Goal: Task Accomplishment & Management: Manage account settings

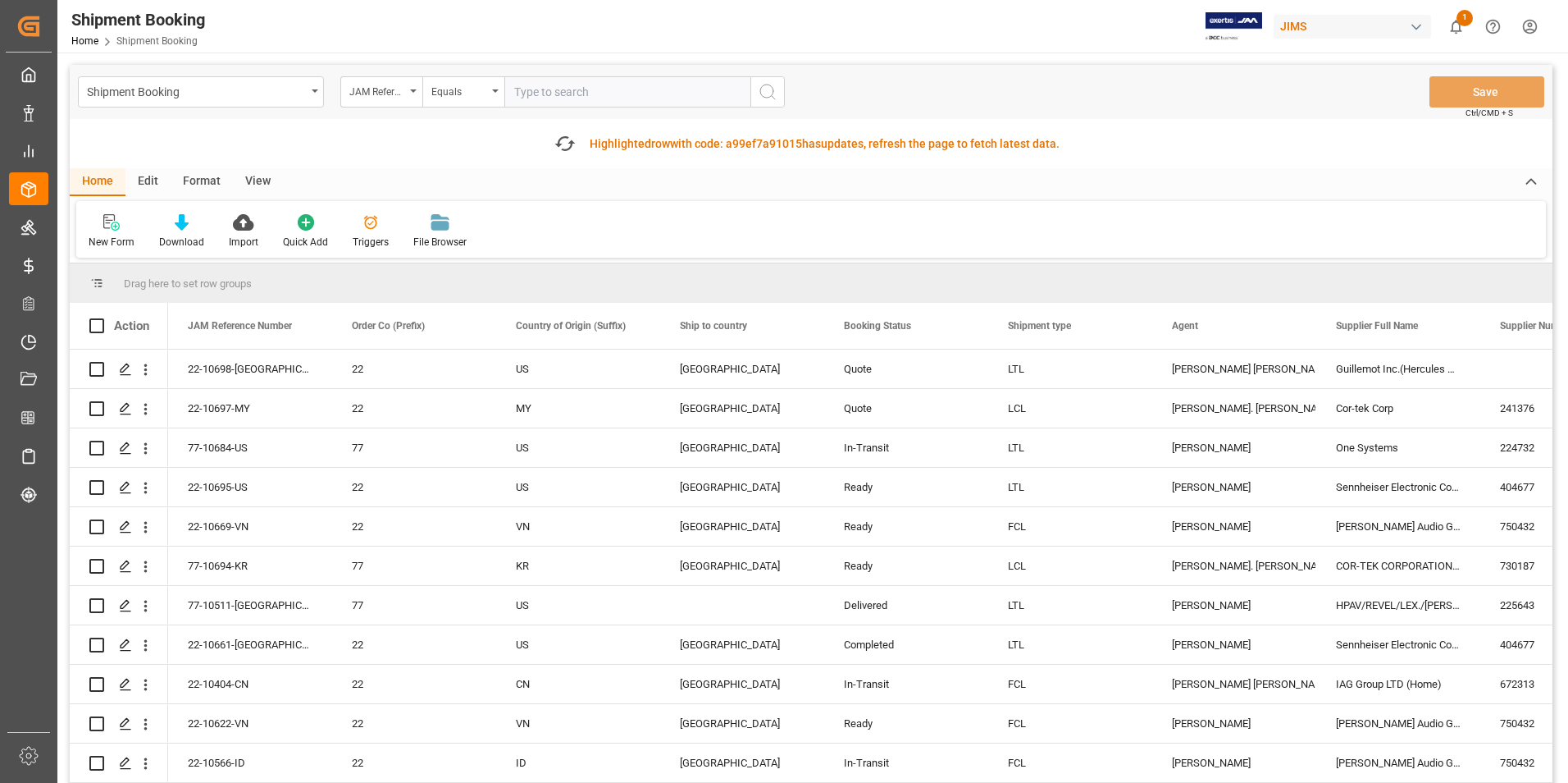
click at [579, 90] on input "text" at bounding box center [627, 92] width 246 height 31
type input "22-10624-[GEOGRAPHIC_DATA]"
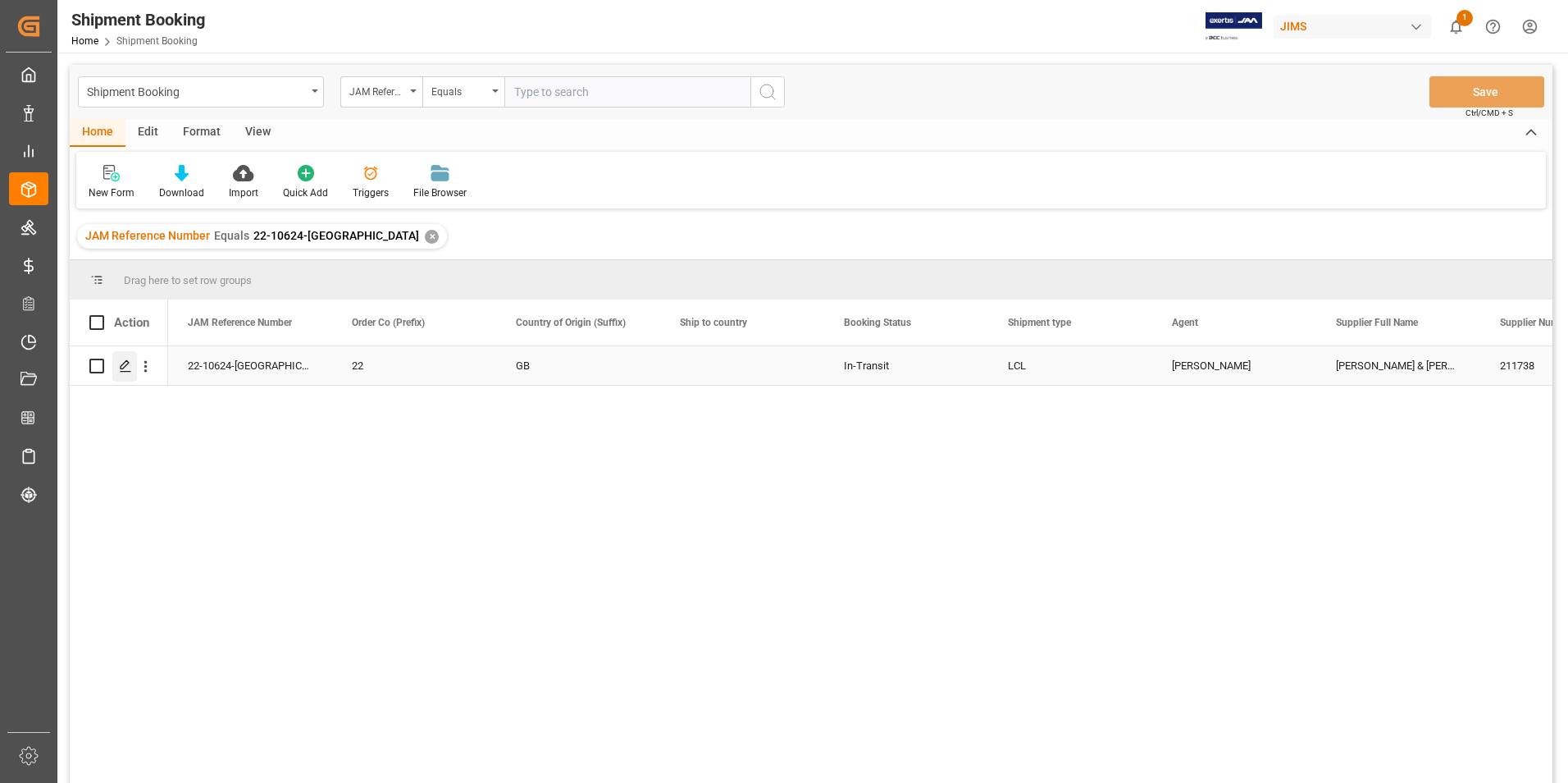
click at [126, 362] on polygon "Press SPACE to select this row." at bounding box center [125, 365] width 8 height 8
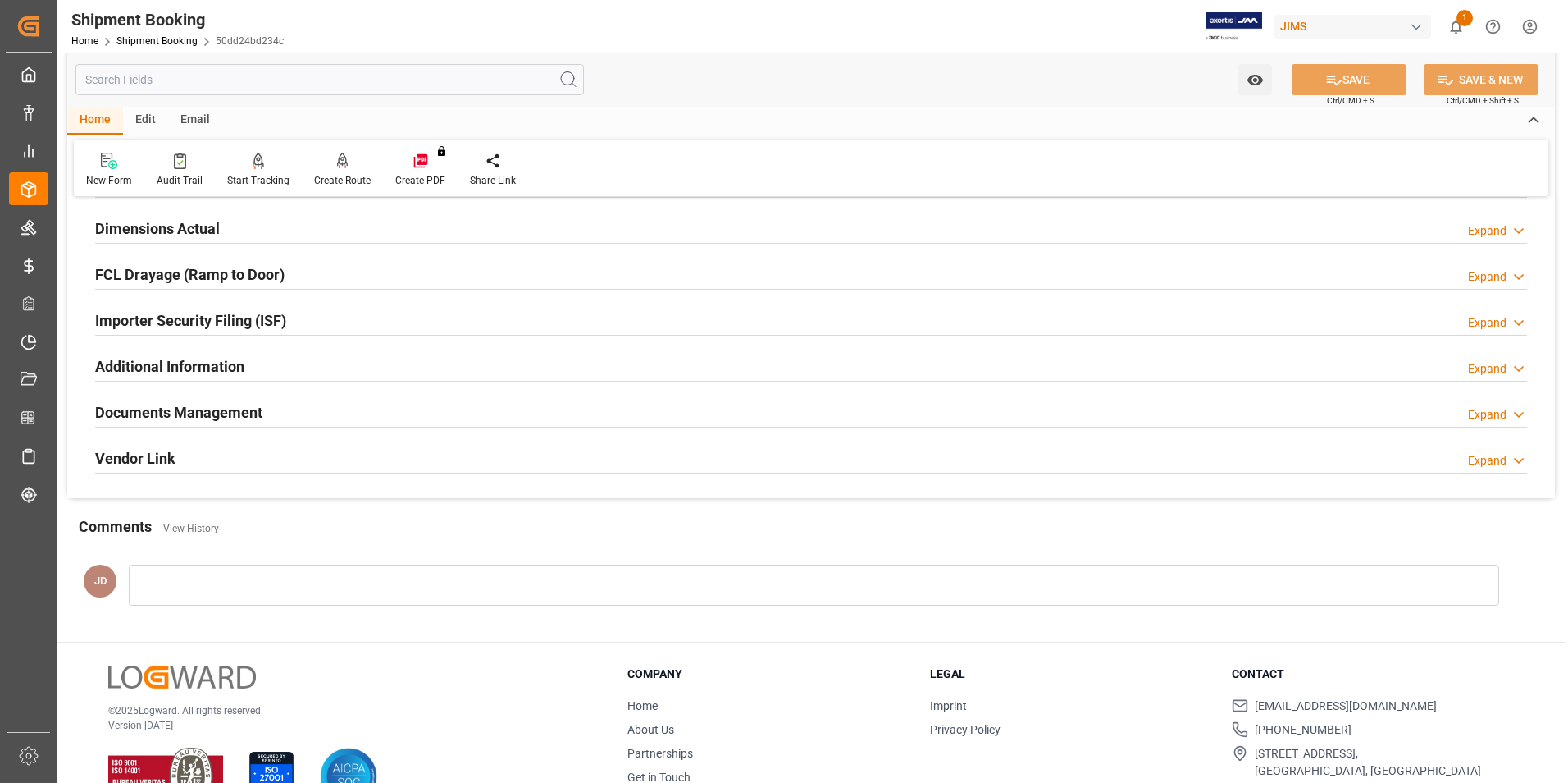
scroll to position [449, 0]
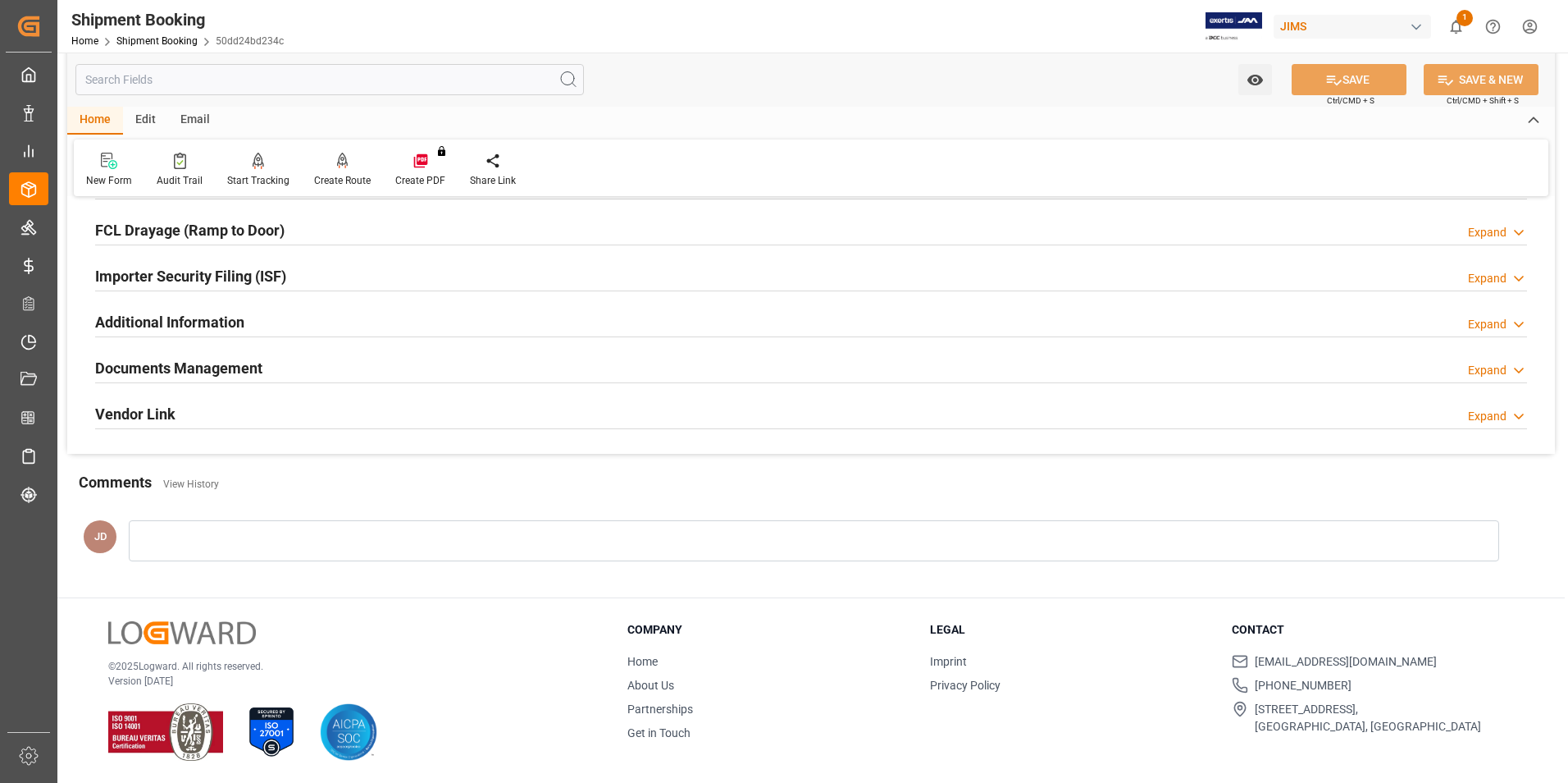
click at [154, 362] on h2 "Documents Management" at bounding box center [178, 367] width 167 height 22
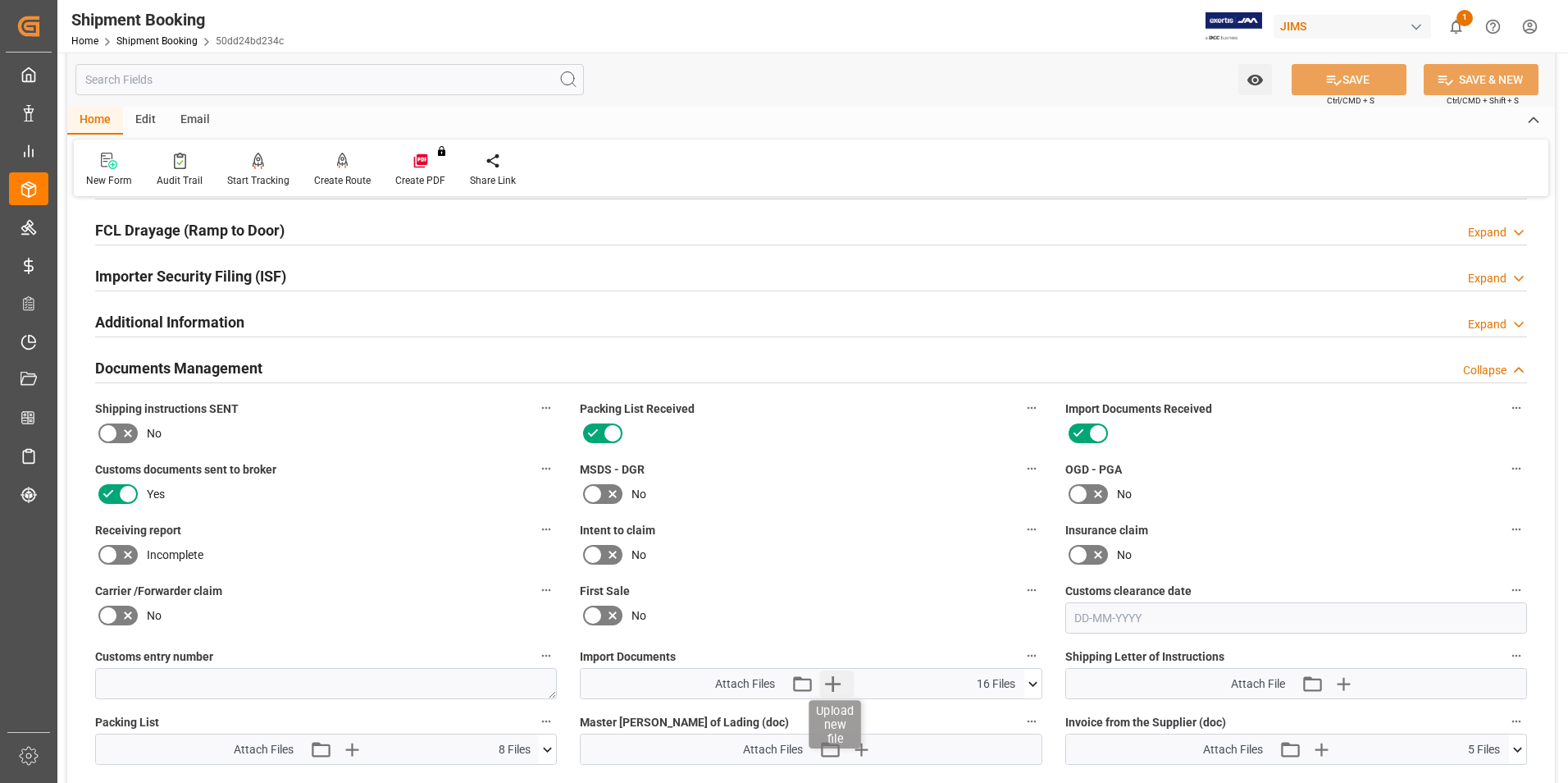
click at [834, 681] on icon "button" at bounding box center [832, 683] width 16 height 16
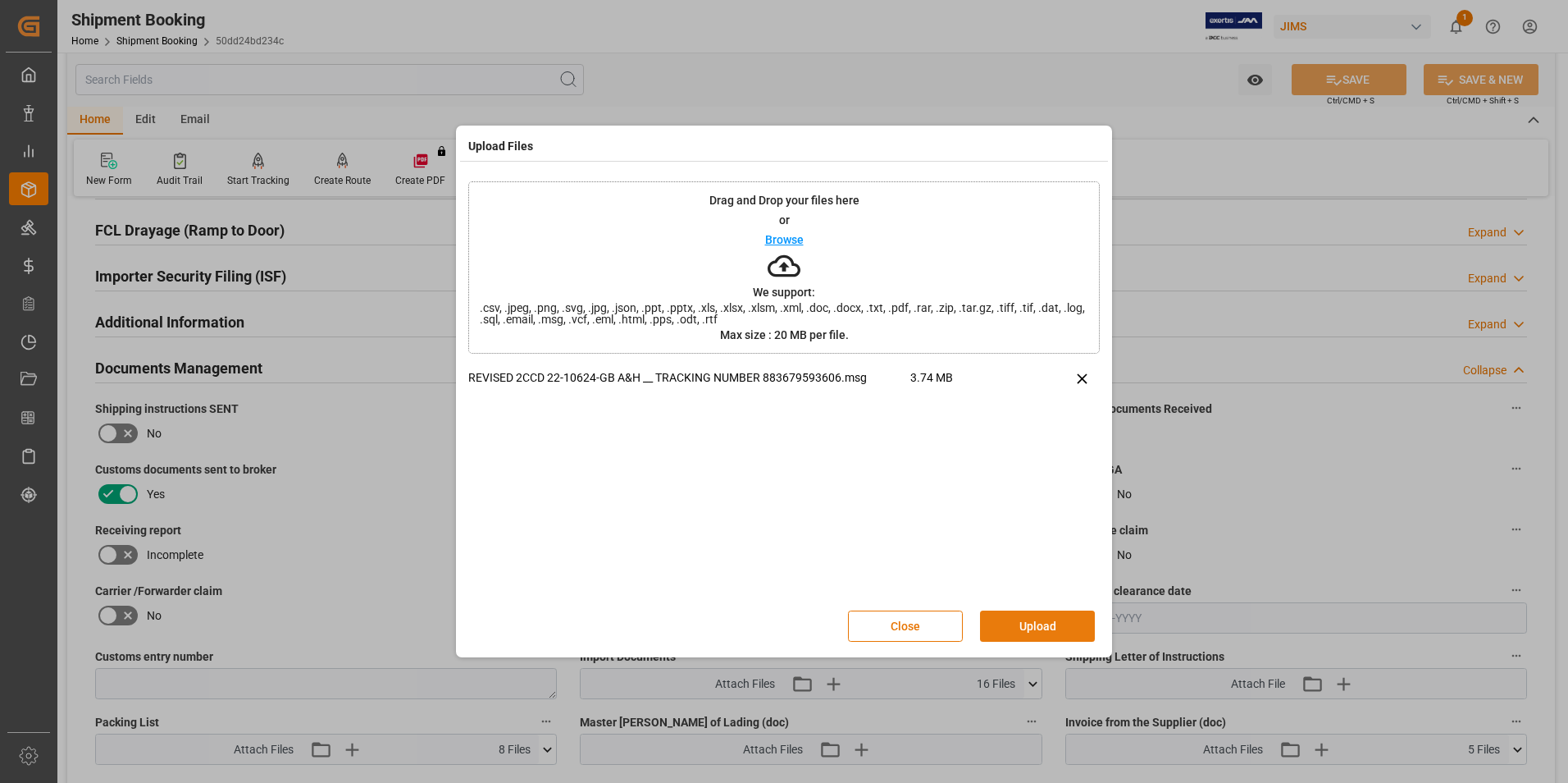
click at [1027, 633] on button "Upload" at bounding box center [1037, 626] width 114 height 31
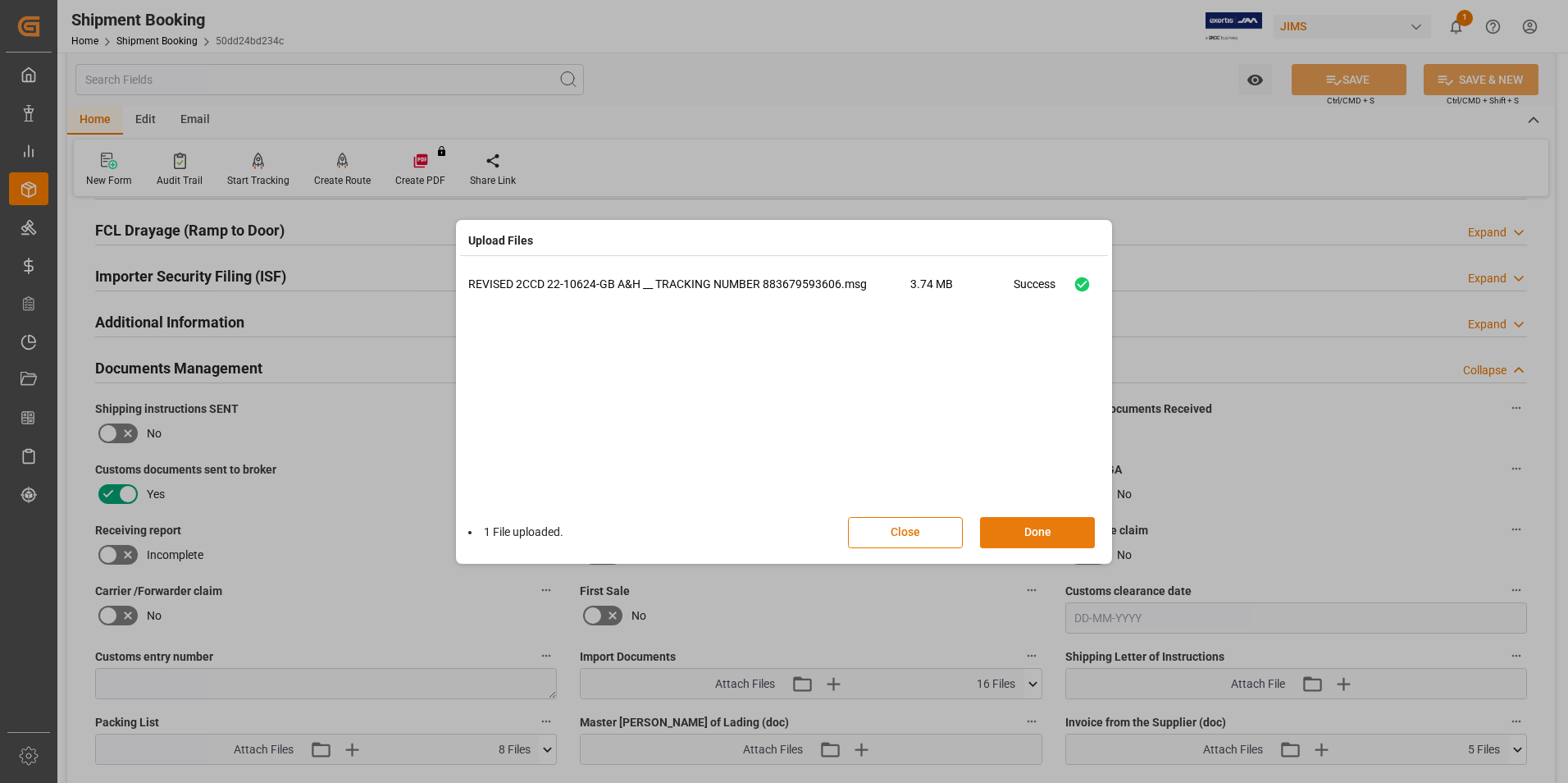
click at [1055, 524] on button "Done" at bounding box center [1037, 533] width 114 height 31
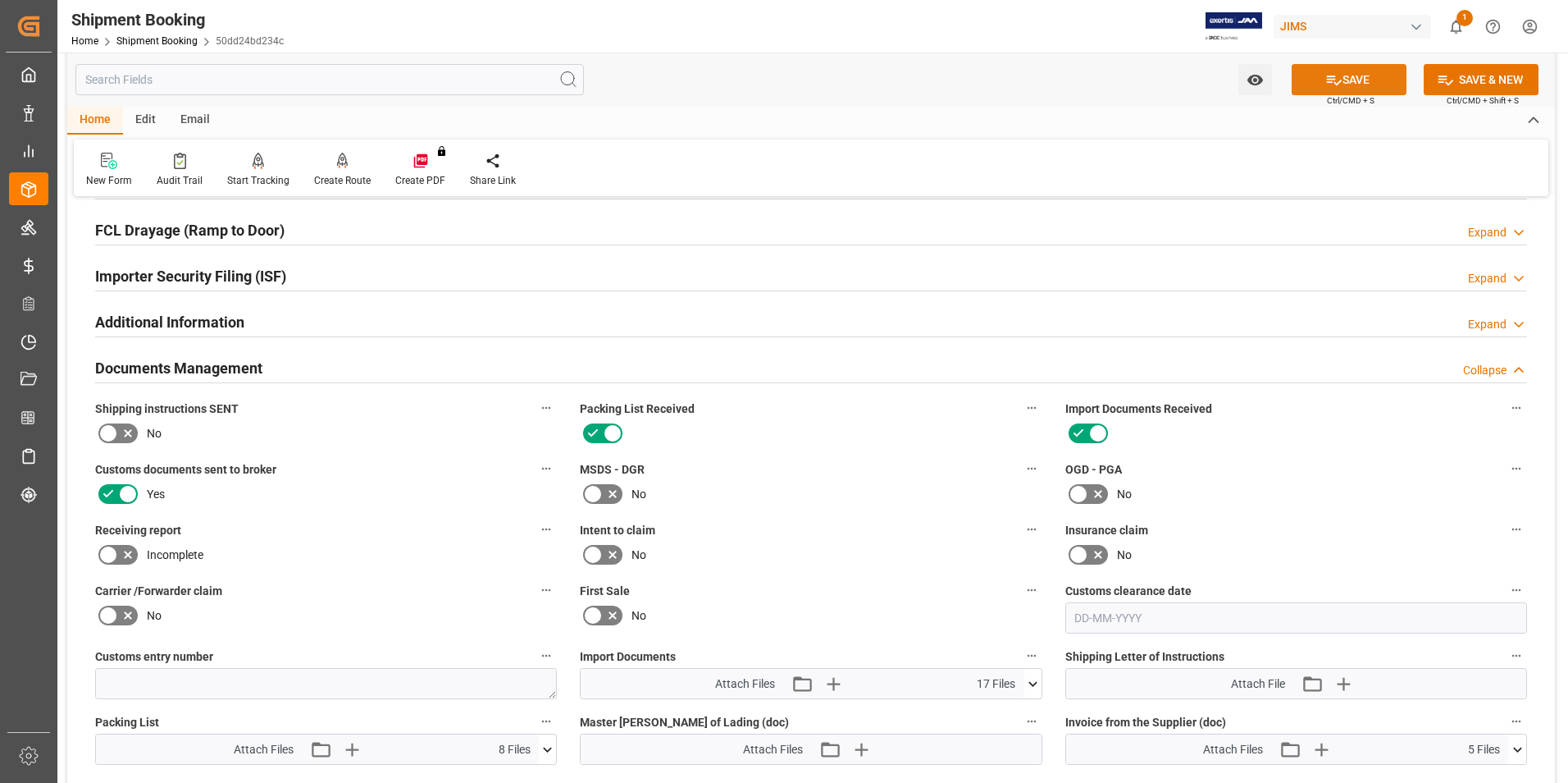
click at [1354, 79] on button "SAVE" at bounding box center [1348, 79] width 114 height 31
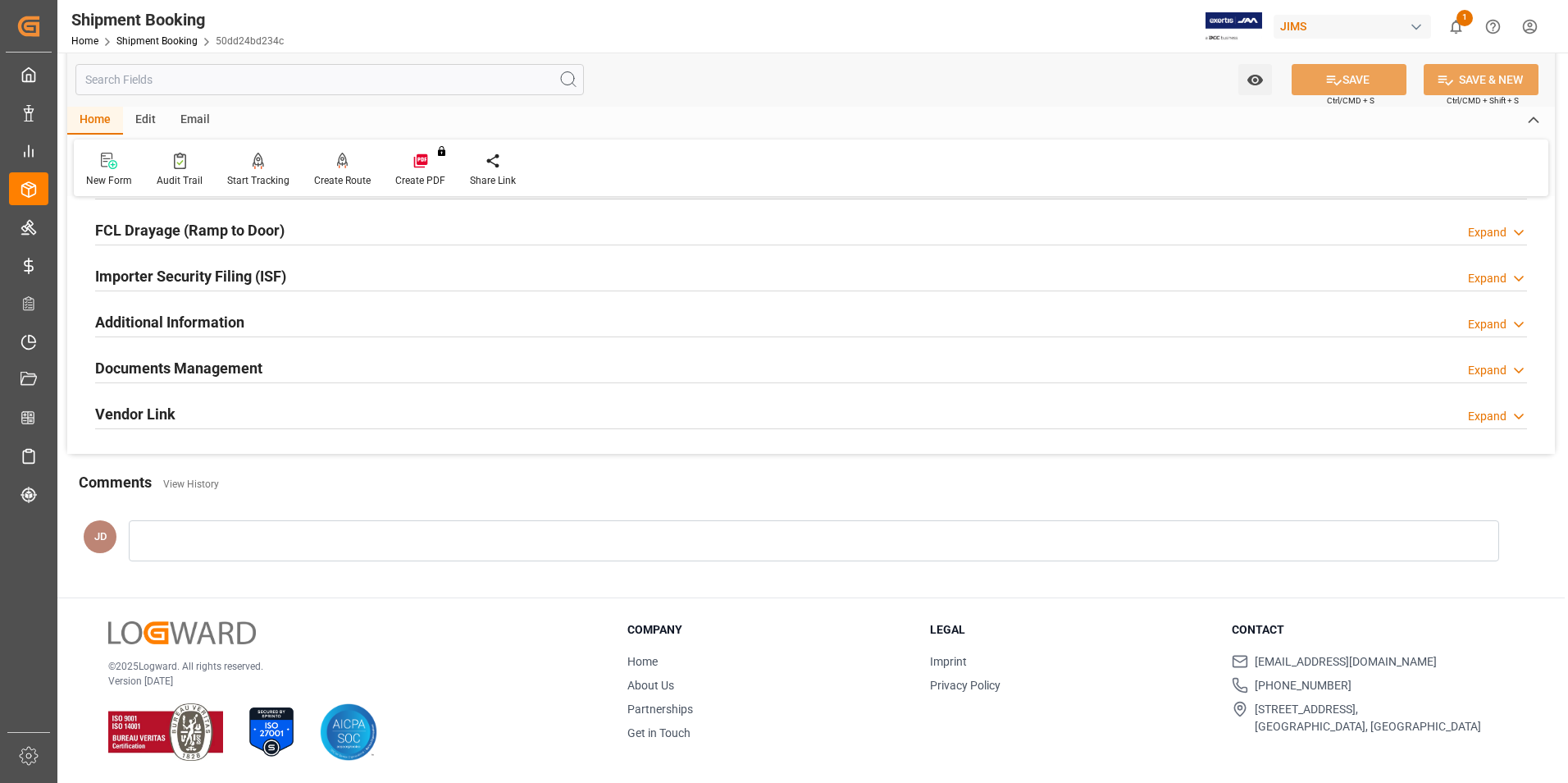
click at [208, 520] on div at bounding box center [813, 540] width 1371 height 41
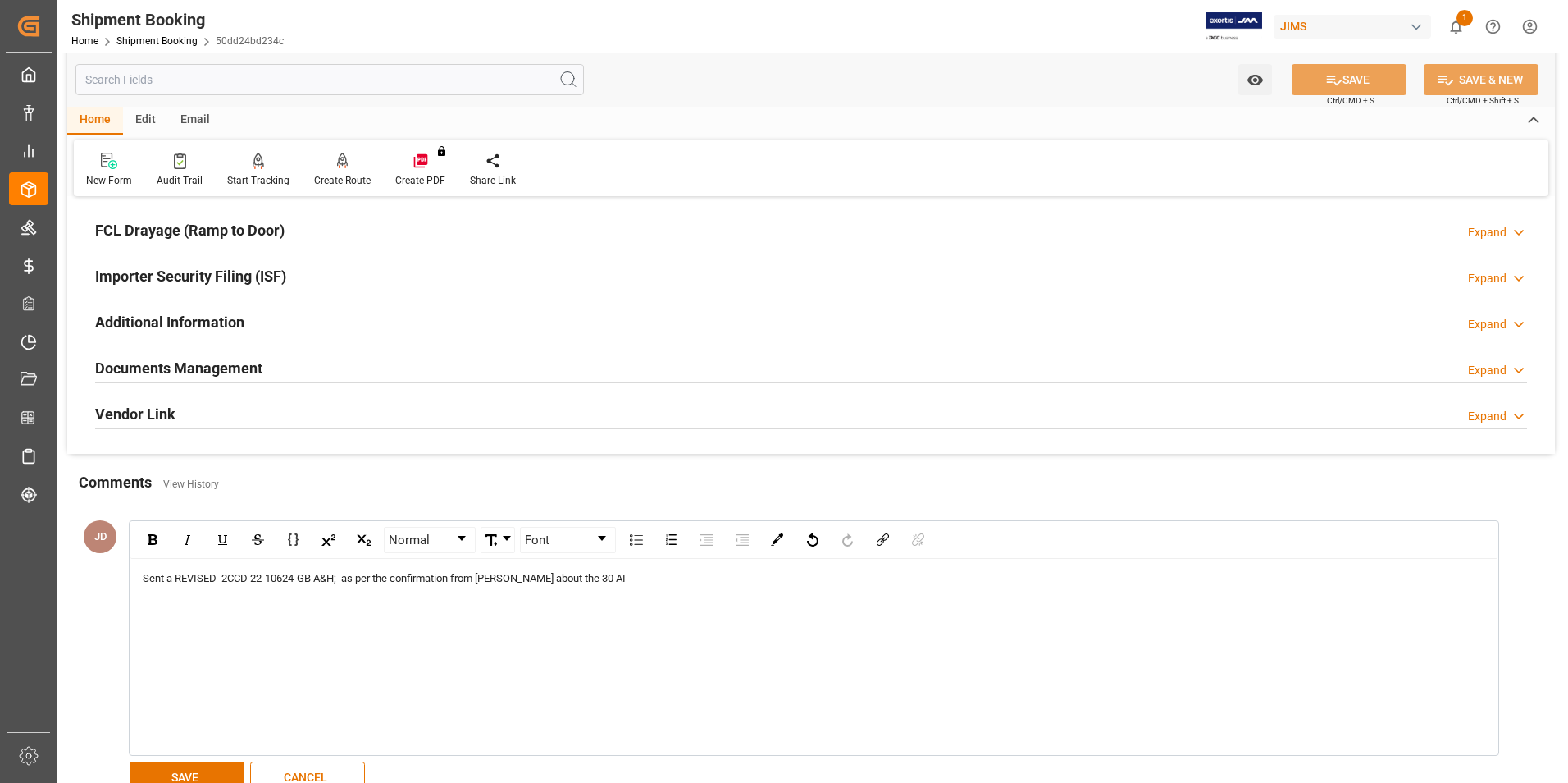
click at [598, 573] on div "Sent a REVISED 2CCD 22-10624-GB A&H; as per the confirmation from Lee about the…" at bounding box center [814, 578] width 1343 height 17
click at [215, 770] on button "SAVE" at bounding box center [186, 777] width 114 height 31
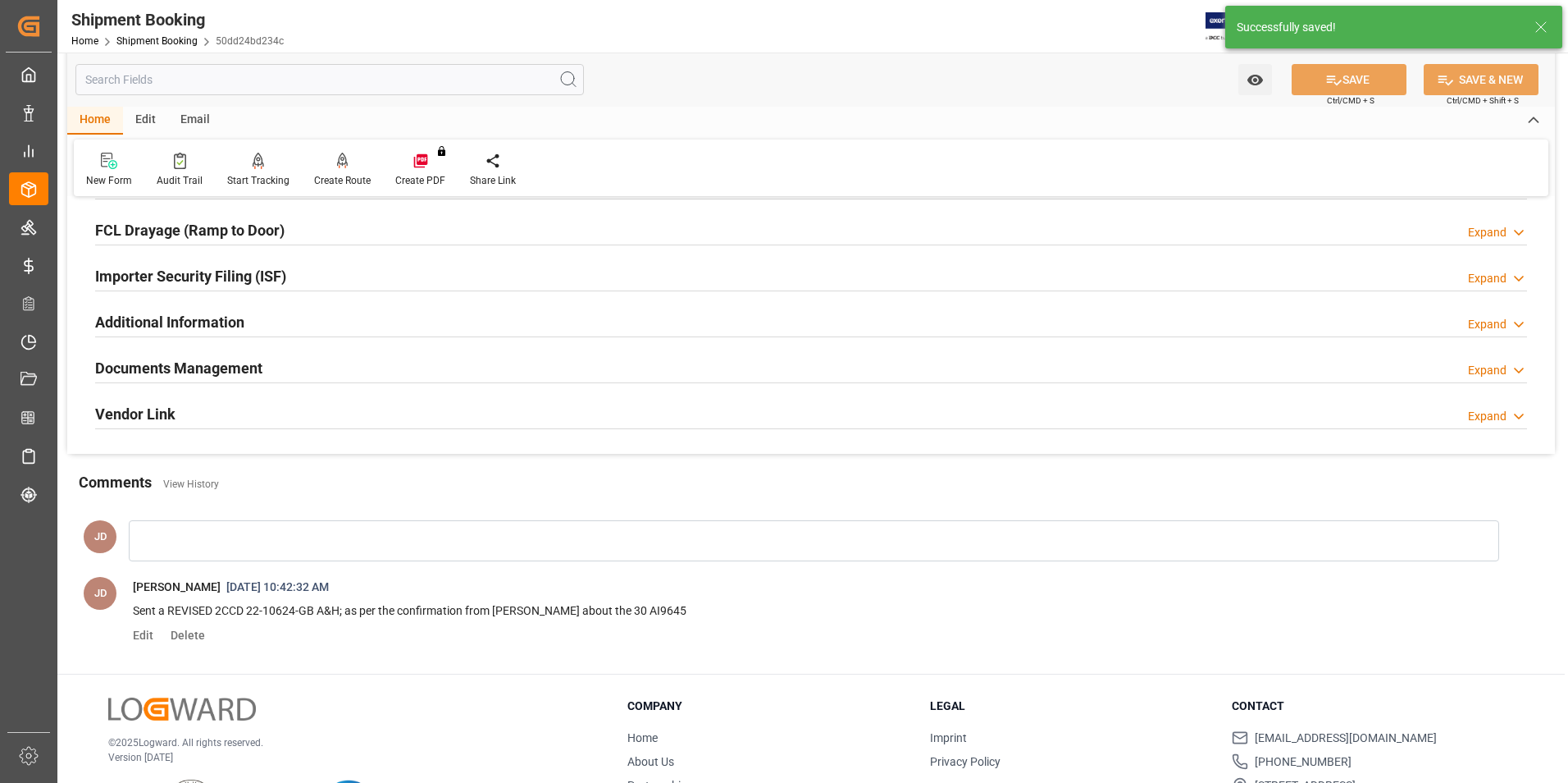
click at [178, 368] on h2 "Documents Management" at bounding box center [178, 367] width 167 height 22
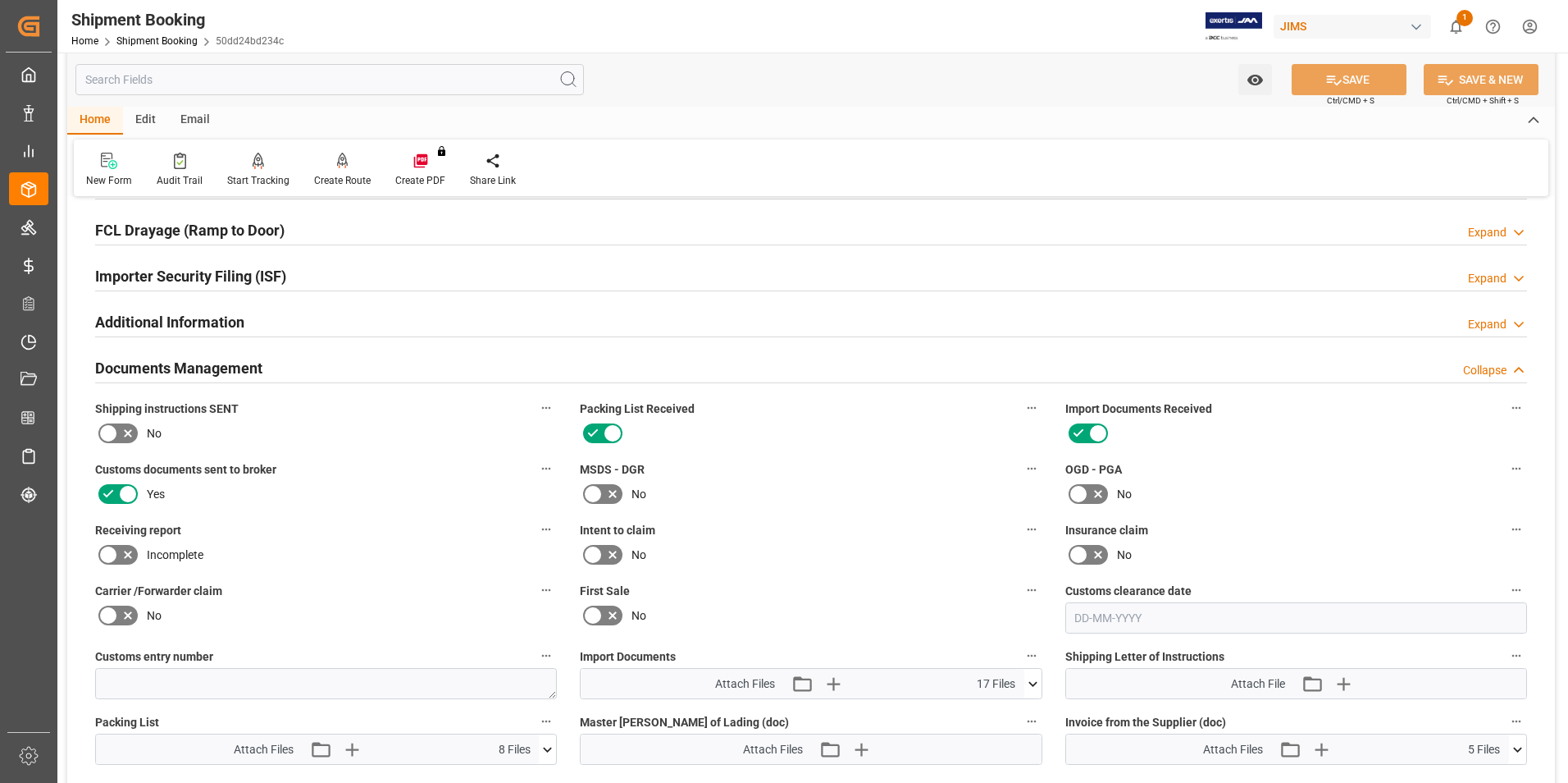
click at [1032, 685] on icon at bounding box center [1033, 683] width 18 height 18
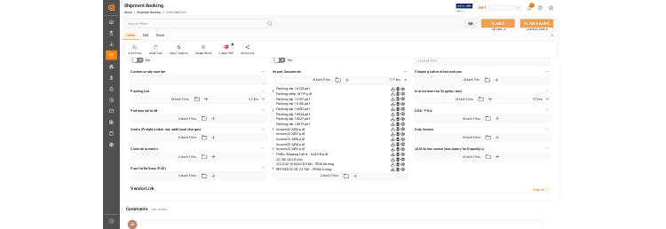
scroll to position [1019, 0]
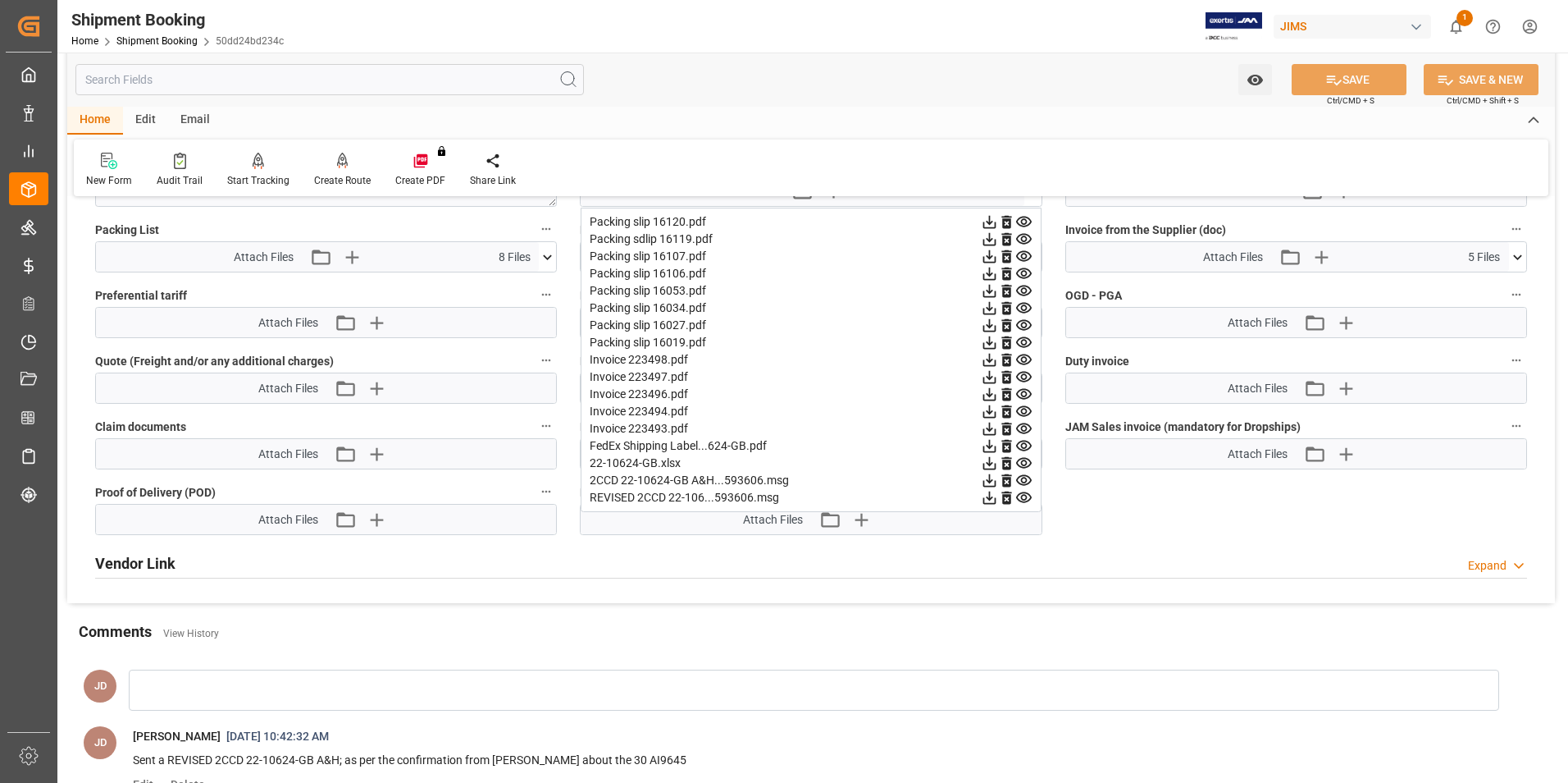
click at [989, 497] on icon at bounding box center [988, 498] width 13 height 13
click at [996, 499] on icon at bounding box center [988, 498] width 13 height 13
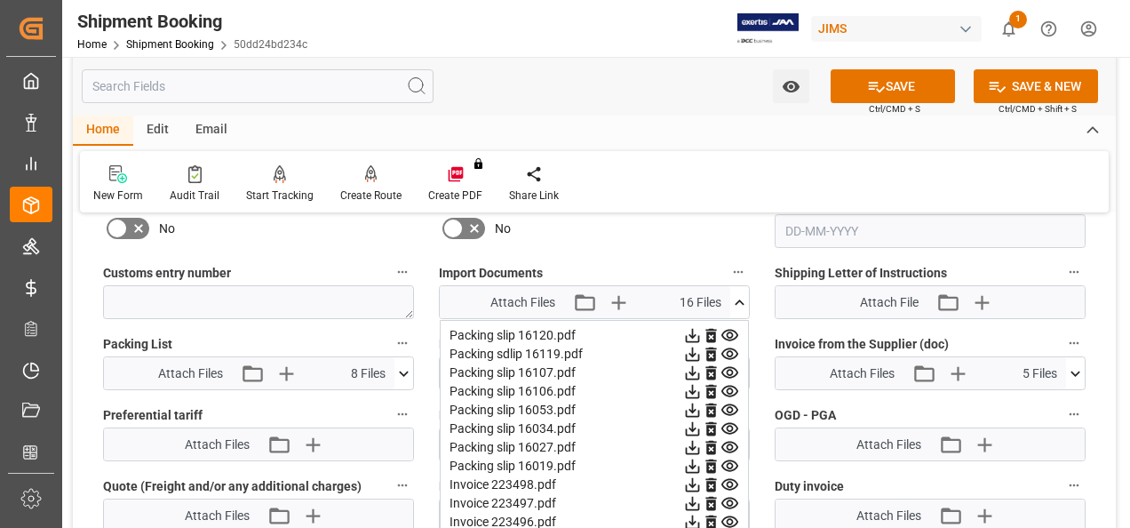
scroll to position [930, 0]
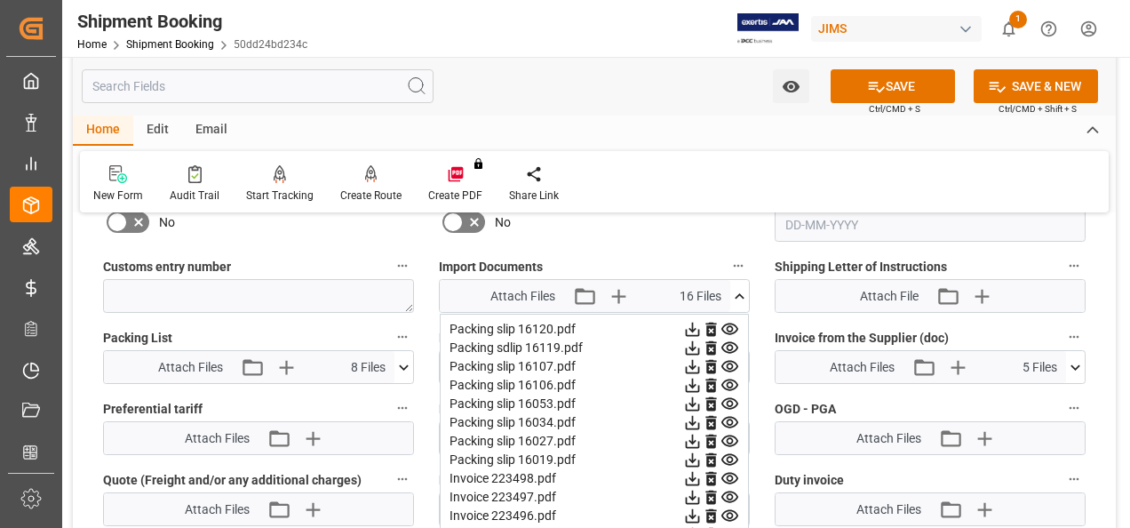
click at [743, 293] on icon at bounding box center [740, 295] width 10 height 5
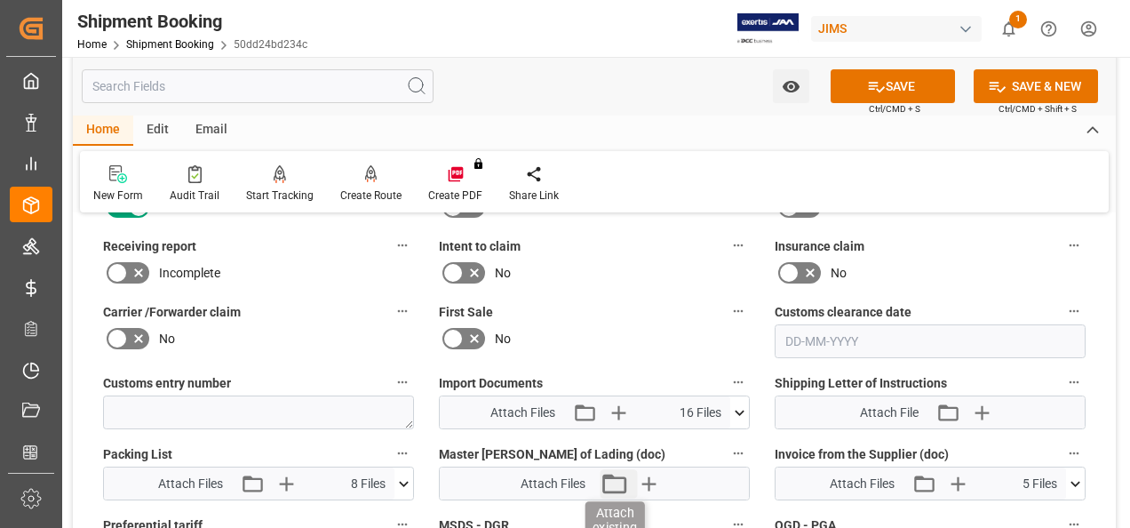
scroll to position [841, 0]
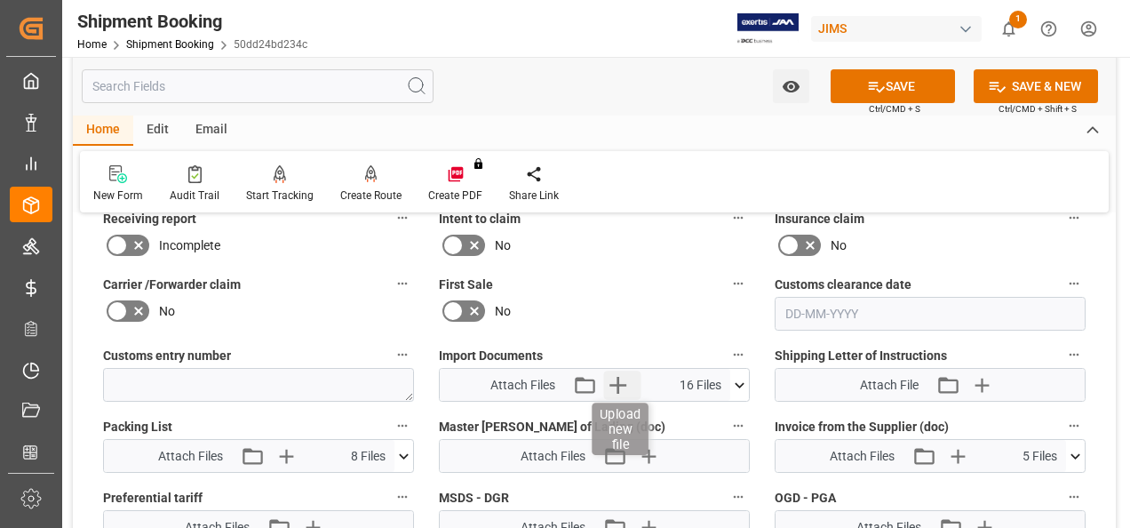
click at [618, 379] on icon "button" at bounding box center [617, 385] width 17 height 17
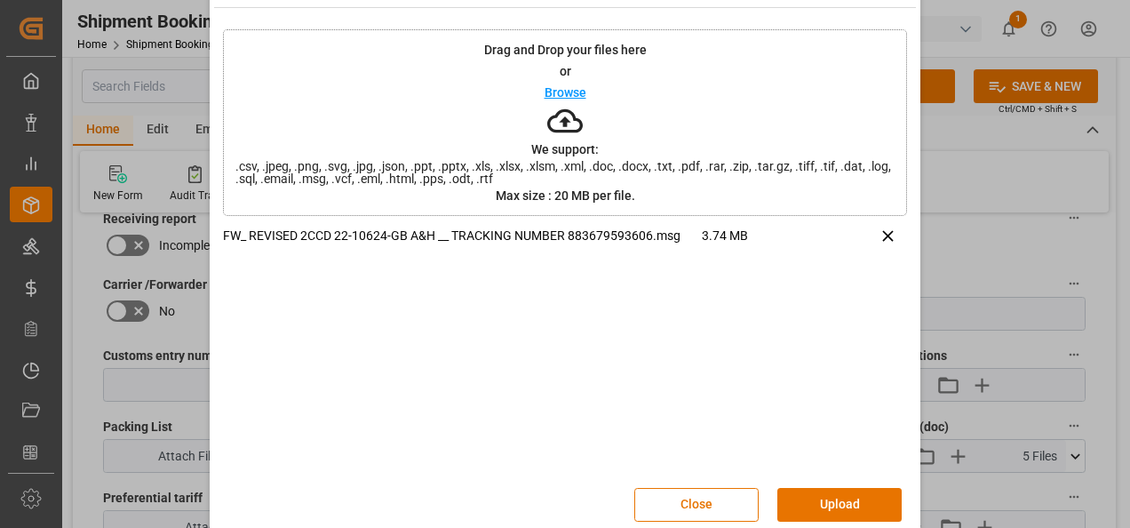
scroll to position [70, 0]
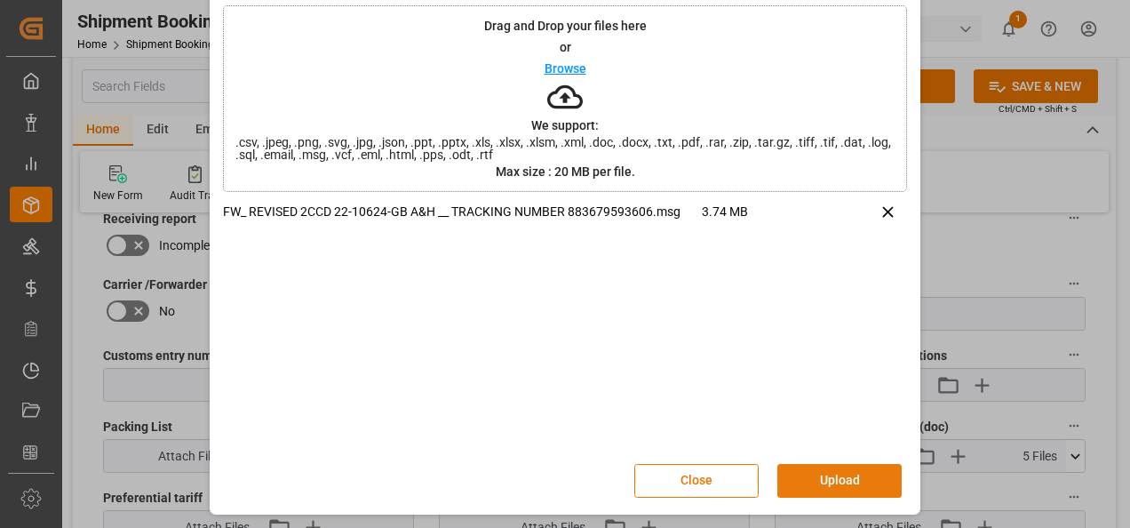
click at [835, 480] on button "Upload" at bounding box center [839, 481] width 124 height 34
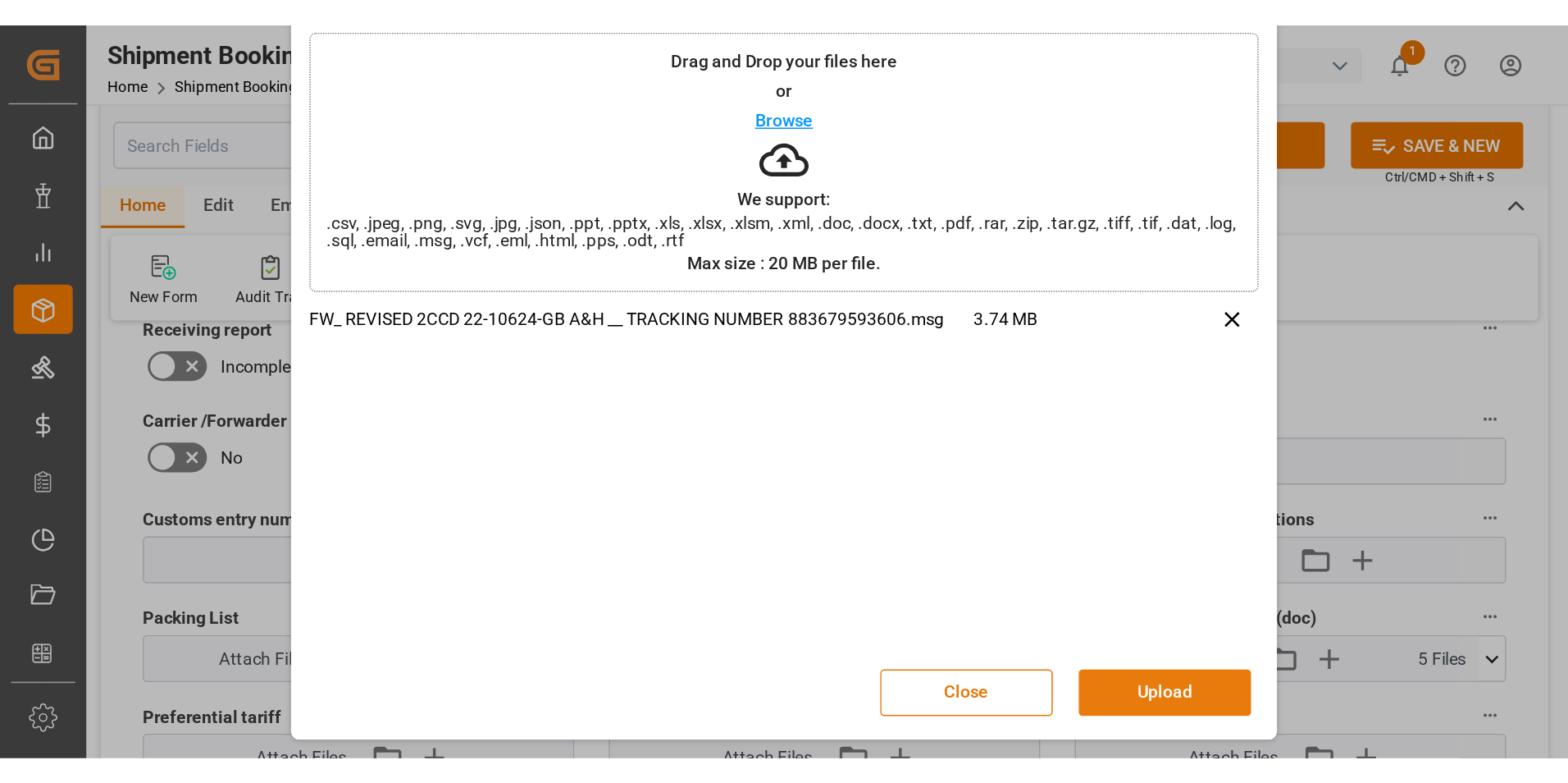
scroll to position [0, 0]
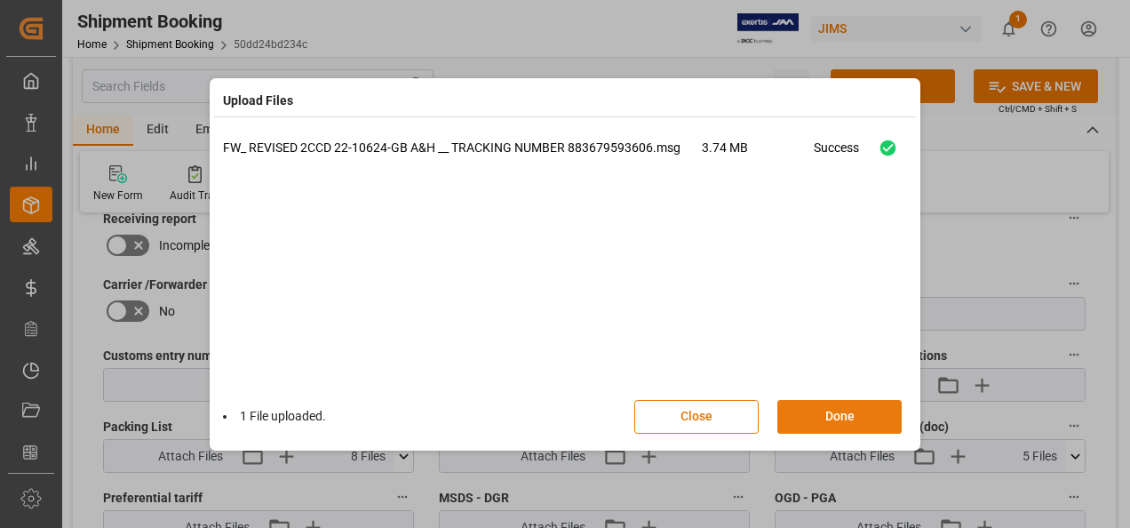
click at [830, 420] on button "Done" at bounding box center [839, 417] width 124 height 34
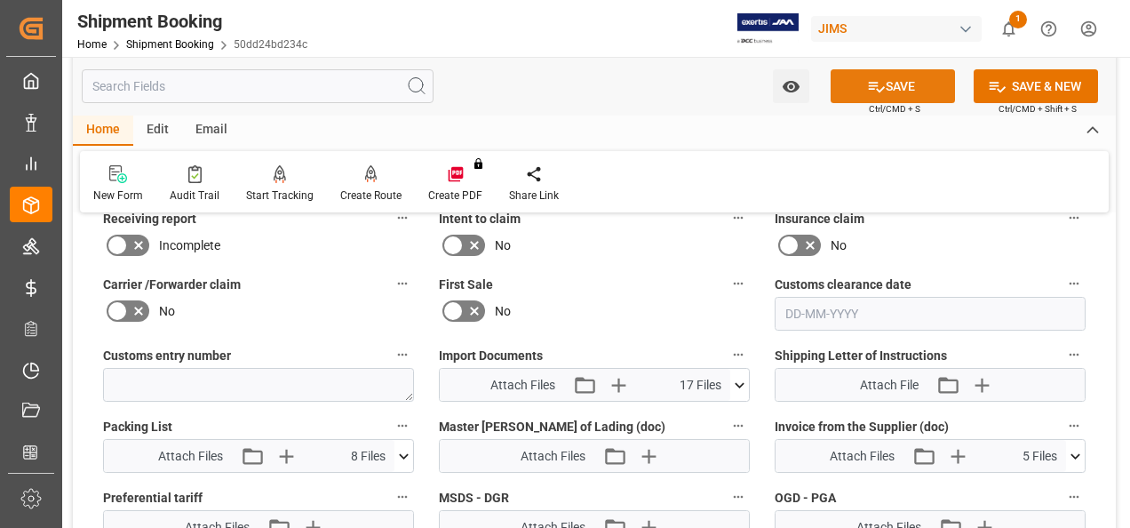
click at [900, 85] on button "SAVE" at bounding box center [893, 86] width 124 height 34
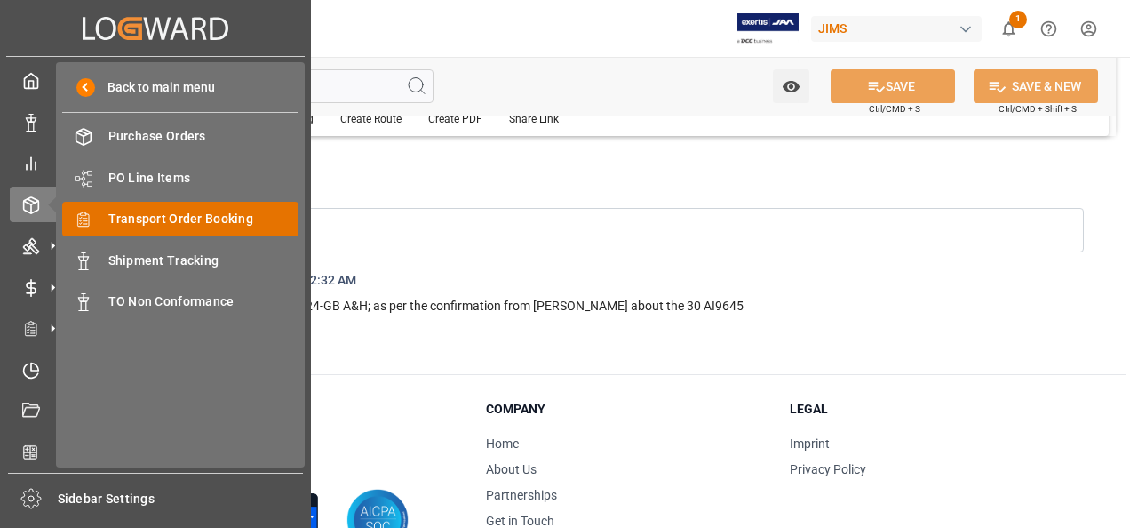
click at [252, 217] on span "Transport Order Booking" at bounding box center [203, 219] width 191 height 19
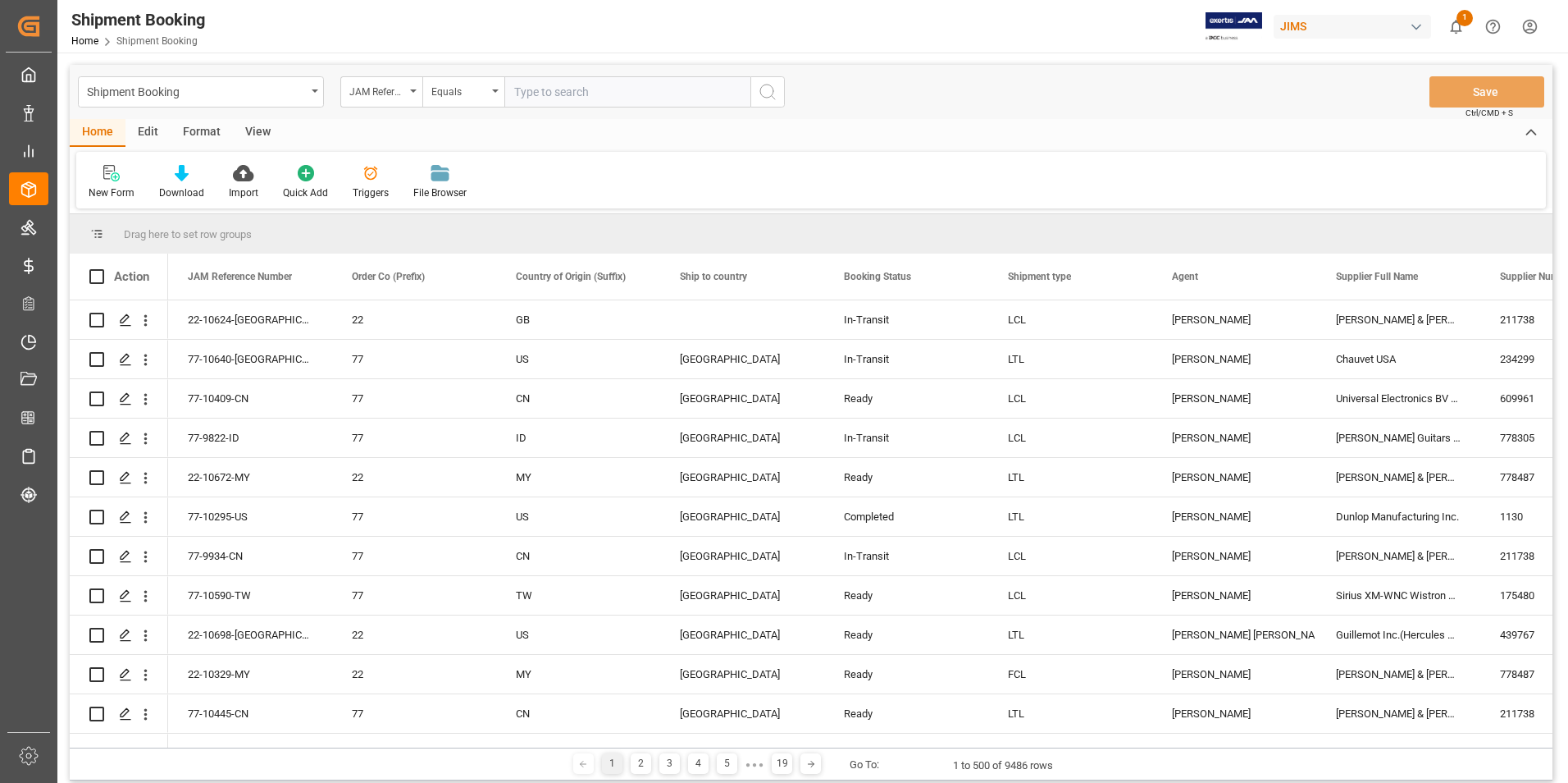
click at [621, 91] on input "text" at bounding box center [627, 92] width 246 height 31
paste input "22-9955-[GEOGRAPHIC_DATA]"
type input "22-9955-[GEOGRAPHIC_DATA]"
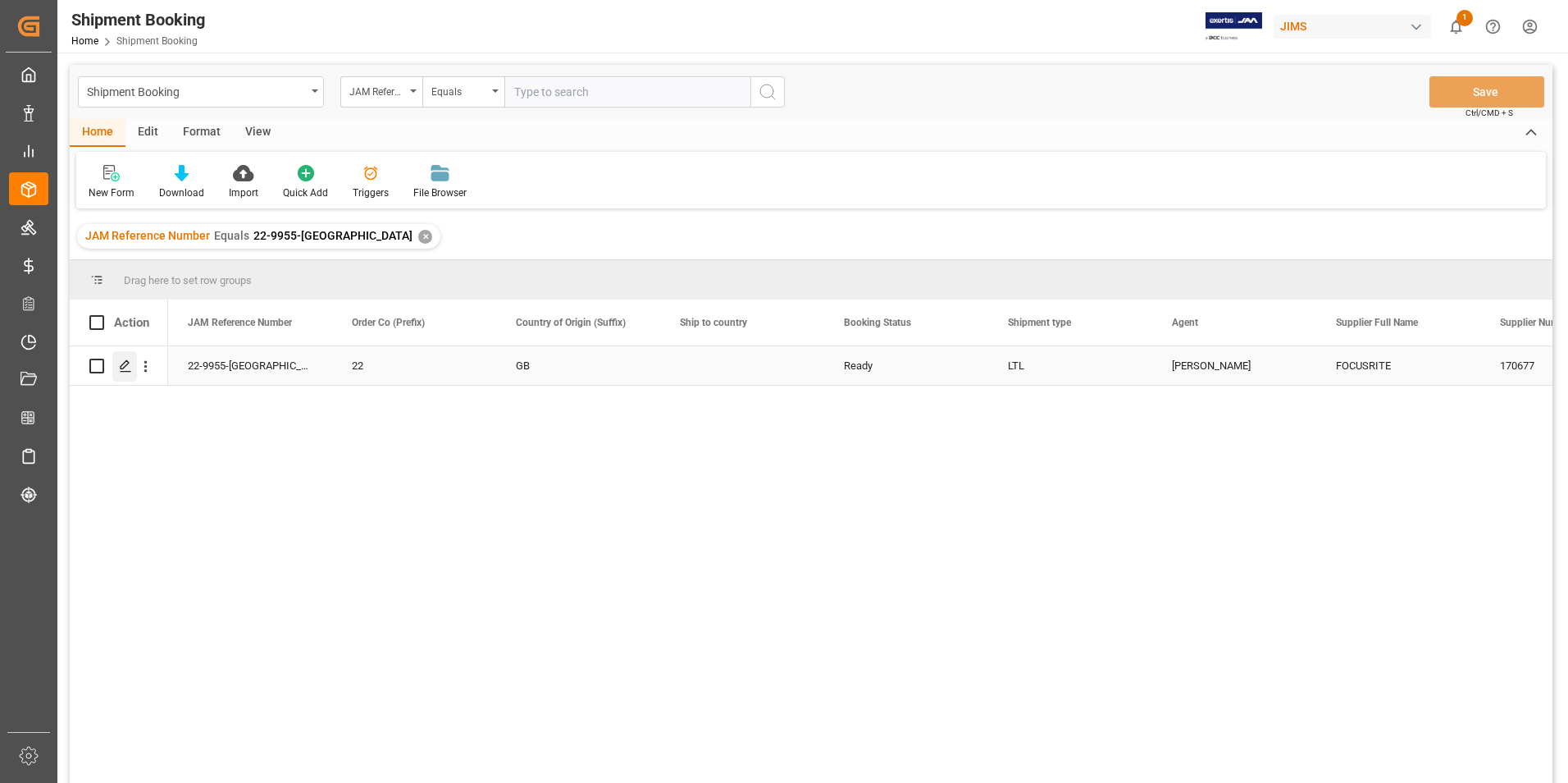
click at [128, 364] on polygon "Press SPACE to select this row." at bounding box center [125, 365] width 8 height 8
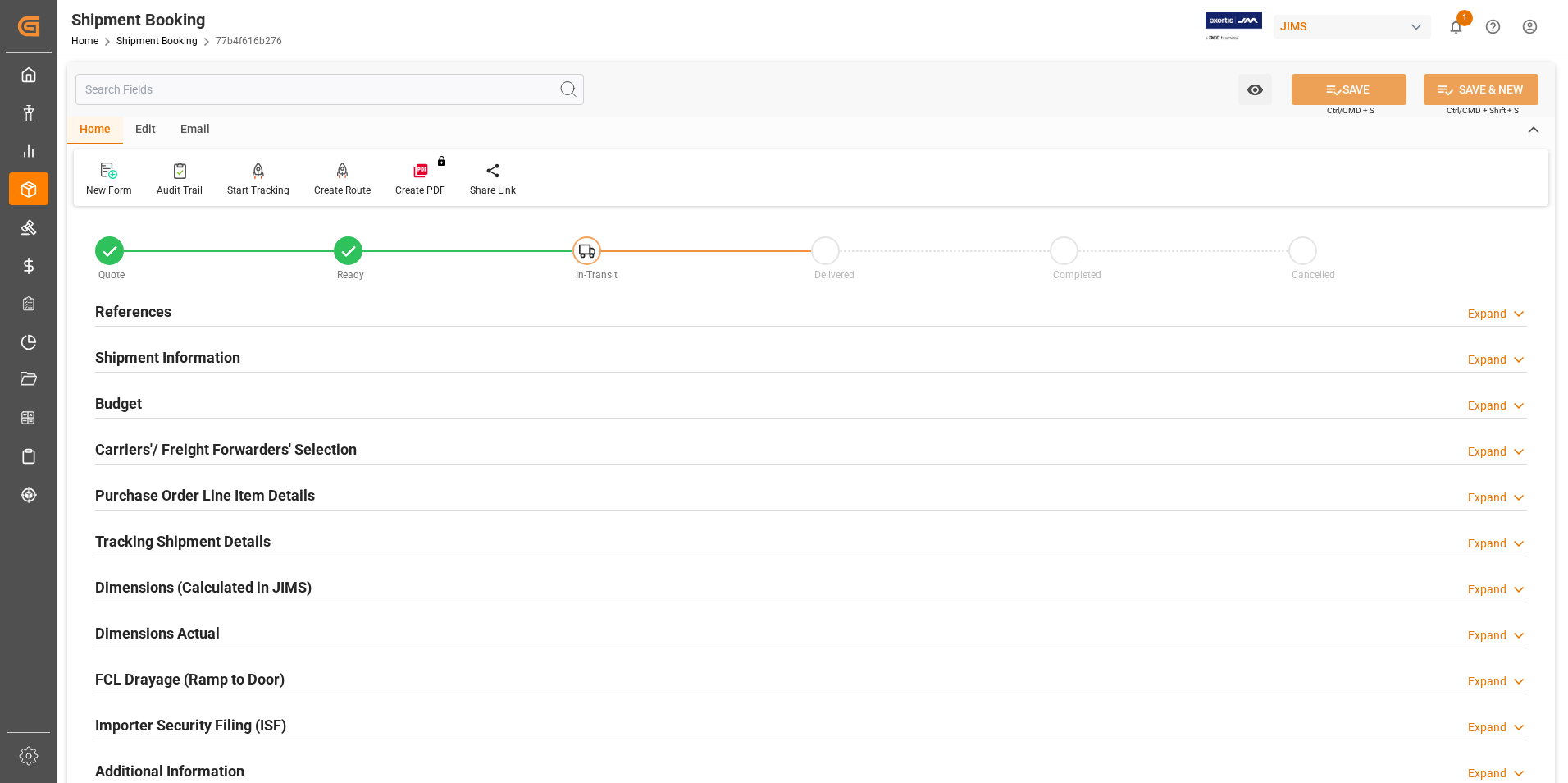
click at [141, 355] on h2 "Shipment Information" at bounding box center [167, 357] width 145 height 22
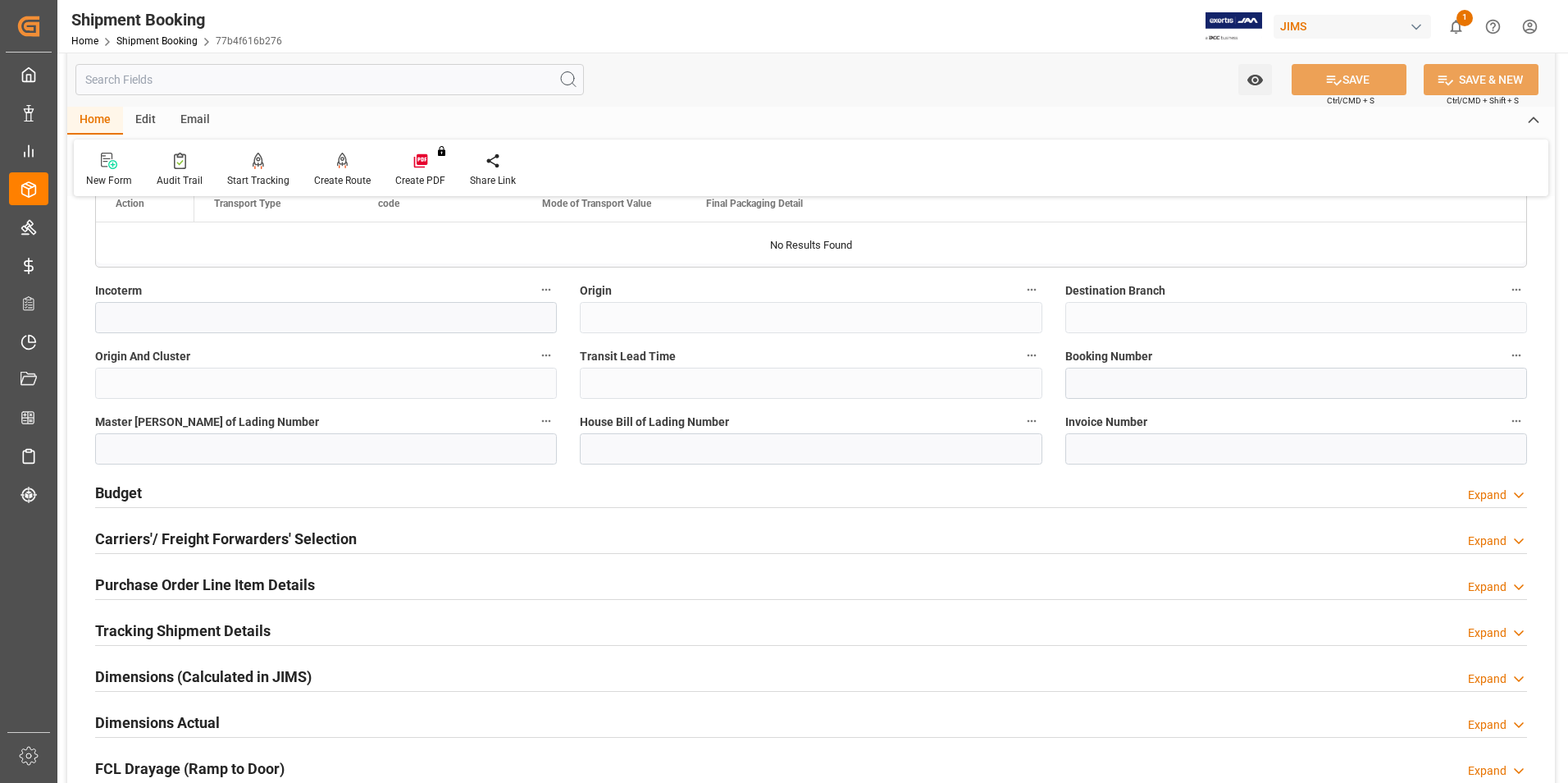
scroll to position [574, 0]
click at [1143, 385] on input at bounding box center [1296, 382] width 461 height 31
paste input "1ZY68R900450015614"
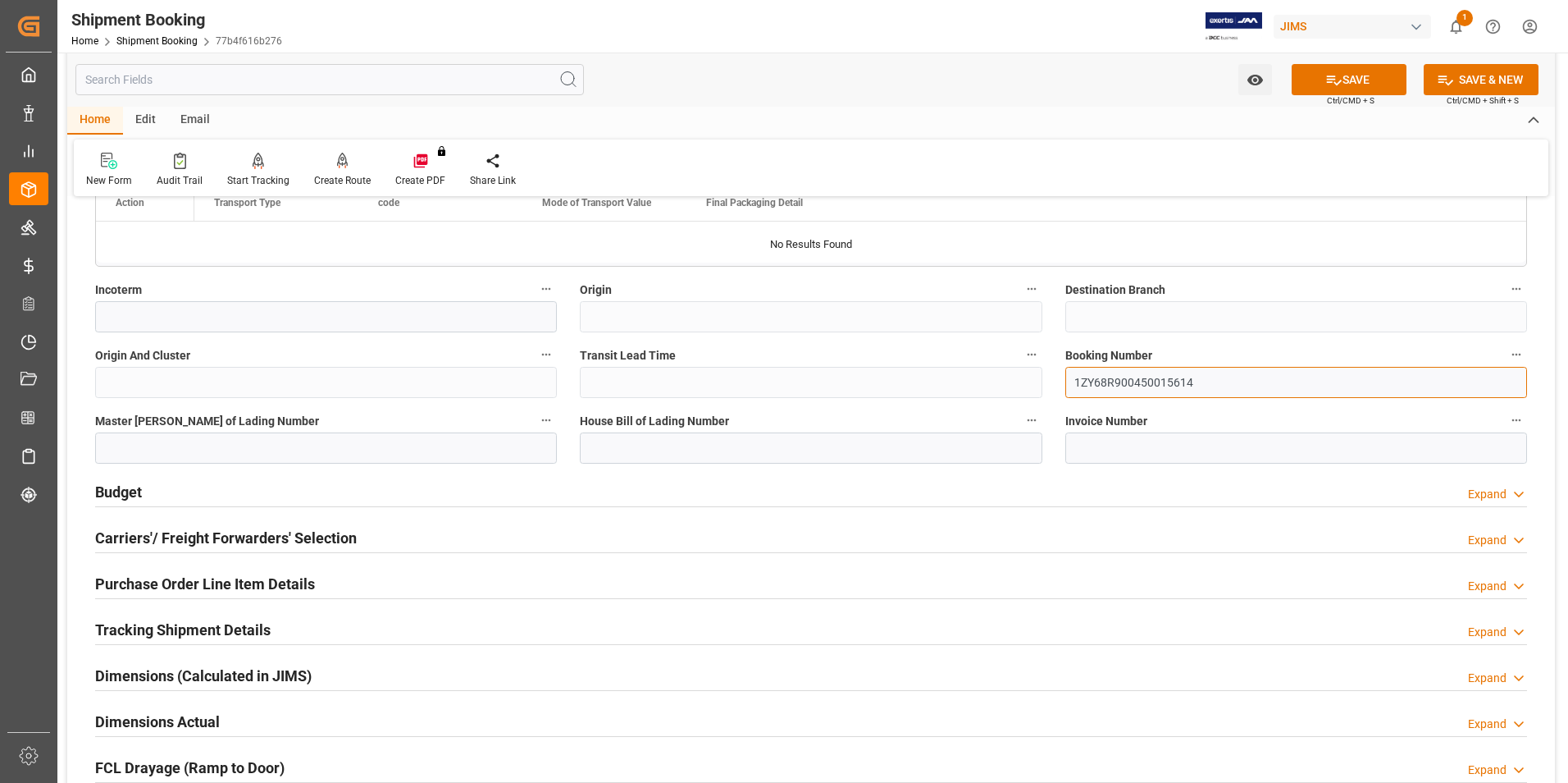
type input "1ZY68R900450015614"
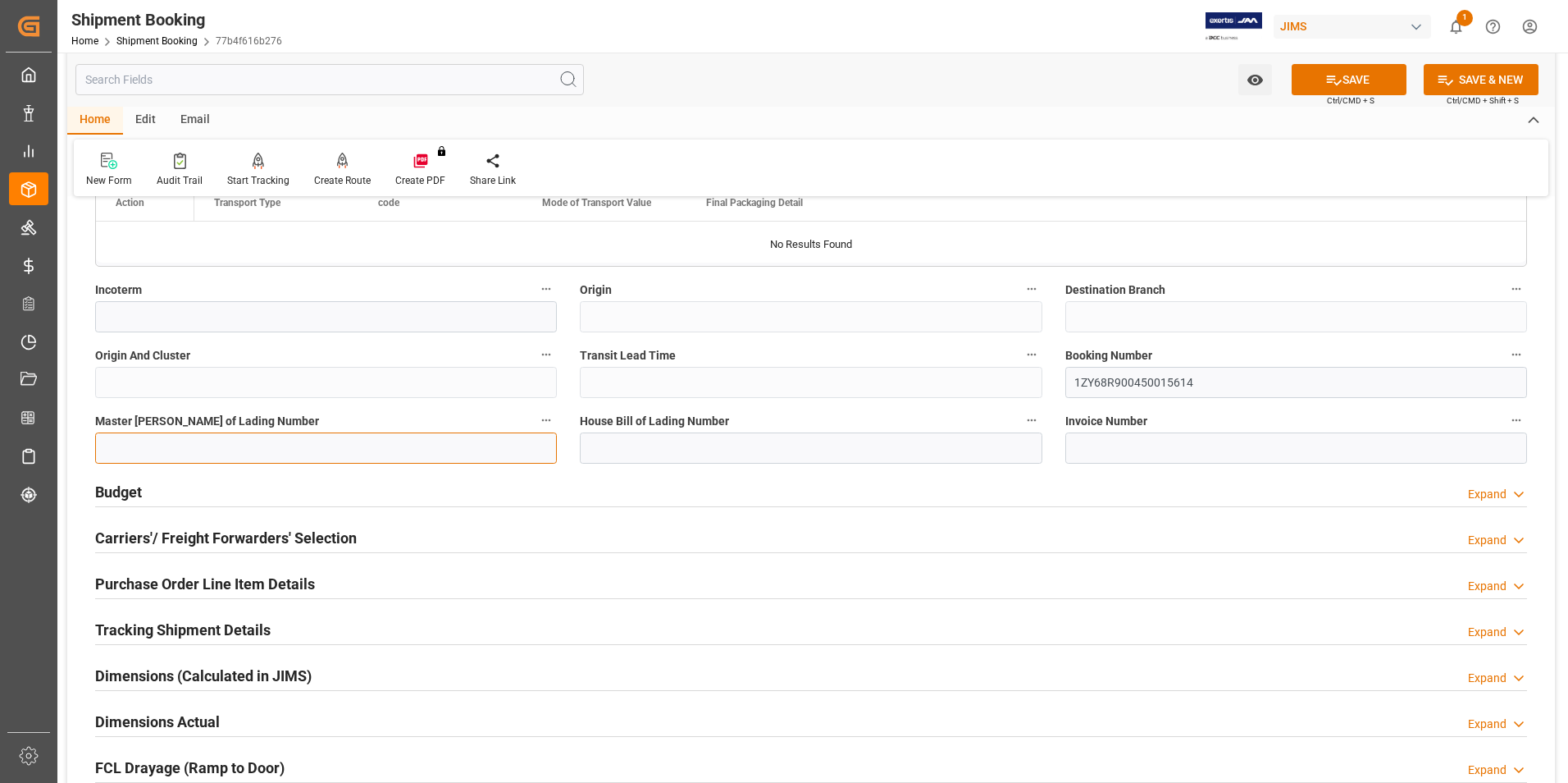
click at [291, 440] on input at bounding box center [326, 448] width 461 height 31
paste input "1ZY68R900450015614"
type input "1ZY68R900450015614"
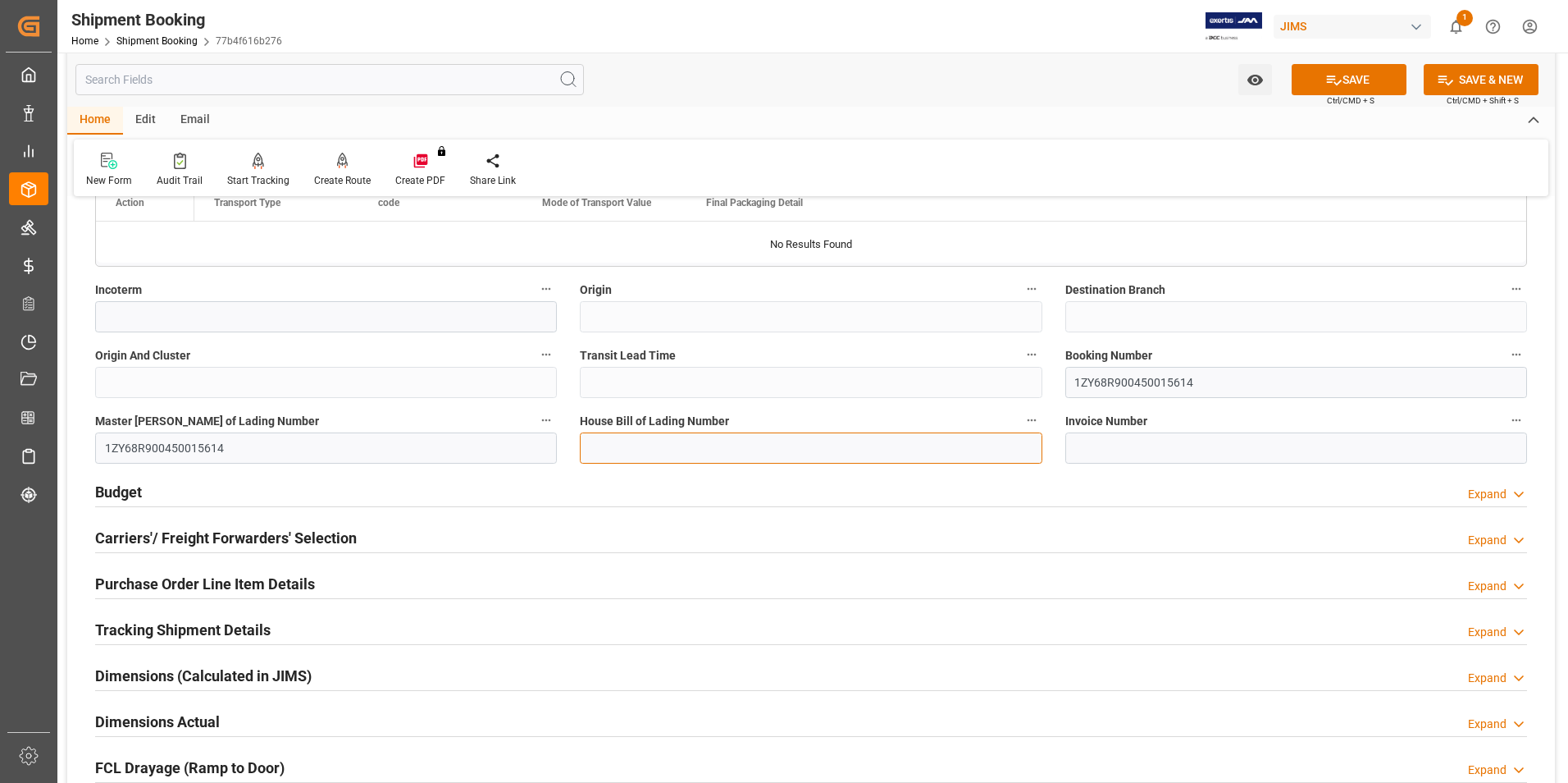
click at [648, 450] on input at bounding box center [810, 448] width 461 height 31
paste input "1ZY68R900450015614"
type input "1ZY68R900450015614"
click at [1353, 79] on button "SAVE" at bounding box center [1348, 79] width 114 height 31
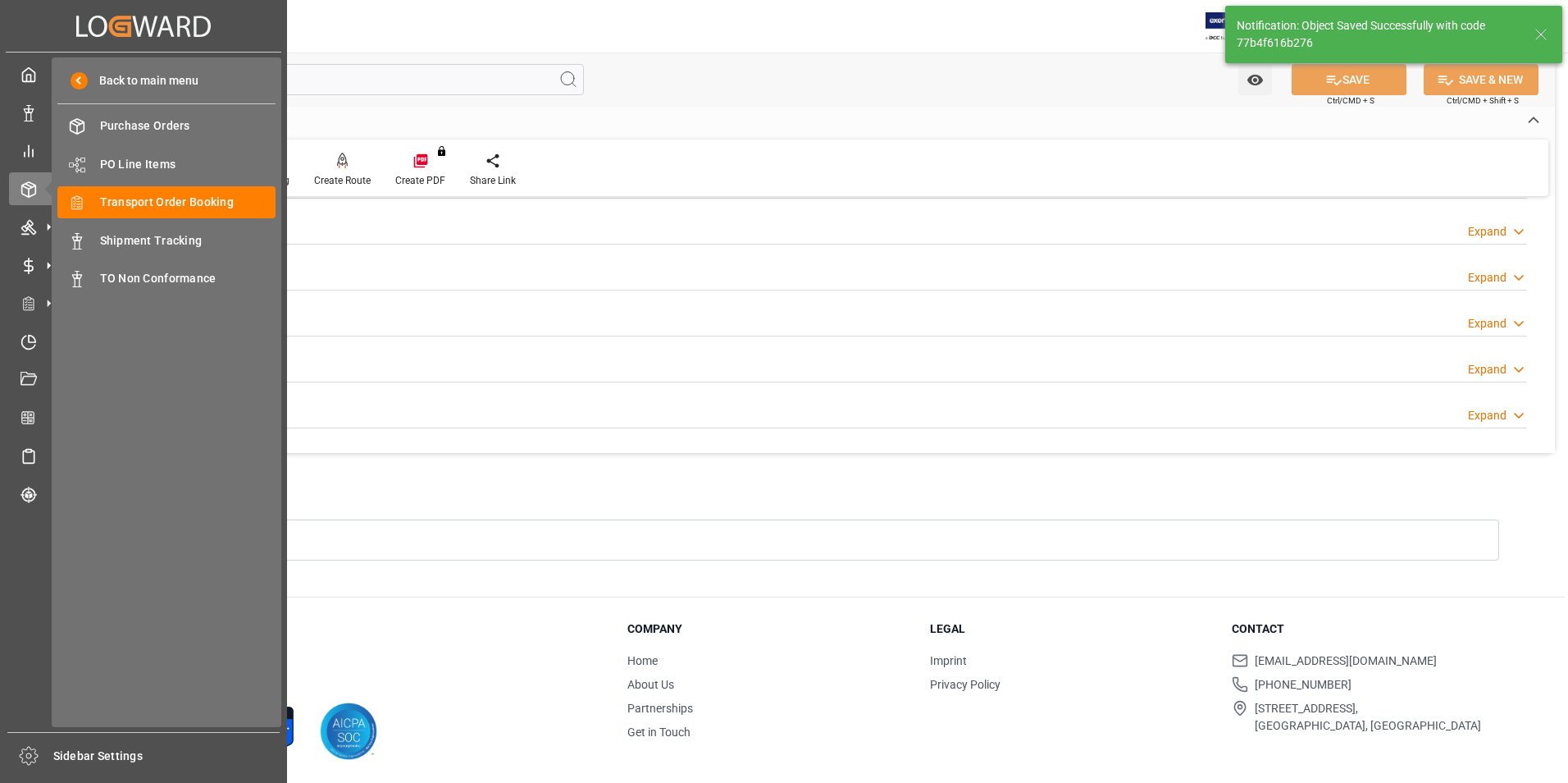
scroll to position [0, 0]
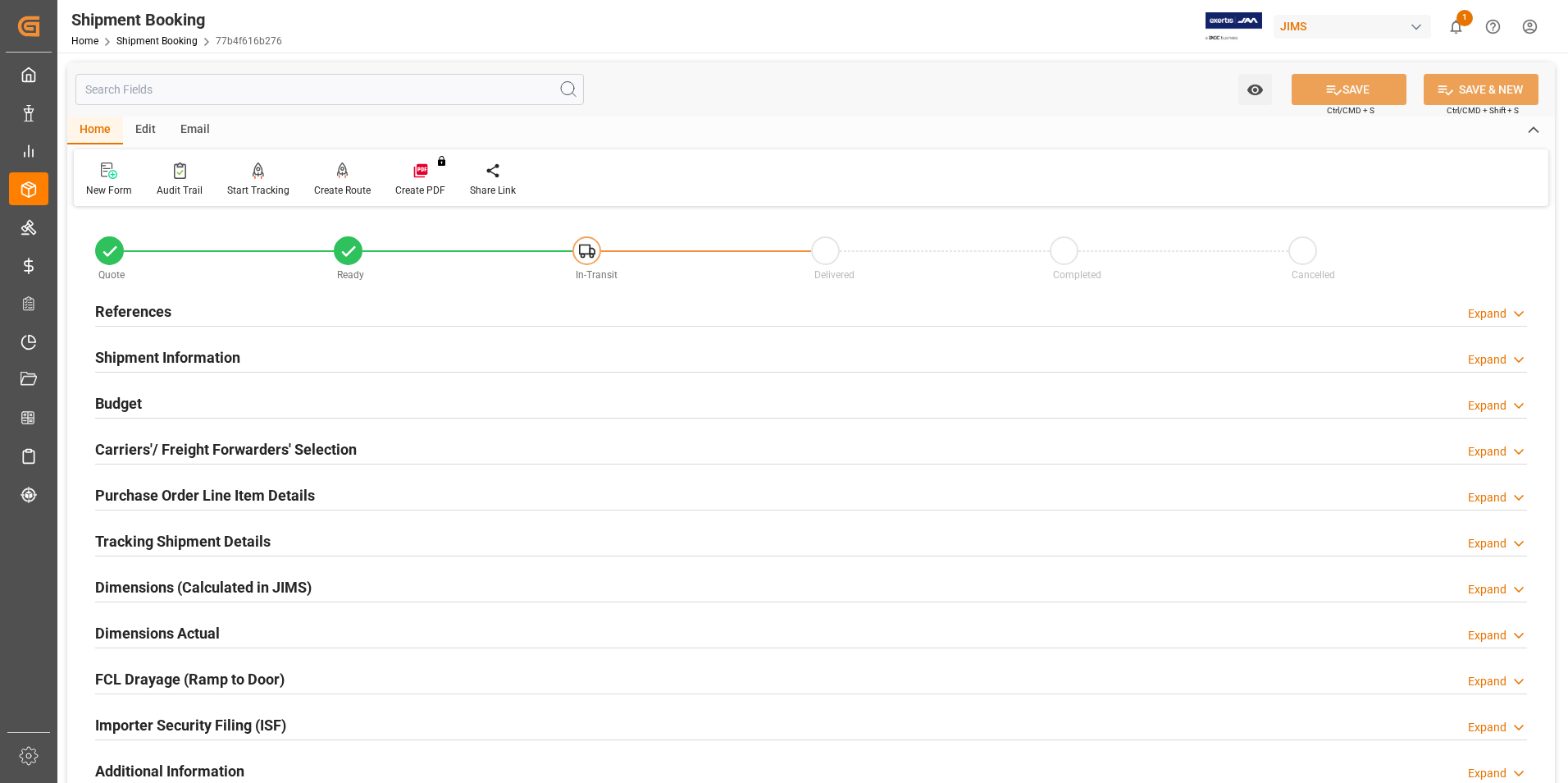
click at [142, 400] on h2 "Budget" at bounding box center [118, 404] width 47 height 22
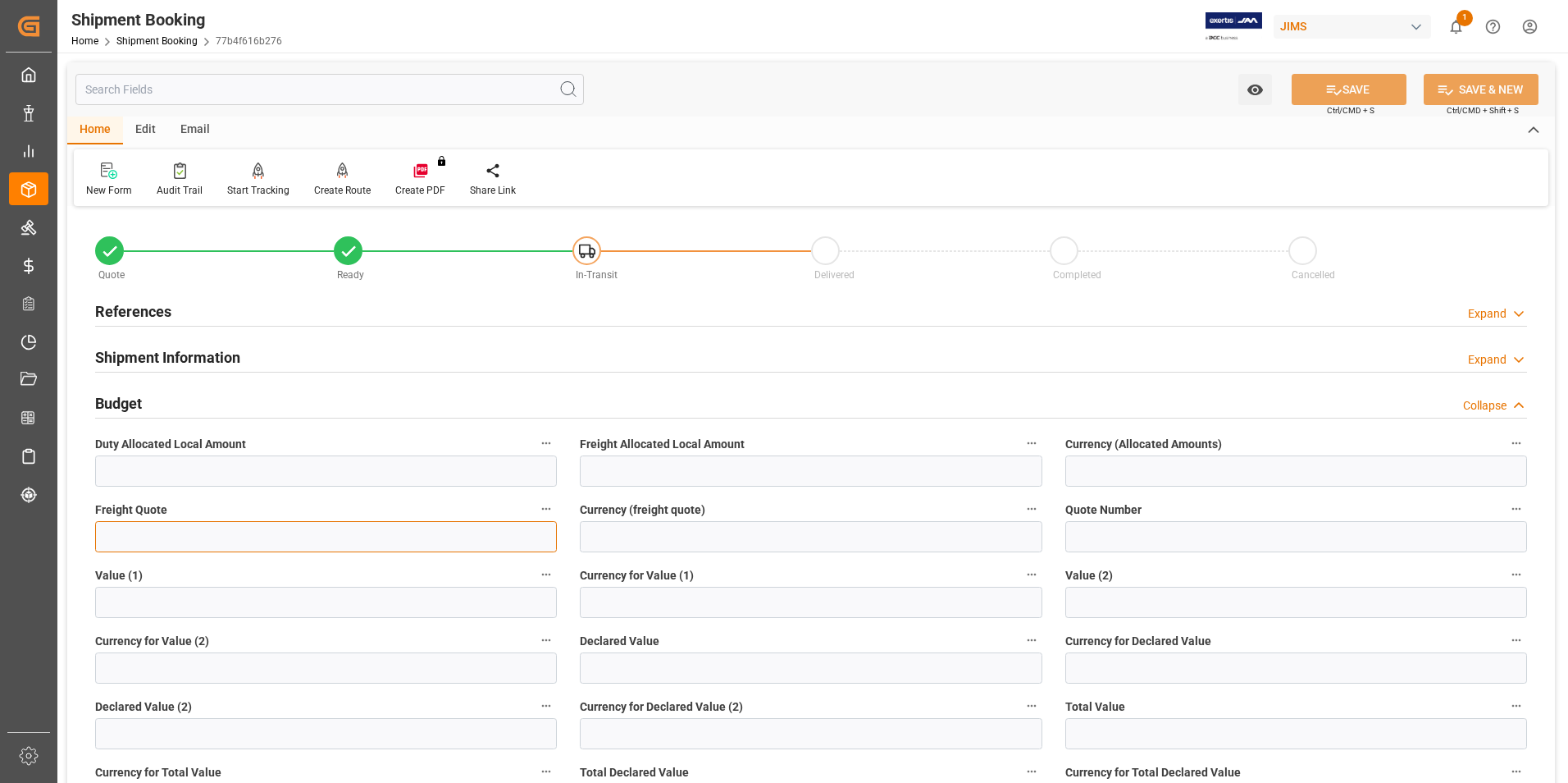
click at [159, 532] on input "text" at bounding box center [326, 536] width 461 height 31
type input "0"
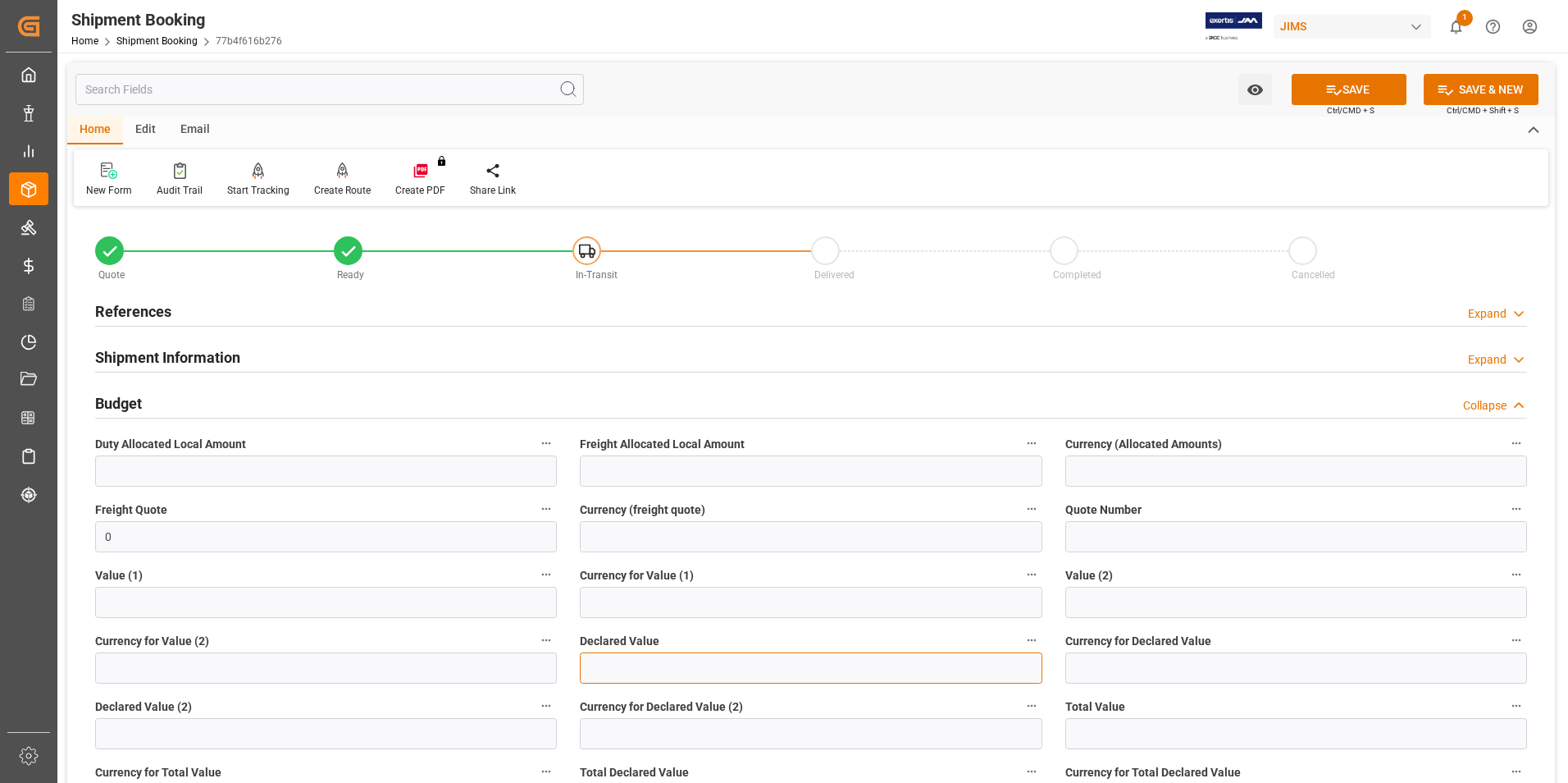
click at [616, 669] on input "text" at bounding box center [810, 668] width 461 height 31
type input "508.04"
click at [1112, 654] on input at bounding box center [1296, 668] width 461 height 31
type input "usd"
click at [1332, 92] on icon at bounding box center [1335, 90] width 15 height 10
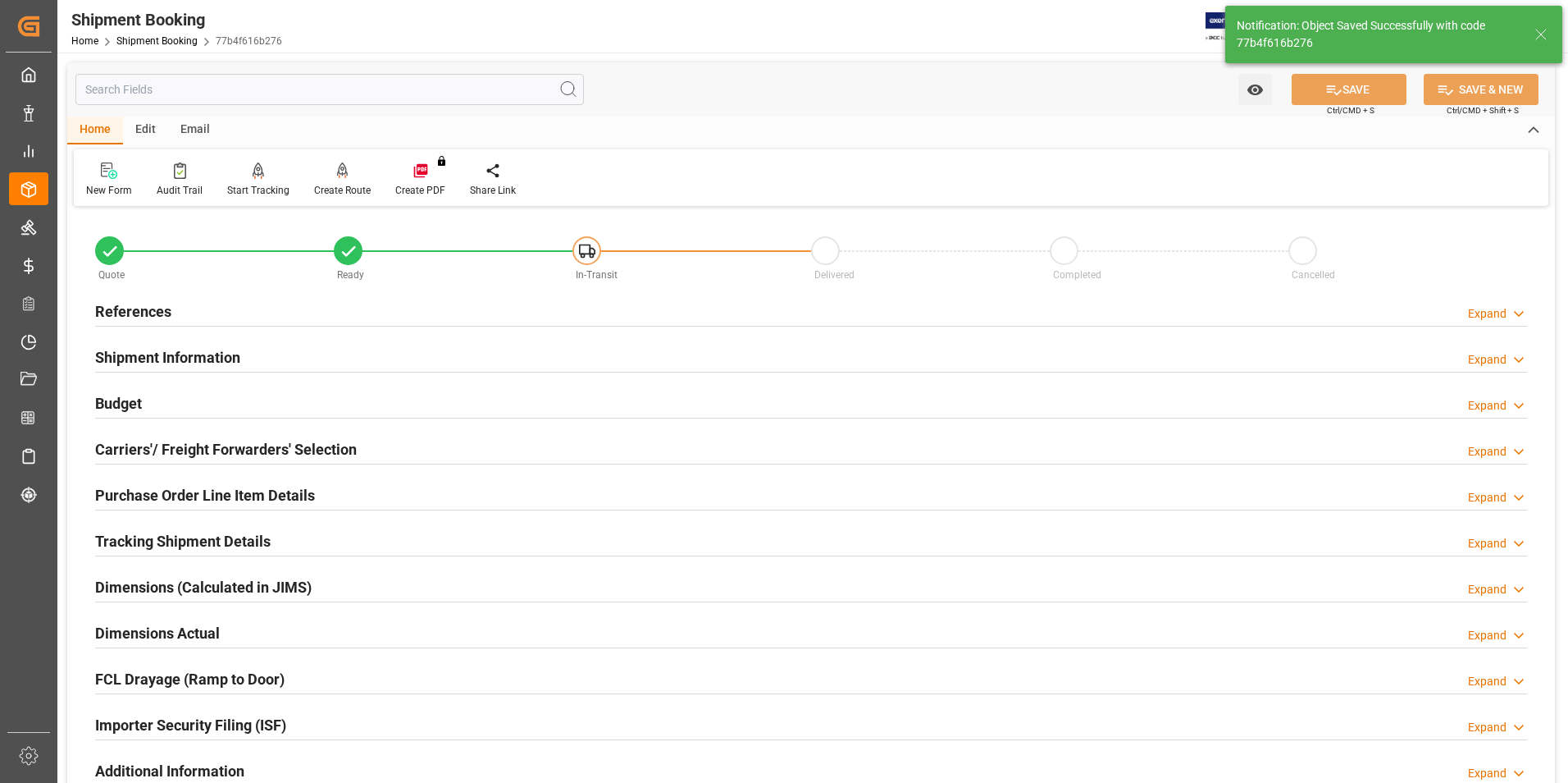
click at [173, 450] on h2 "Carriers'/ Freight Forwarders' Selection" at bounding box center [225, 449] width 261 height 22
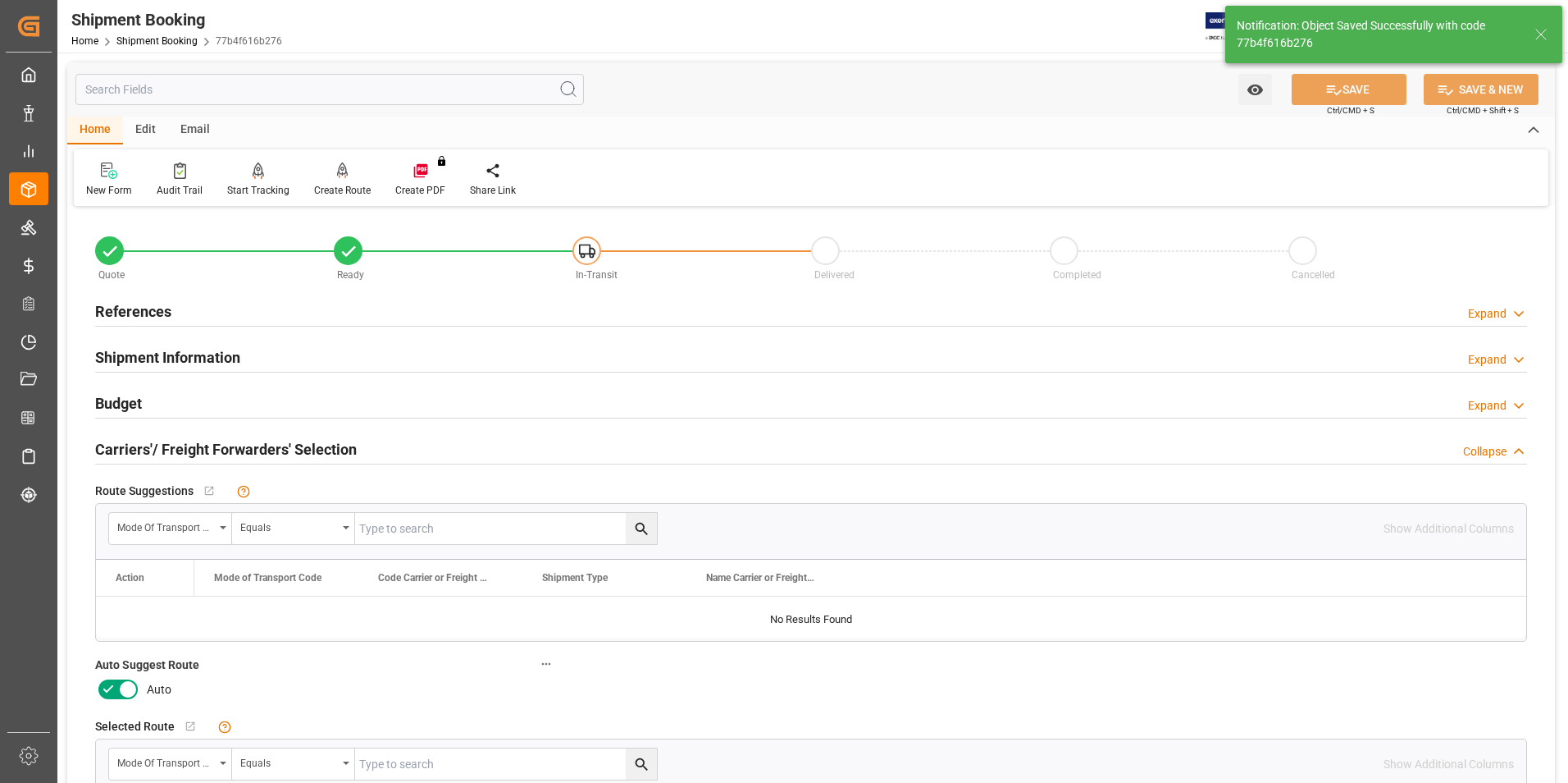
click at [102, 693] on icon at bounding box center [108, 689] width 19 height 19
click at [0, 0] on input "checkbox" at bounding box center [0, 0] width 0 height 0
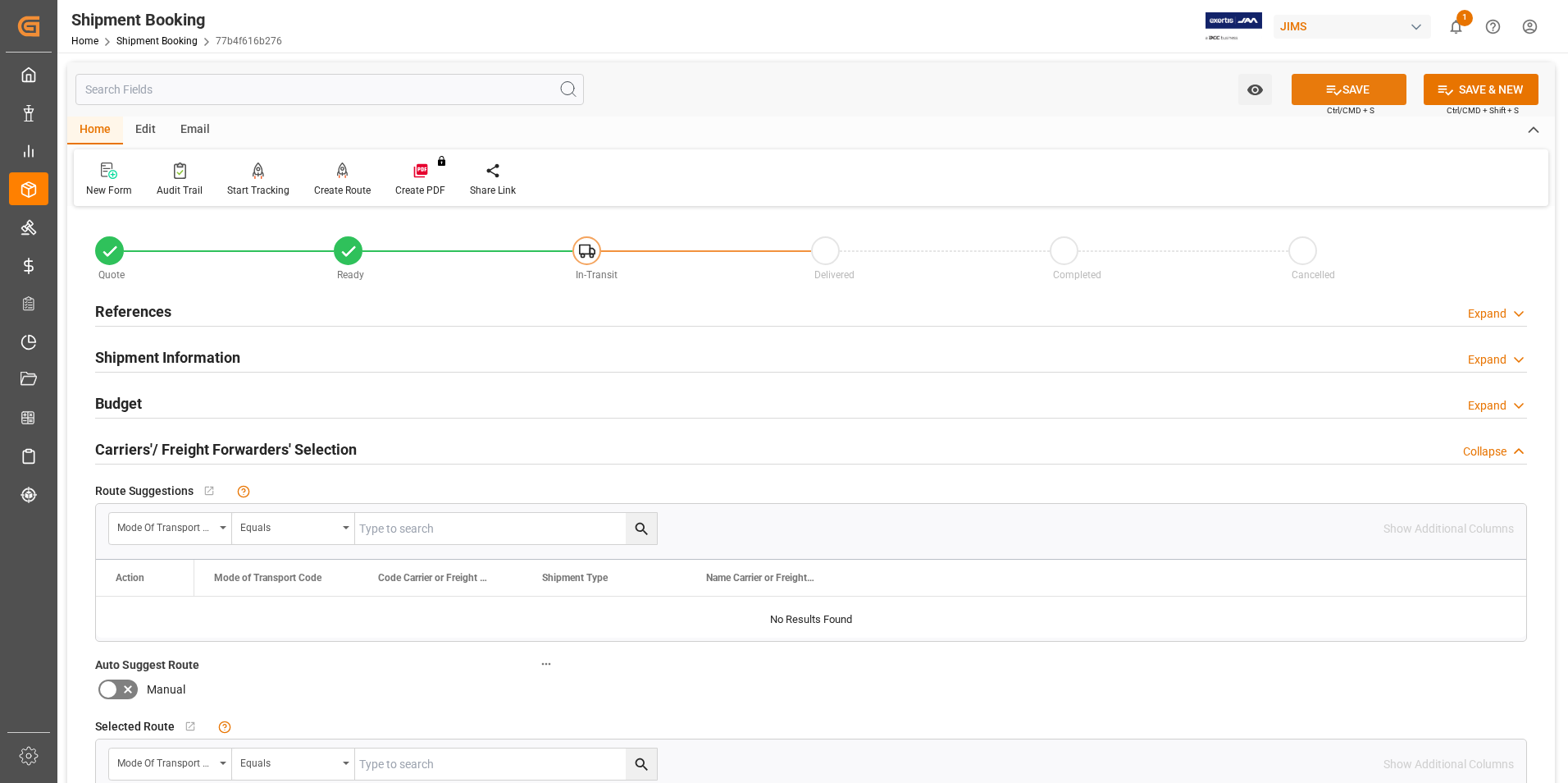
click at [1371, 83] on button "SAVE" at bounding box center [1348, 90] width 114 height 31
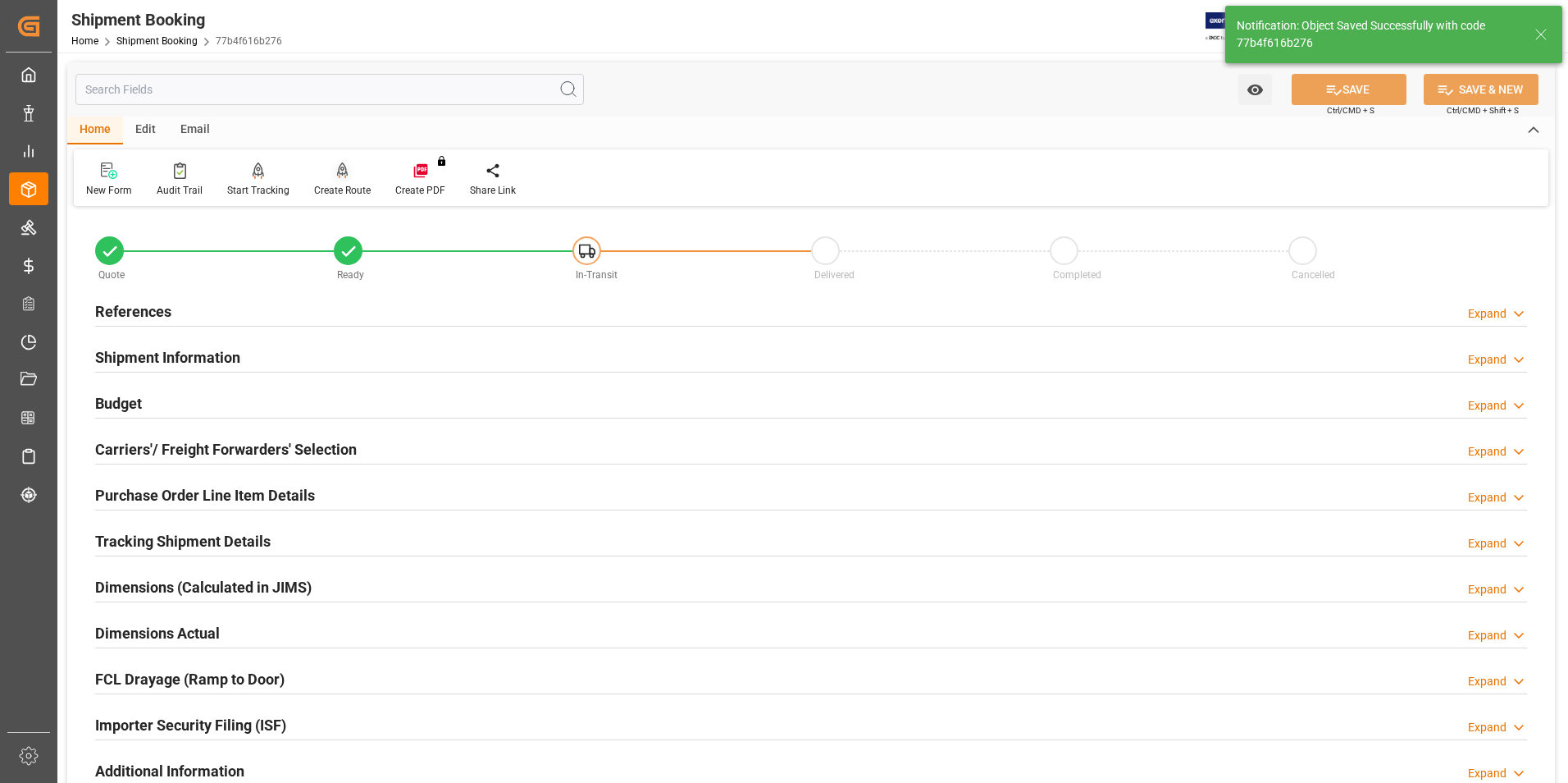
click at [359, 187] on div "Create Route" at bounding box center [341, 190] width 56 height 15
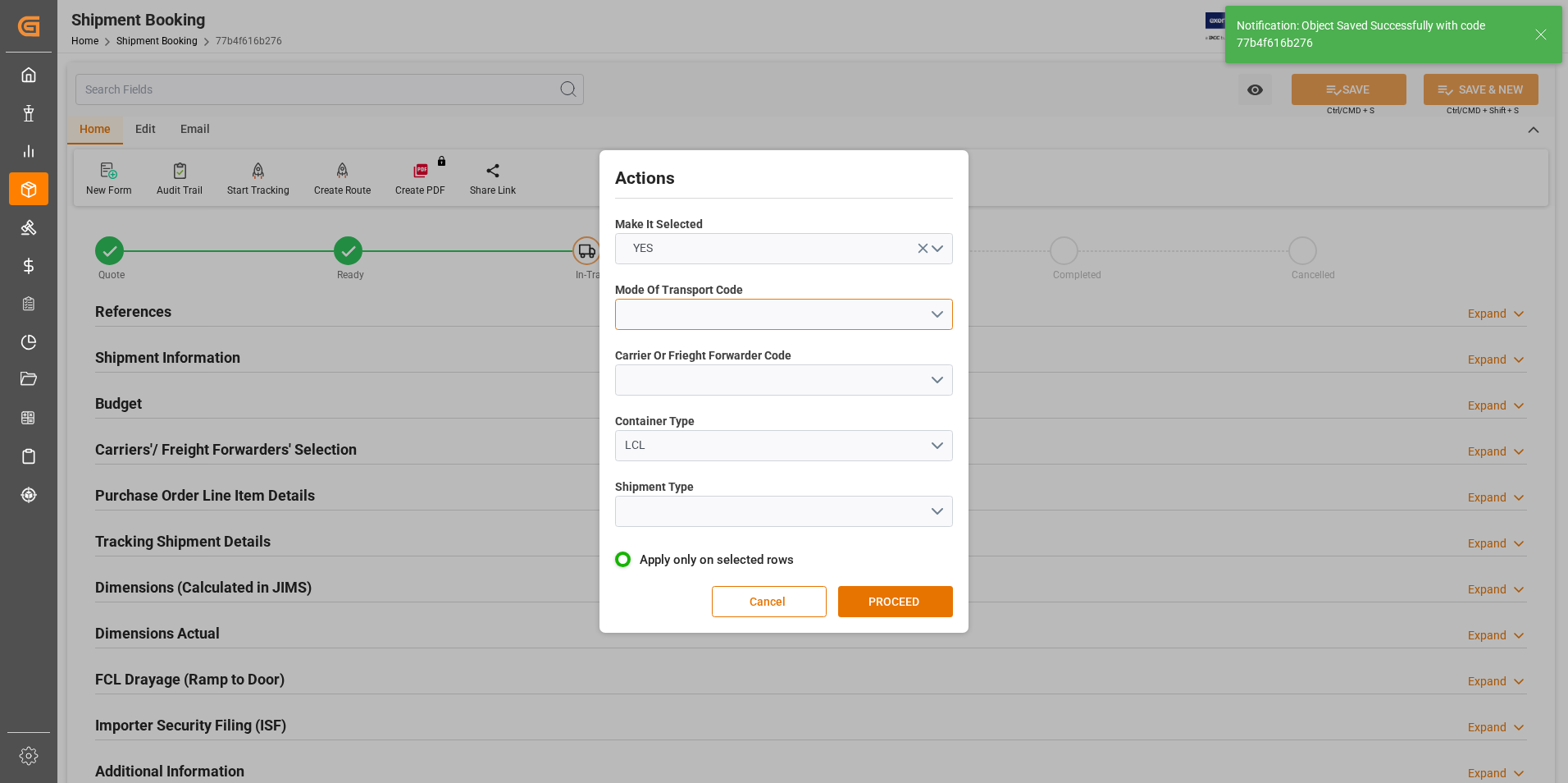
click at [664, 300] on button "open menu" at bounding box center [784, 314] width 338 height 31
click at [677, 344] on div "2- COURIER AIR" at bounding box center [784, 352] width 336 height 34
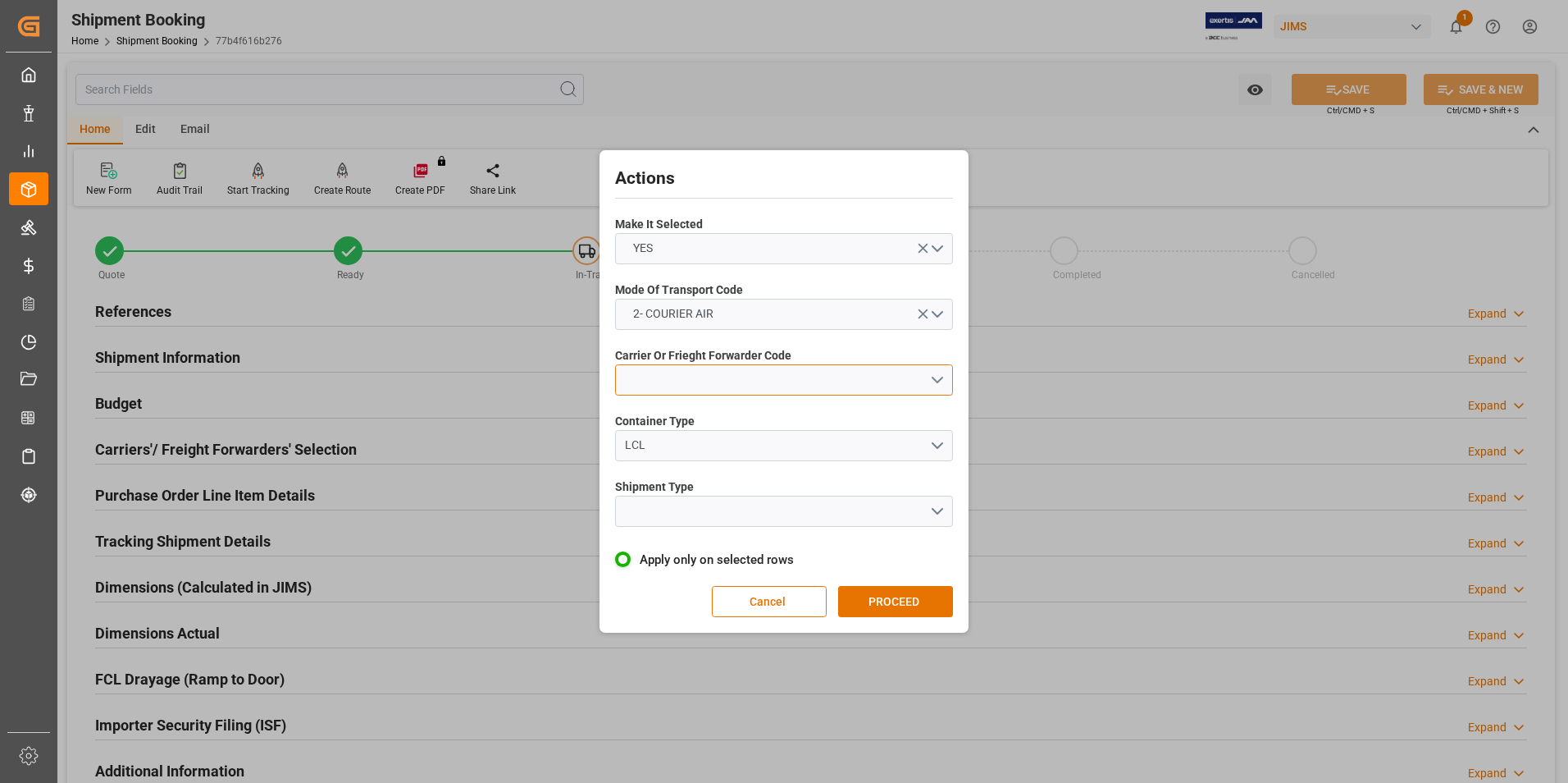
click at [698, 373] on button "open menu" at bounding box center [784, 379] width 338 height 31
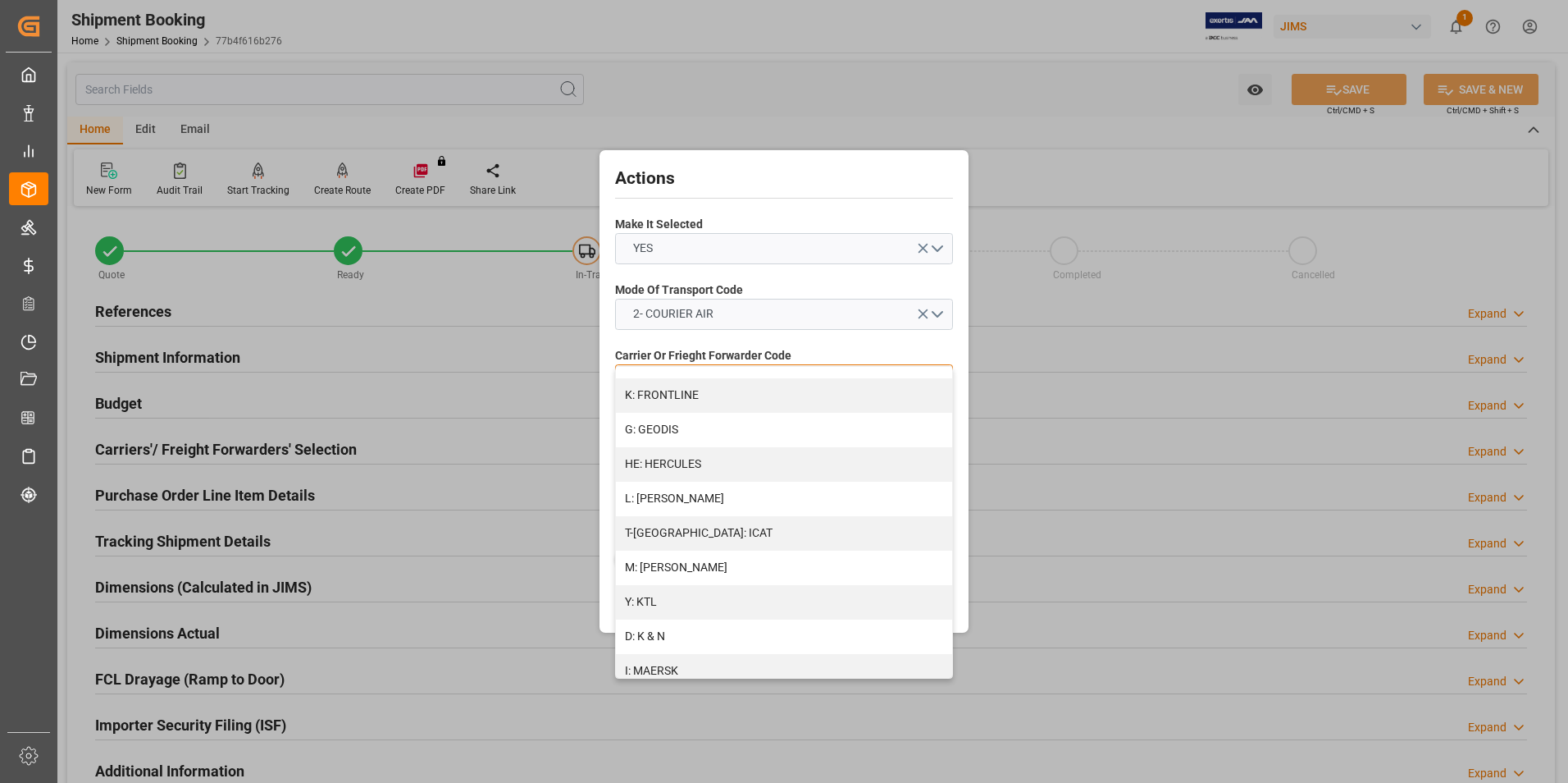
scroll to position [877, 0]
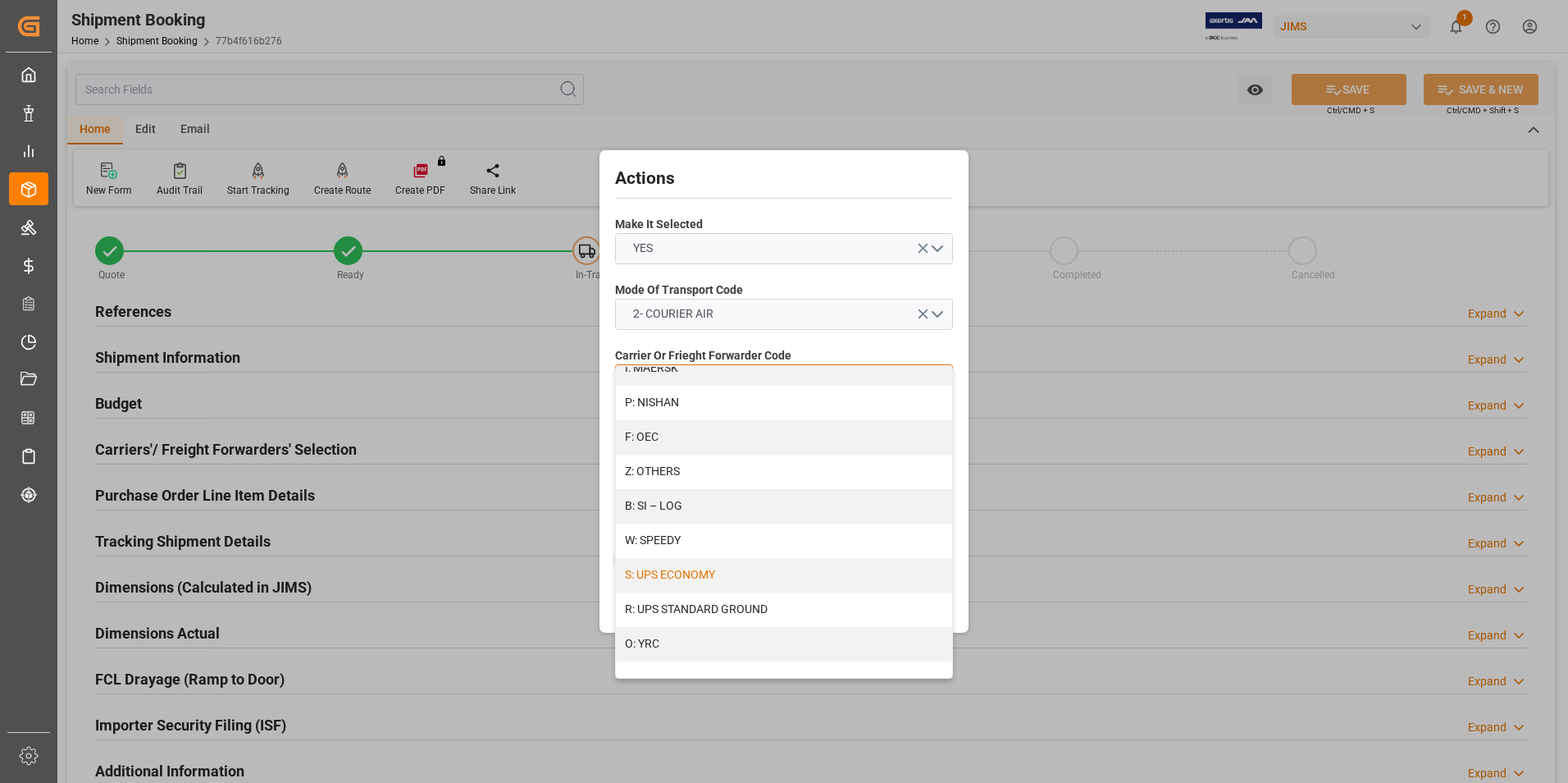
click at [700, 575] on div "S: UPS ECONOMY" at bounding box center [784, 574] width 336 height 34
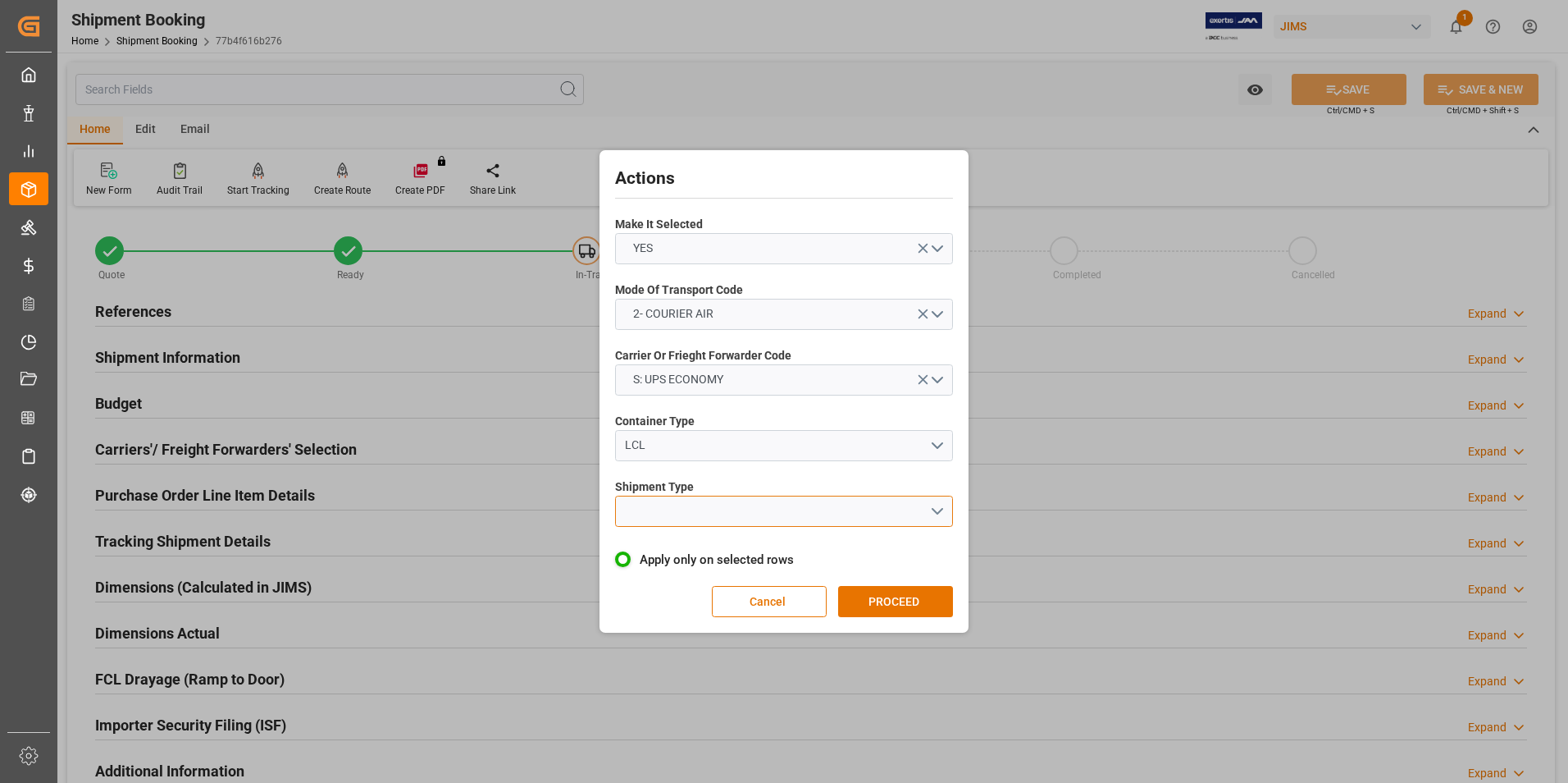
click at [710, 498] on button "open menu" at bounding box center [784, 512] width 338 height 31
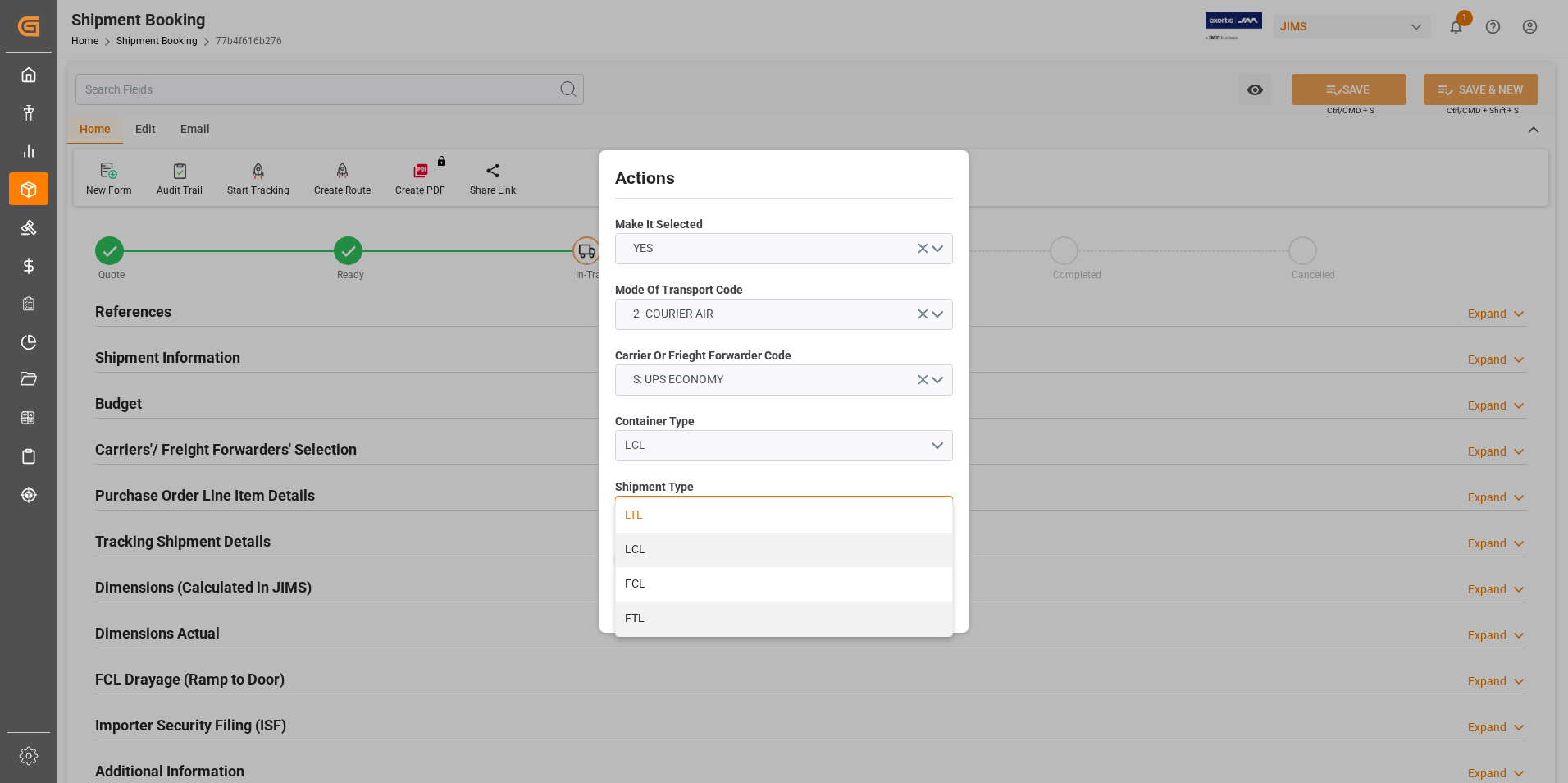
click at [714, 519] on div "LTL" at bounding box center [784, 514] width 336 height 34
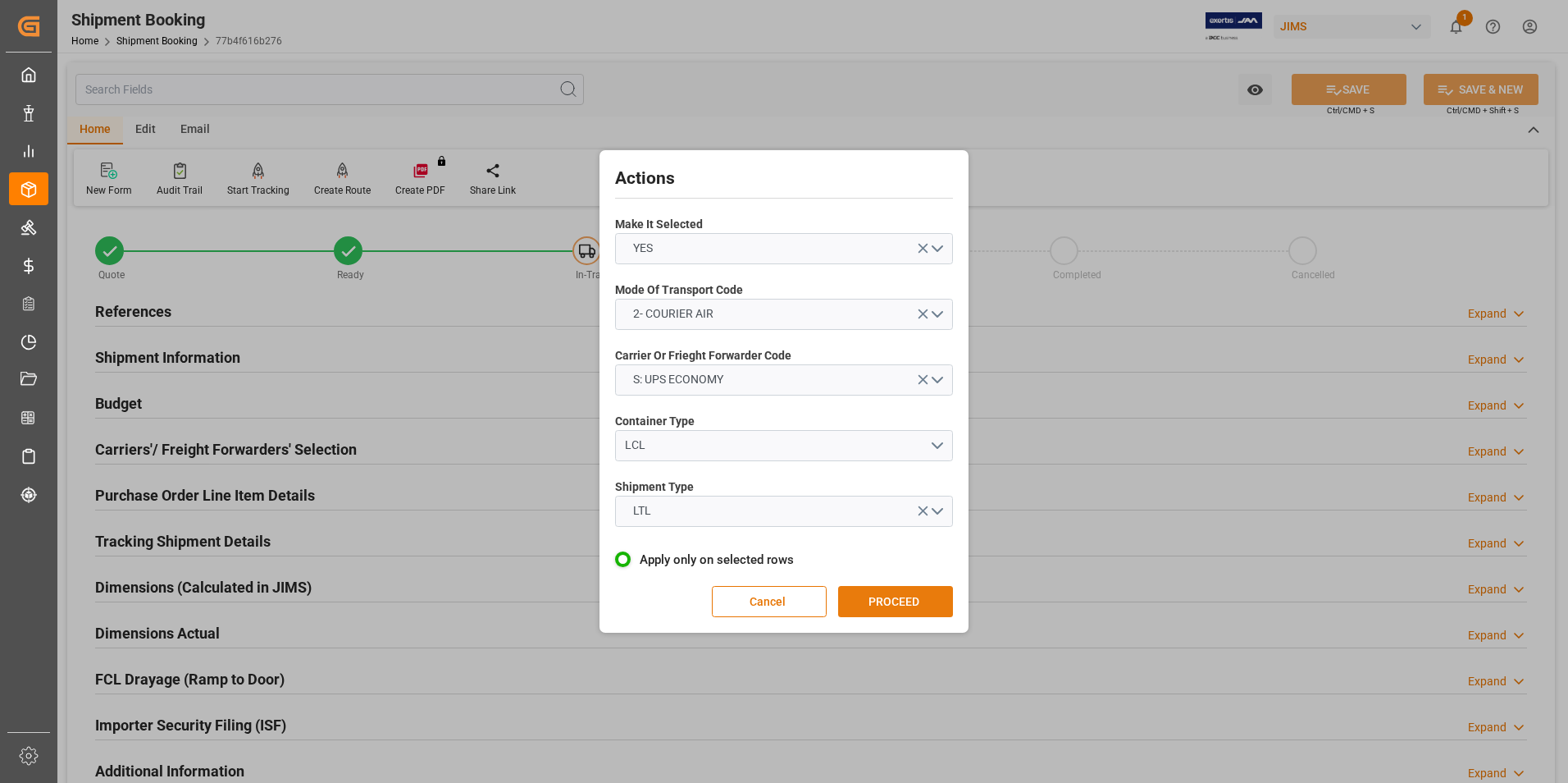
click at [886, 589] on button "PROCEED" at bounding box center [895, 601] width 114 height 31
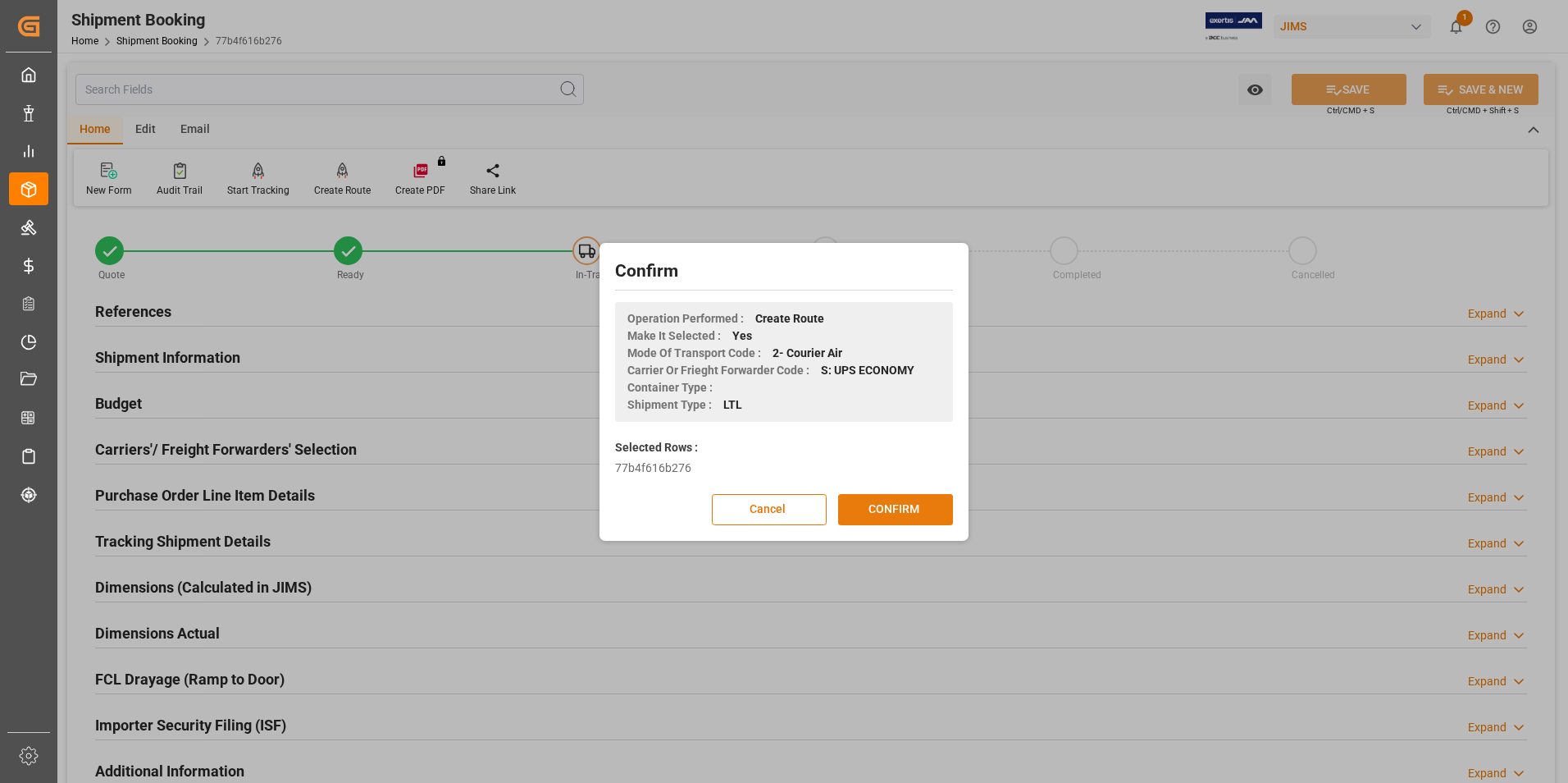
click at [893, 516] on button "CONFIRM" at bounding box center [895, 510] width 114 height 31
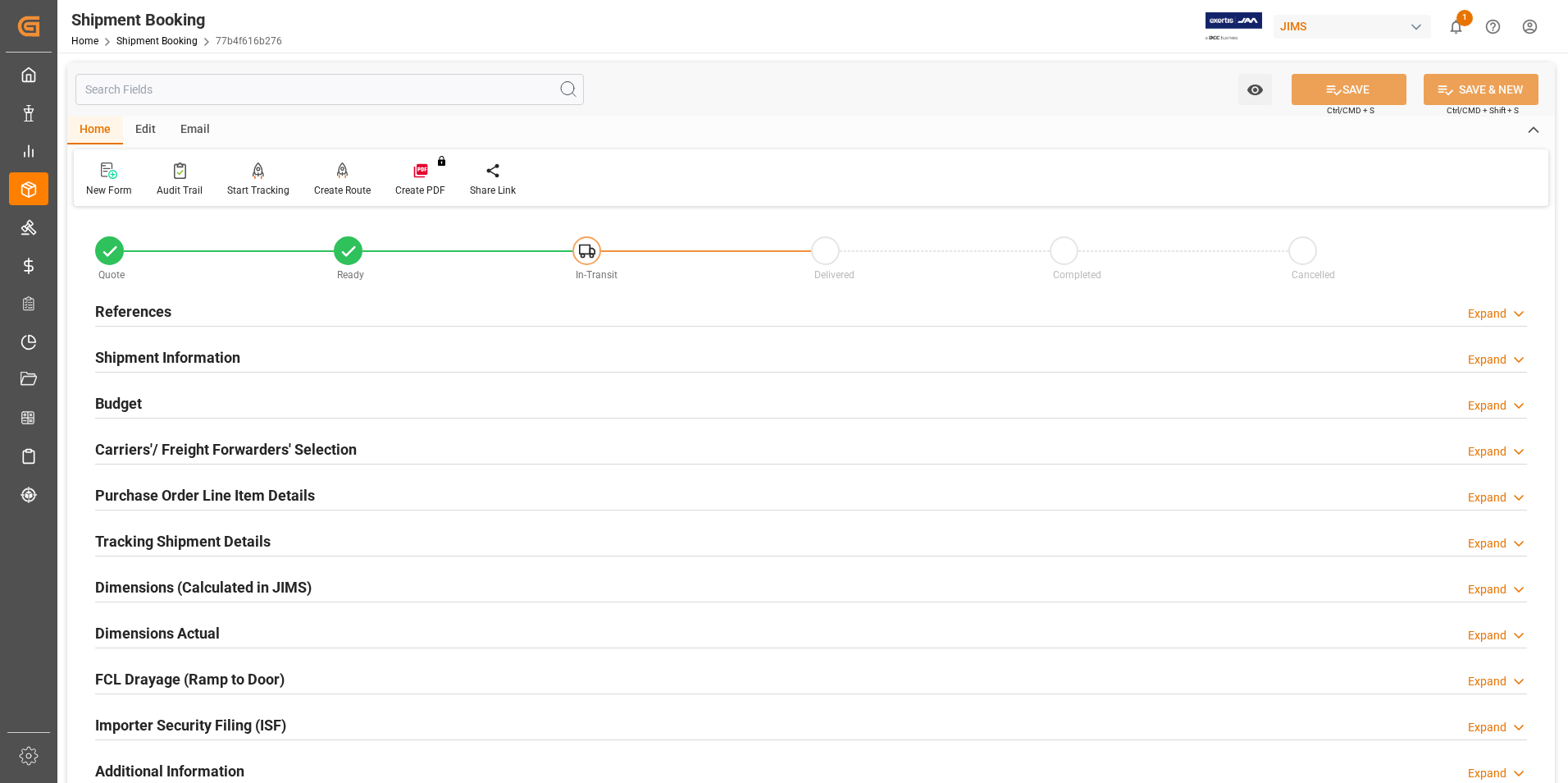
click at [151, 625] on h2 "Dimensions Actual" at bounding box center [157, 632] width 125 height 22
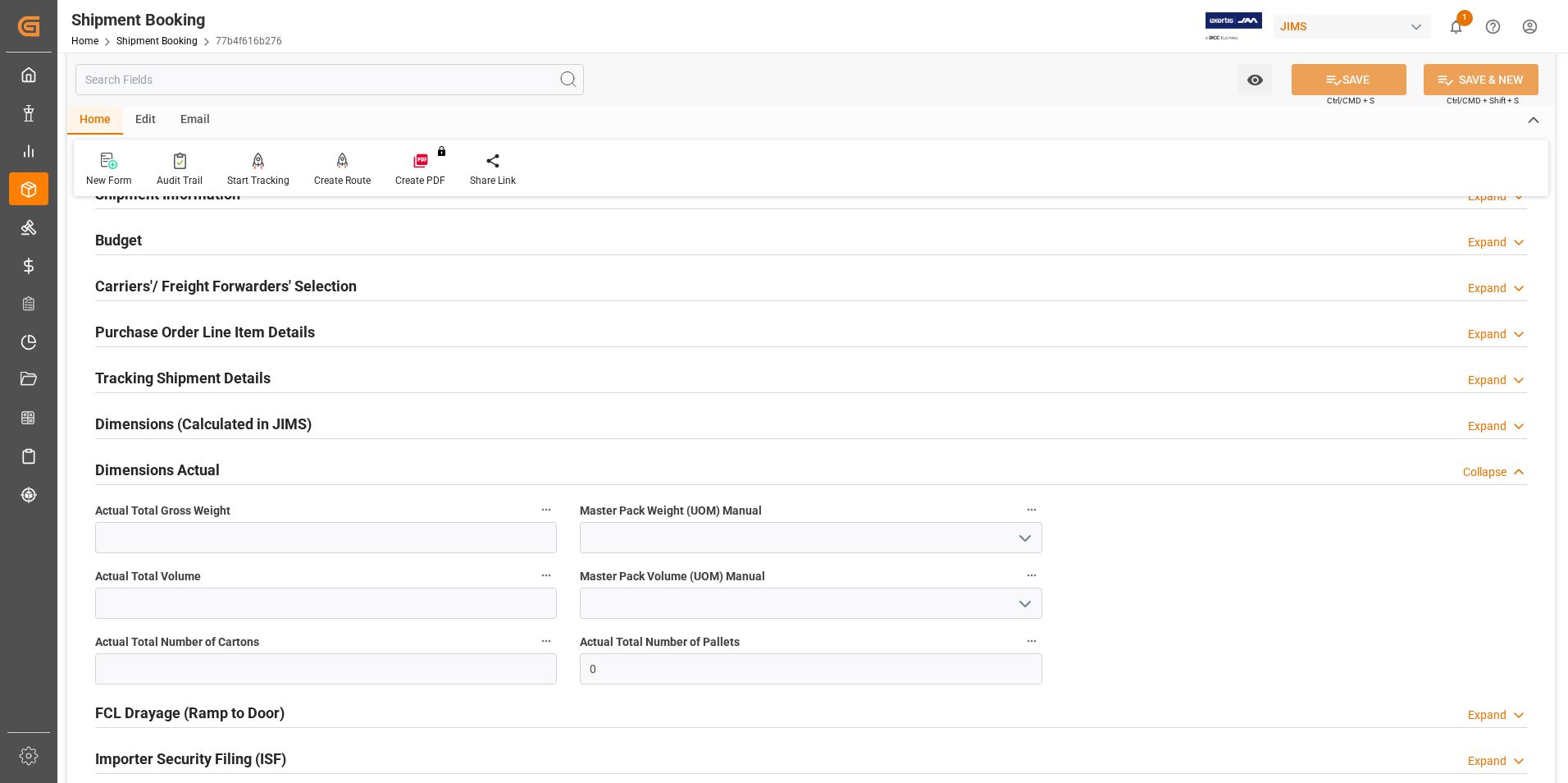
scroll to position [164, 0]
click at [191, 669] on input "text" at bounding box center [326, 668] width 461 height 31
type input "1"
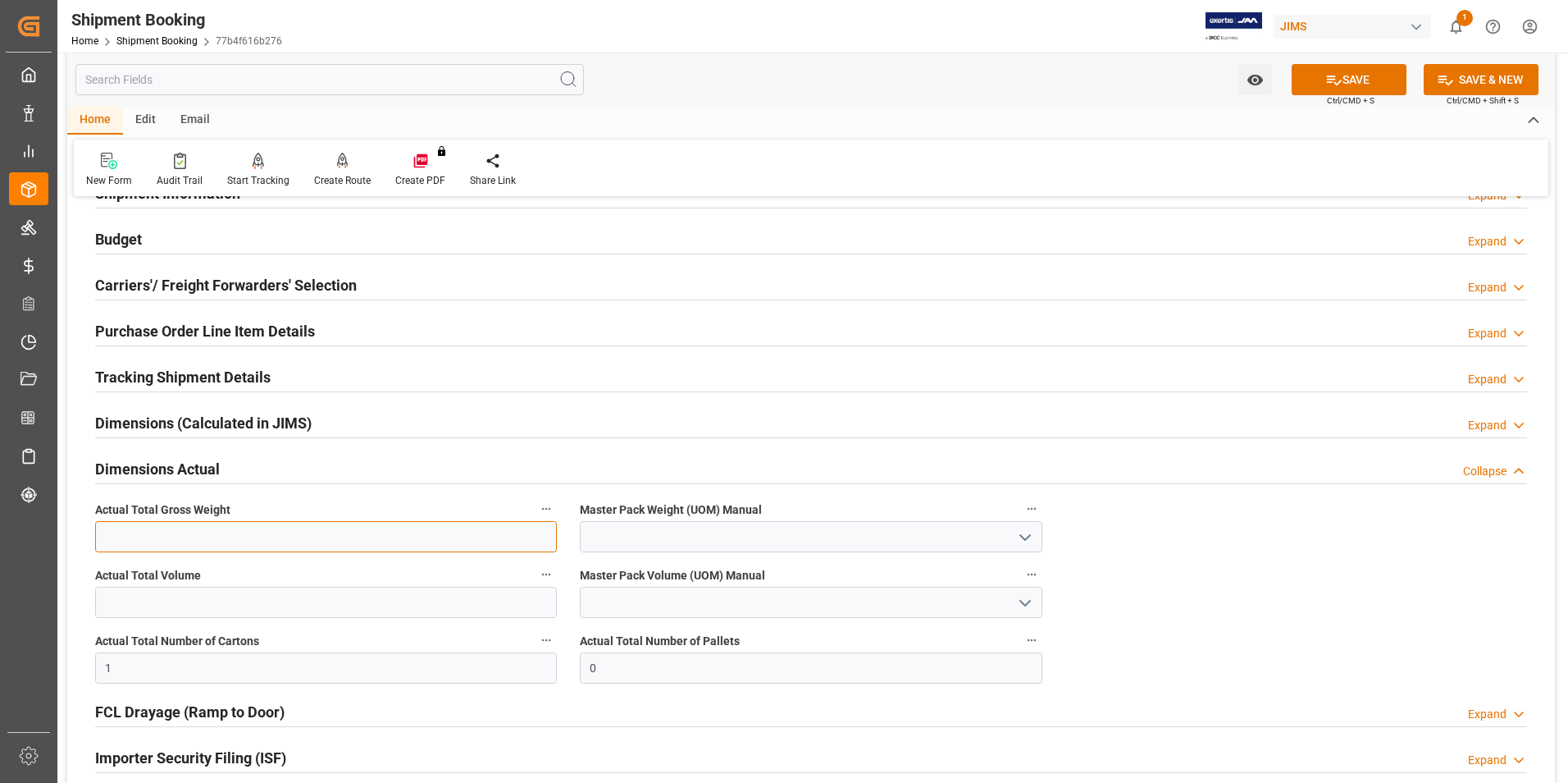
click at [104, 536] on input "text" at bounding box center [326, 536] width 461 height 31
type input "2"
click at [602, 536] on input at bounding box center [810, 536] width 461 height 31
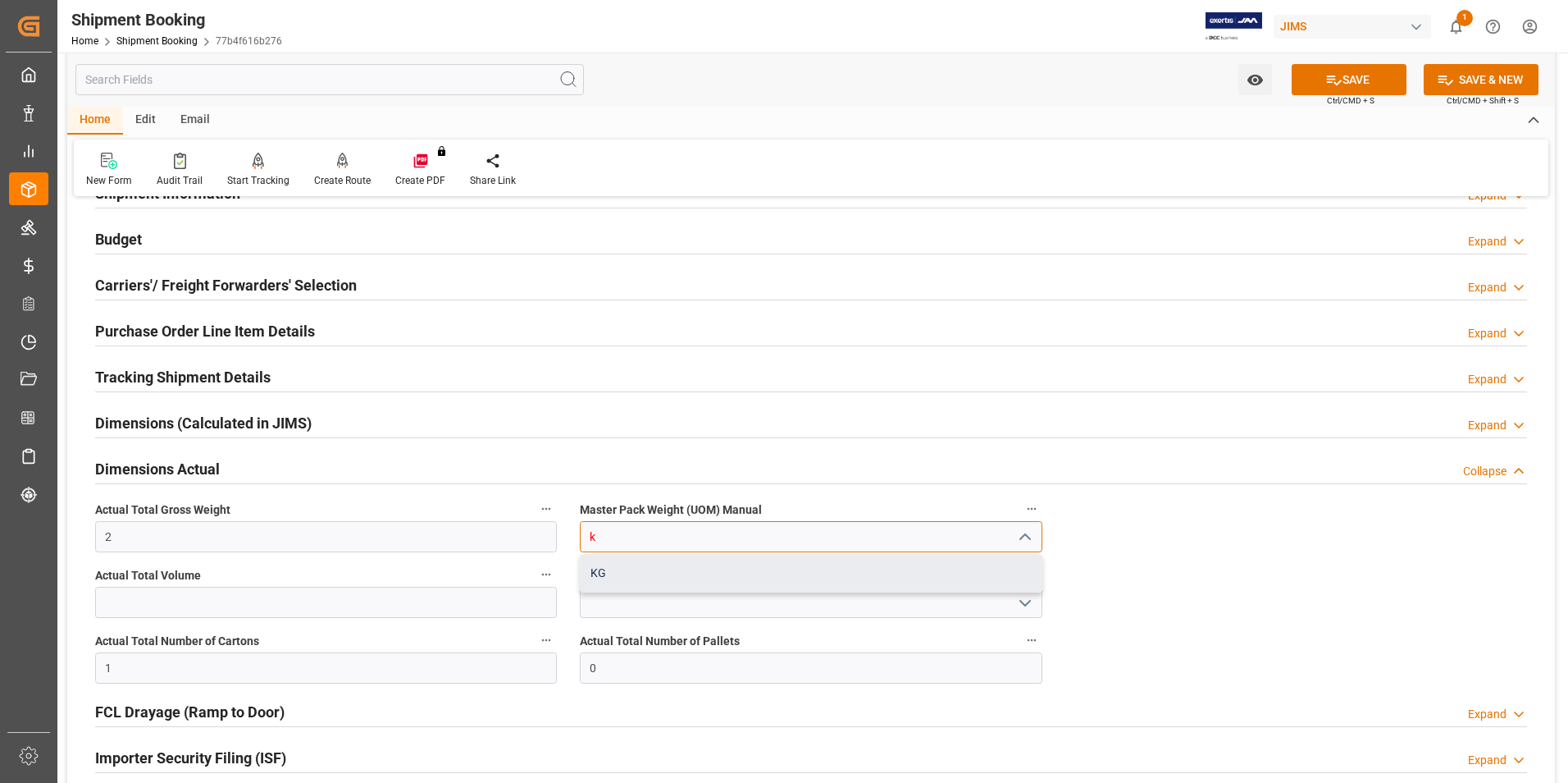
click at [614, 586] on div "KG" at bounding box center [810, 573] width 460 height 37
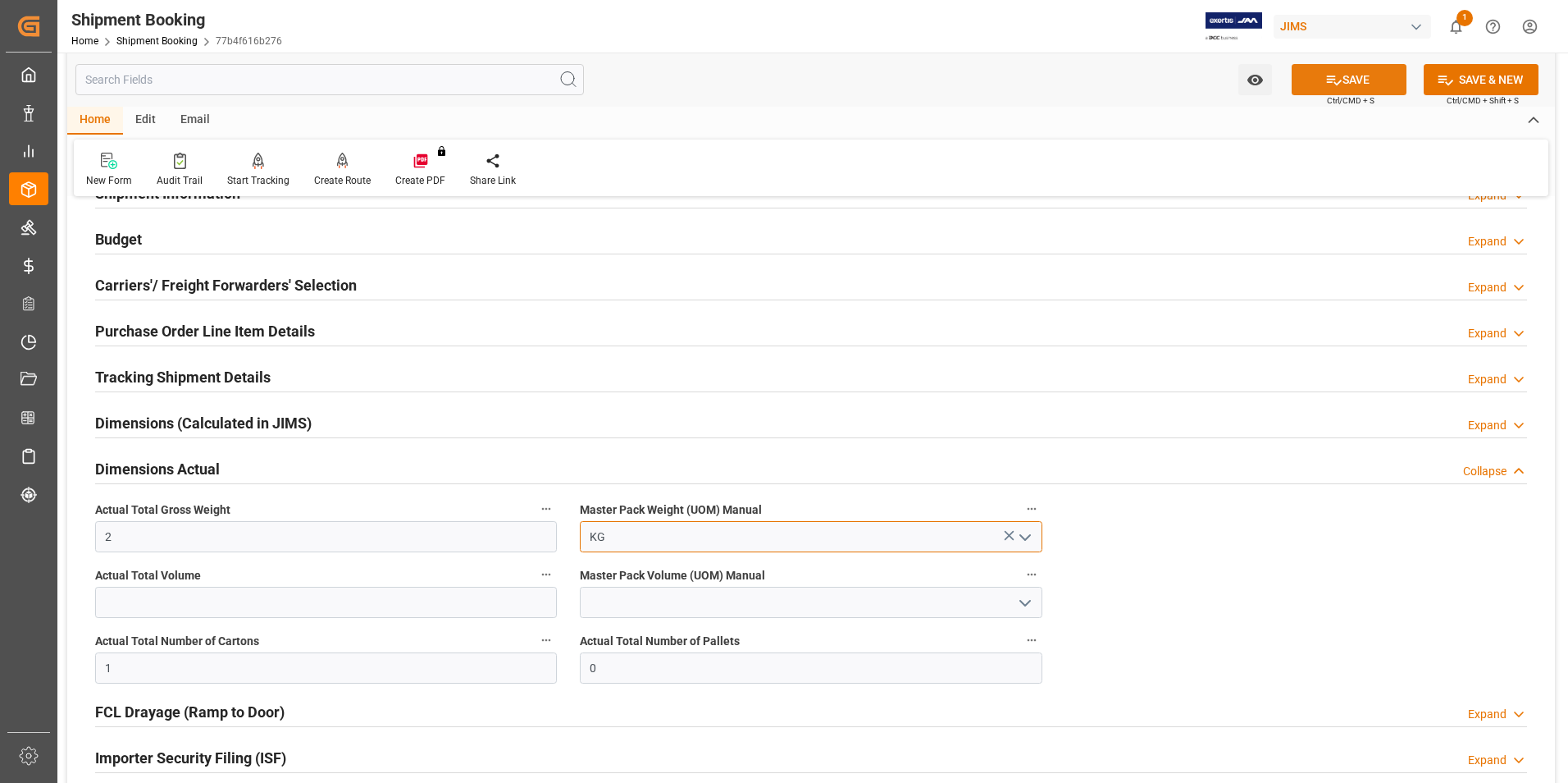
type input "KG"
click at [1313, 73] on button "SAVE" at bounding box center [1348, 79] width 114 height 31
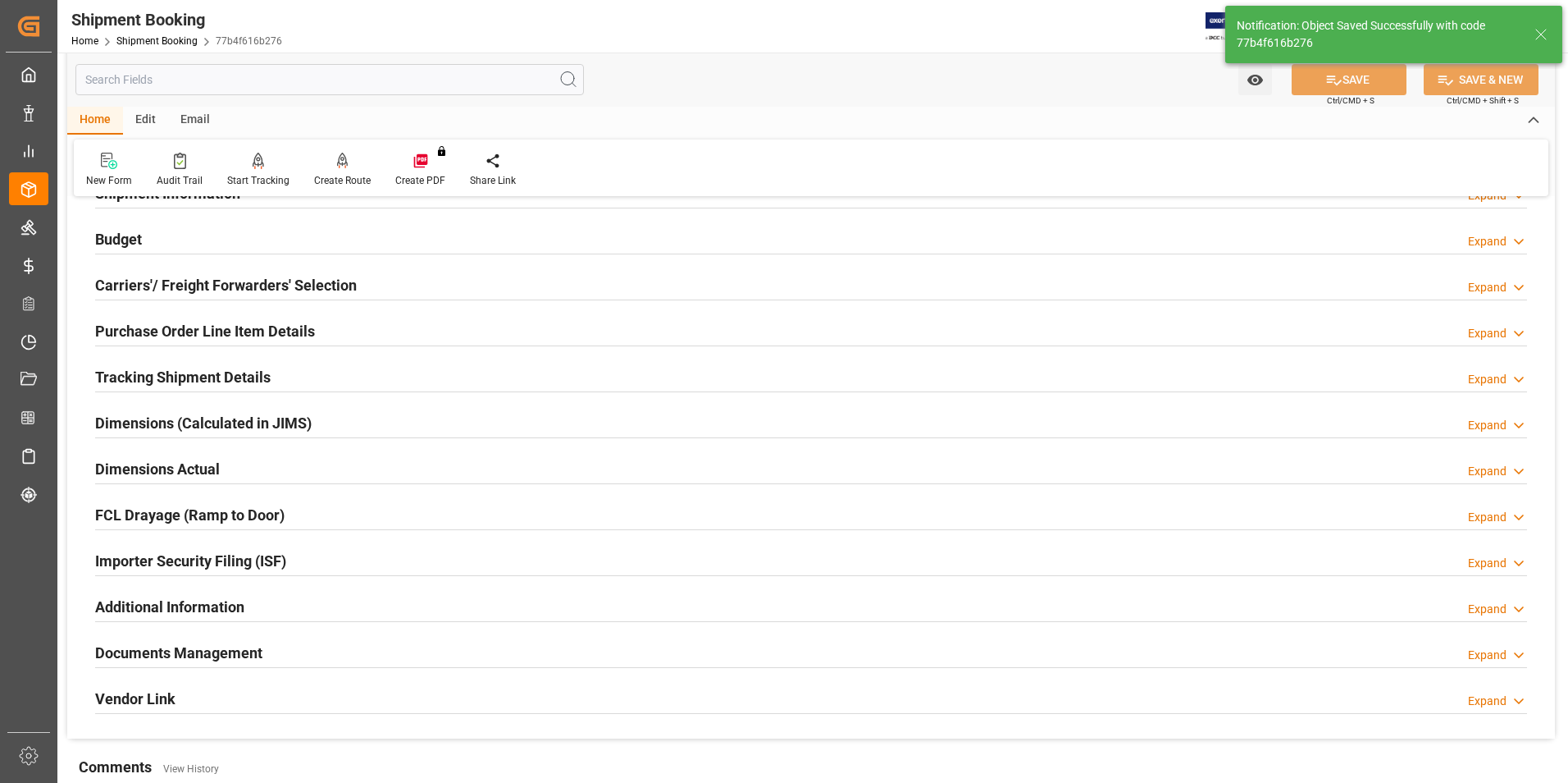
click at [144, 374] on h2 "Tracking Shipment Details" at bounding box center [183, 377] width 175 height 22
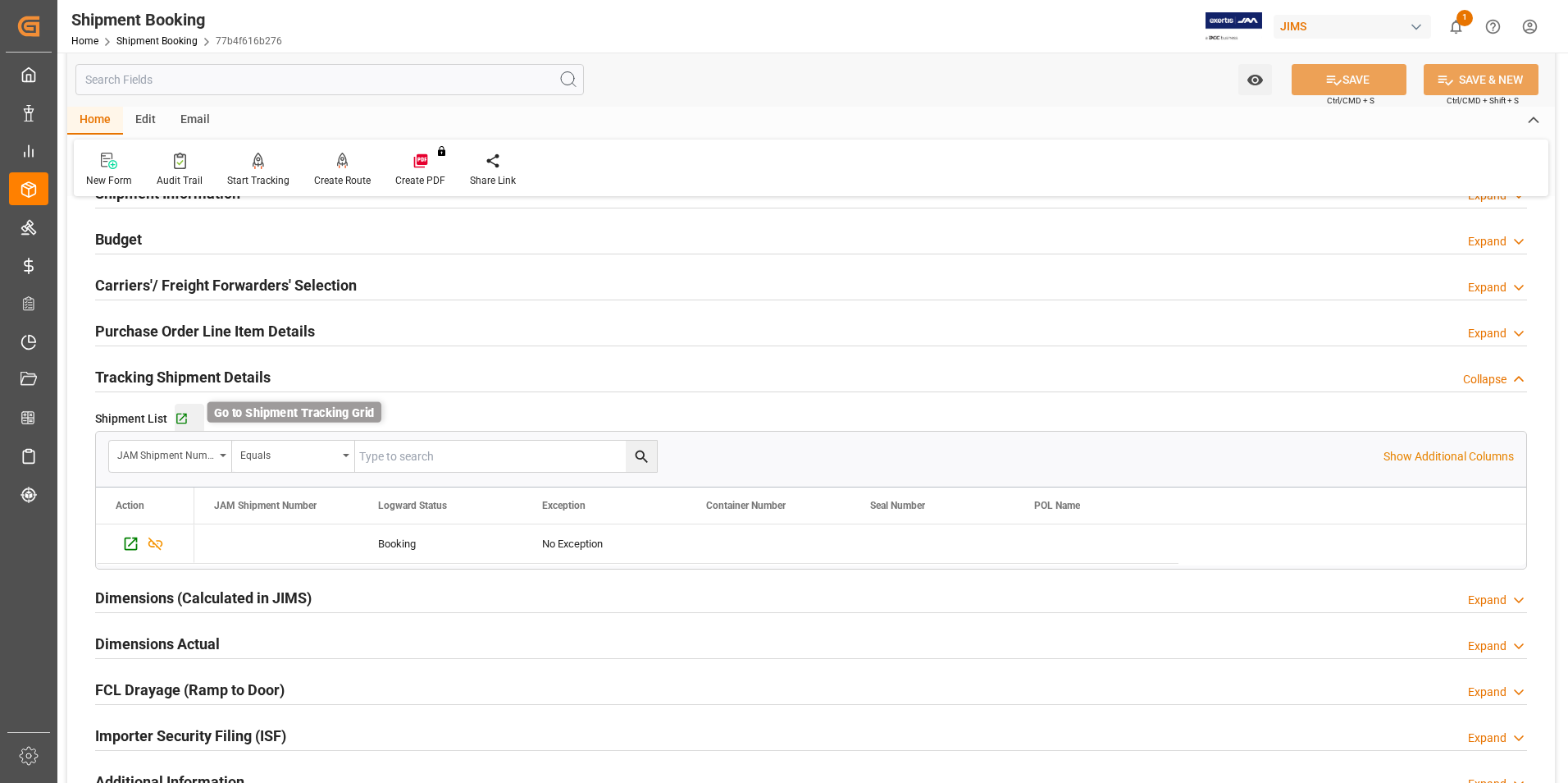
click at [178, 417] on icon "button" at bounding box center [181, 418] width 14 height 14
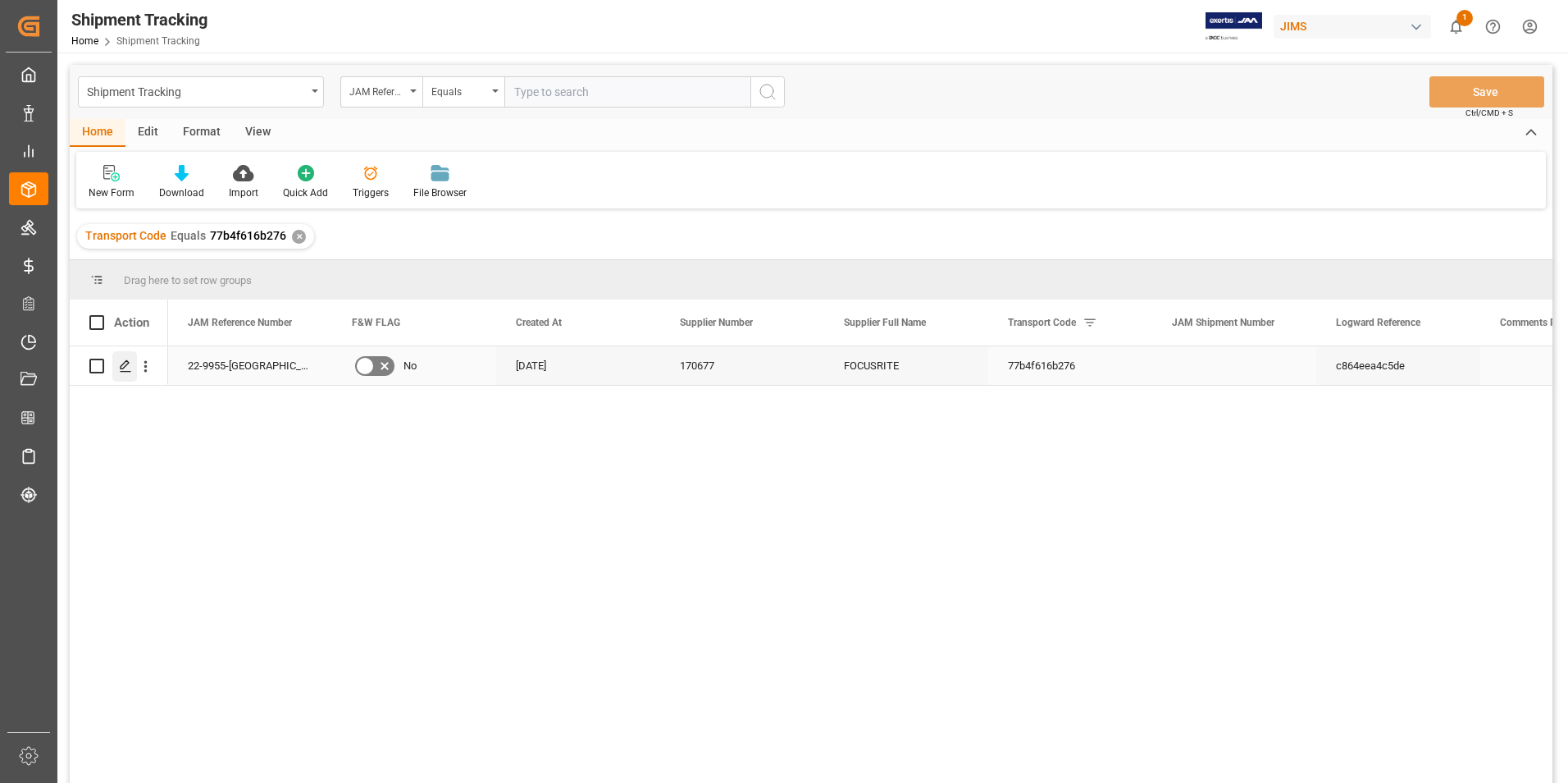
click at [120, 365] on icon "Press SPACE to select this row." at bounding box center [126, 366] width 13 height 13
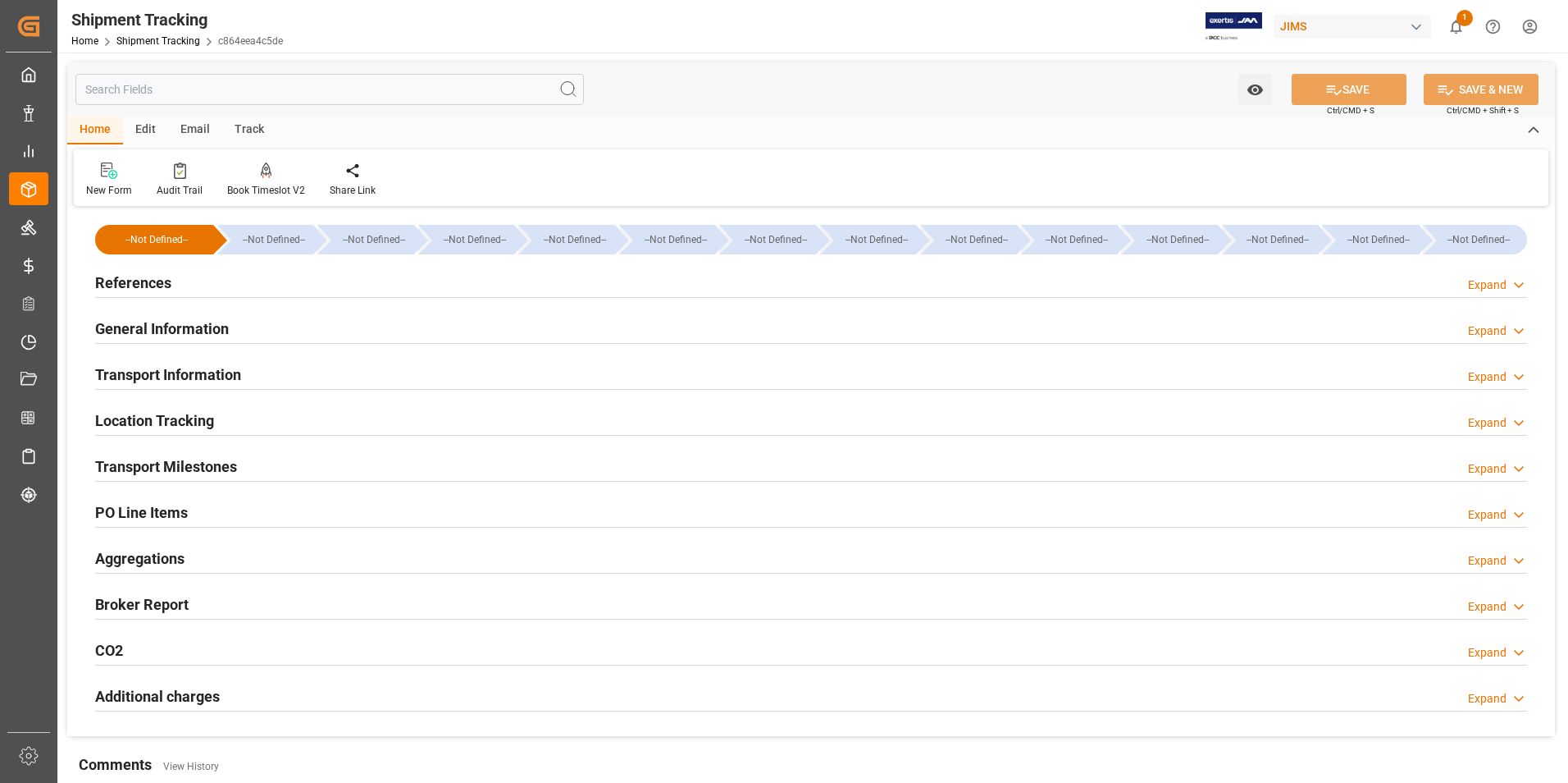
type input "[DATE]"
click at [143, 284] on h2 "References" at bounding box center [133, 283] width 77 height 22
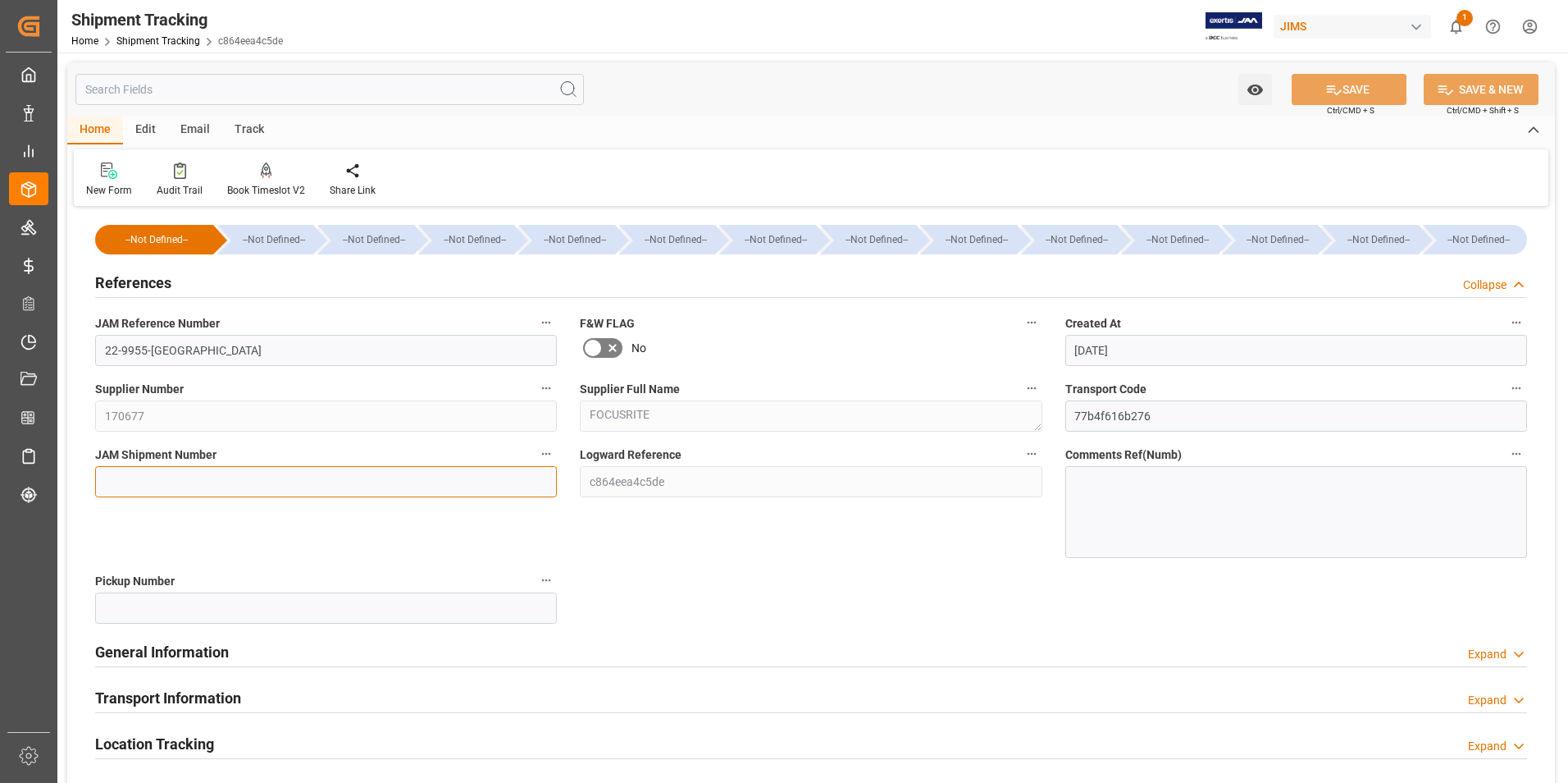
drag, startPoint x: 210, startPoint y: 486, endPoint x: 220, endPoint y: 486, distance: 10.0
click at [213, 486] on input at bounding box center [326, 482] width 461 height 31
type input "72684"
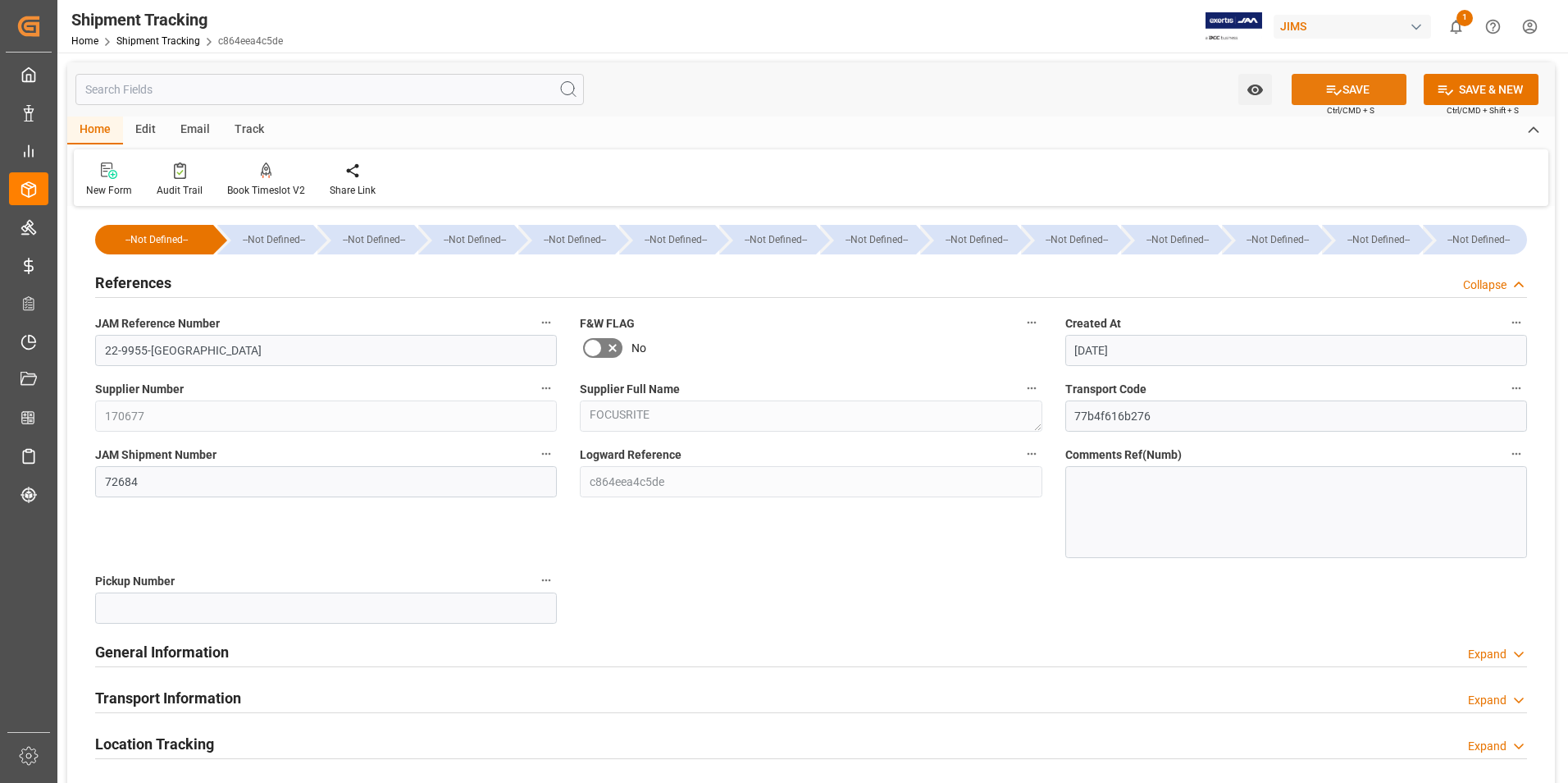
click at [1338, 90] on icon at bounding box center [1334, 90] width 18 height 18
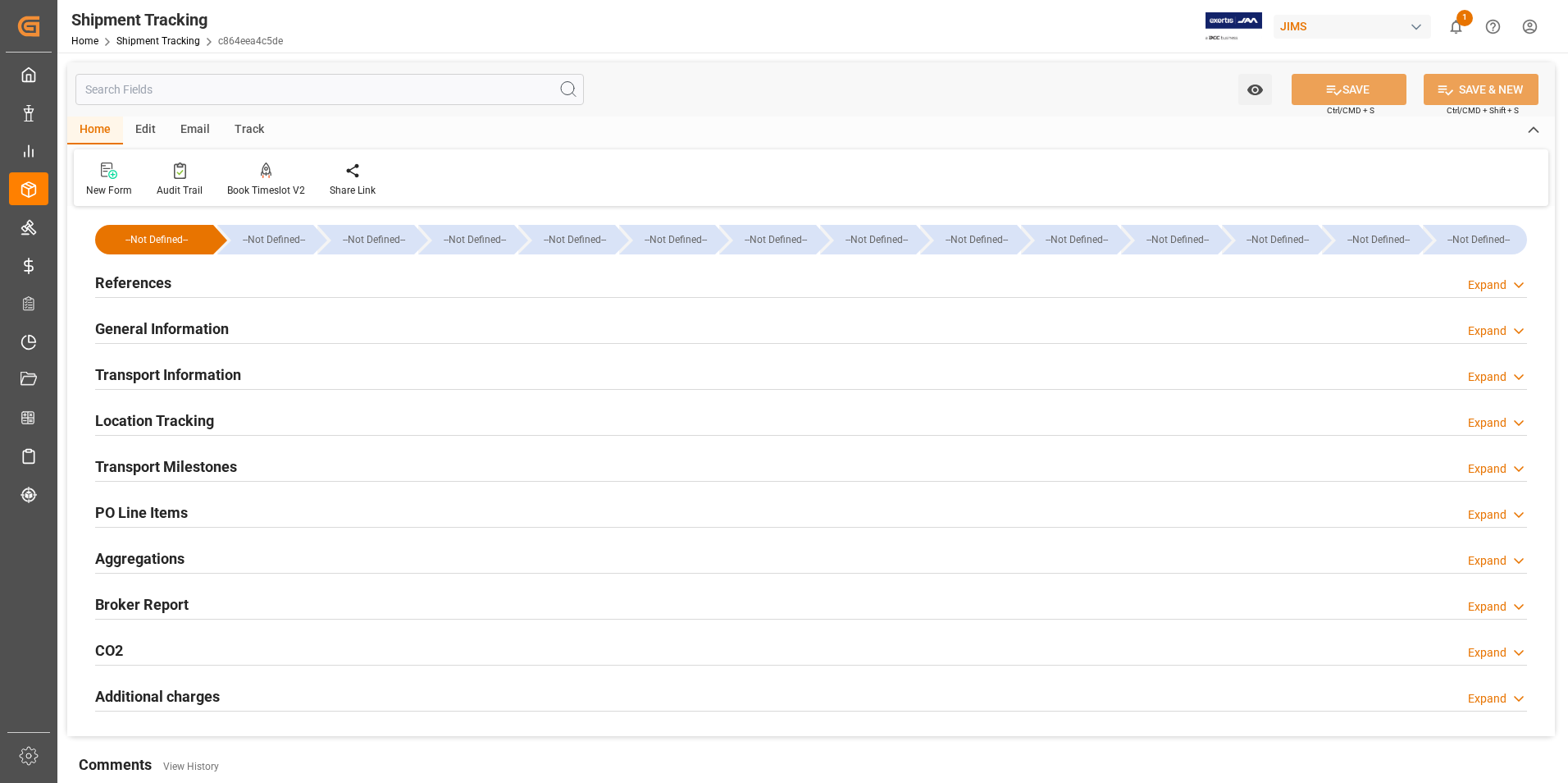
click at [153, 366] on h2 "Transport Information" at bounding box center [168, 375] width 146 height 22
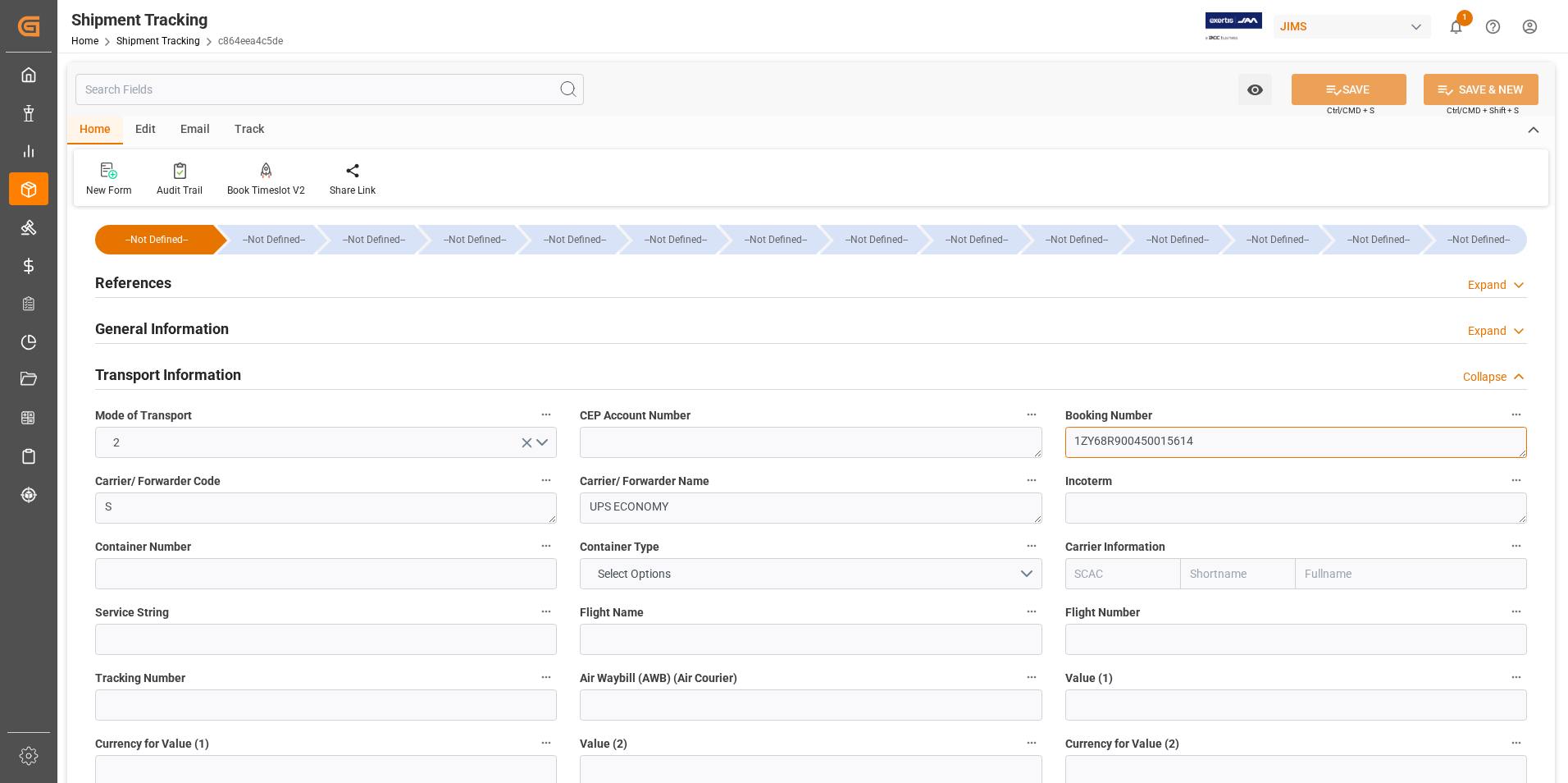
drag, startPoint x: 1208, startPoint y: 441, endPoint x: 1004, endPoint y: 439, distance: 204.0
click at [1004, 439] on div "--Not Defined-- --Not Defined-- --Not Defined-- --Not Defined-- --Not Defined--…" at bounding box center [811, 768] width 1488 height 1115
click at [244, 697] on input at bounding box center [326, 705] width 461 height 31
paste input "1ZY68R900450015614"
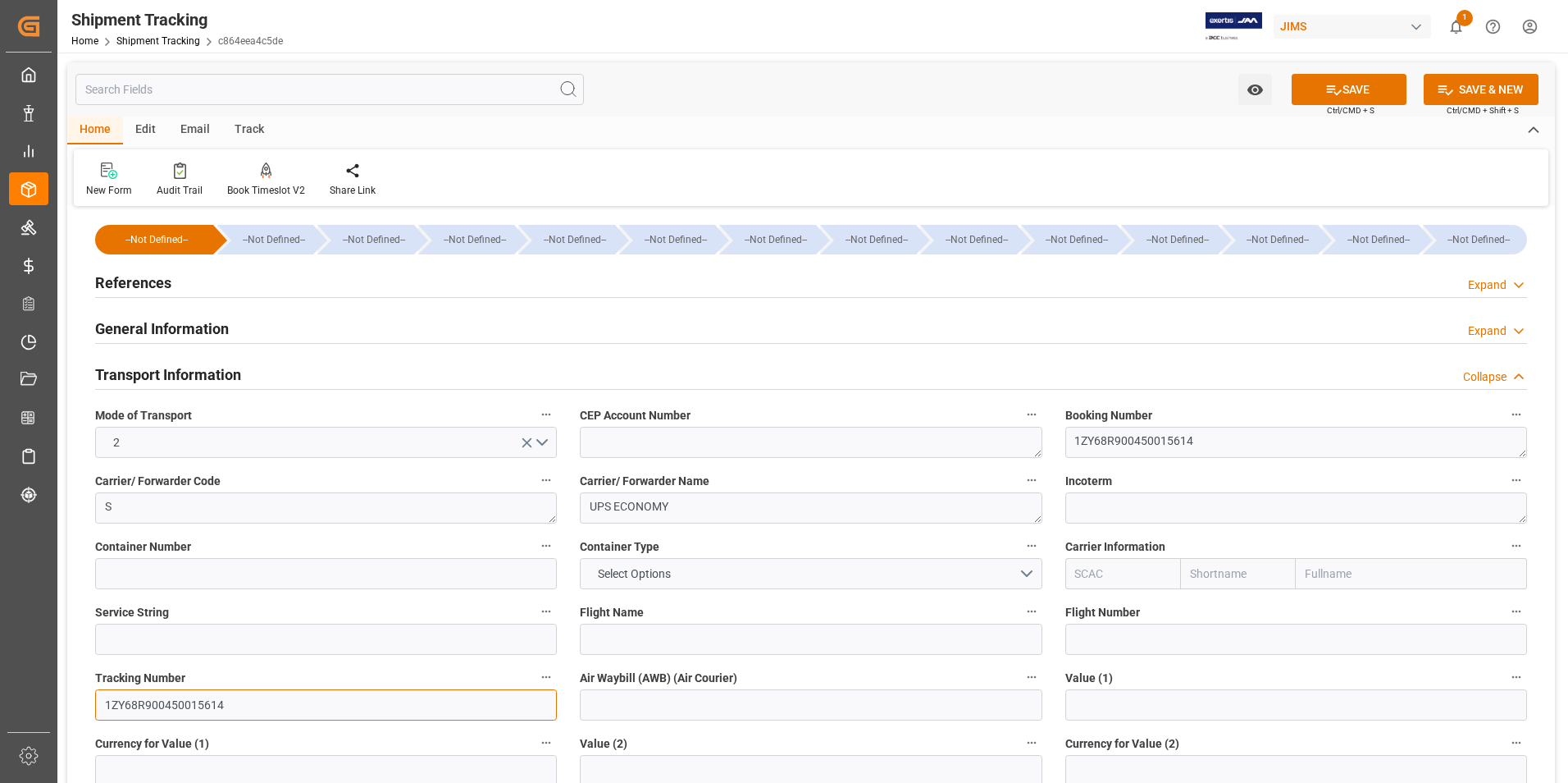
type input "1ZY68R900450015614"
click at [630, 706] on input at bounding box center [810, 705] width 461 height 31
paste input "1ZY68R900450015614"
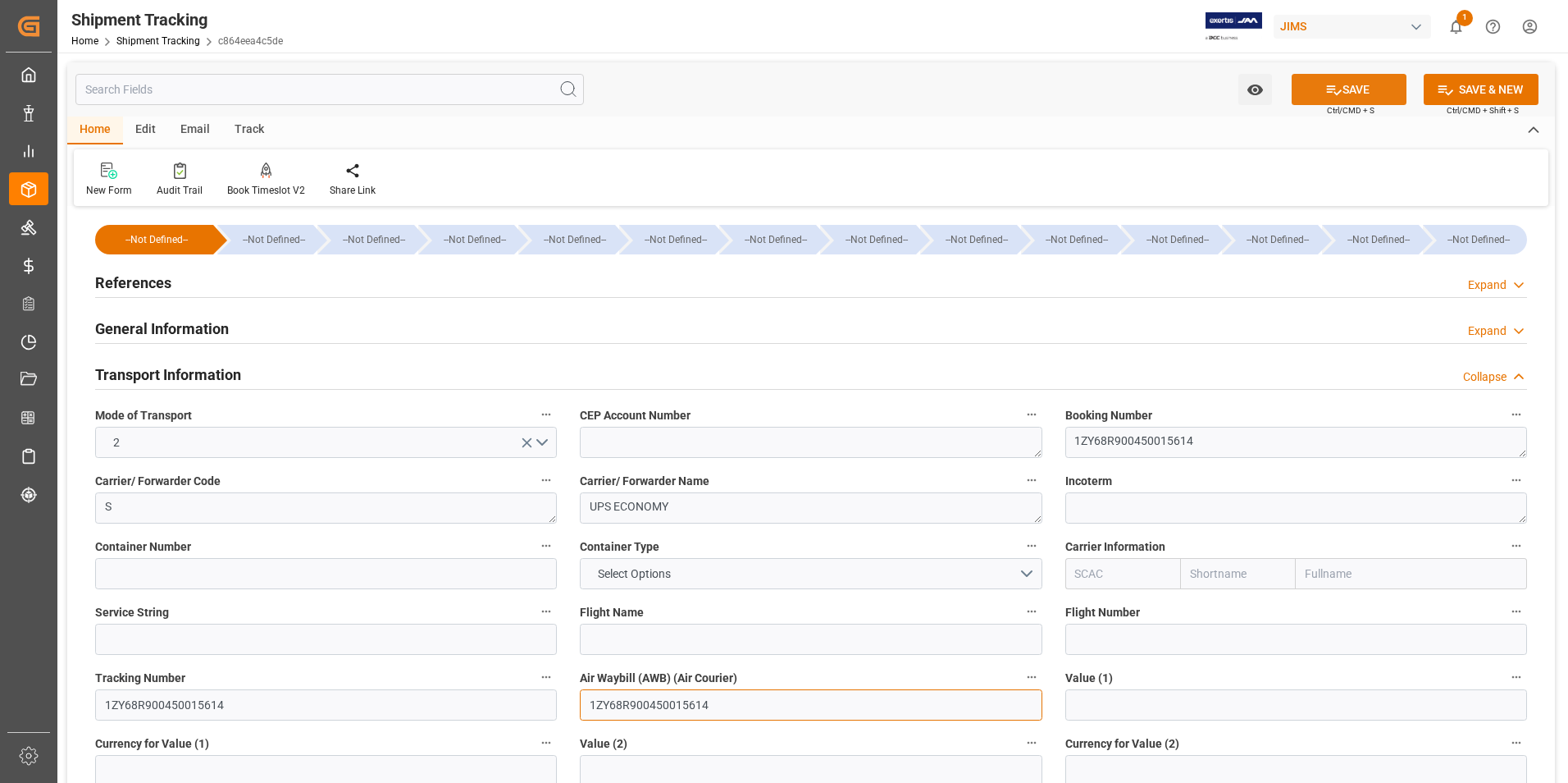
type input "1ZY68R900450015614"
click at [1355, 92] on button "SAVE" at bounding box center [1348, 90] width 114 height 31
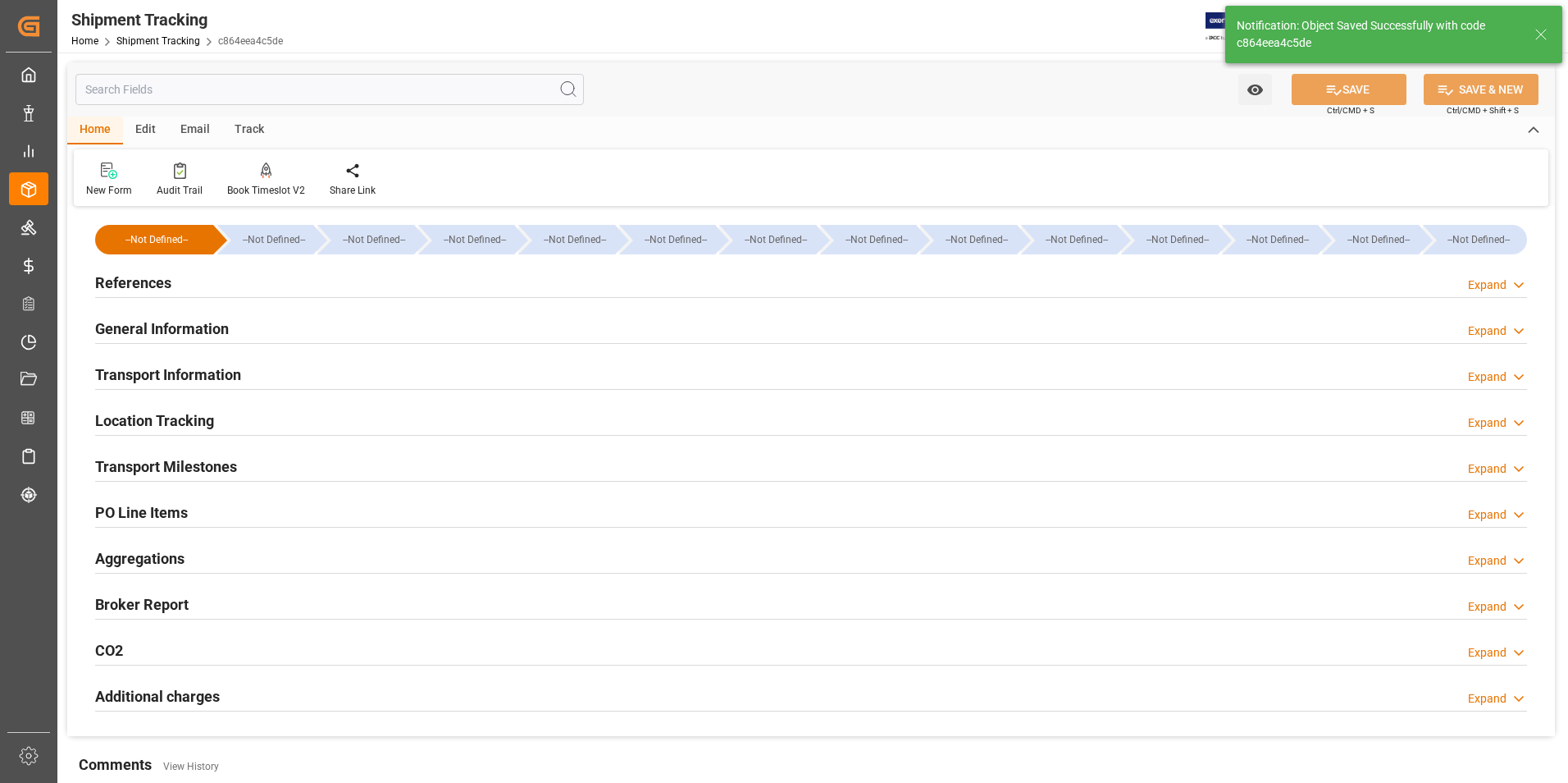
click at [239, 464] on div "Transport Milestones Expand" at bounding box center [810, 465] width 1431 height 31
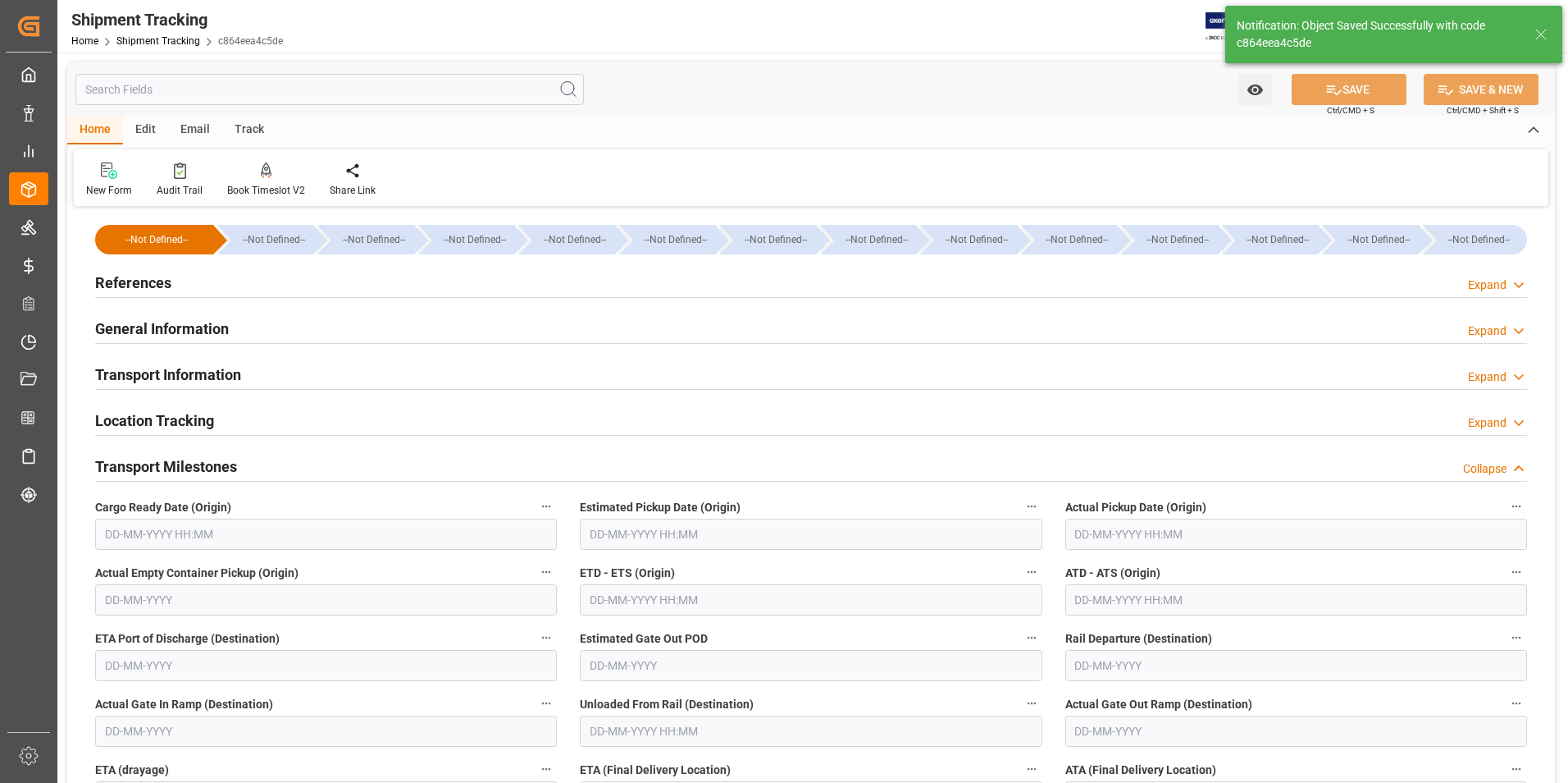
click at [1089, 541] on input "text" at bounding box center [1296, 535] width 461 height 31
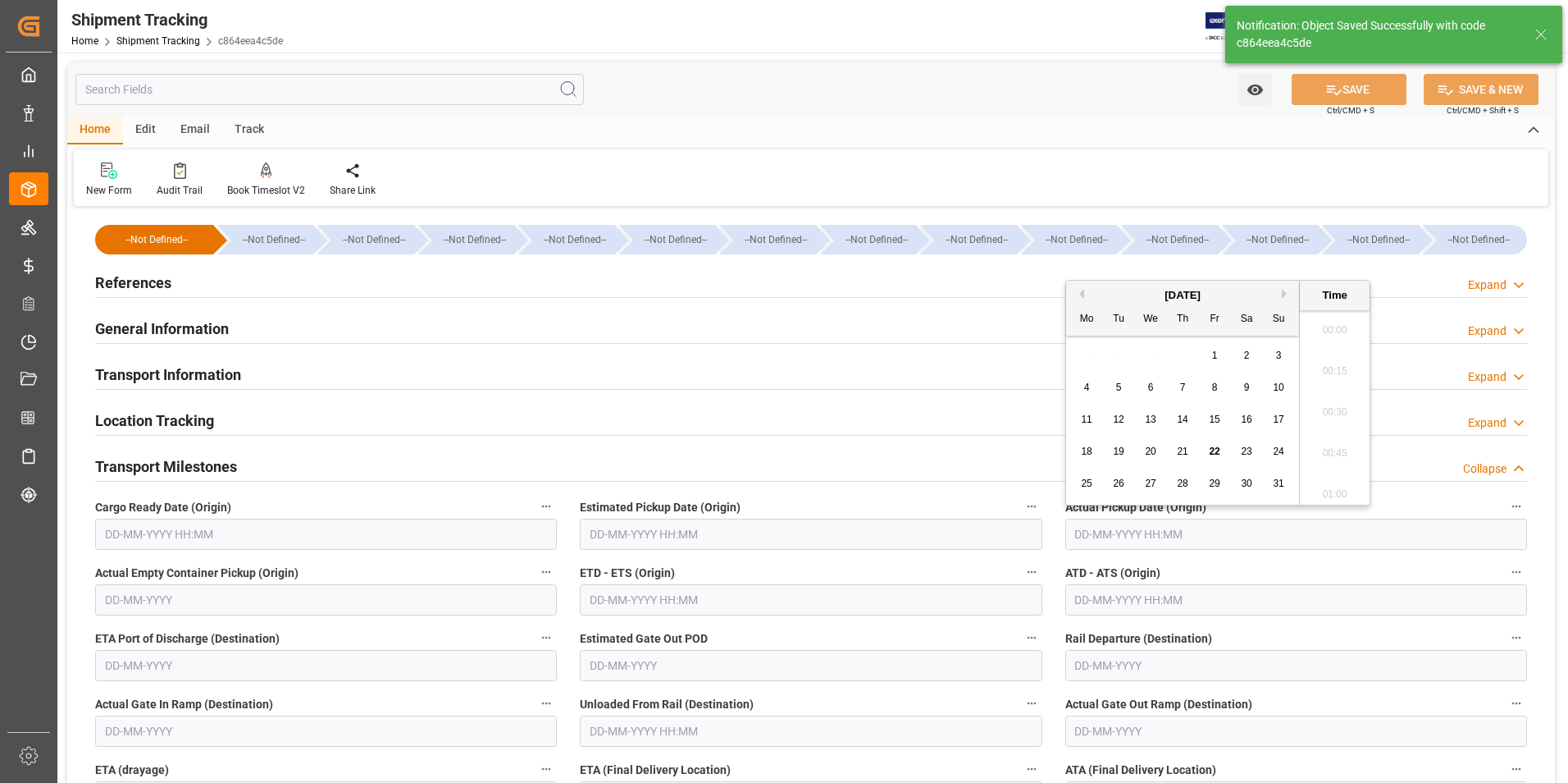
scroll to position [1769, 0]
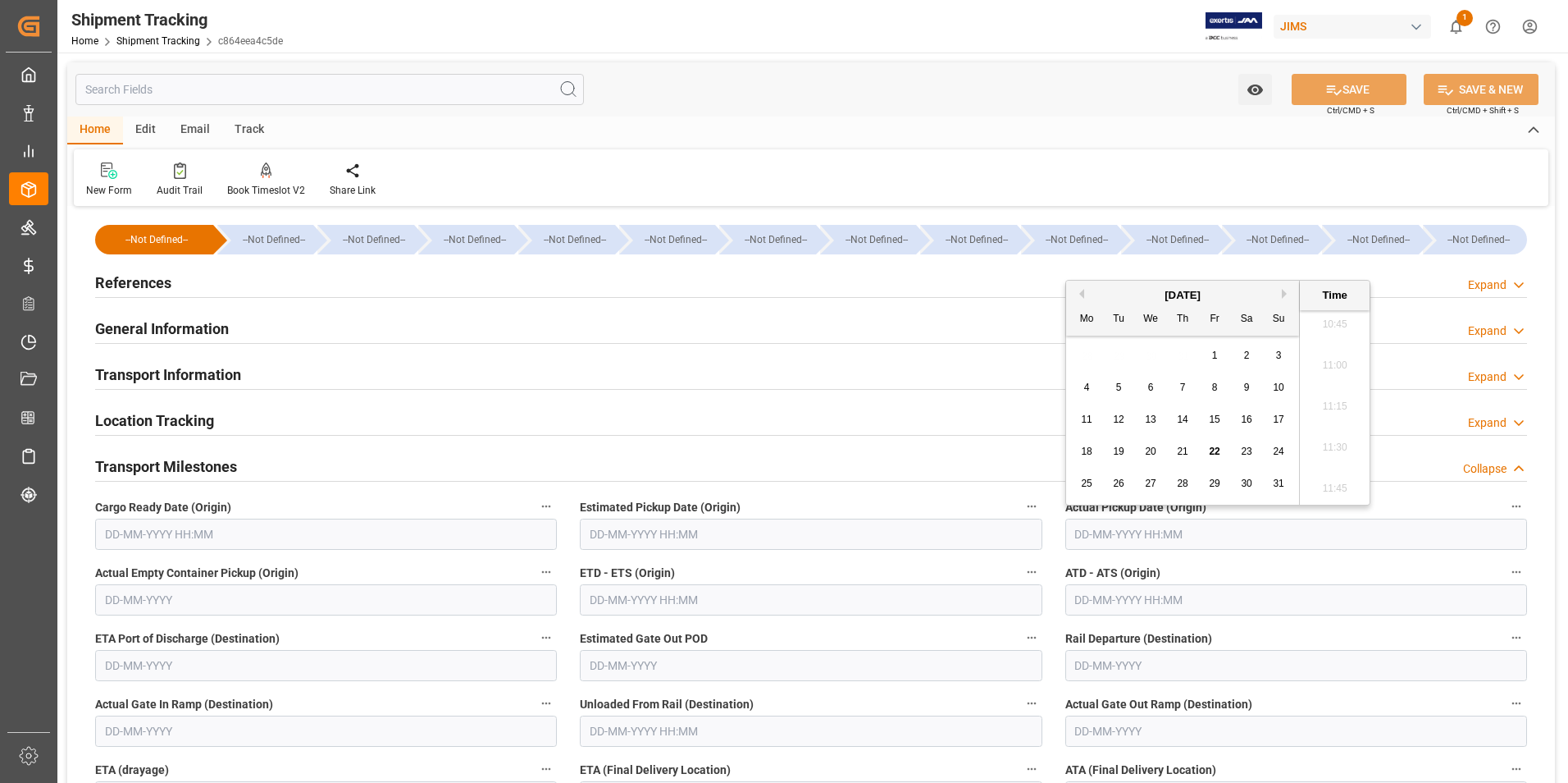
click at [1218, 452] on span "22" at bounding box center [1215, 451] width 11 height 11
type input "22-08-2025 00:00"
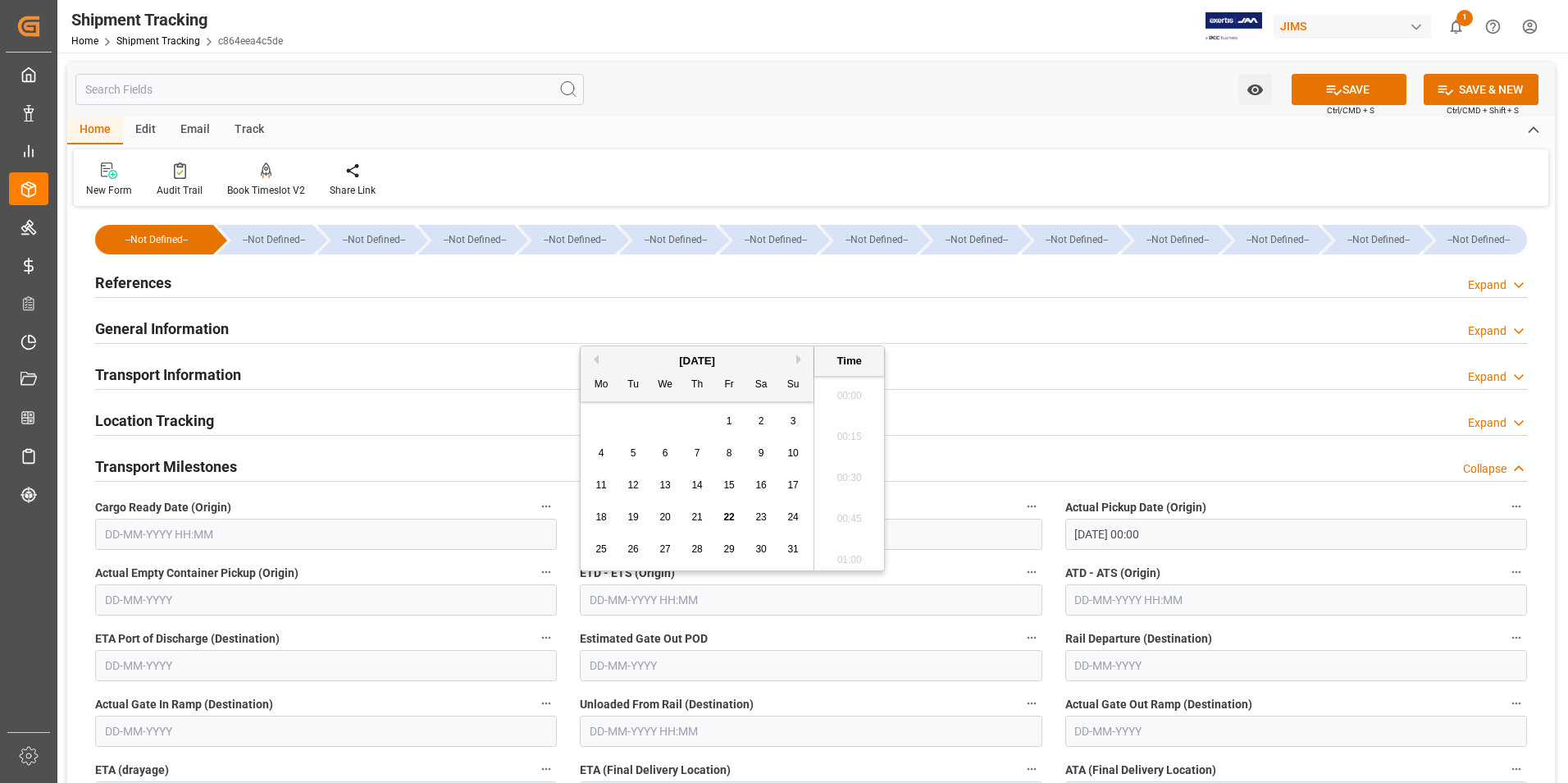
click at [641, 594] on input "text" at bounding box center [810, 600] width 461 height 31
click at [602, 430] on div "28 29 30 31 1 2 3" at bounding box center [697, 421] width 224 height 32
click at [730, 514] on span "22" at bounding box center [729, 517] width 11 height 11
type input "22-08-2025 00:00"
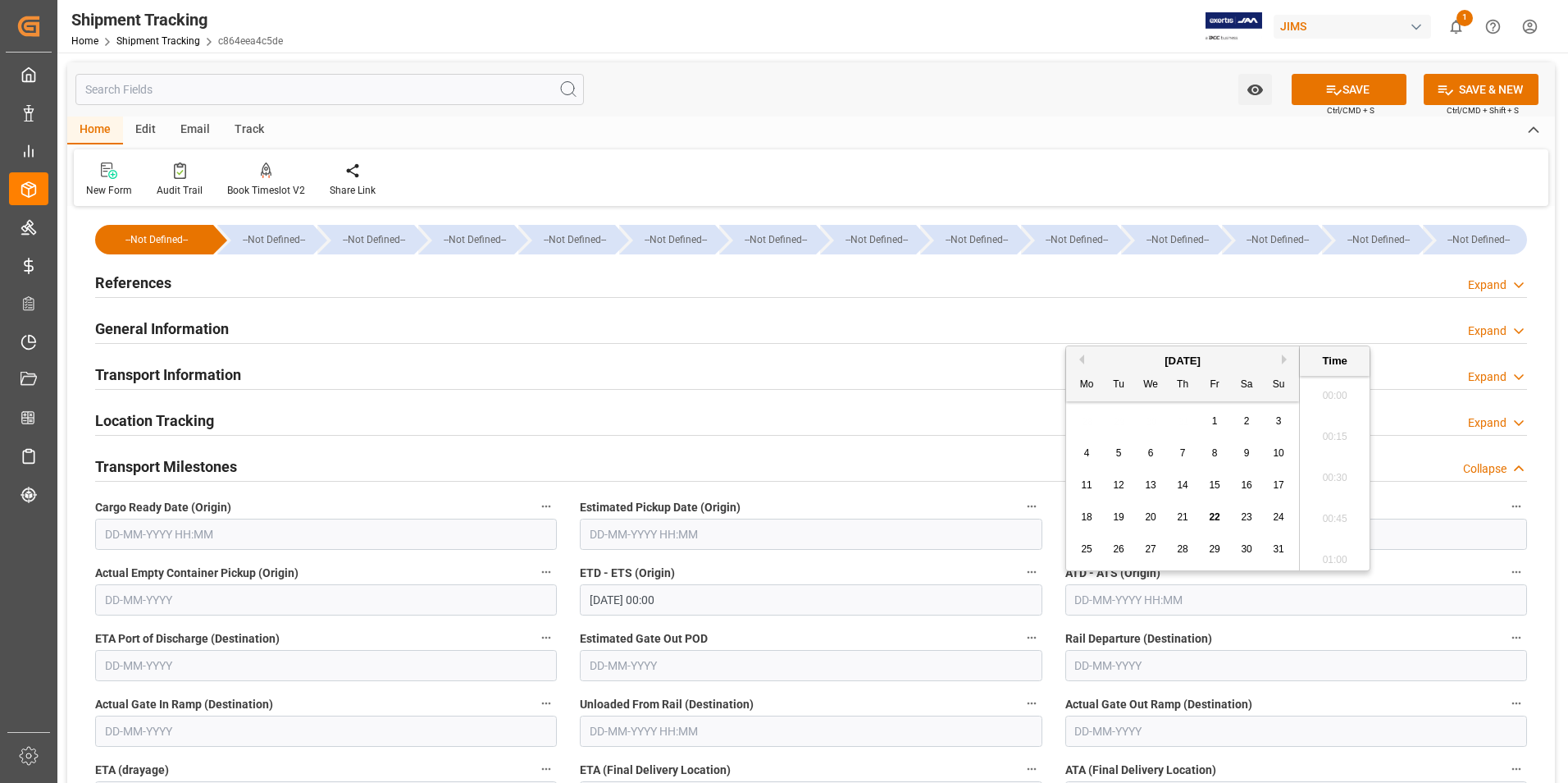
click at [1131, 605] on input "text" at bounding box center [1296, 600] width 461 height 31
click at [1084, 417] on div "28 29 30 31 1 2 3" at bounding box center [1182, 421] width 224 height 32
click at [1217, 519] on span "22" at bounding box center [1215, 517] width 11 height 11
type input "22-08-2025 00:00"
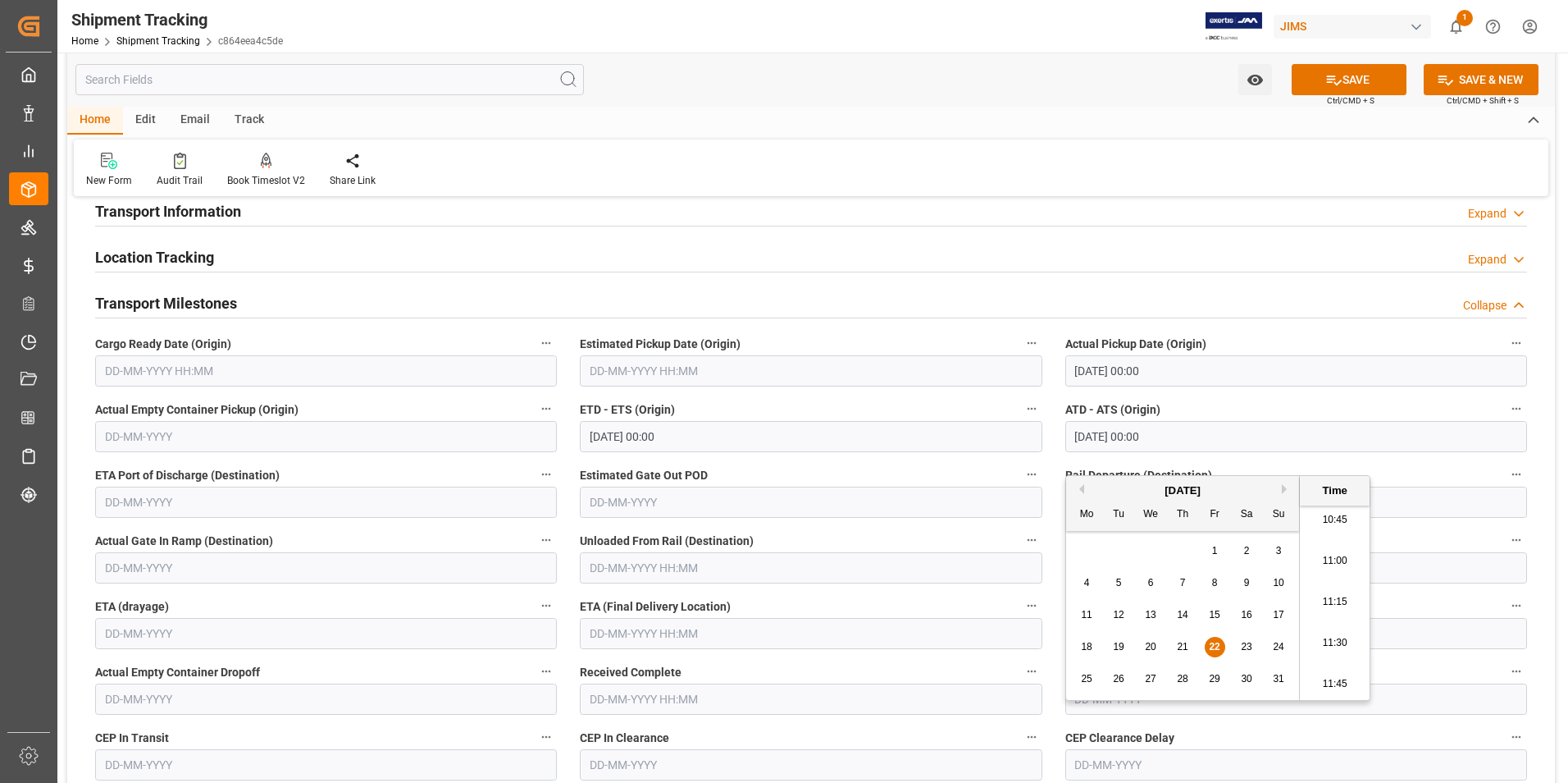
scroll to position [164, 0]
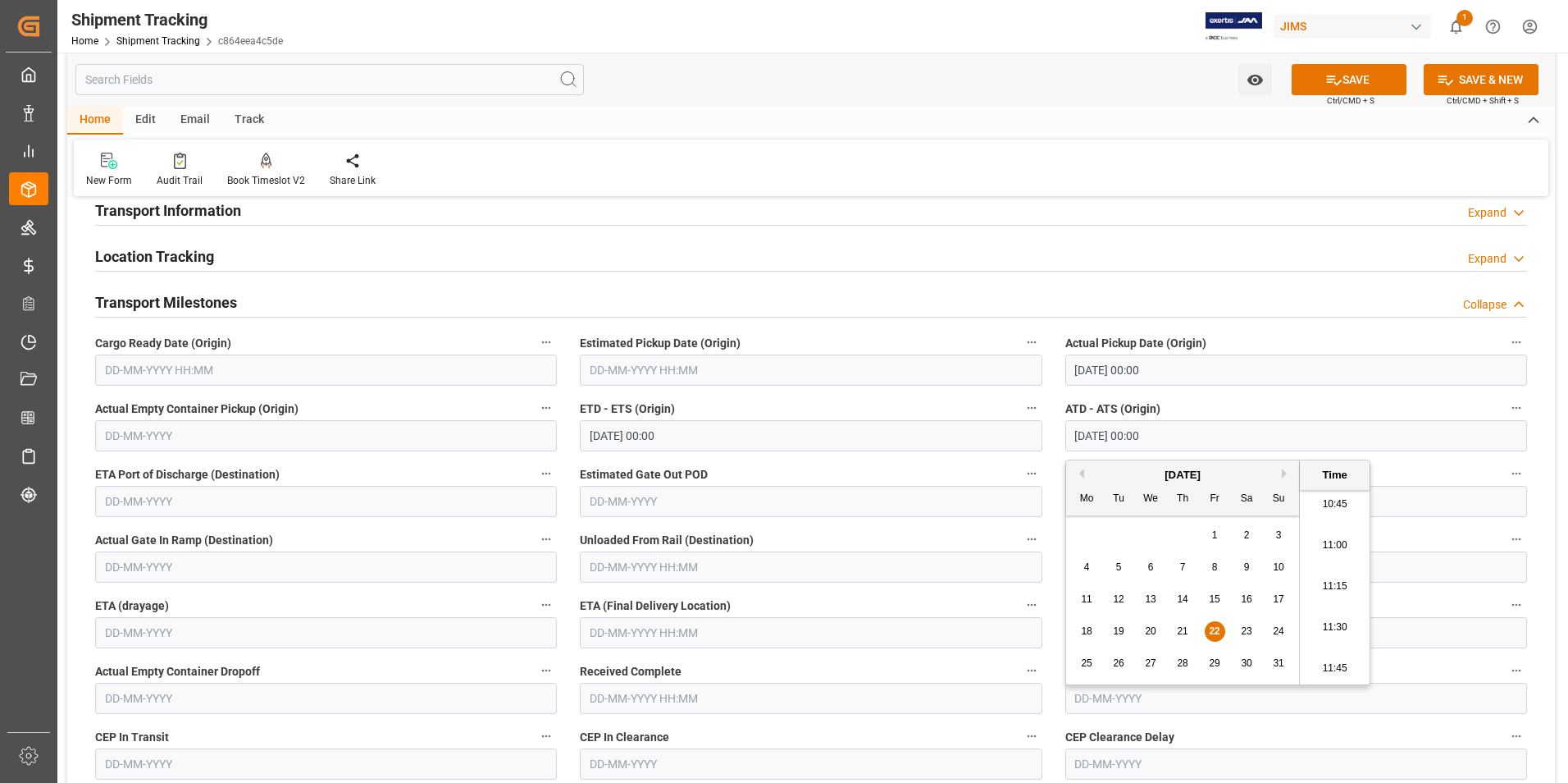
click at [626, 636] on input "text" at bounding box center [810, 632] width 461 height 31
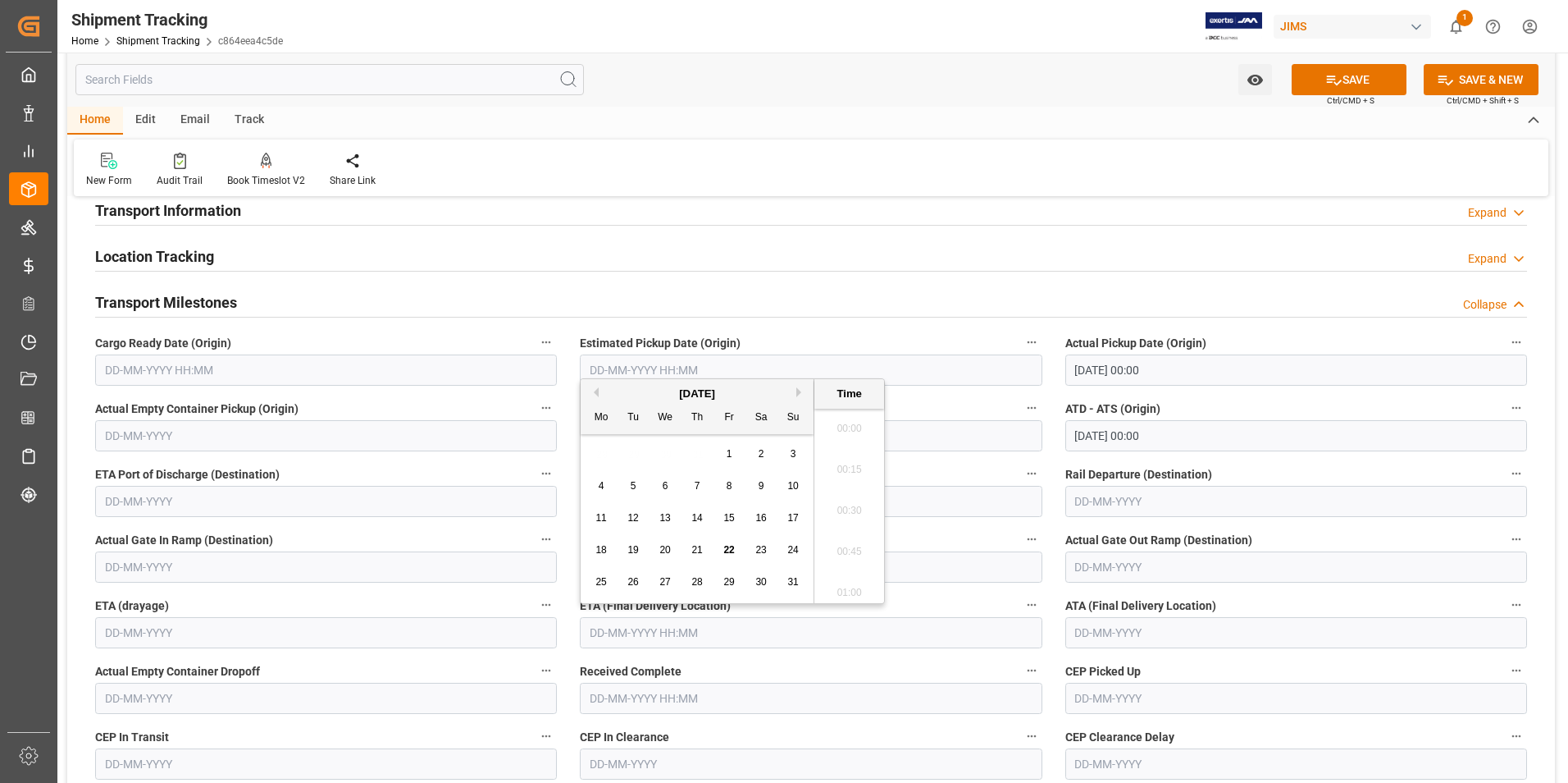
scroll to position [1769, 0]
click at [591, 460] on div "28 29 30 31 1 2 3" at bounding box center [697, 453] width 224 height 32
click at [728, 580] on span "29" at bounding box center [729, 582] width 11 height 11
type input "29-08-2025 00:00"
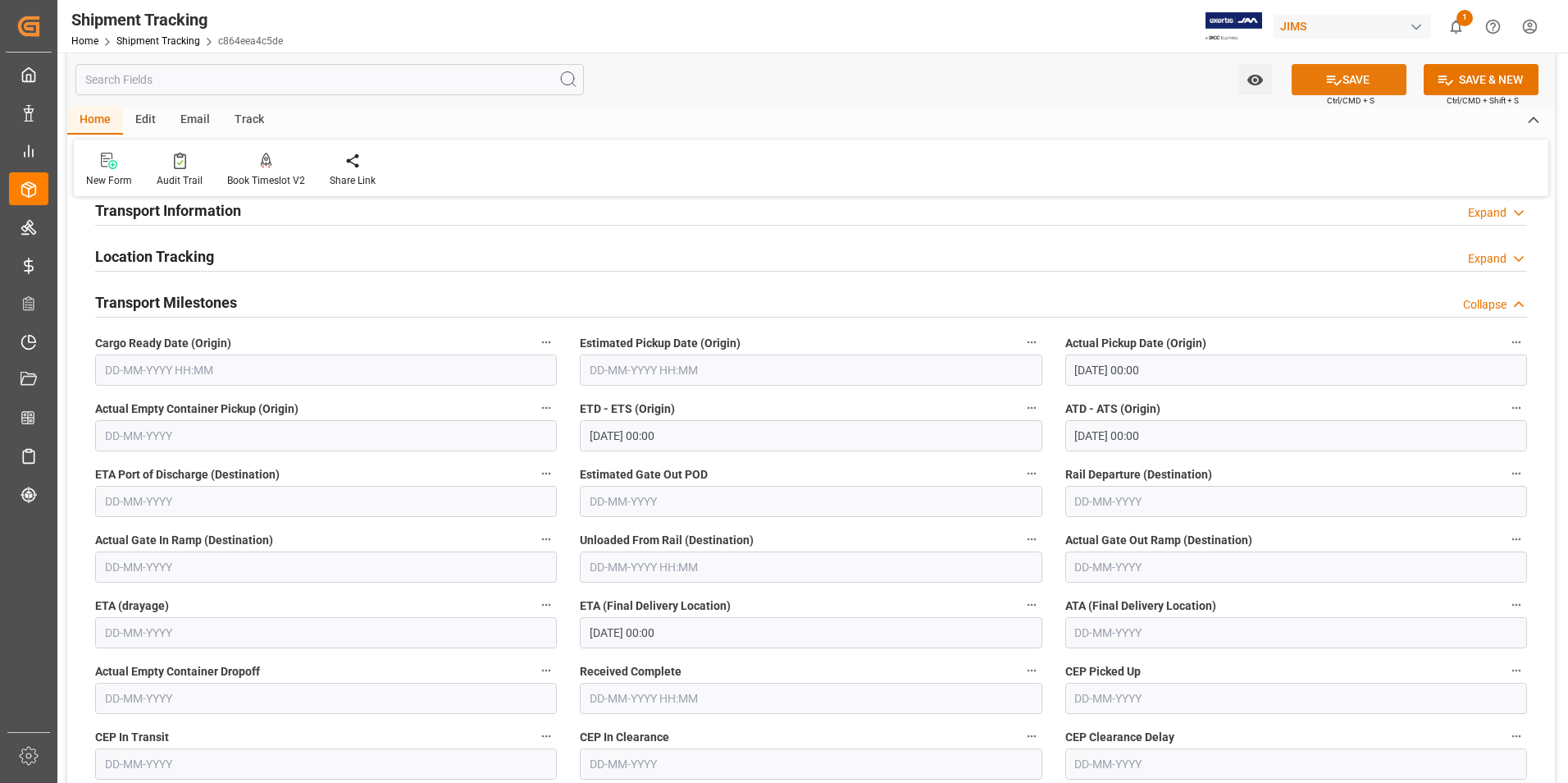
click at [1334, 83] on icon at bounding box center [1334, 79] width 18 height 18
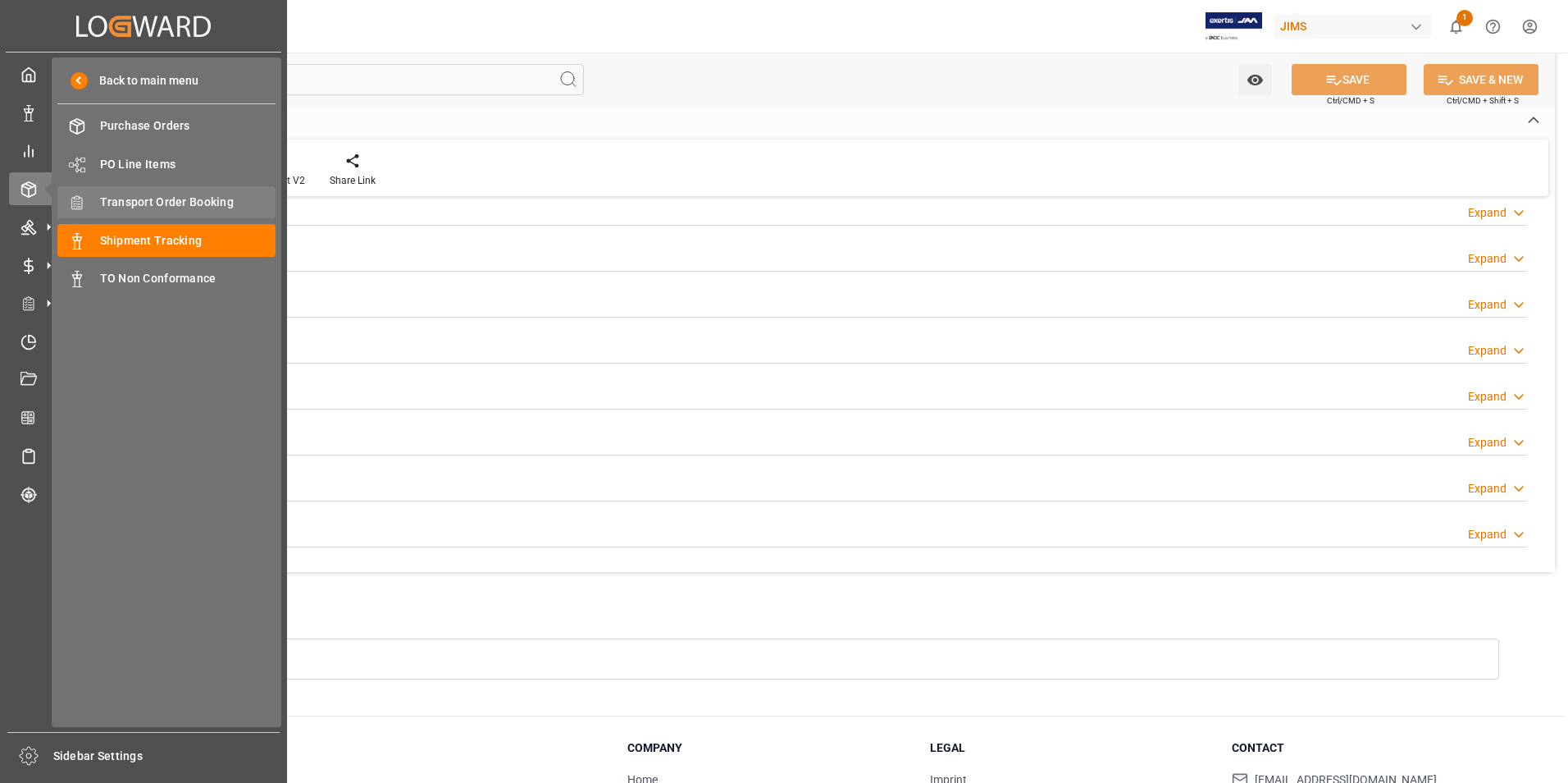
click at [156, 194] on span "Transport Order Booking" at bounding box center [187, 202] width 176 height 18
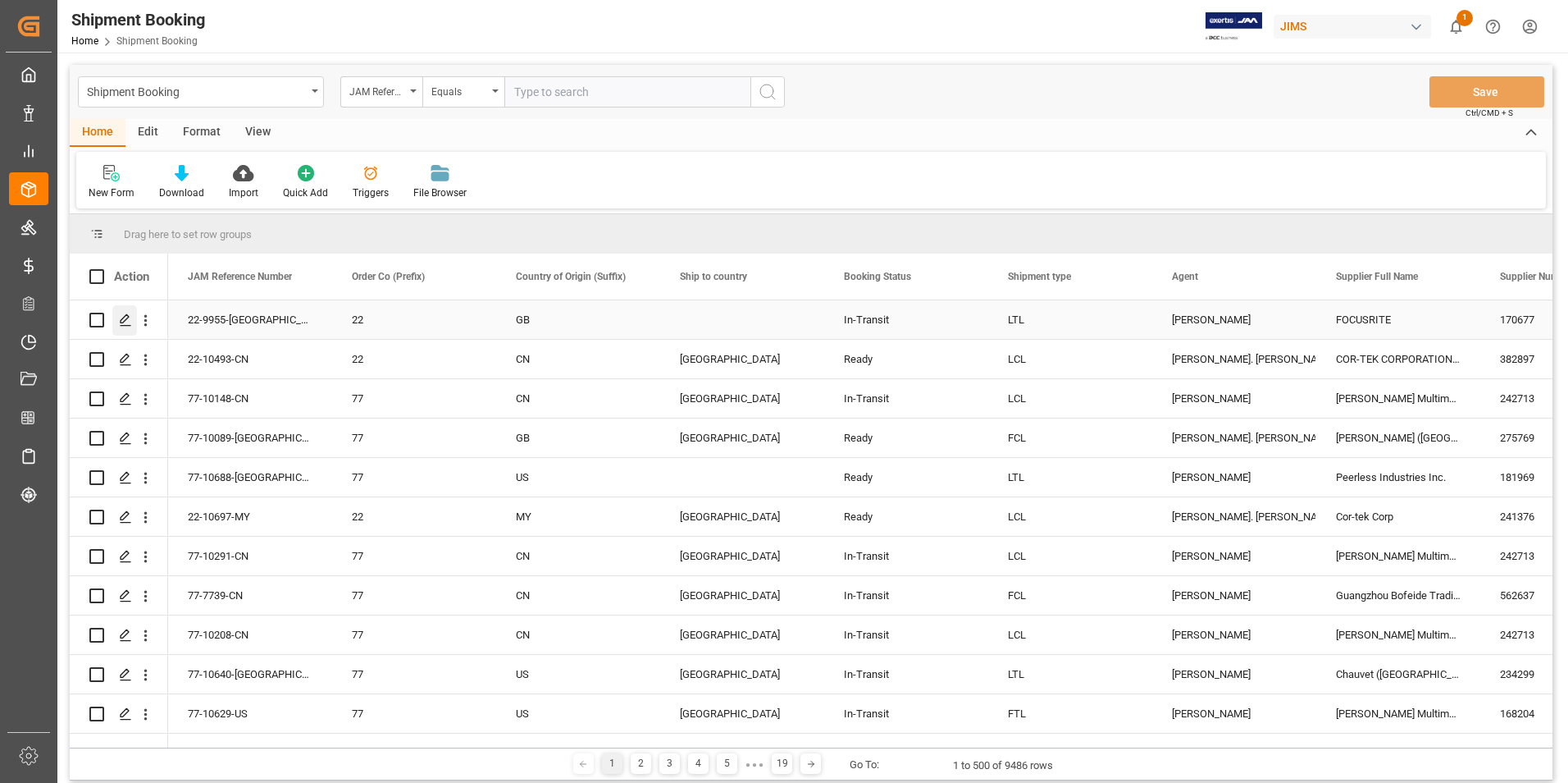
click at [130, 316] on icon "Press SPACE to select this row." at bounding box center [126, 319] width 13 height 13
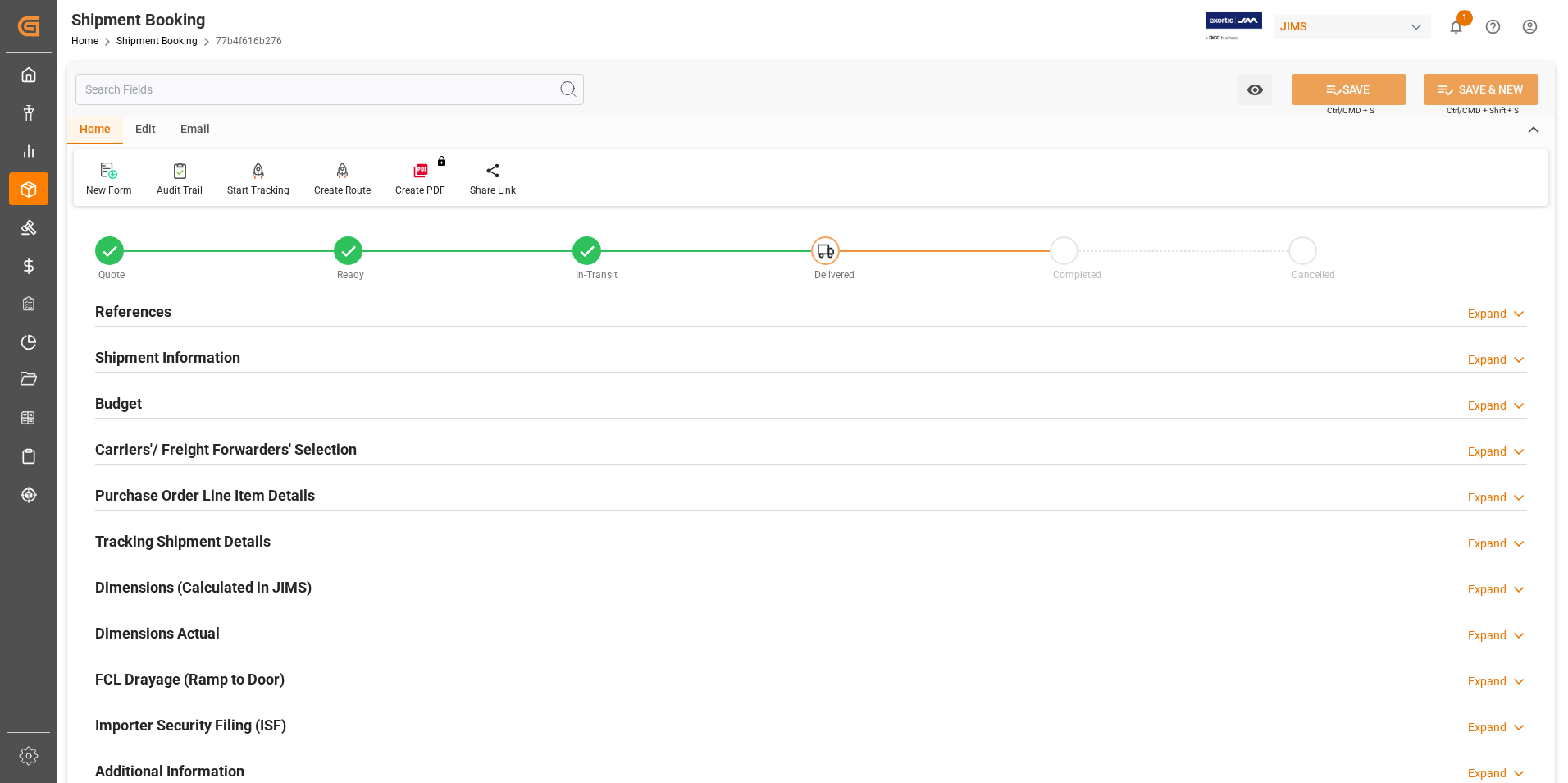
click at [128, 489] on h2 "Purchase Order Line Item Details" at bounding box center [205, 495] width 220 height 22
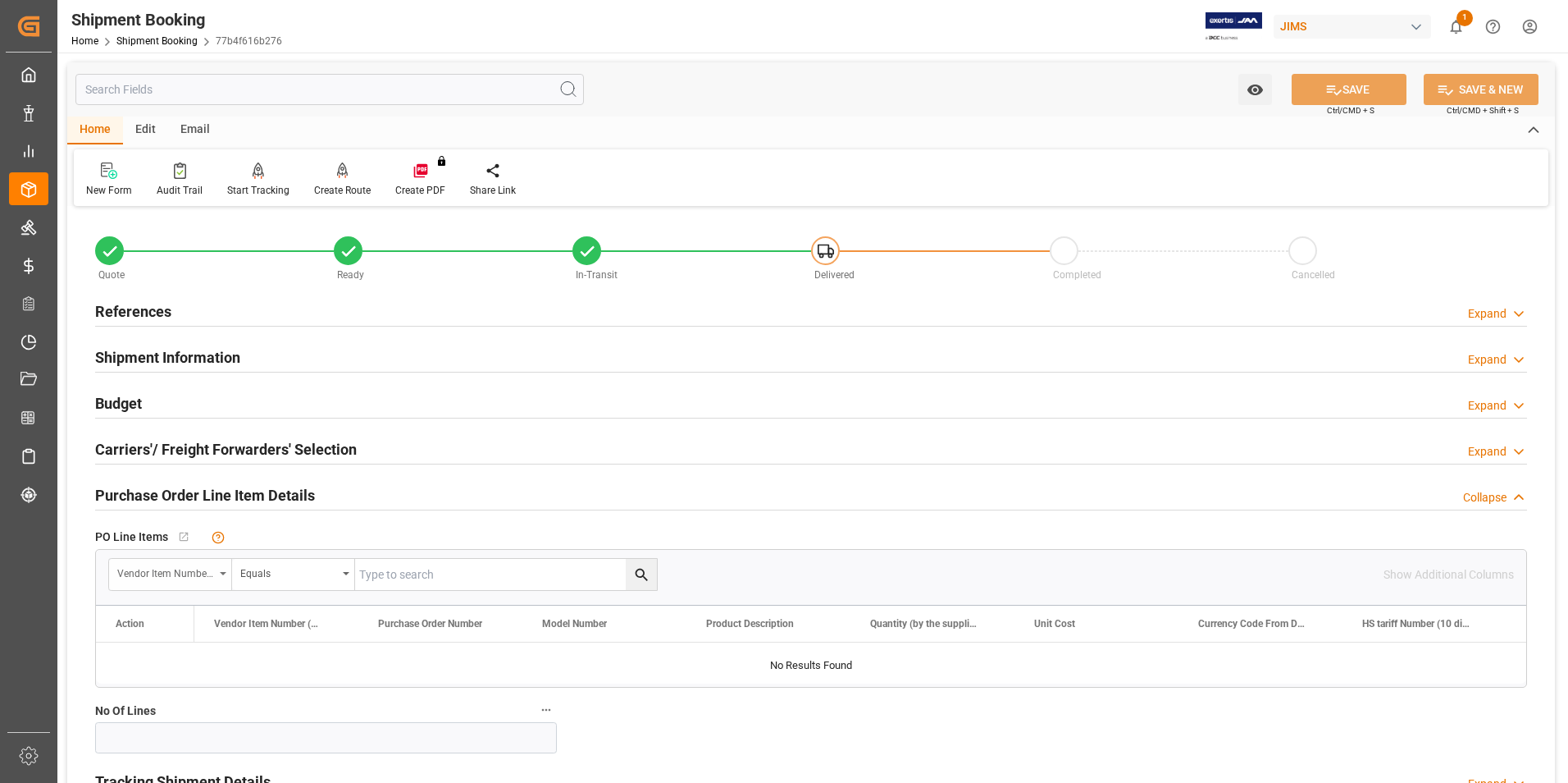
click at [186, 563] on div "Vendor Item Number (By The Supplier)" at bounding box center [165, 572] width 97 height 18
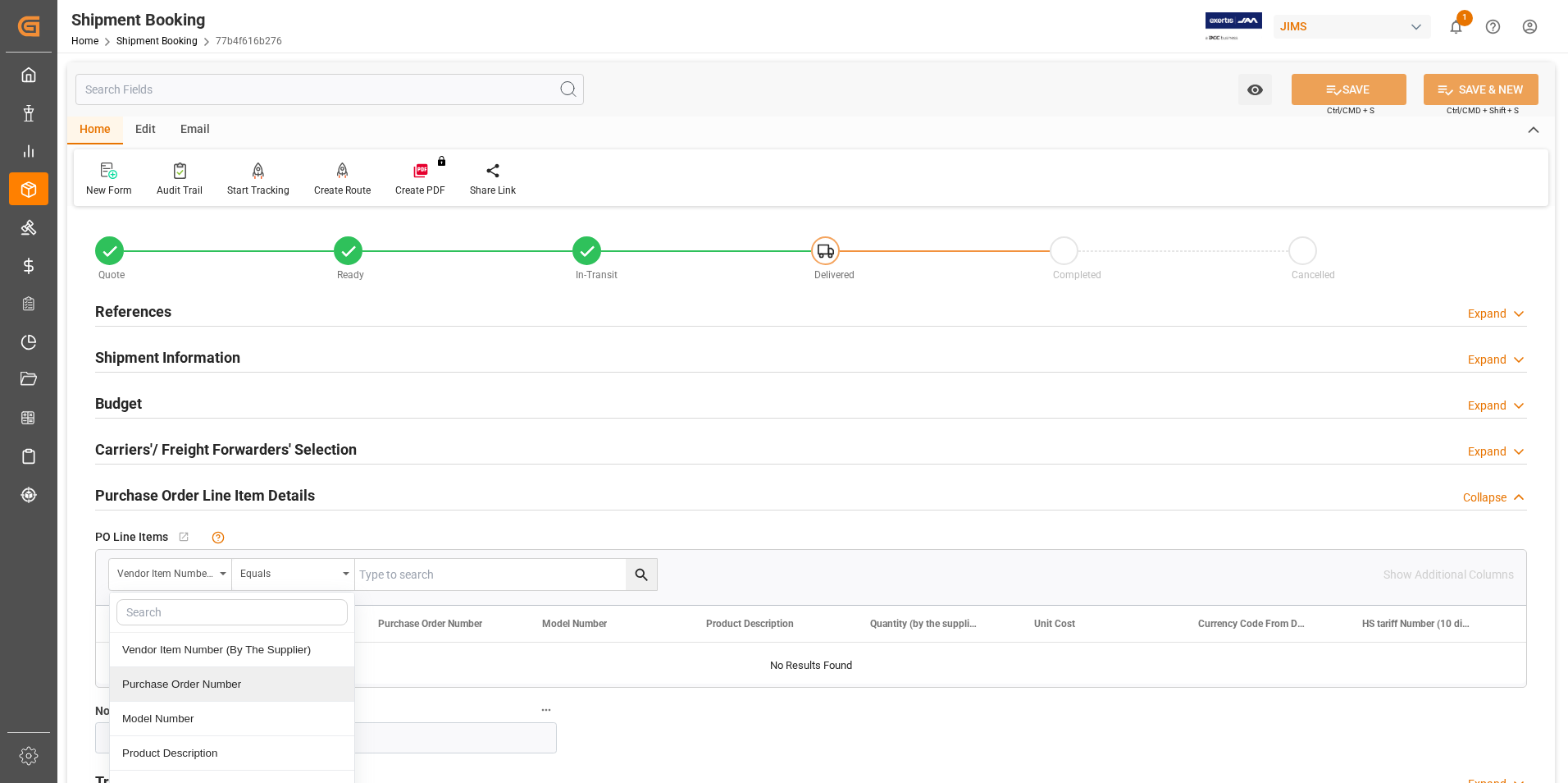
click at [204, 687] on div "Purchase Order Number" at bounding box center [232, 683] width 245 height 34
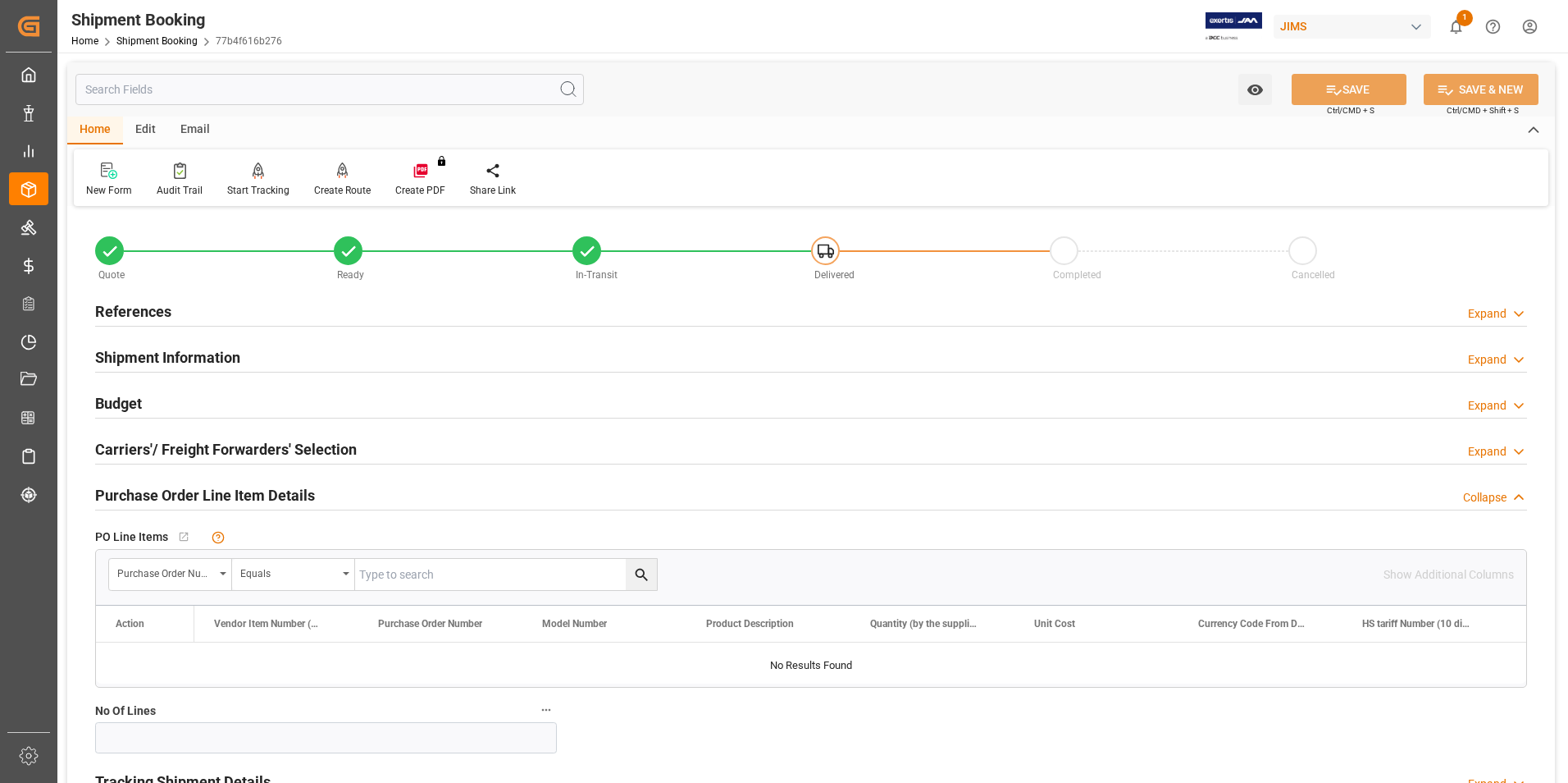
click at [0, 0] on input "text" at bounding box center [0, 0] width 0 height 0
type input "862887"
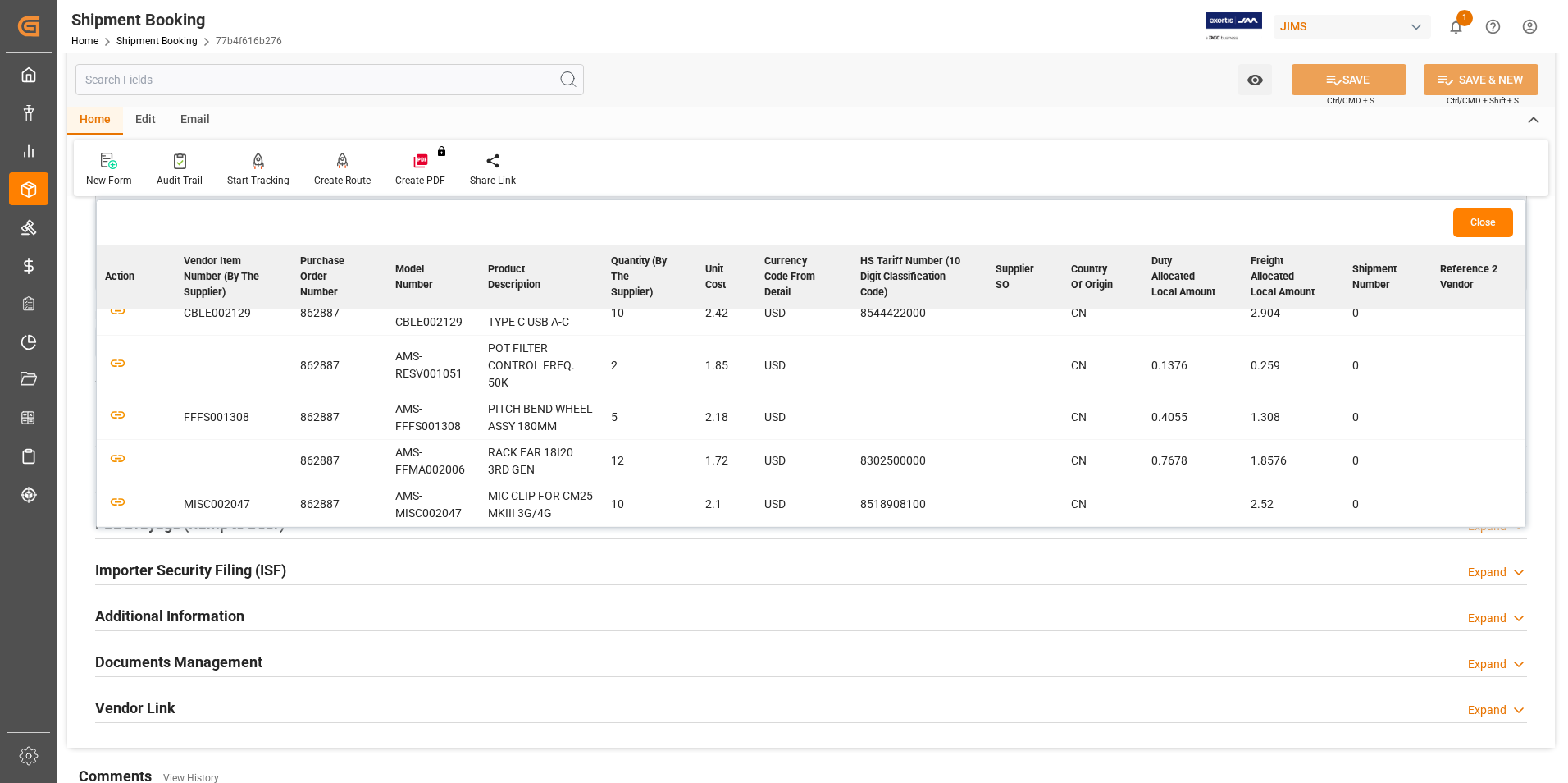
scroll to position [410, 0]
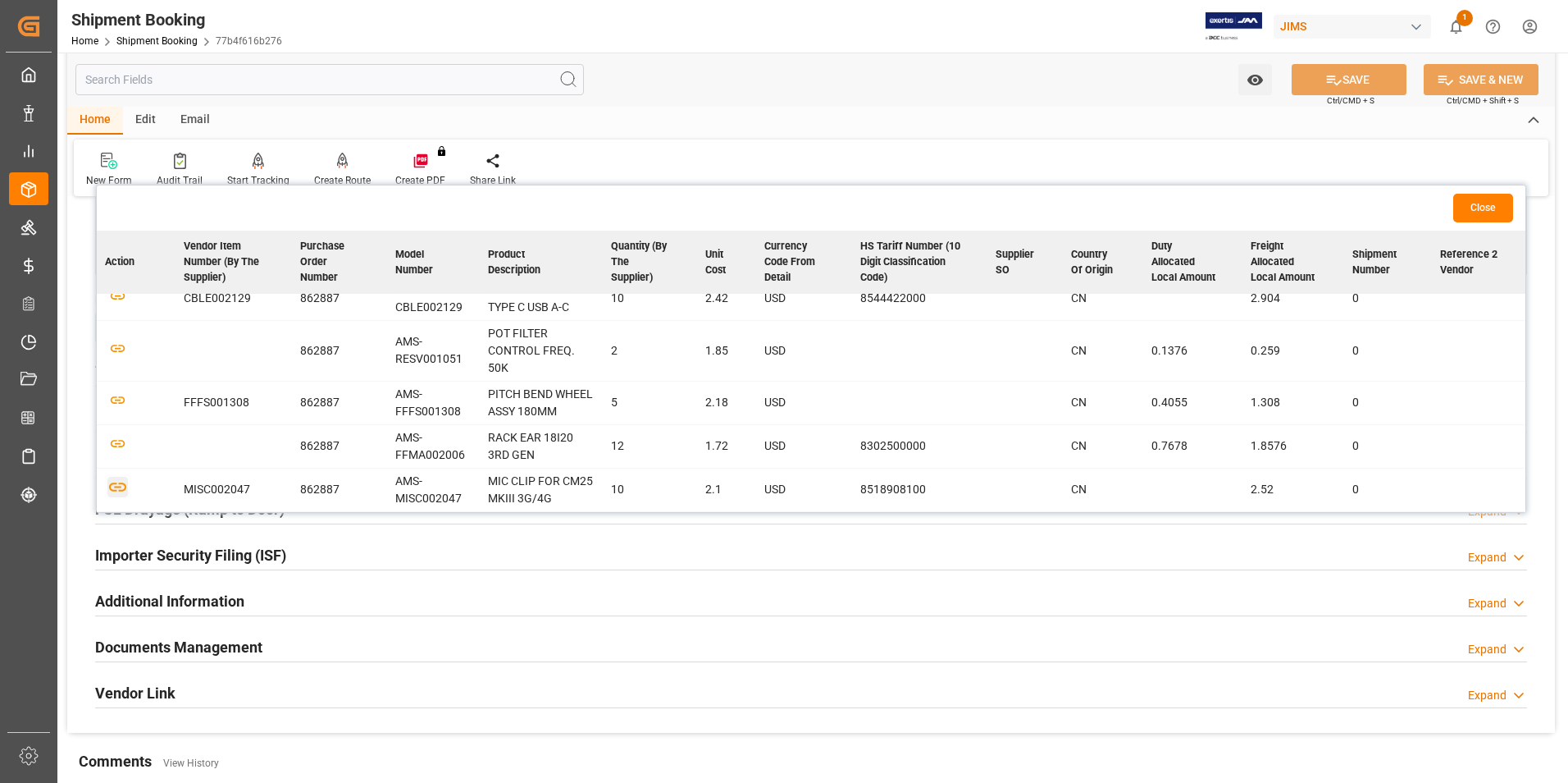
click at [114, 487] on icon "button" at bounding box center [117, 488] width 18 height 9
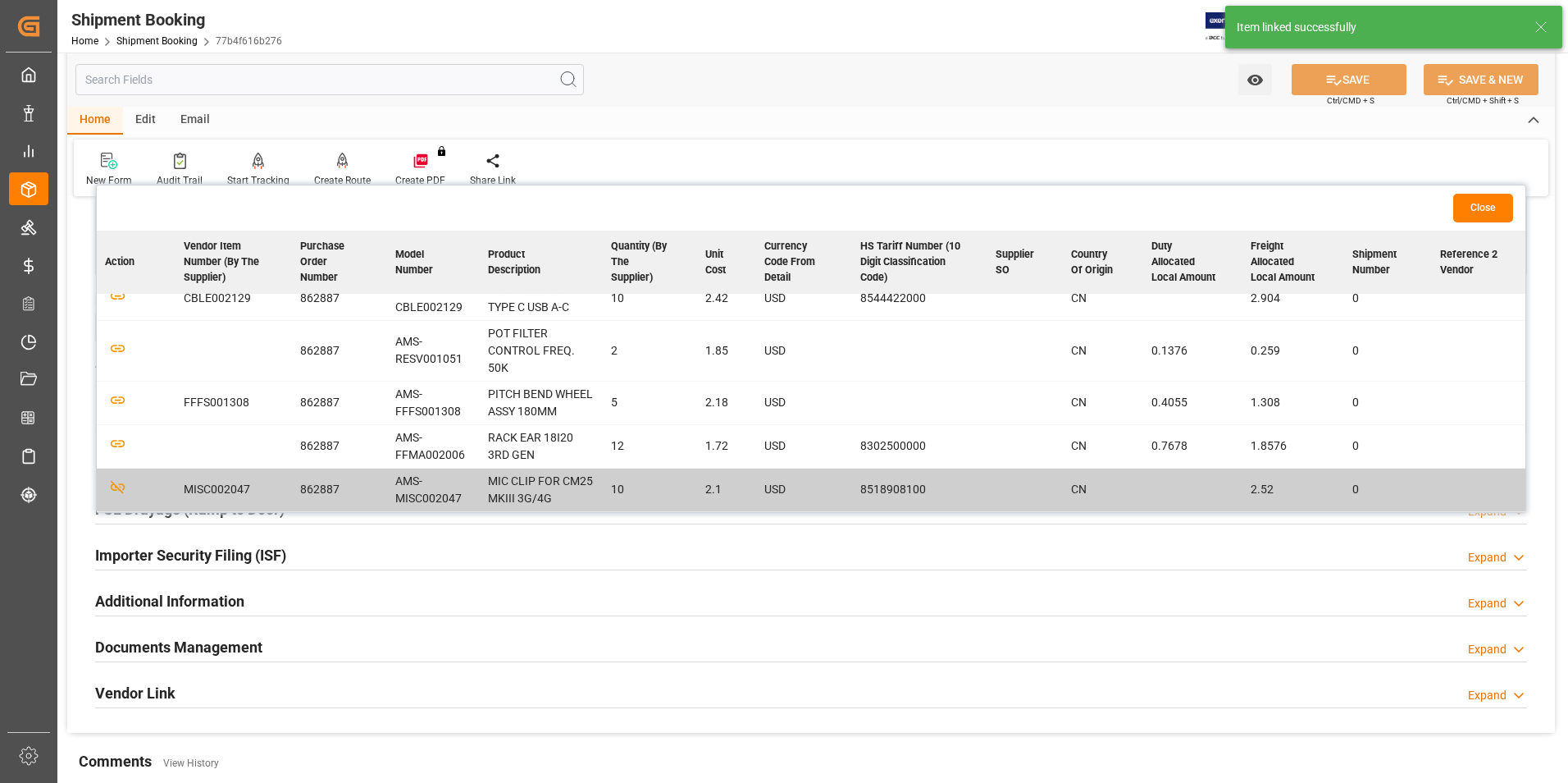
scroll to position [100, 0]
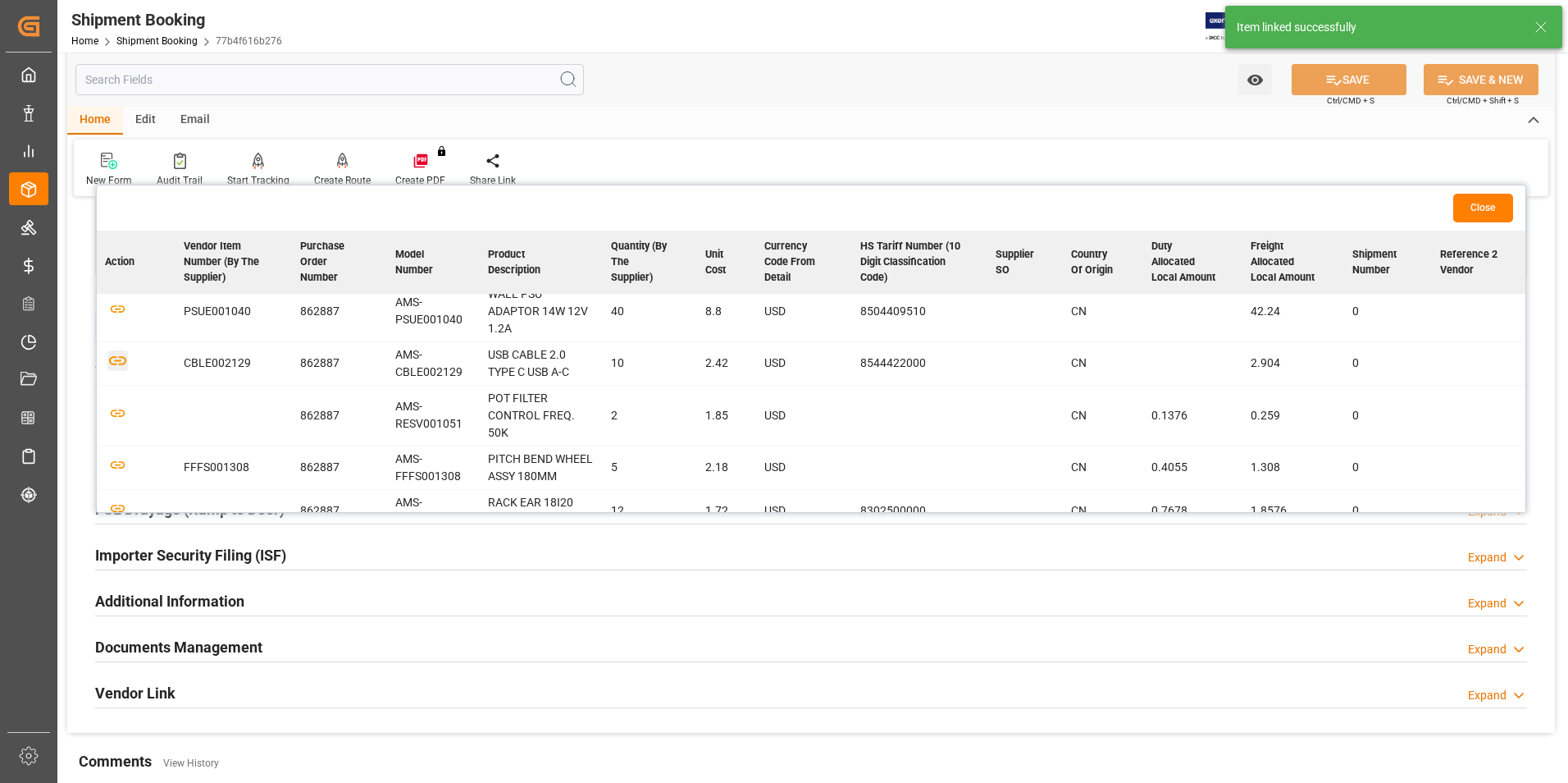
click at [113, 360] on icon "button" at bounding box center [117, 360] width 20 height 20
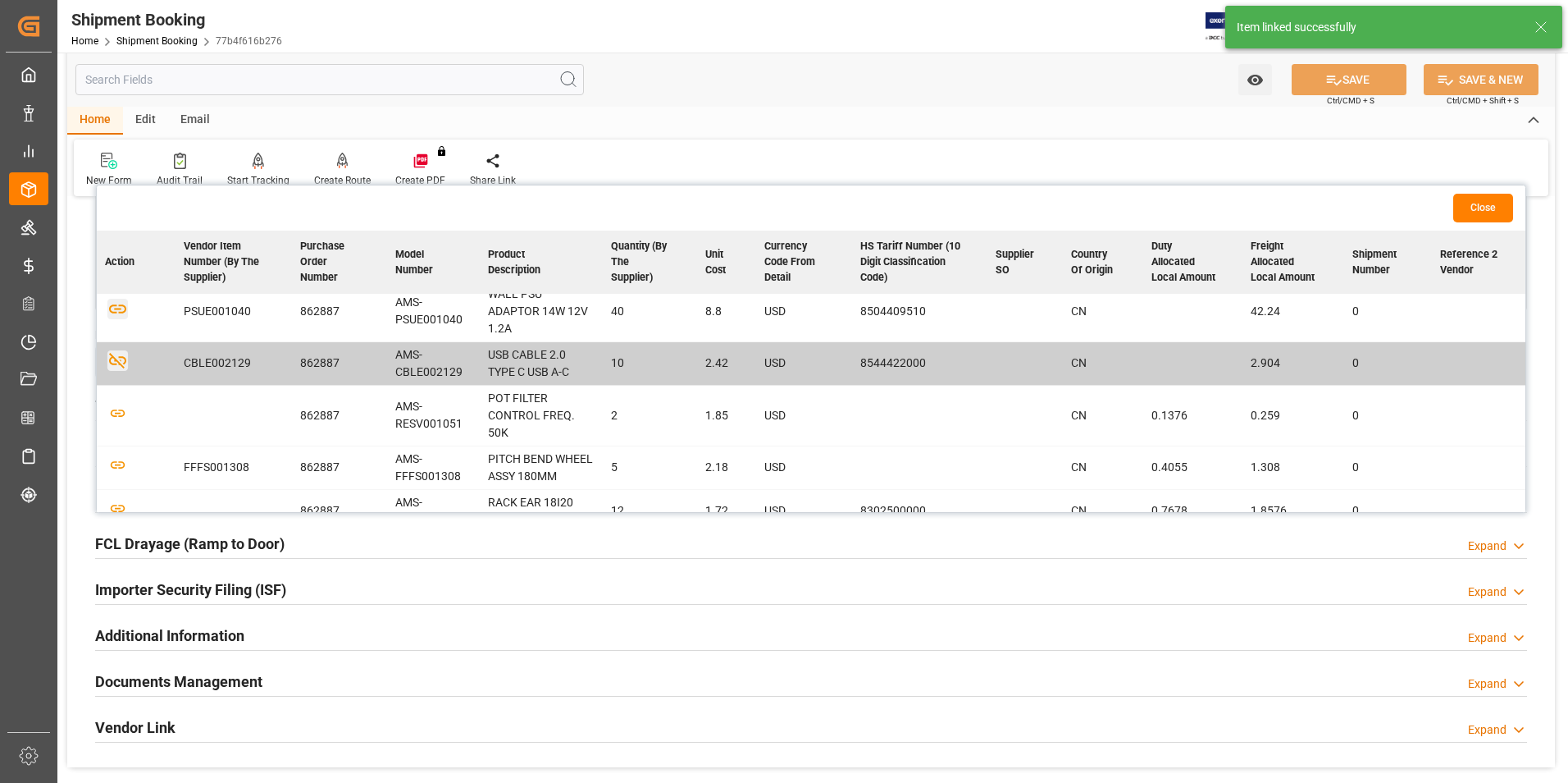
click at [118, 307] on icon "button" at bounding box center [117, 309] width 18 height 9
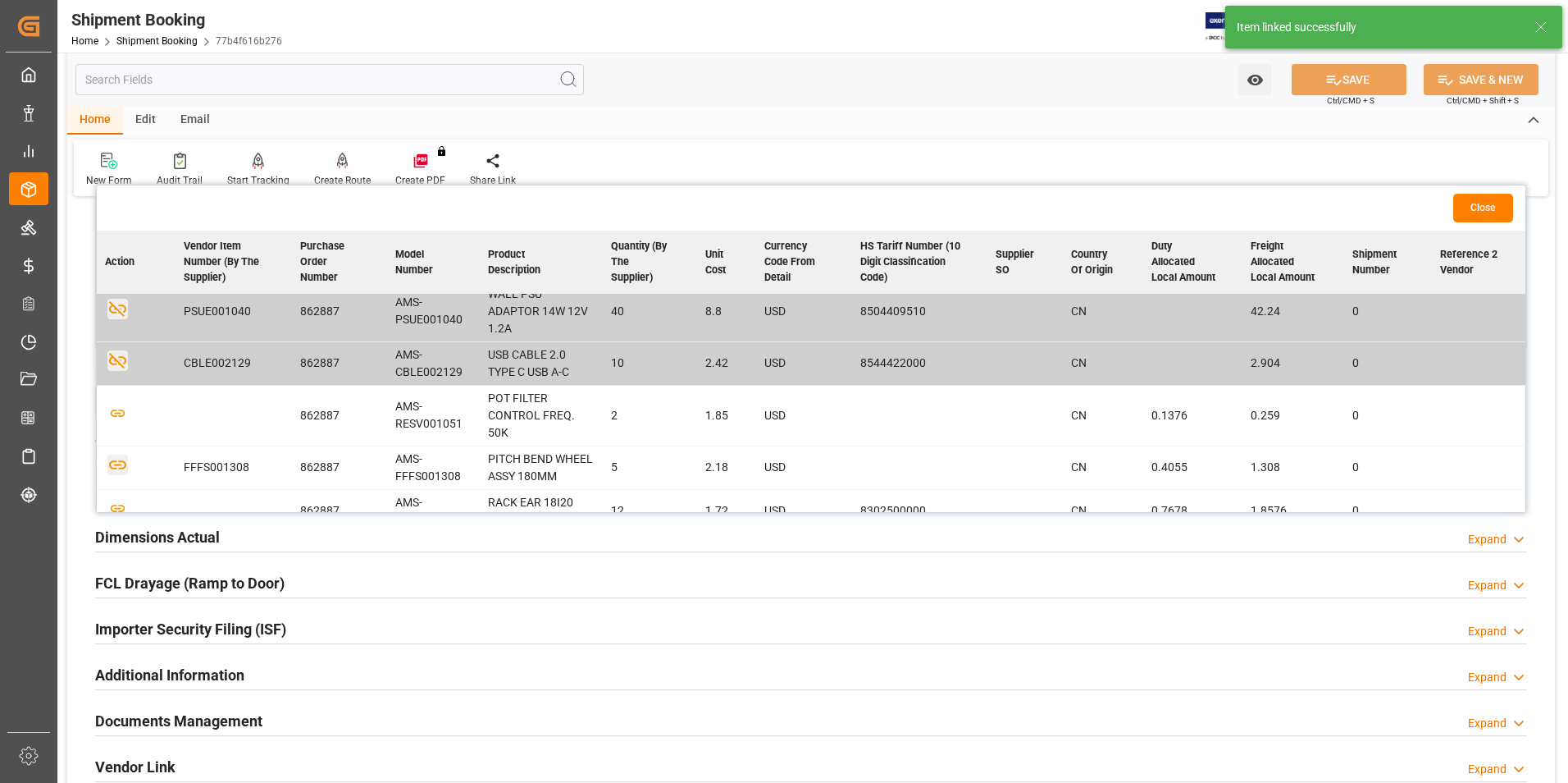
click at [120, 470] on icon "button" at bounding box center [117, 465] width 18 height 9
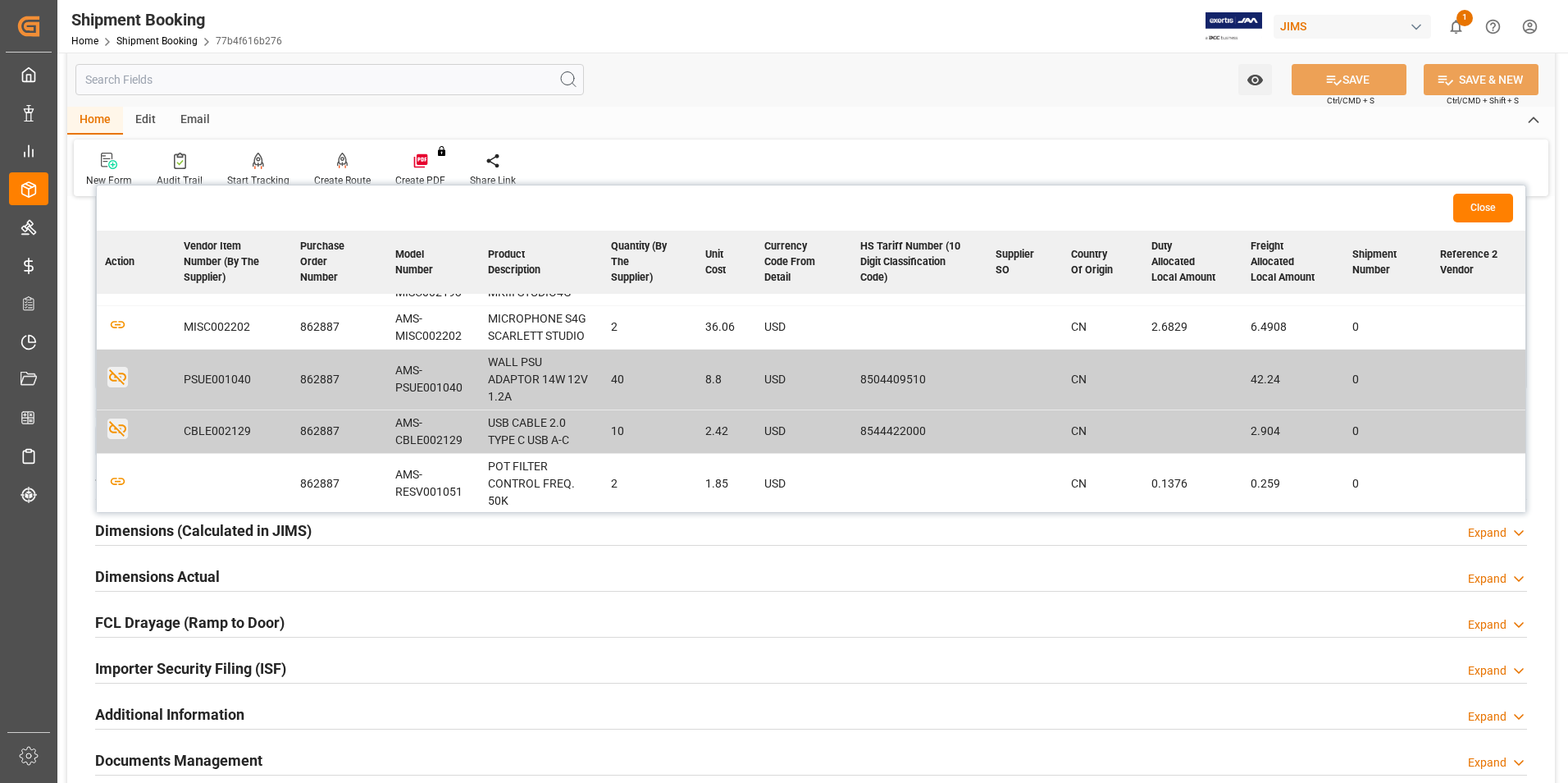
scroll to position [0, 0]
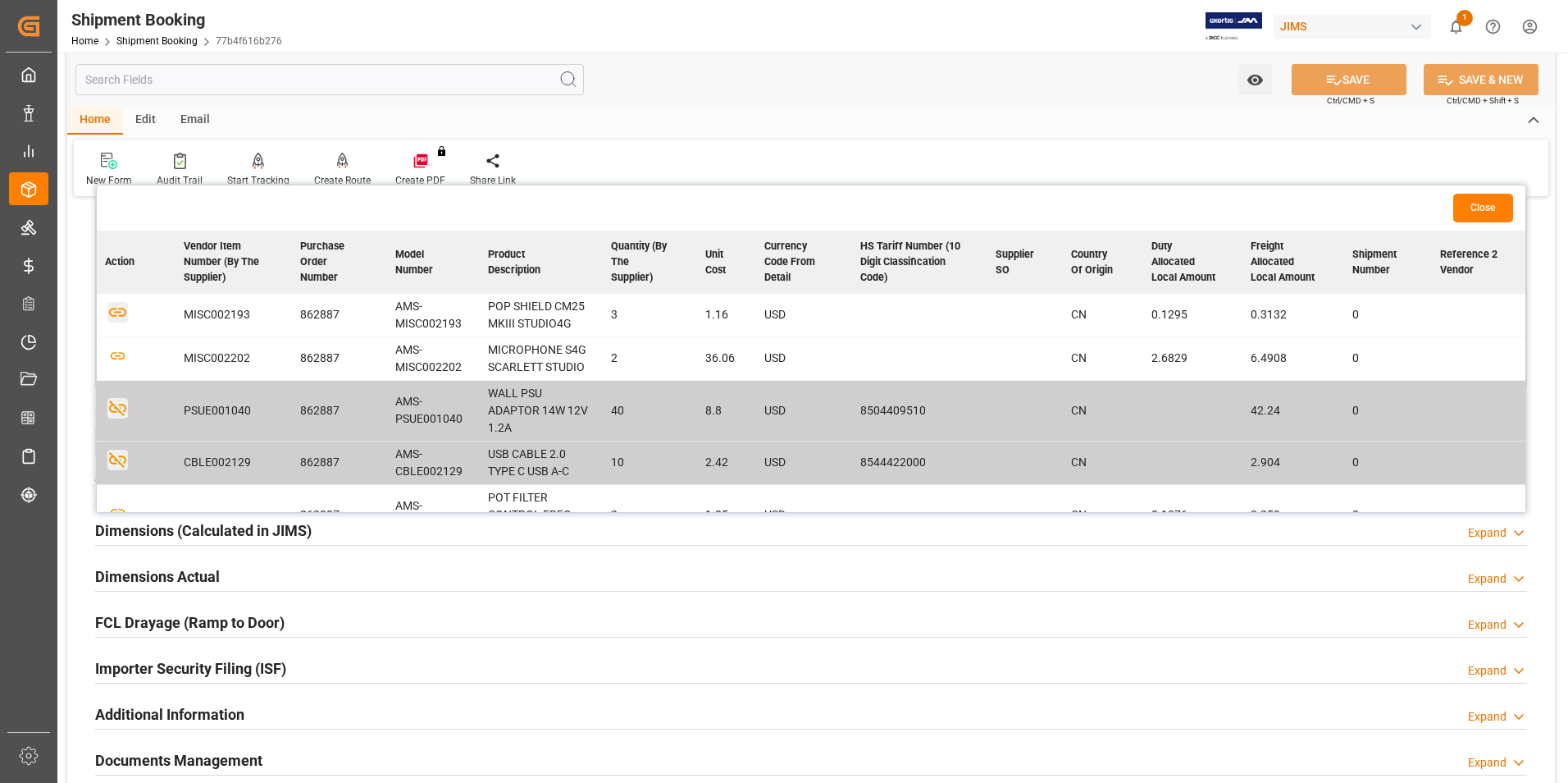
click at [121, 317] on icon "button" at bounding box center [117, 312] width 20 height 20
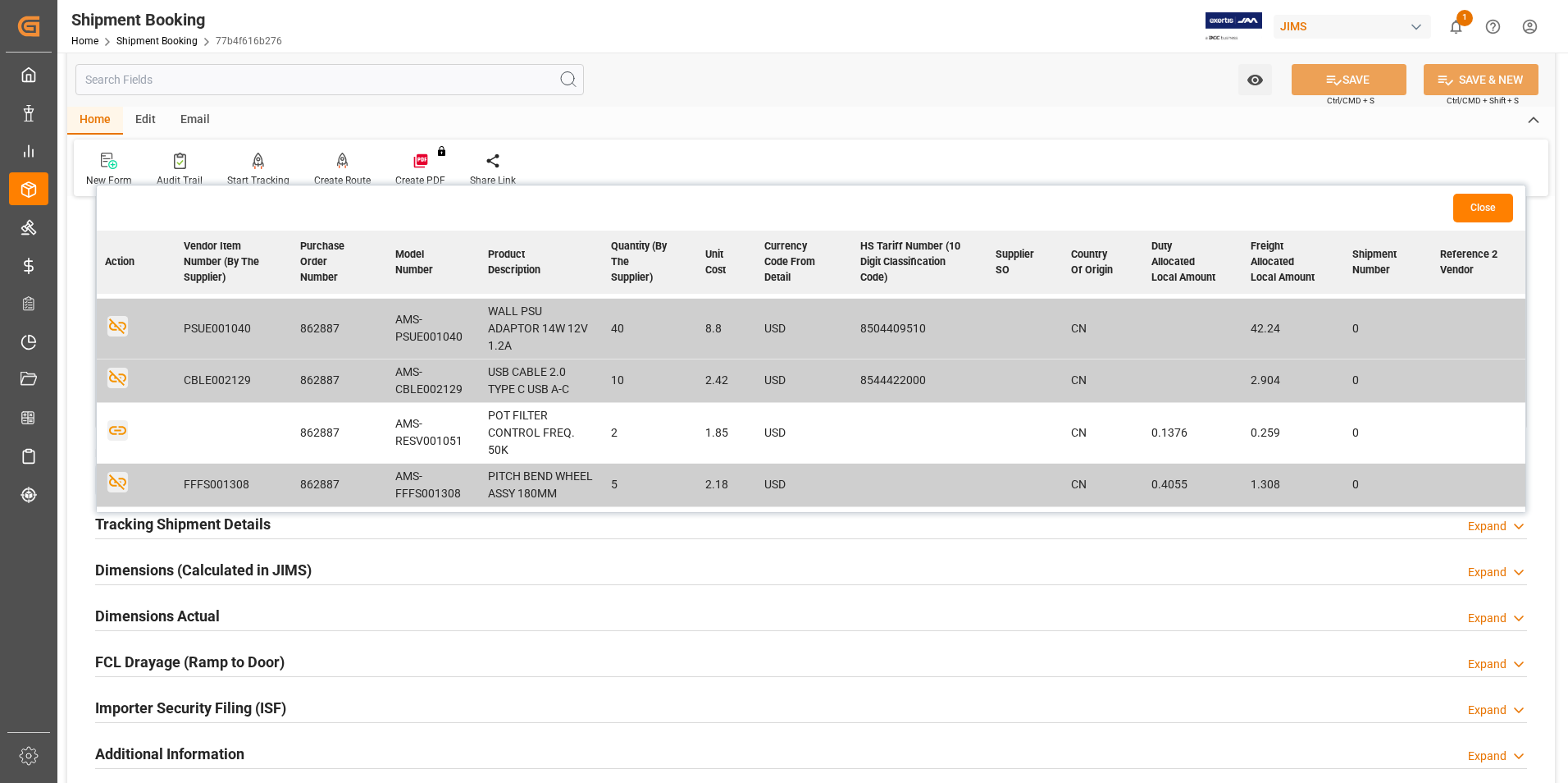
click at [118, 427] on icon "button" at bounding box center [117, 430] width 20 height 20
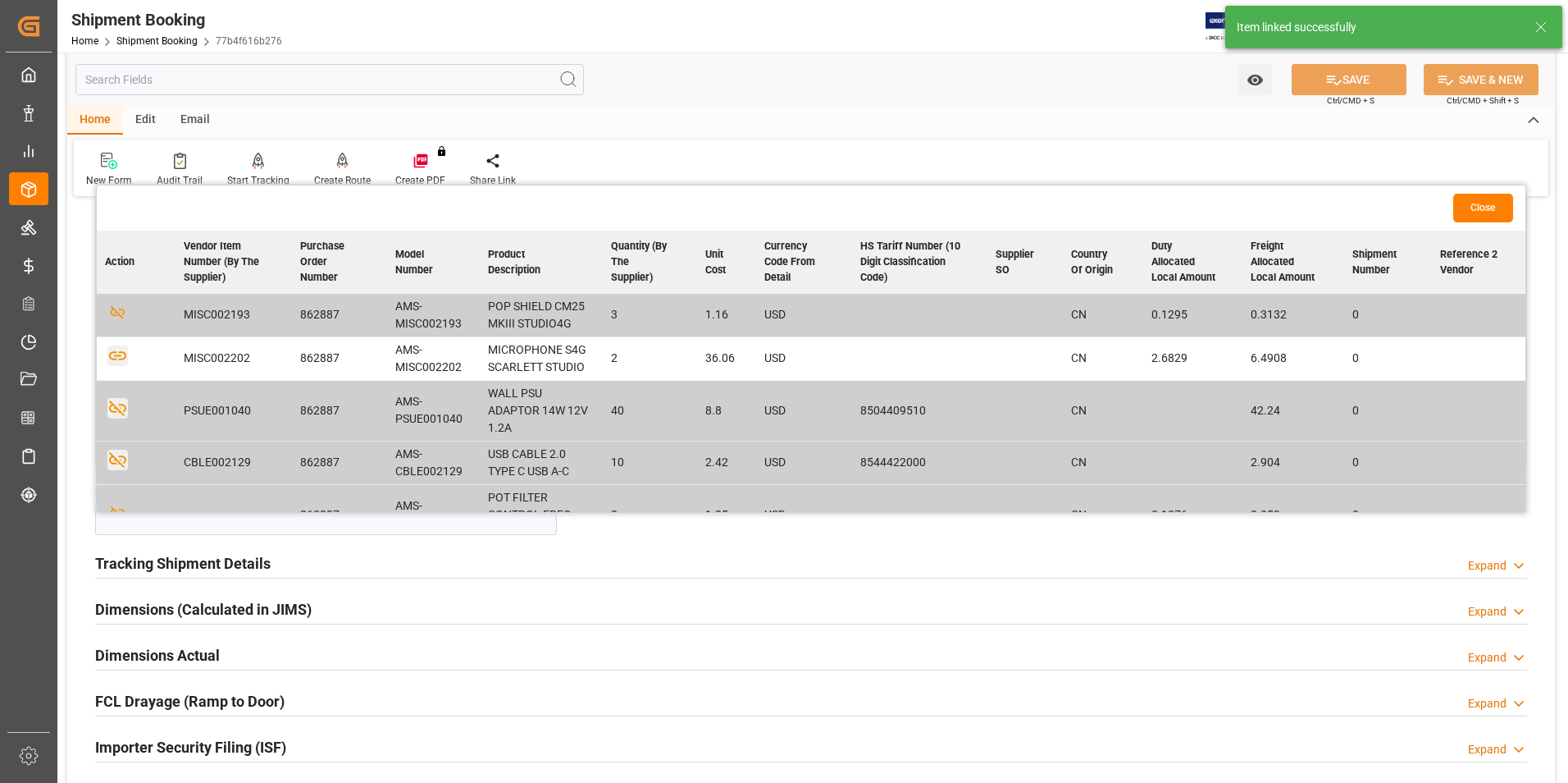
click at [121, 355] on icon "button" at bounding box center [117, 356] width 18 height 9
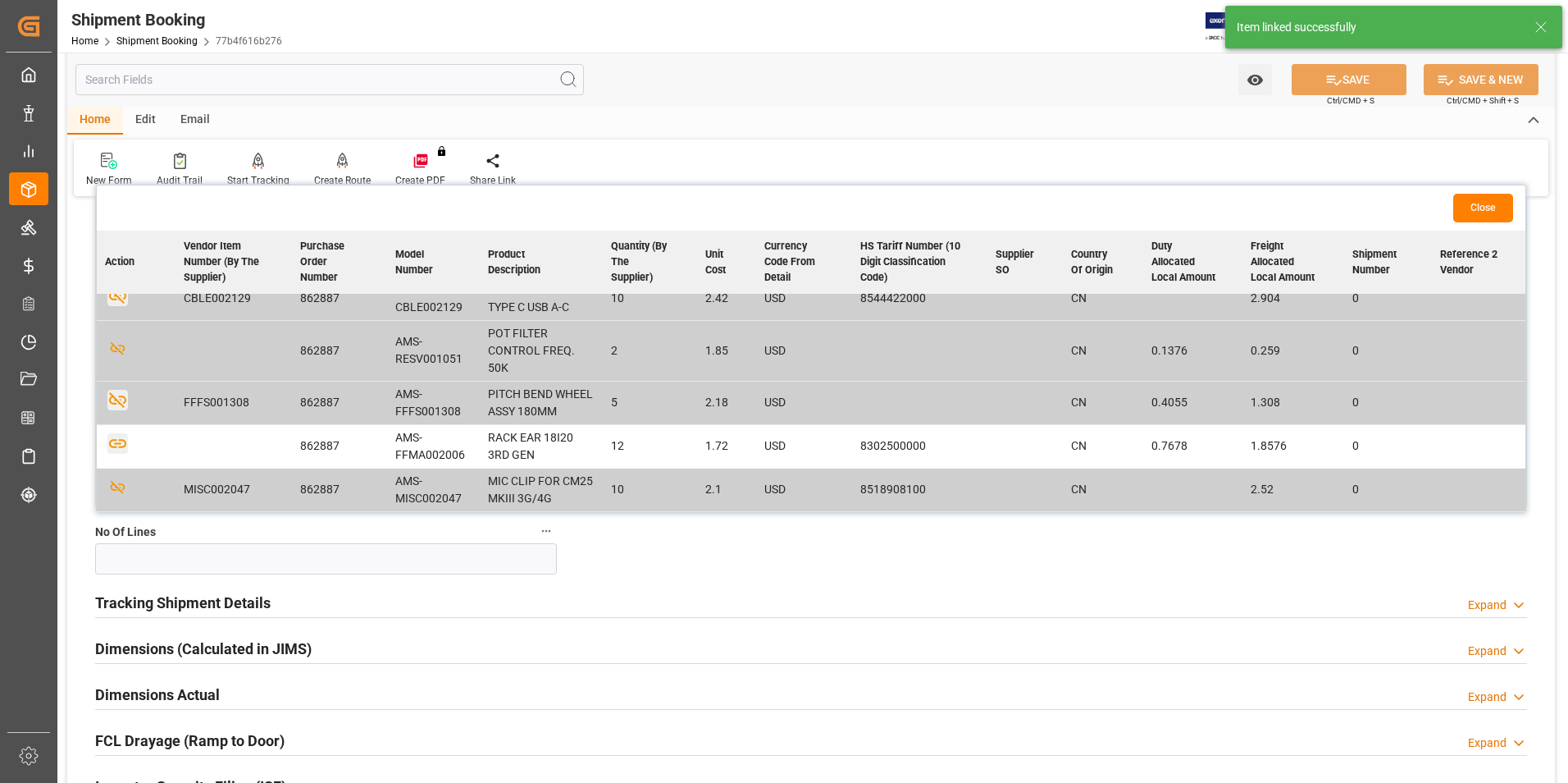
click at [112, 441] on icon "button" at bounding box center [117, 443] width 20 height 20
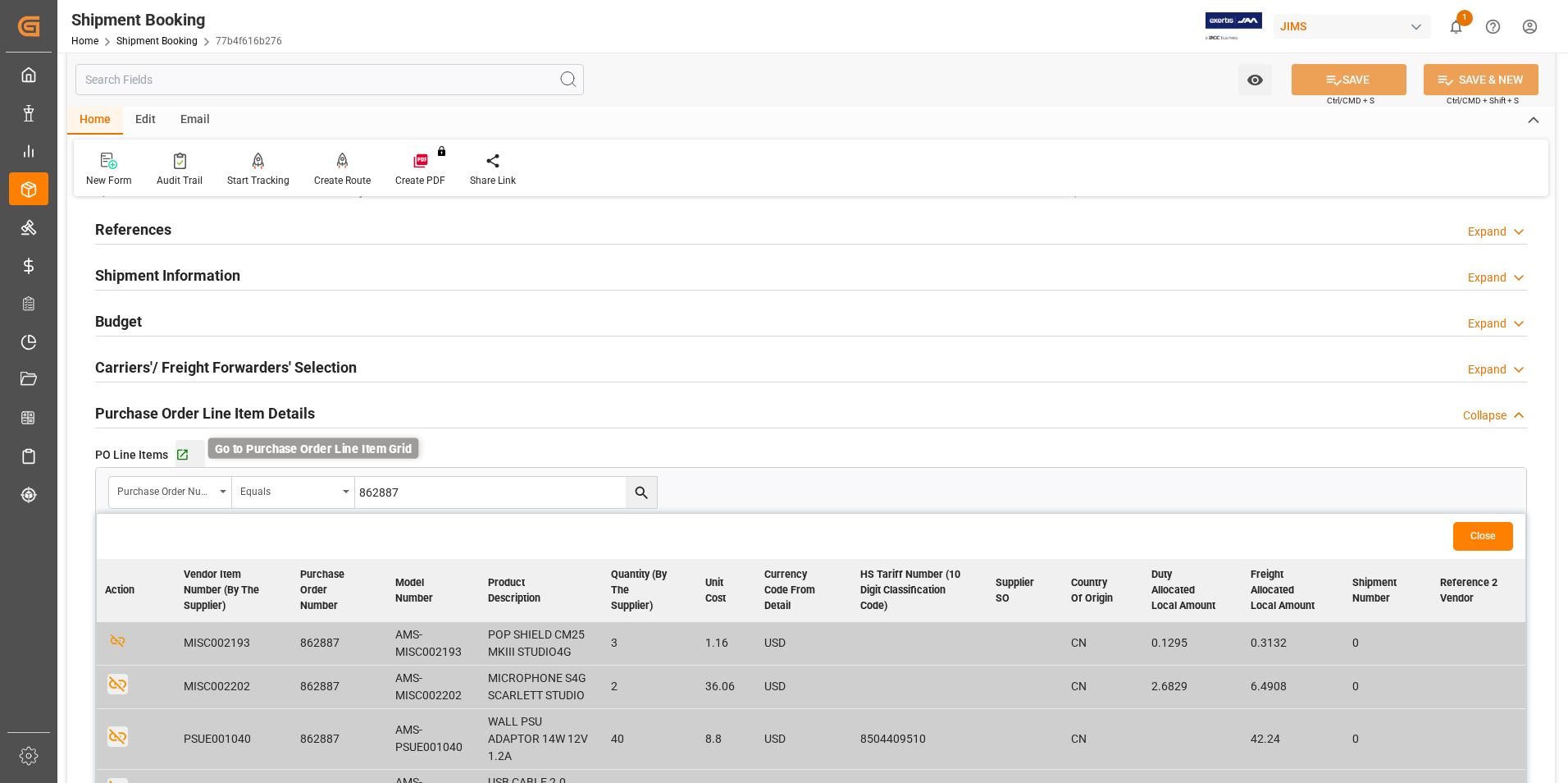
click at [184, 455] on icon "button" at bounding box center [182, 454] width 14 height 14
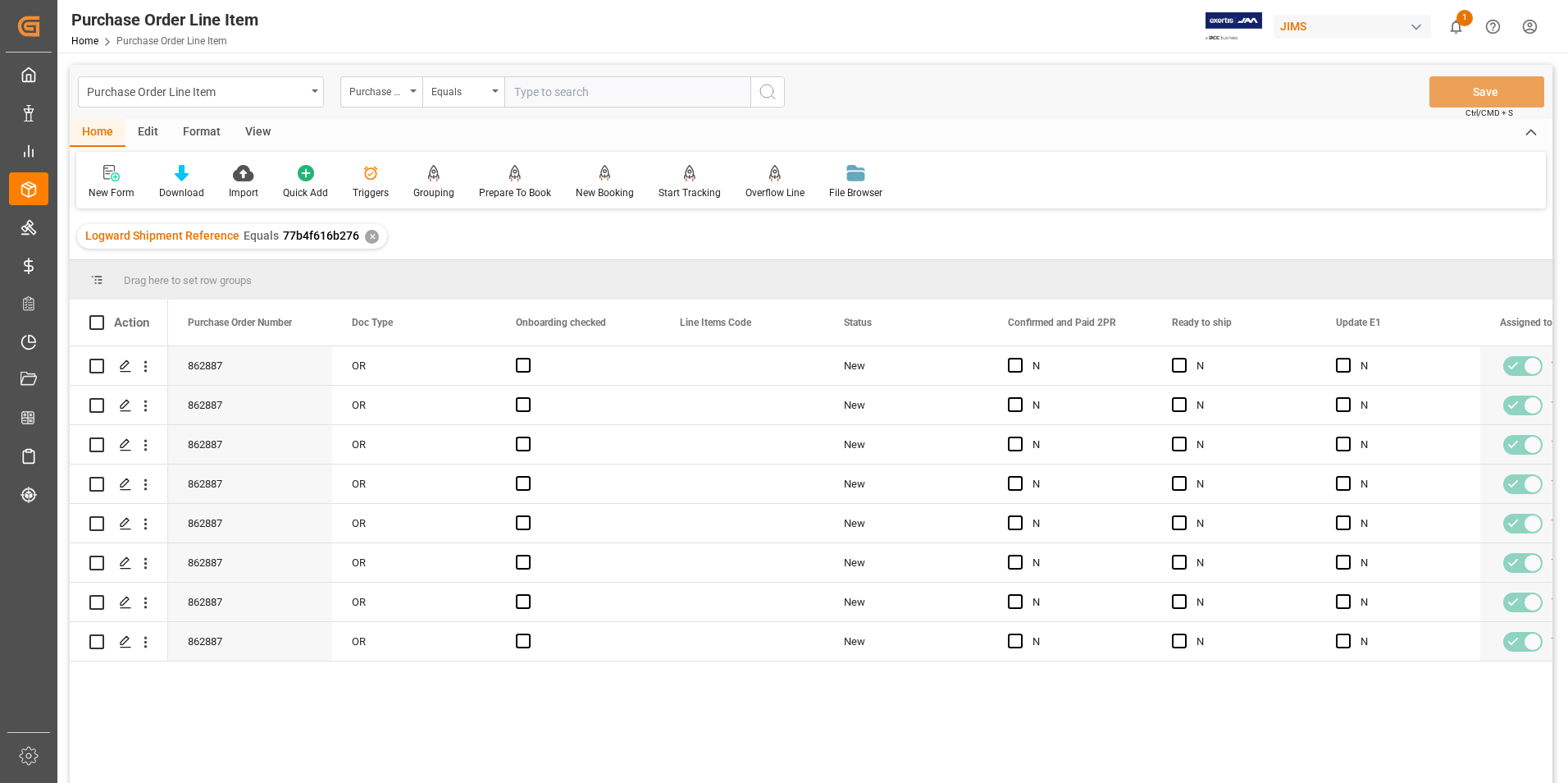
click at [260, 131] on div "View" at bounding box center [257, 133] width 50 height 28
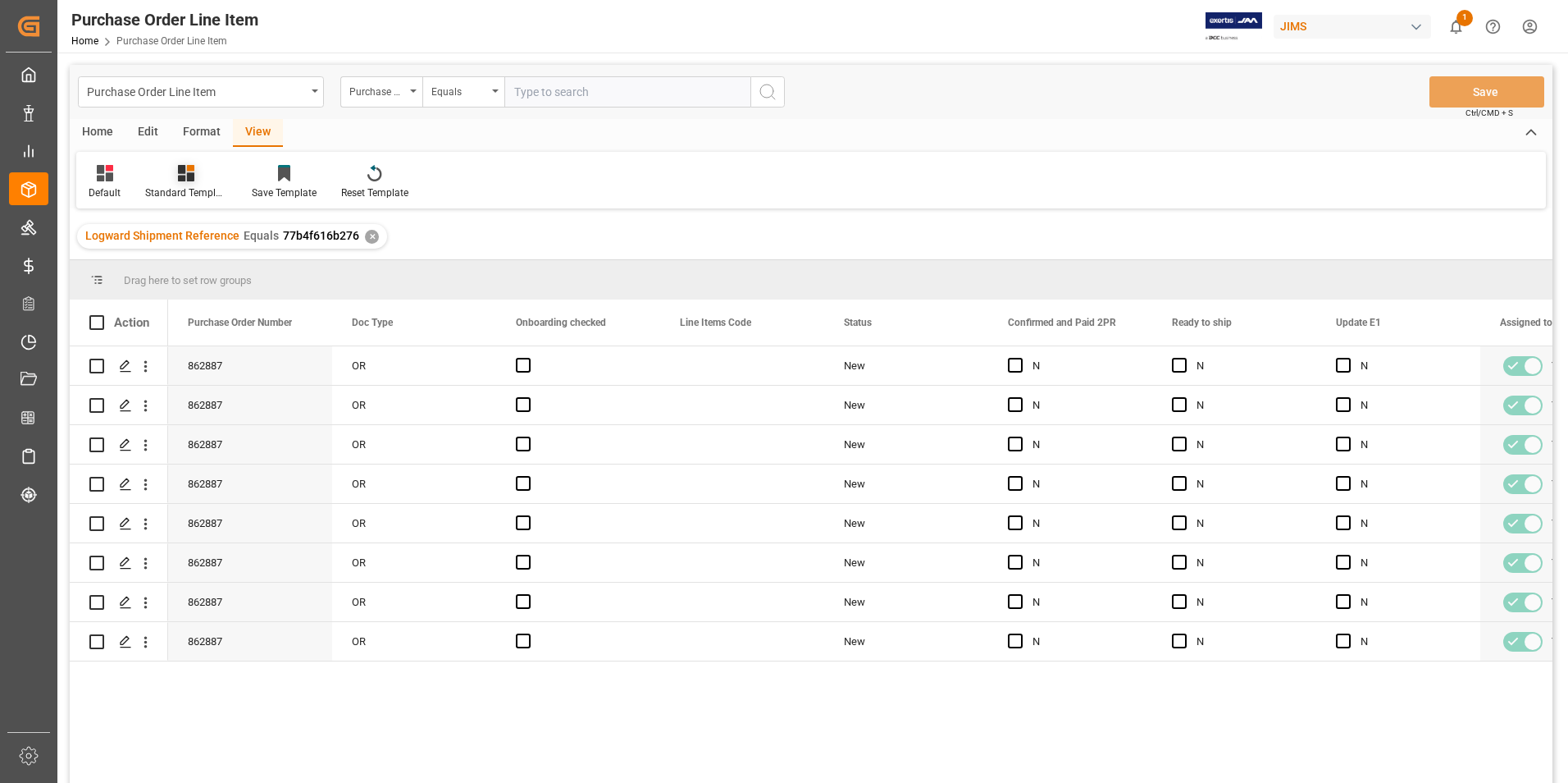
click at [199, 186] on div "Standard Templates" at bounding box center [186, 193] width 82 height 15
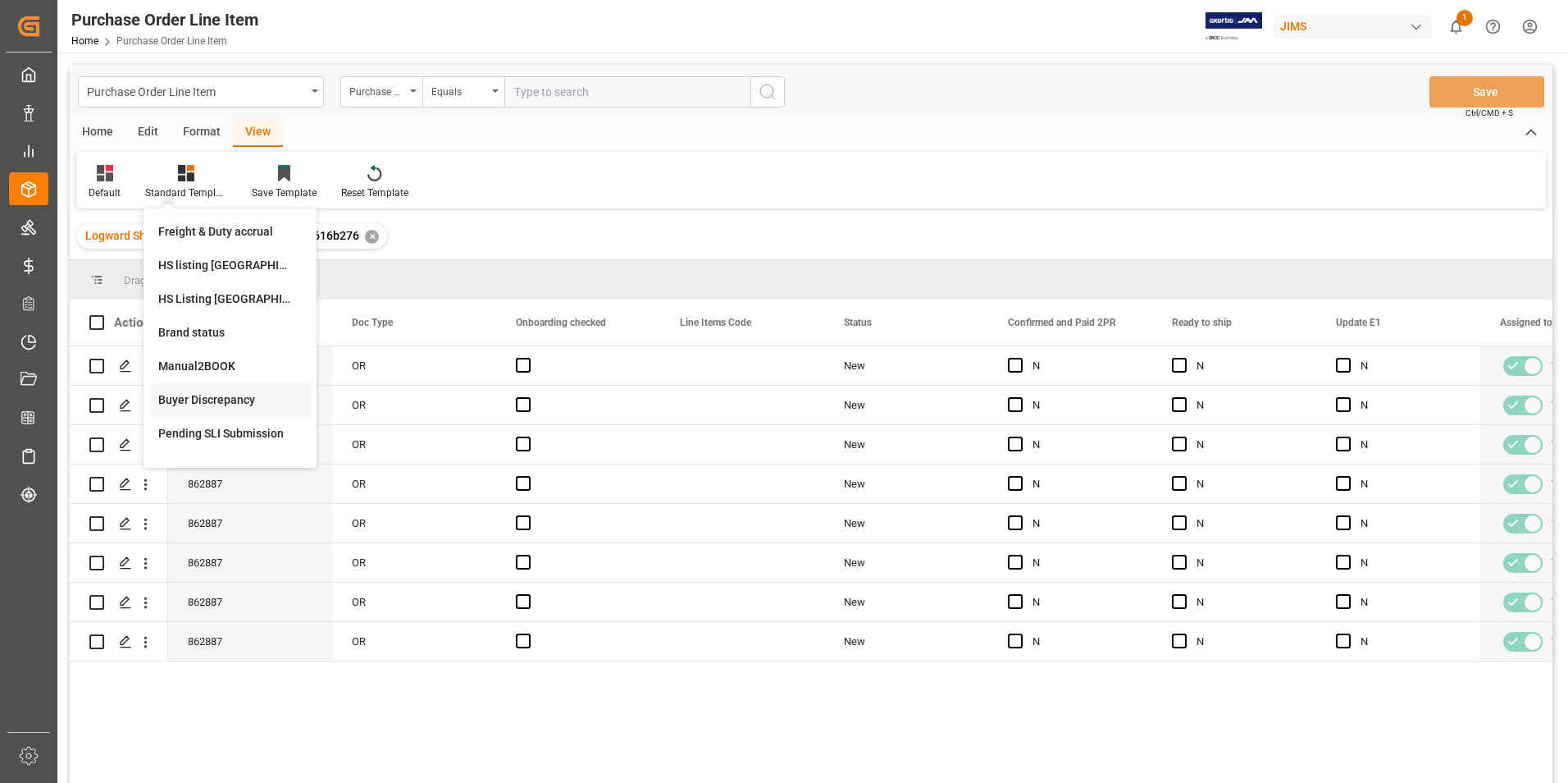
click at [237, 394] on div "Buyer Discrepancy" at bounding box center [229, 400] width 143 height 18
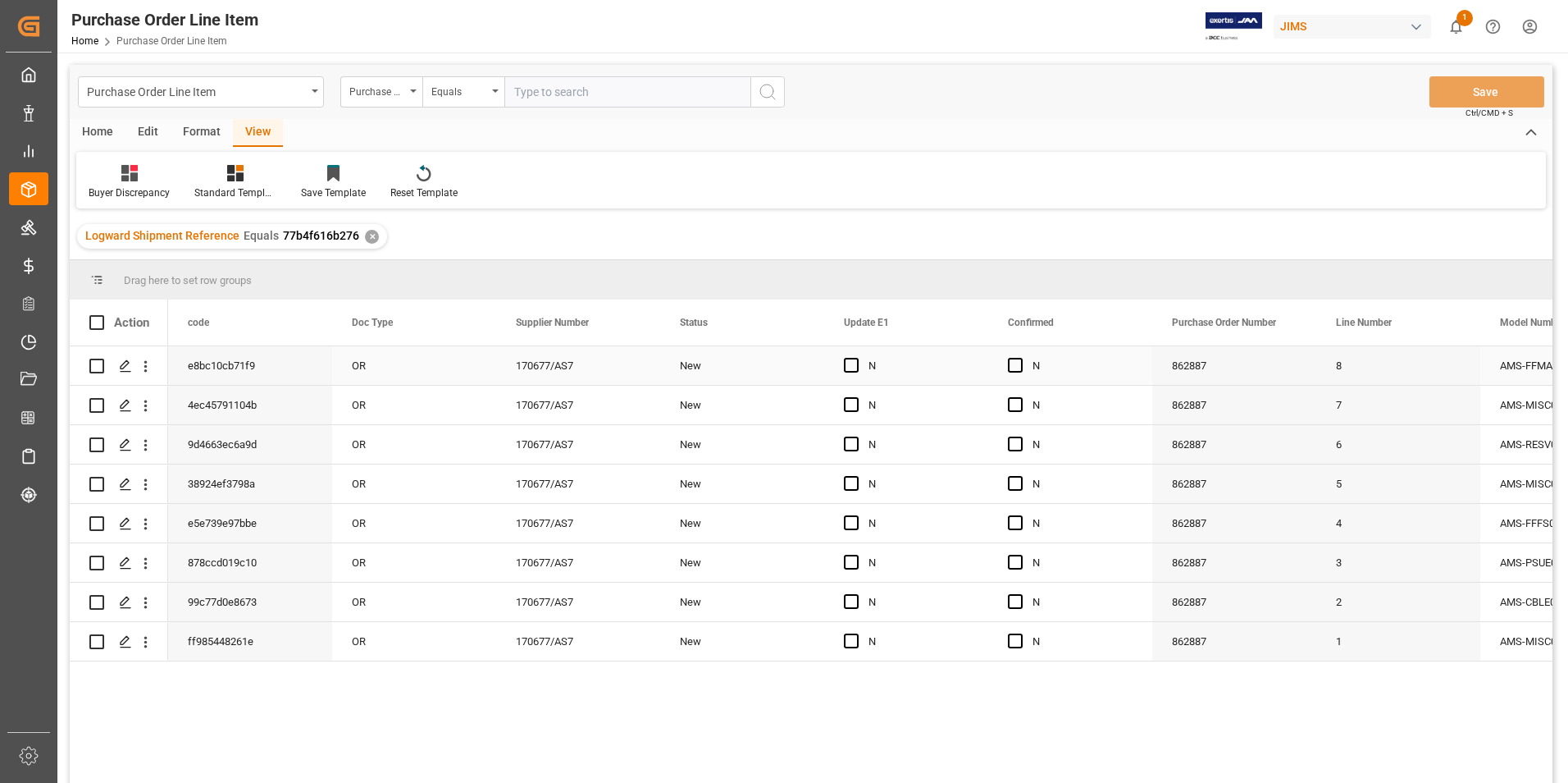
click at [461, 368] on div "OR" at bounding box center [414, 366] width 164 height 39
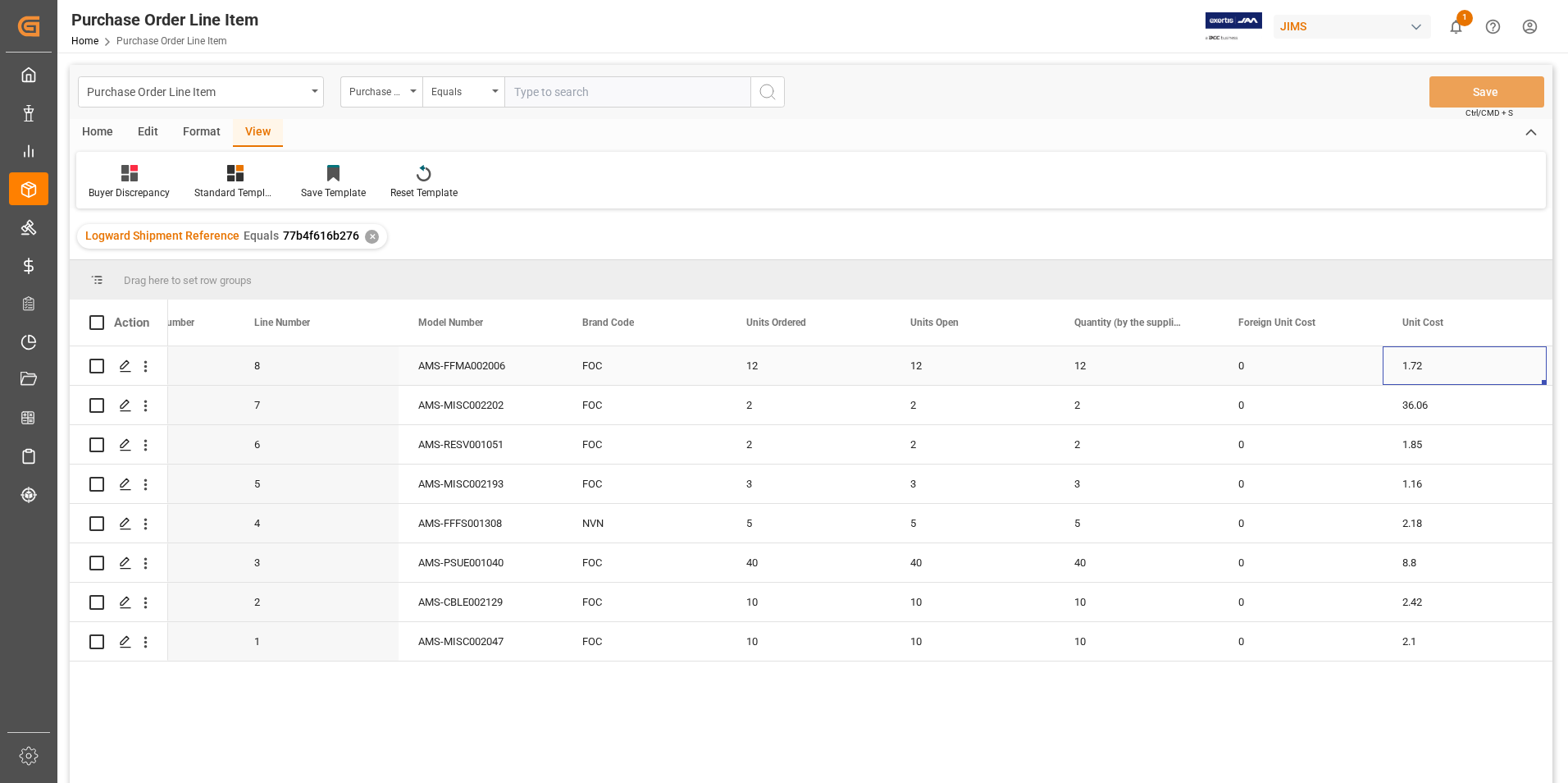
scroll to position [0, 1246]
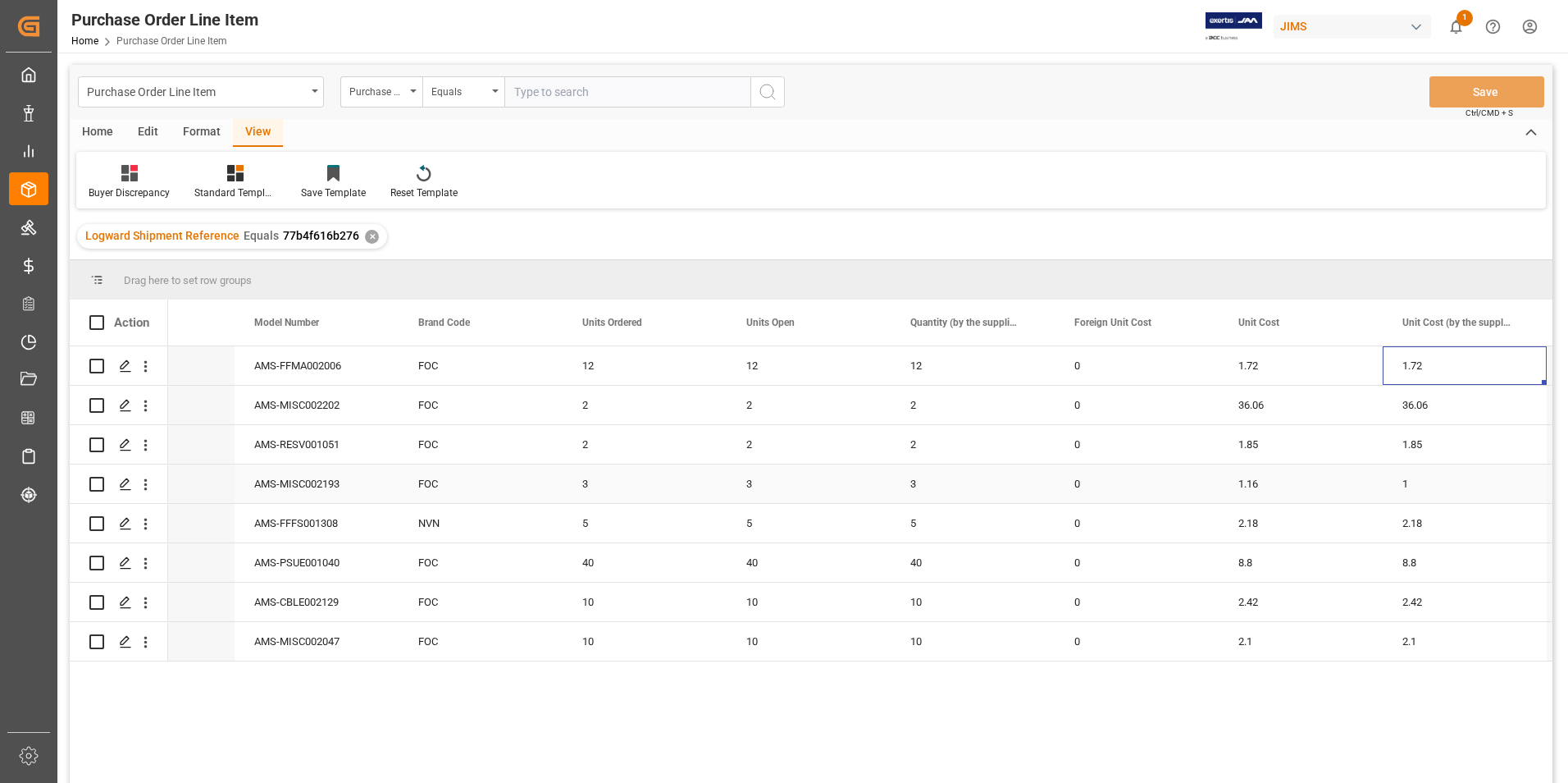
click at [1433, 485] on div "1" at bounding box center [1465, 484] width 164 height 39
click at [1433, 485] on input "1" at bounding box center [1464, 493] width 138 height 31
type input "1.16"
click at [1475, 100] on button "Save" at bounding box center [1487, 92] width 114 height 31
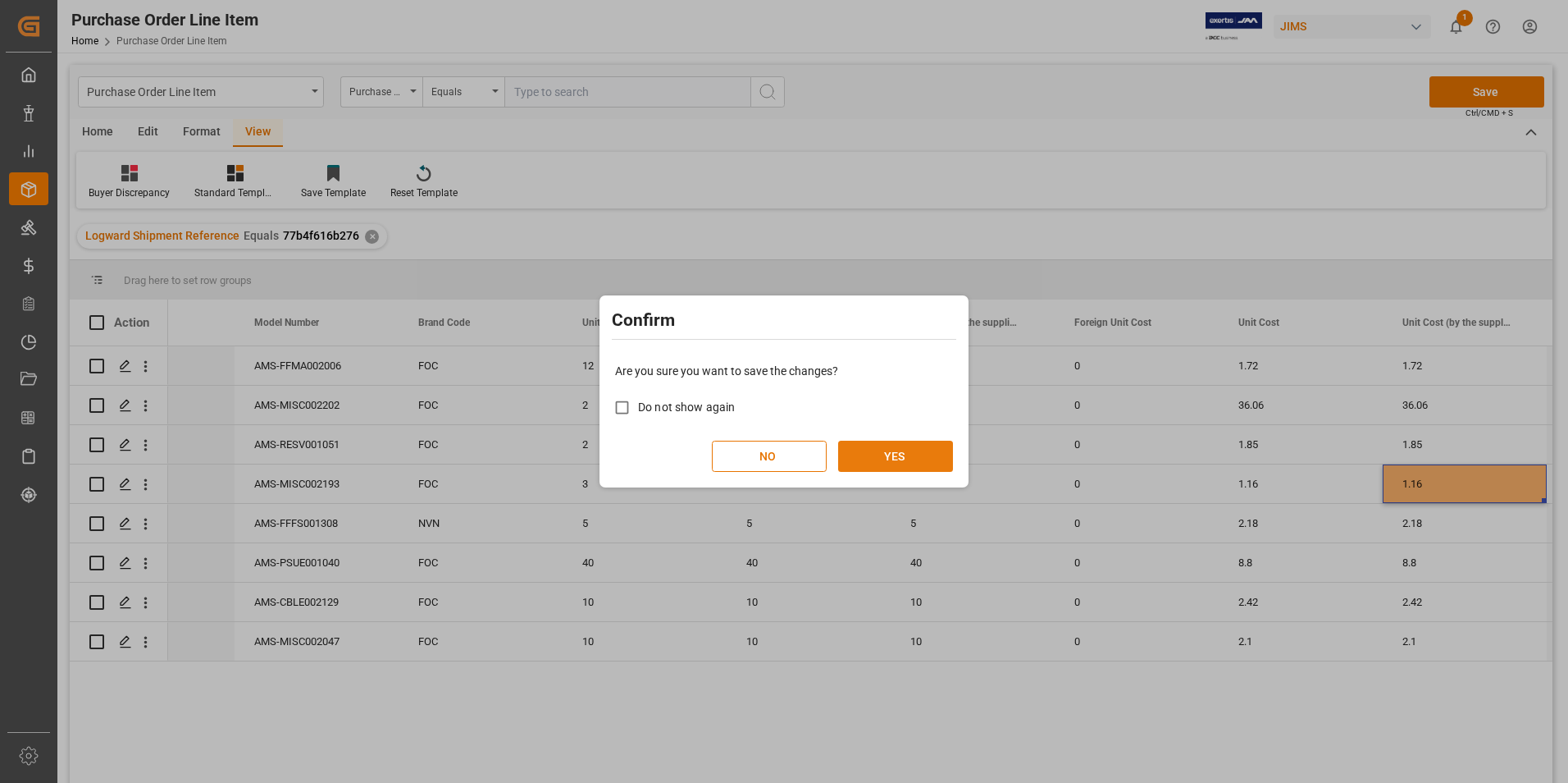
click at [855, 462] on button "YES" at bounding box center [895, 456] width 114 height 31
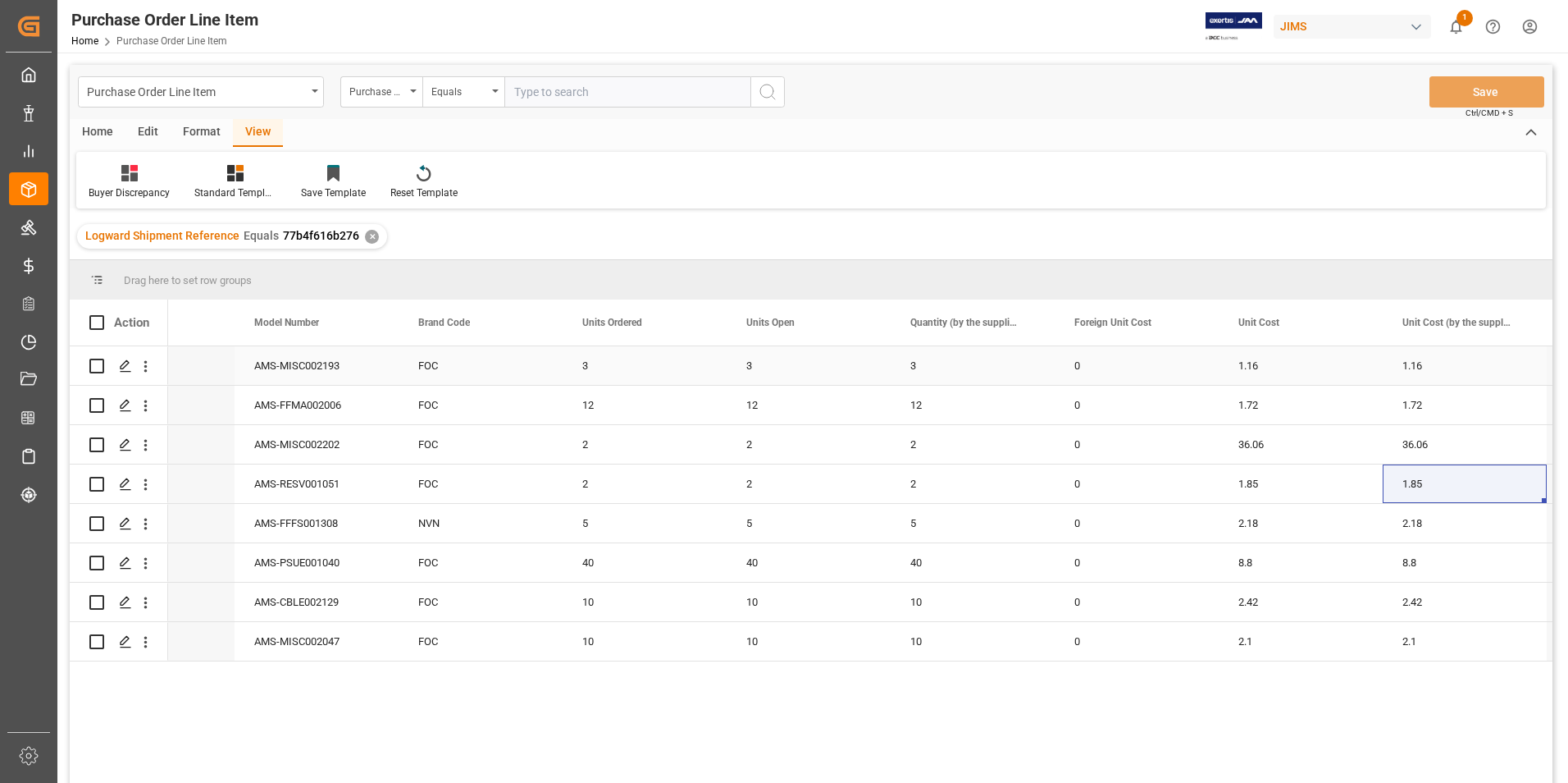
click at [1004, 363] on div "3" at bounding box center [973, 366] width 164 height 39
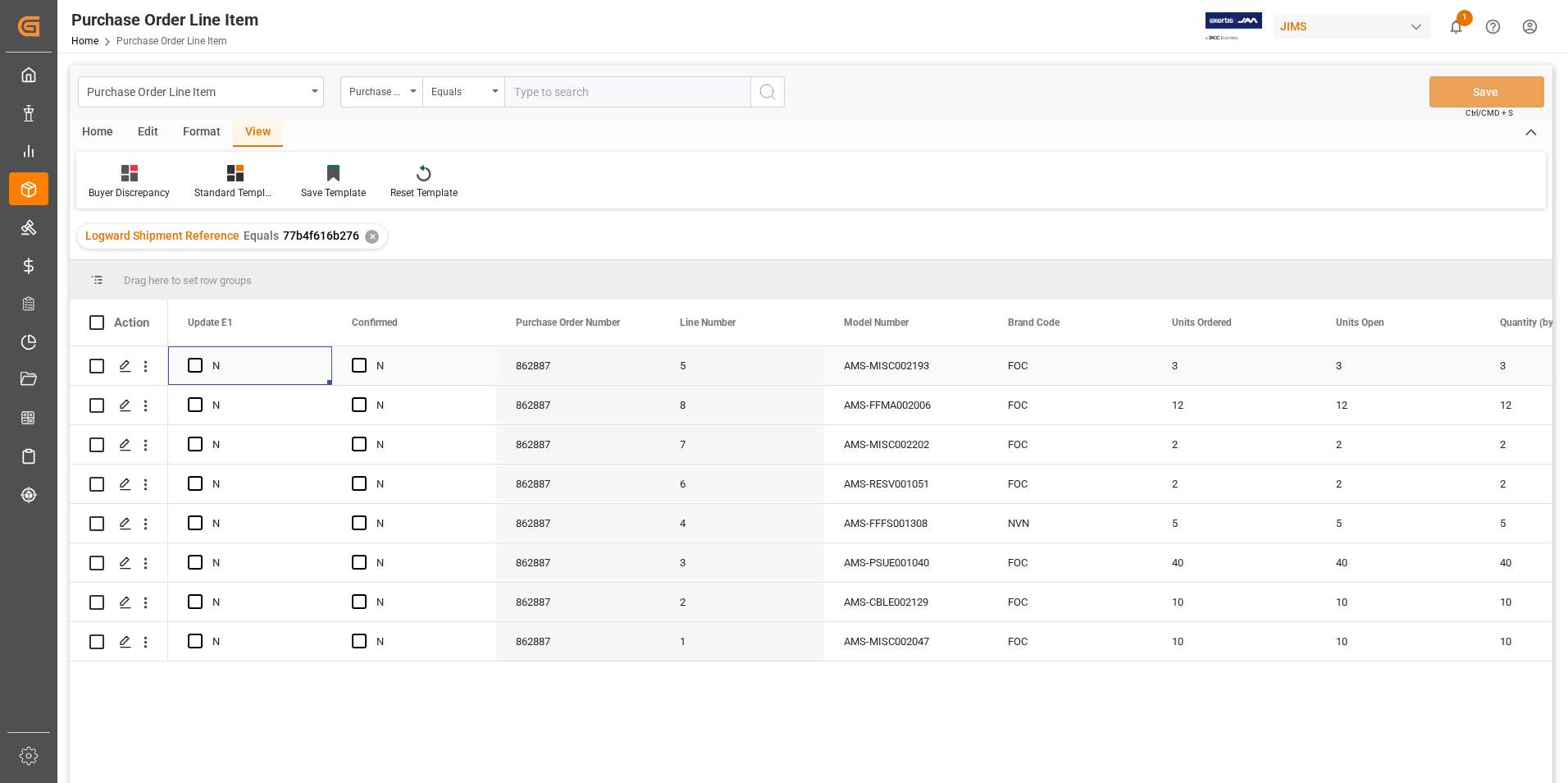
scroll to position [0, 492]
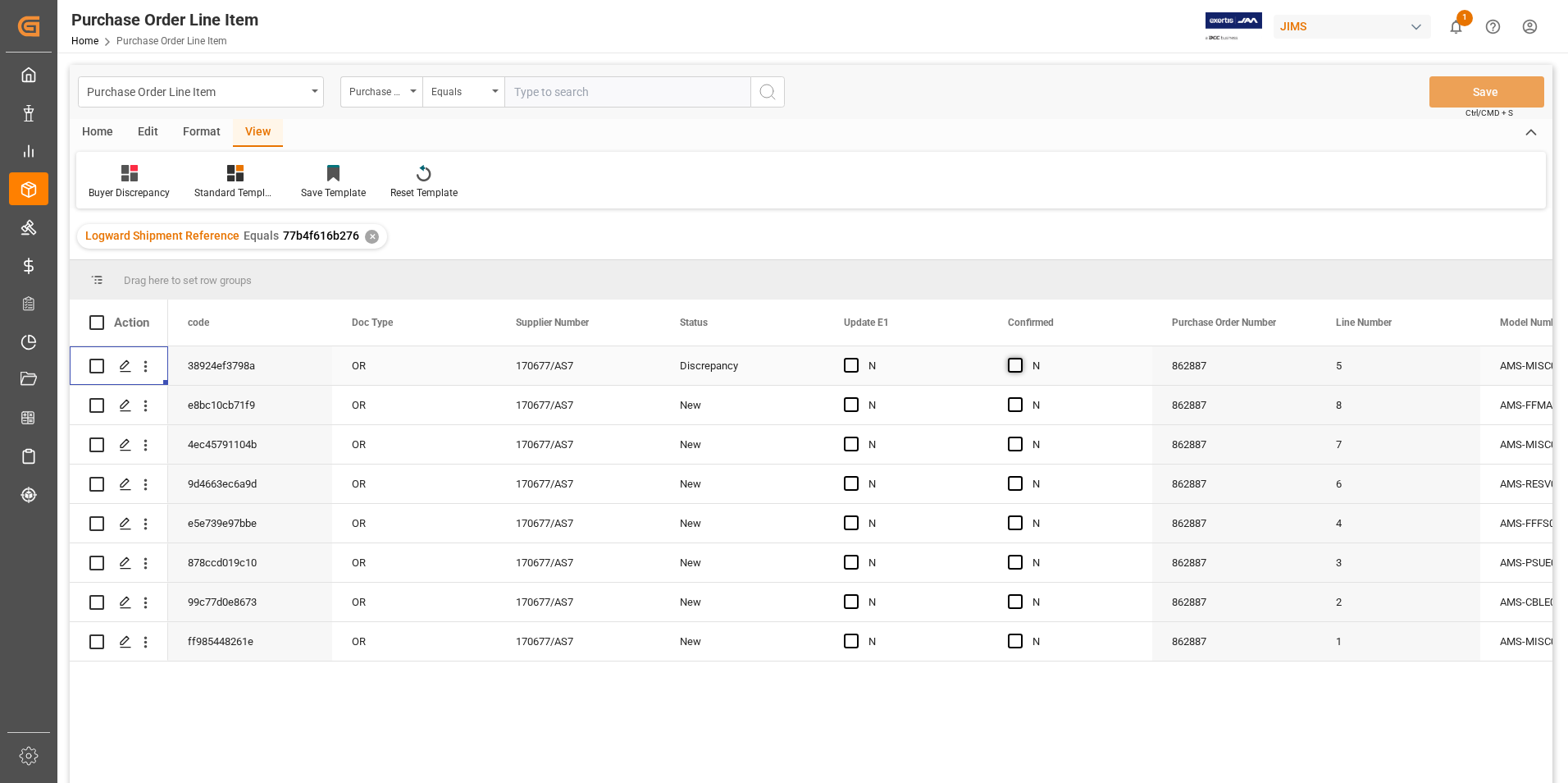
click at [1017, 364] on span "Press SPACE to select this row." at bounding box center [1015, 365] width 15 height 15
click at [1020, 357] on input "Press SPACE to select this row." at bounding box center [1020, 357] width 0 height 0
drag, startPoint x: 1147, startPoint y: 383, endPoint x: 1147, endPoint y: 634, distance: 251.0
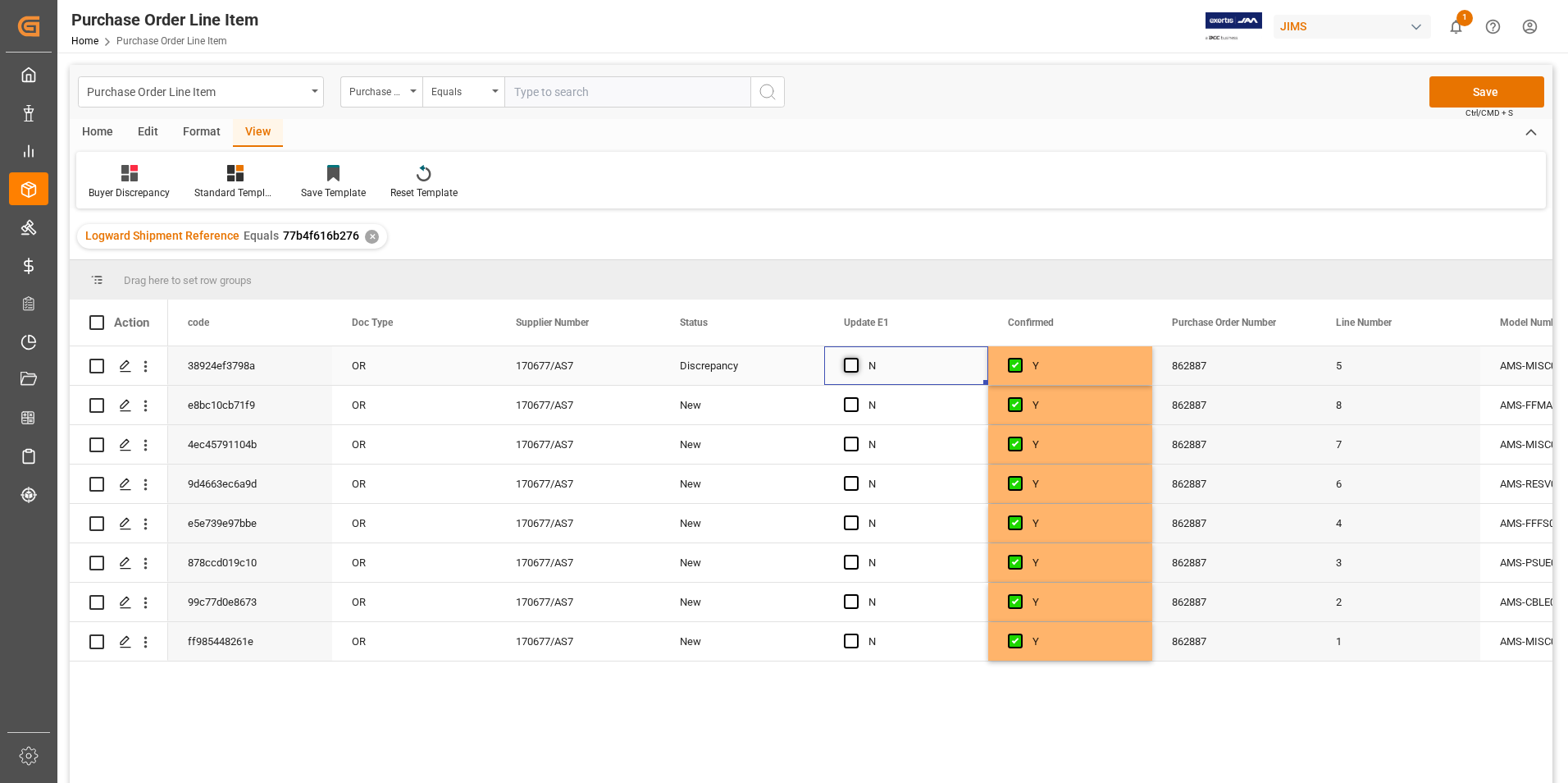
click at [847, 363] on span "Press SPACE to select this row." at bounding box center [851, 365] width 15 height 15
click at [856, 357] on input "Press SPACE to select this row." at bounding box center [856, 357] width 0 height 0
drag, startPoint x: 986, startPoint y: 379, endPoint x: 970, endPoint y: 626, distance: 247.5
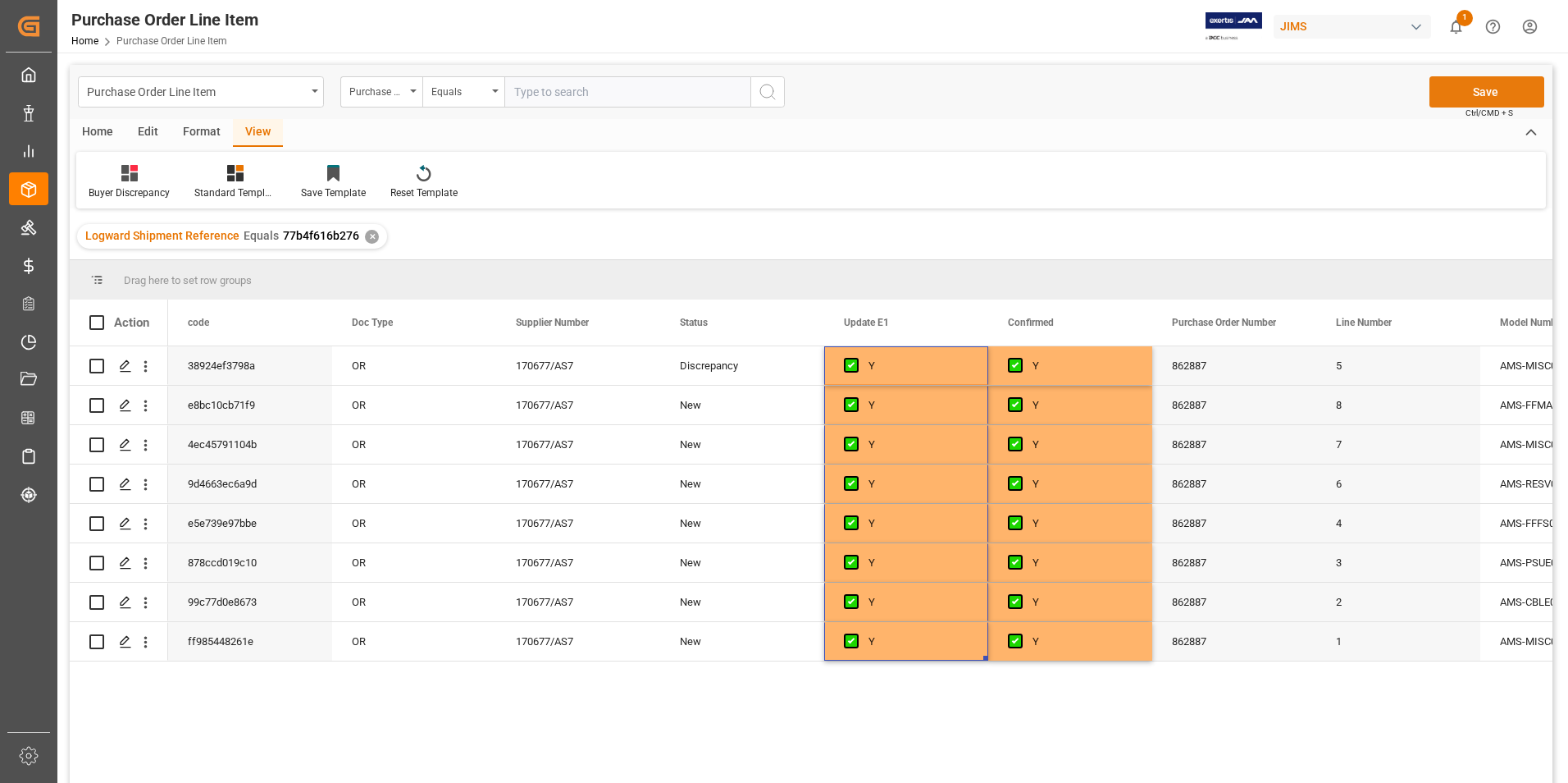
click at [1452, 86] on button "Save" at bounding box center [1487, 92] width 114 height 31
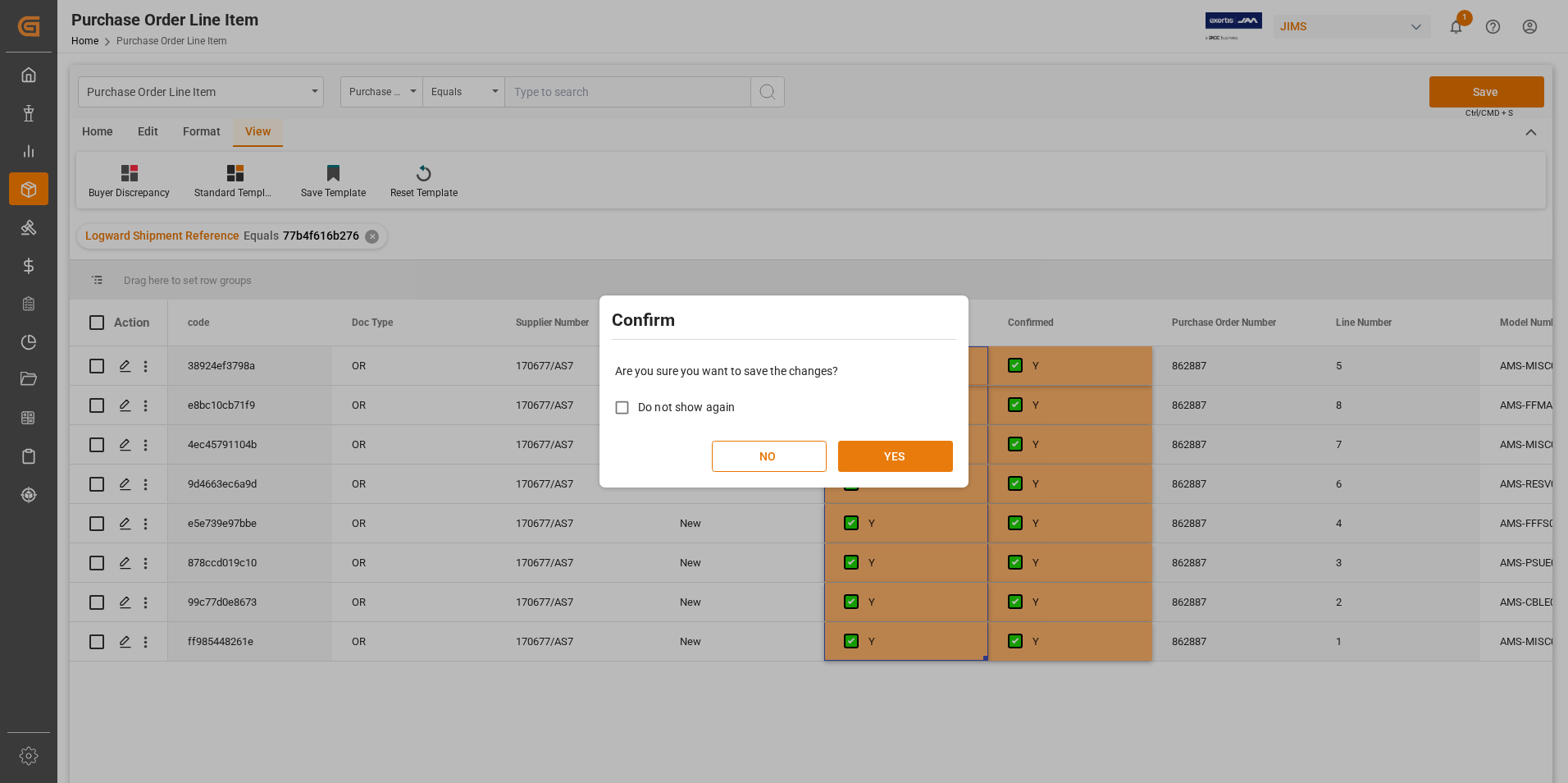
click at [850, 451] on button "YES" at bounding box center [895, 456] width 114 height 31
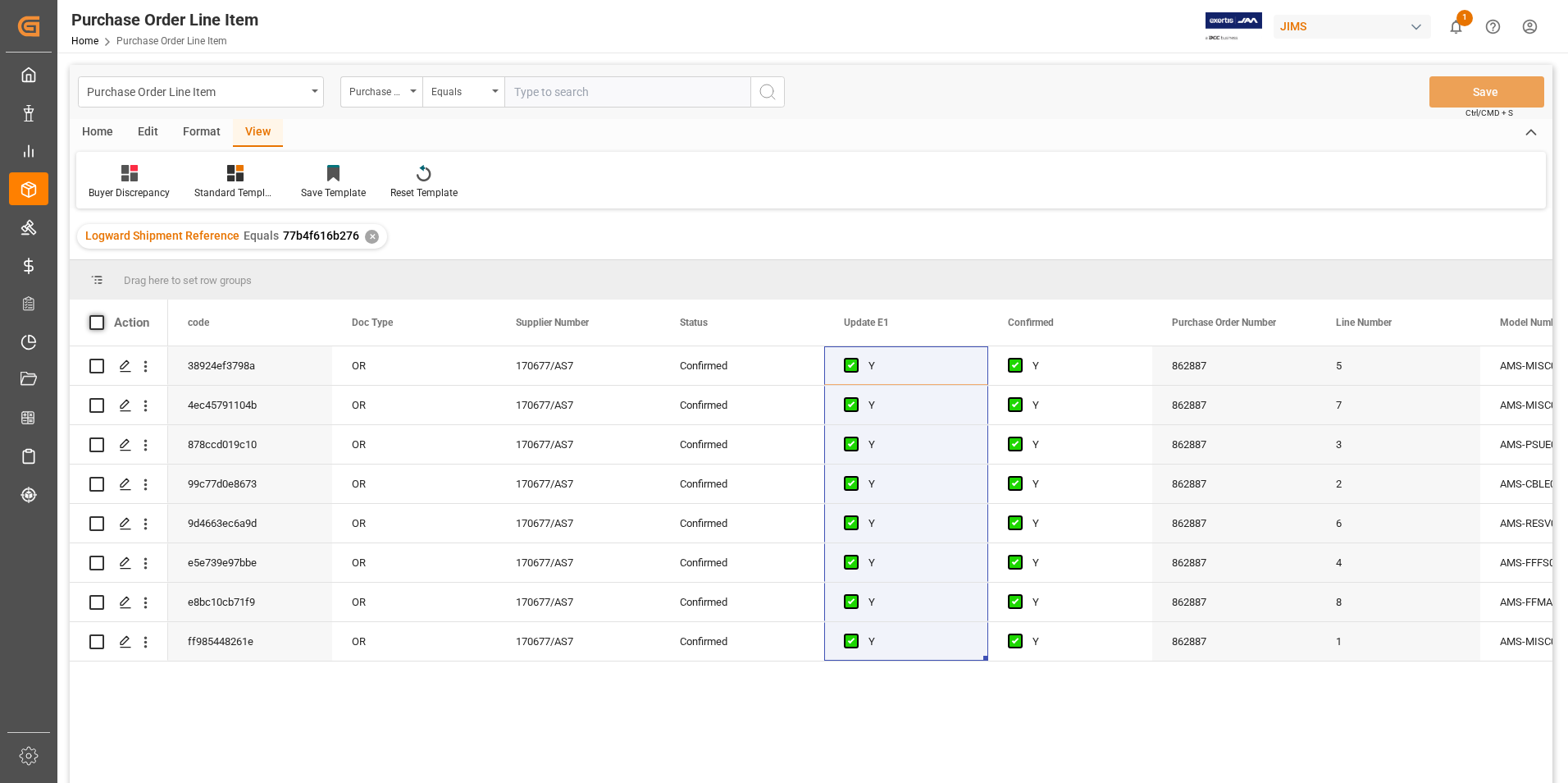
click at [98, 321] on span at bounding box center [97, 322] width 15 height 15
click at [102, 315] on input "checkbox" at bounding box center [102, 315] width 0 height 0
checkbox input "true"
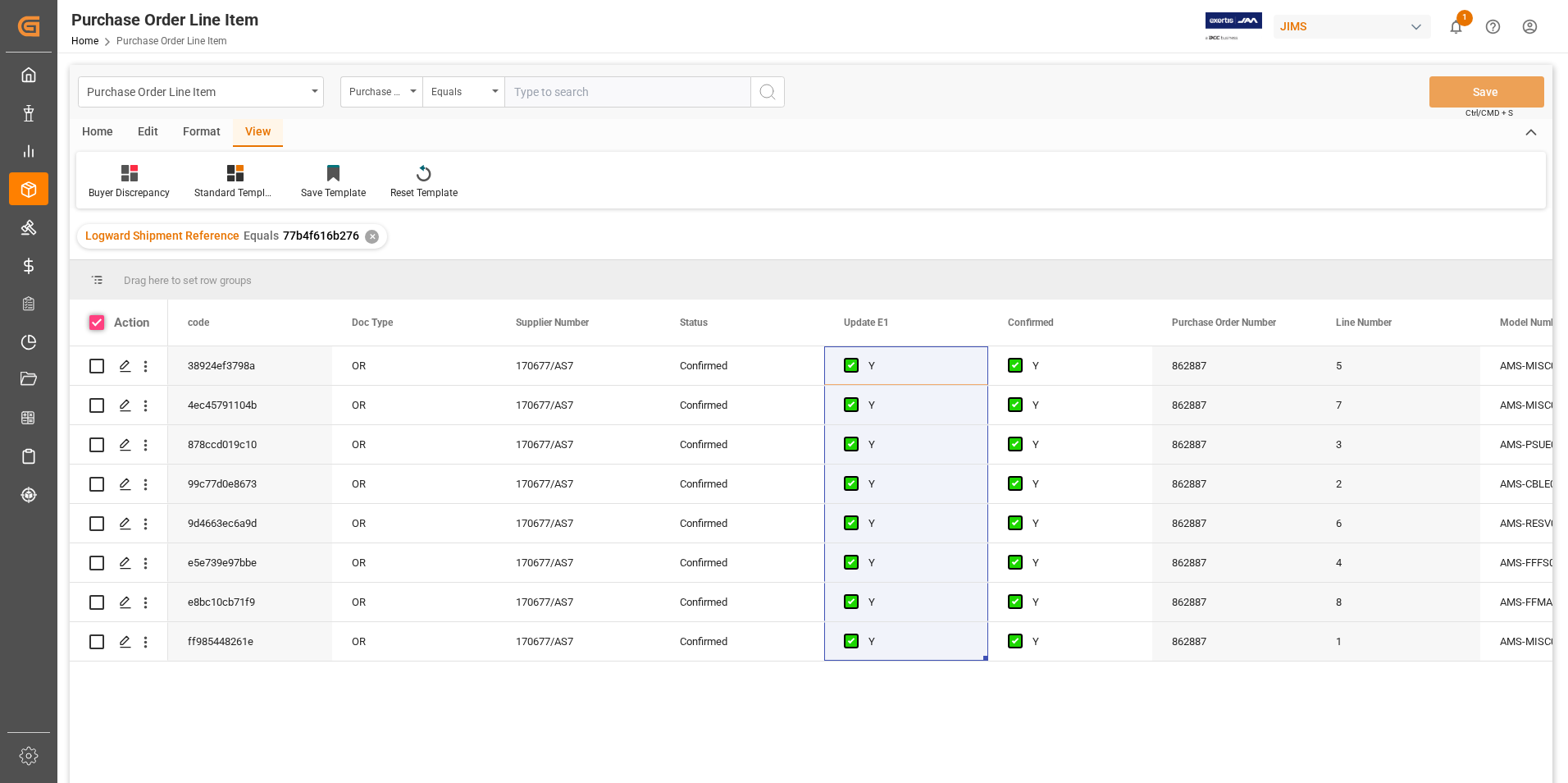
checkbox input "true"
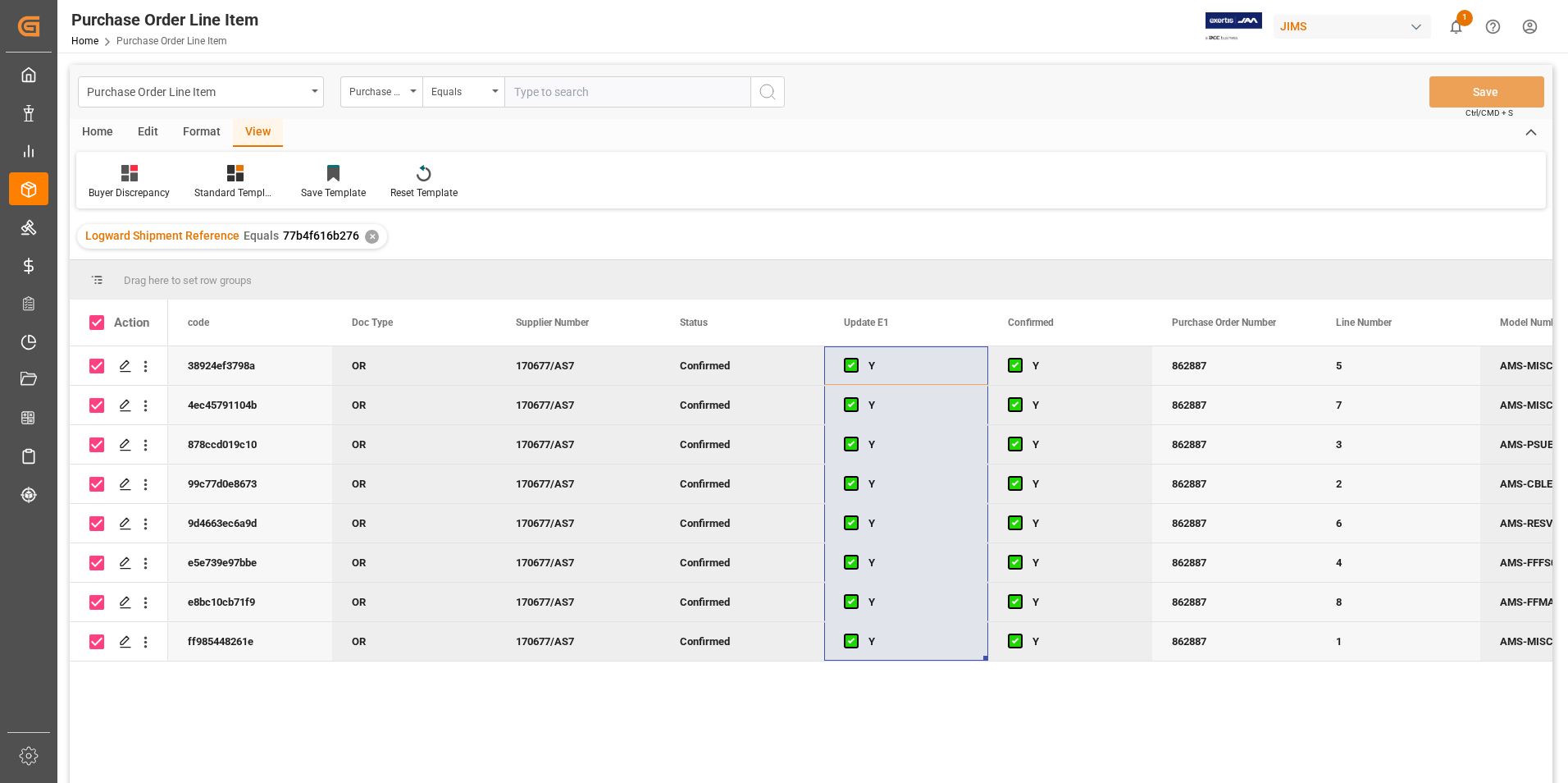
click at [97, 121] on div "Home" at bounding box center [98, 133] width 55 height 28
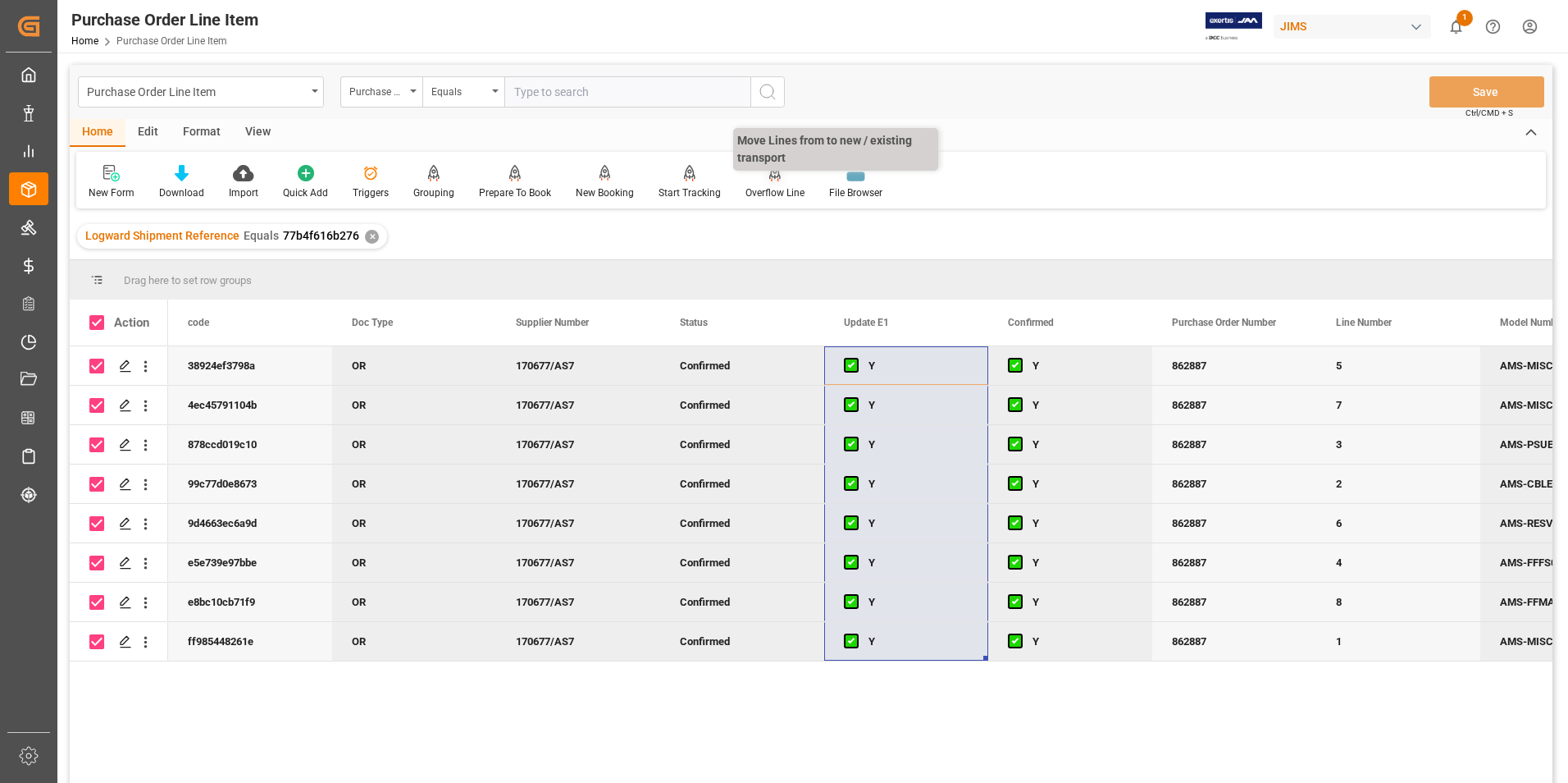
click at [764, 190] on div "Overflow Line" at bounding box center [775, 193] width 59 height 15
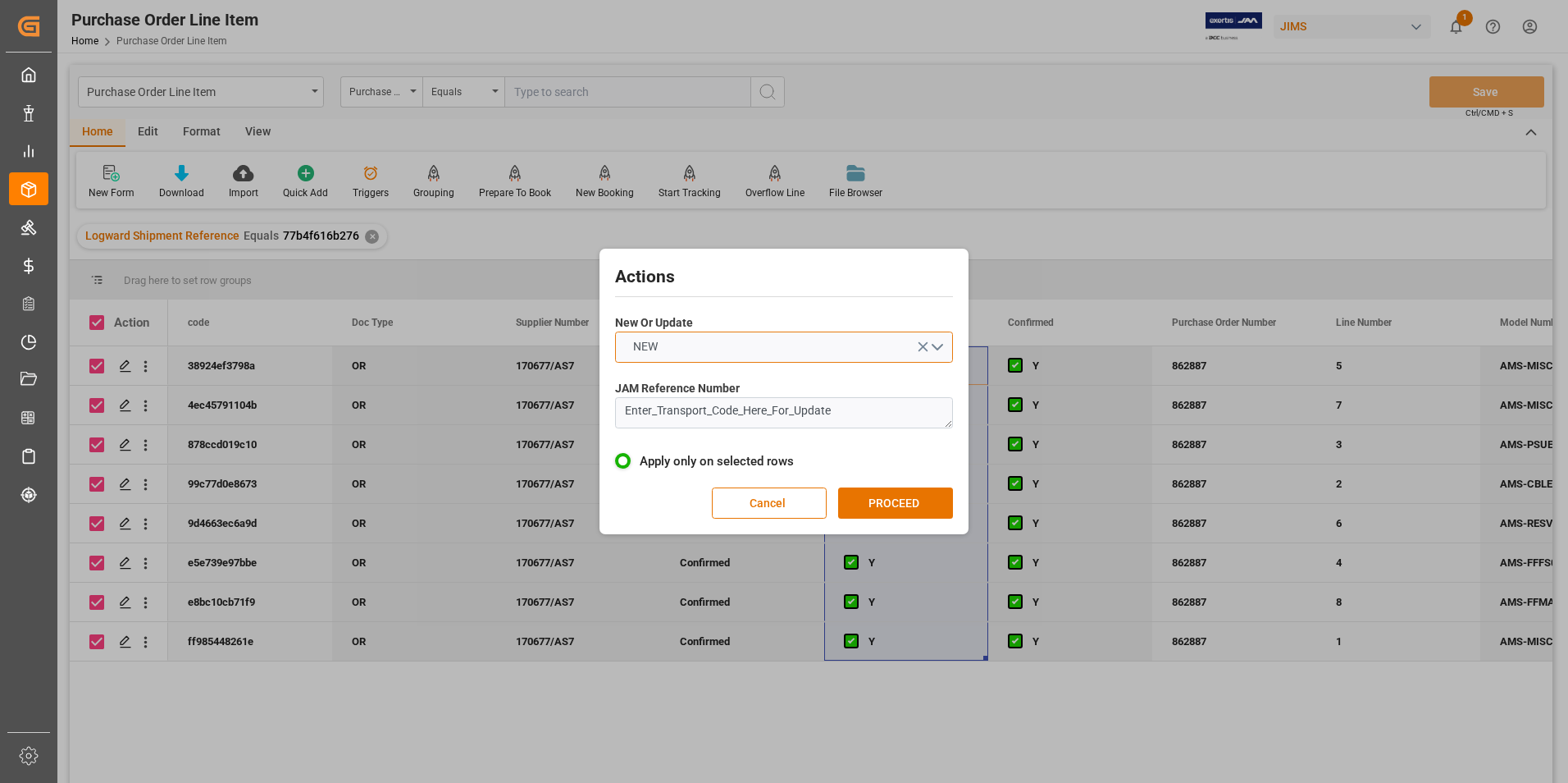
click at [748, 349] on button "NEW" at bounding box center [784, 347] width 338 height 31
click at [741, 379] on div "UPDATE" at bounding box center [784, 385] width 336 height 34
click at [750, 414] on textarea "Enter_Transport_Code_Here_For_Update" at bounding box center [784, 413] width 338 height 31
drag, startPoint x: 854, startPoint y: 411, endPoint x: 503, endPoint y: 416, distance: 351.0
click at [503, 416] on div "Actions New Or Update UPDATE JAM Reference Number Enter_Transport_Code_Here_For…" at bounding box center [784, 392] width 1568 height 783
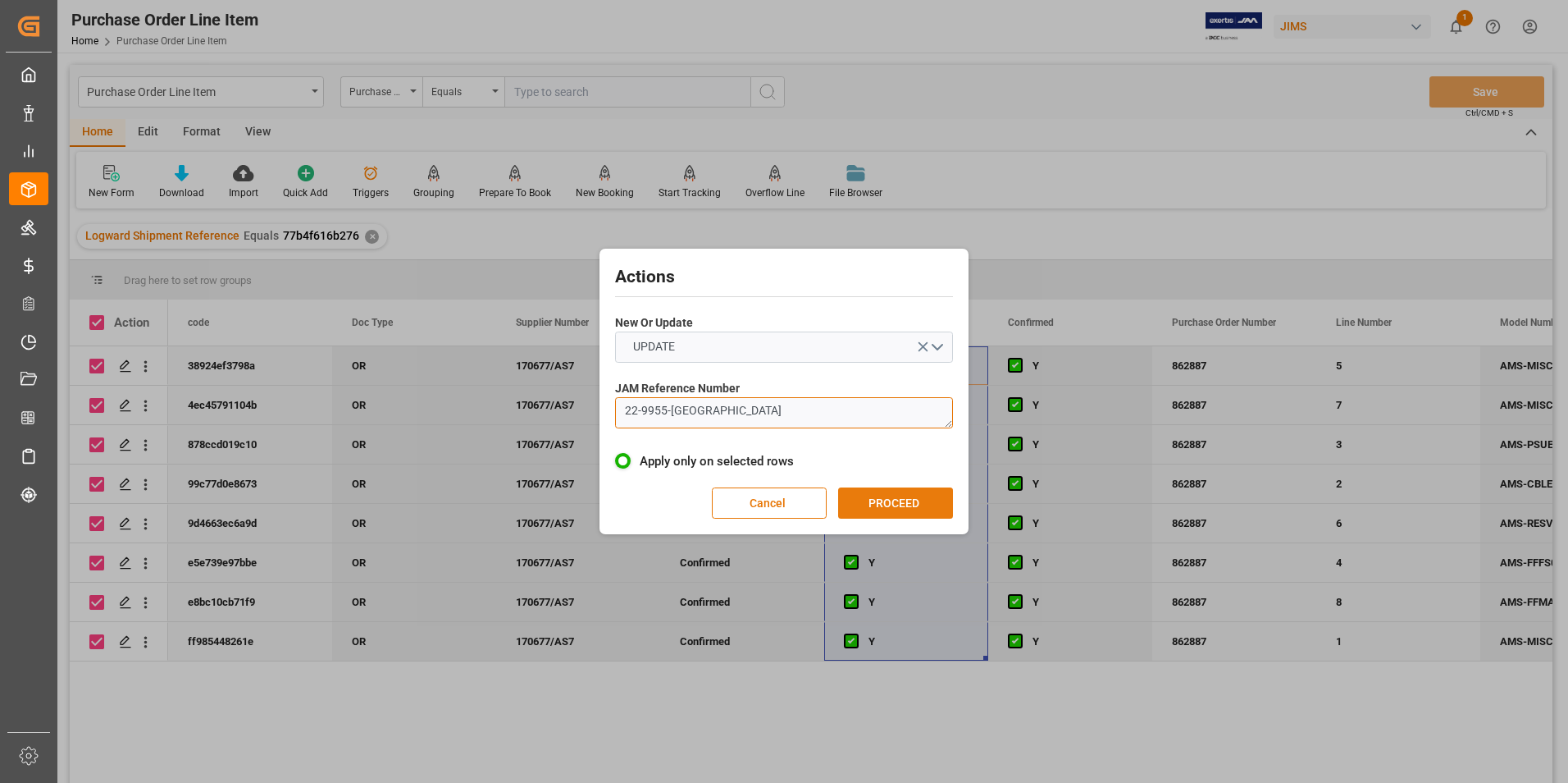
type textarea "22-9955-[GEOGRAPHIC_DATA]"
click at [893, 501] on button "PROCEED" at bounding box center [895, 503] width 114 height 31
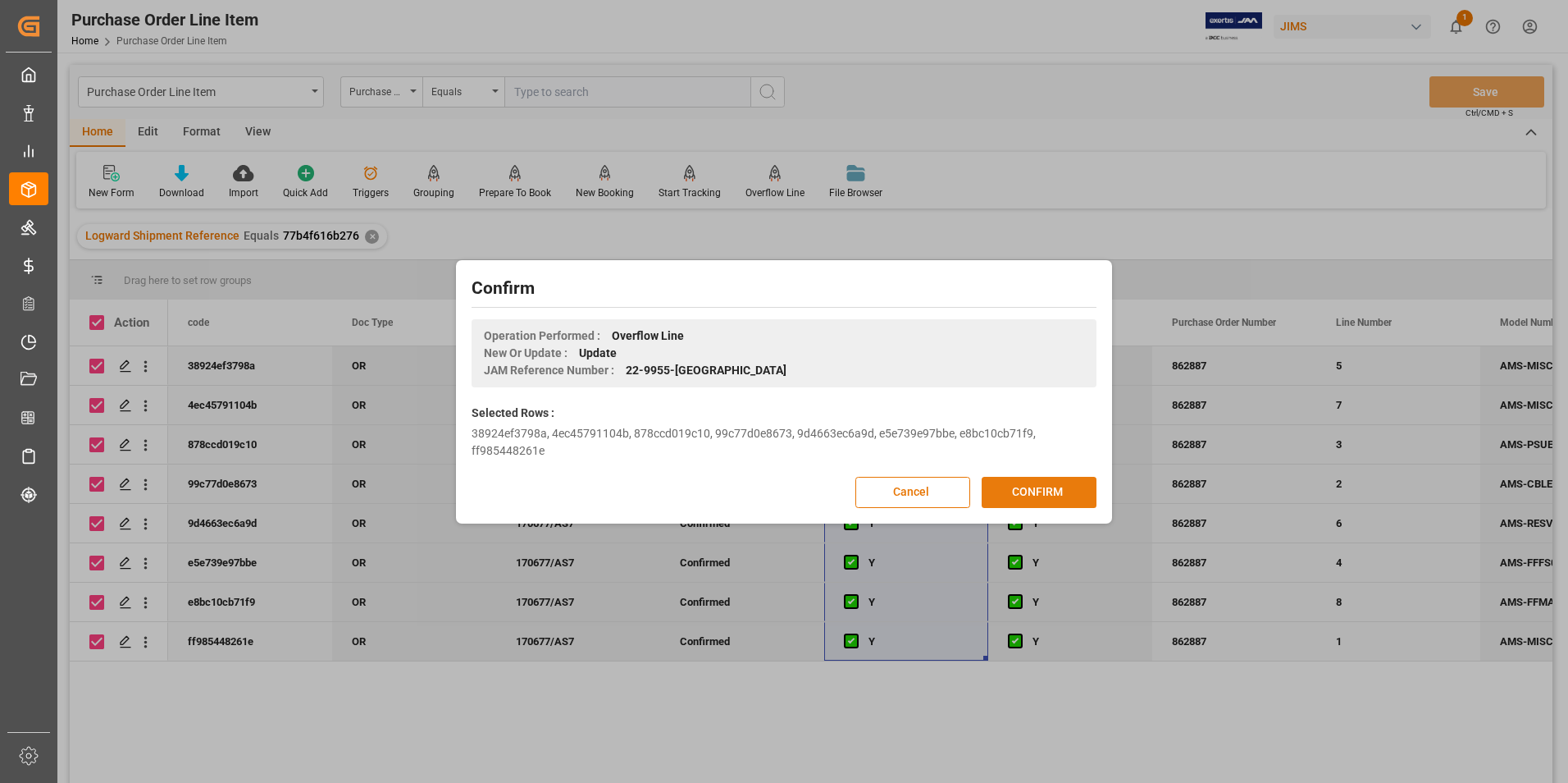
click at [1025, 484] on button "CONFIRM" at bounding box center [1038, 492] width 114 height 31
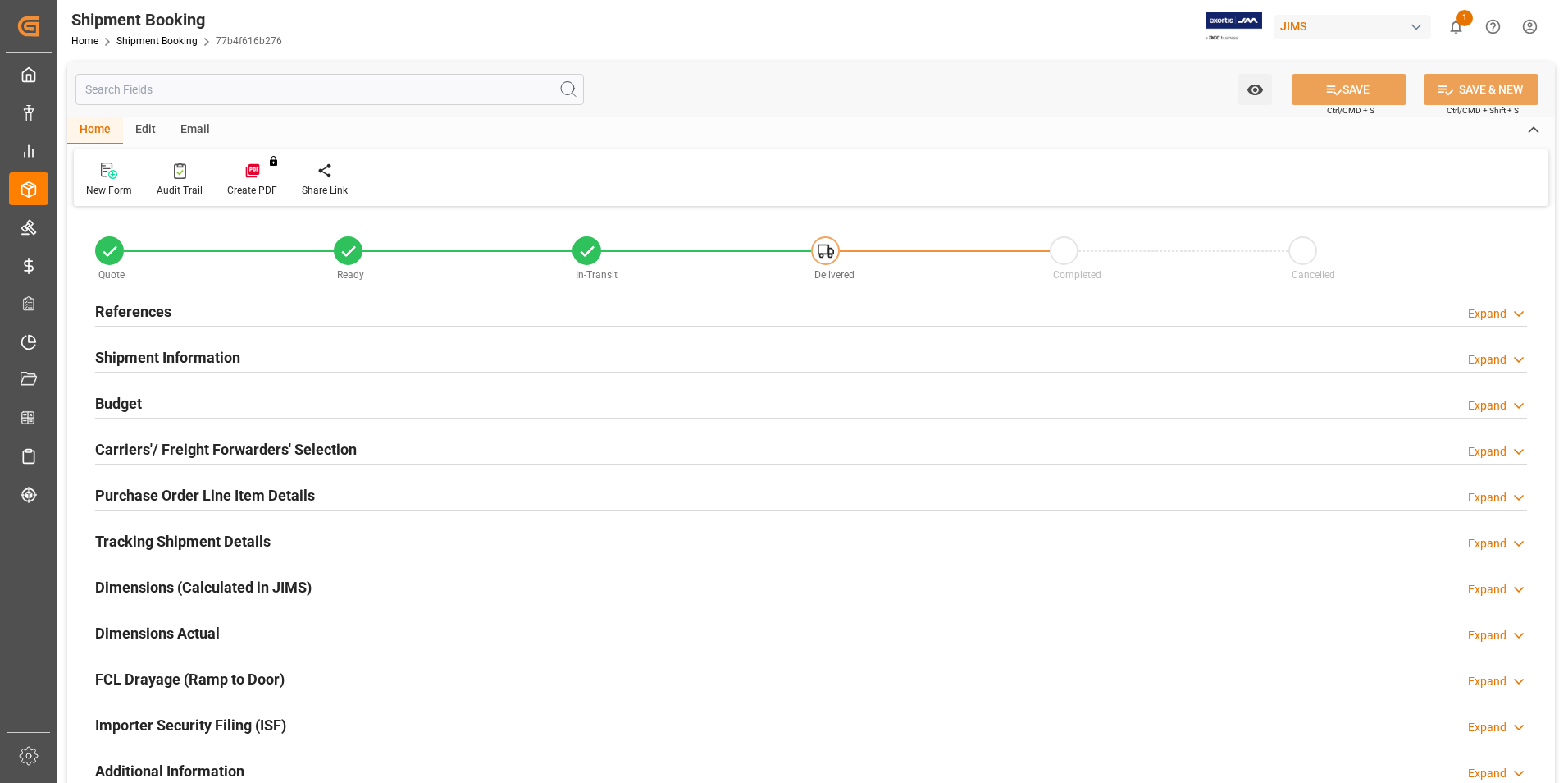
type input "8"
click at [176, 490] on h2 "Purchase Order Line Item Details" at bounding box center [205, 495] width 220 height 22
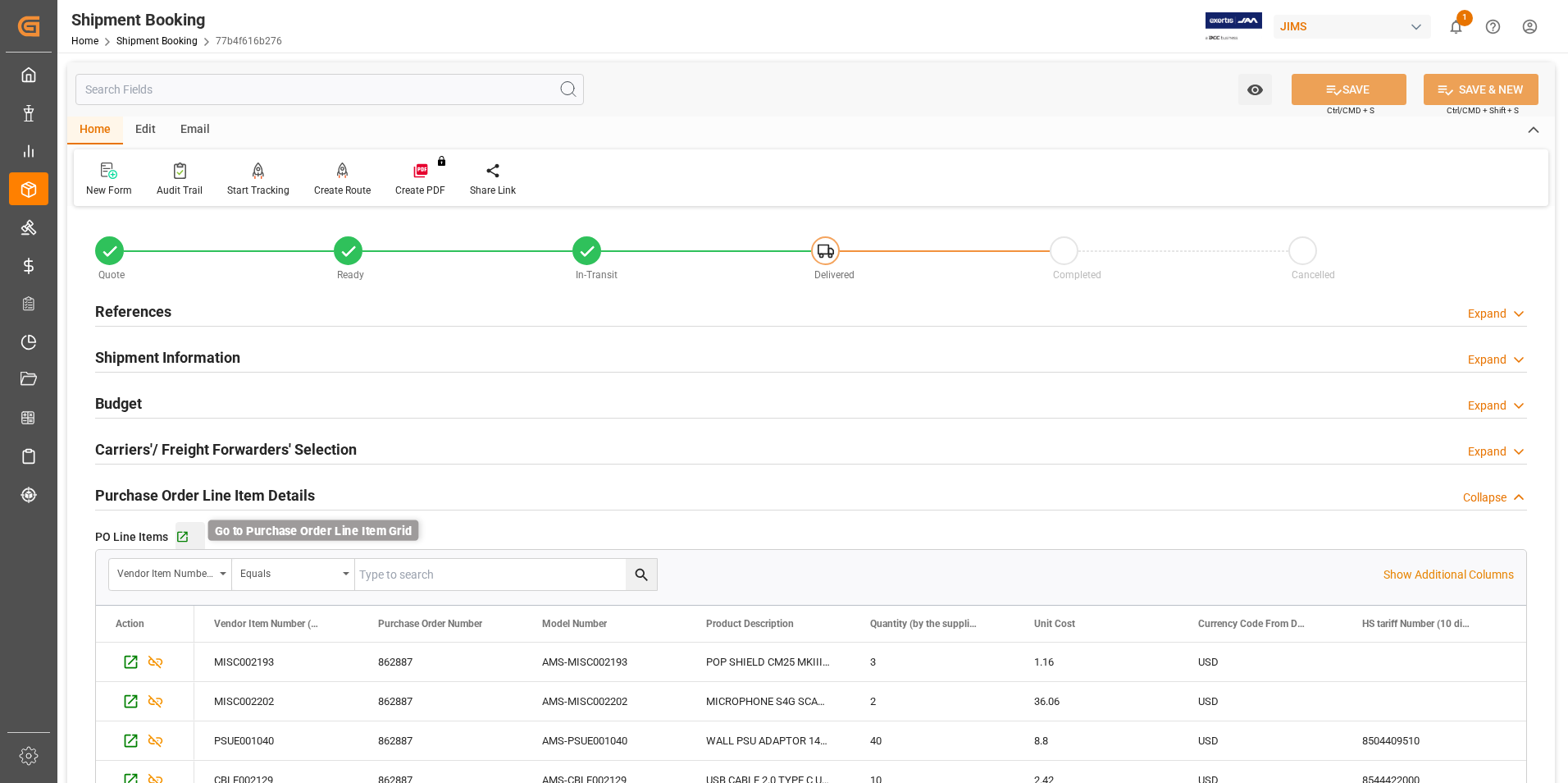
click at [185, 532] on icon "button" at bounding box center [183, 537] width 11 height 11
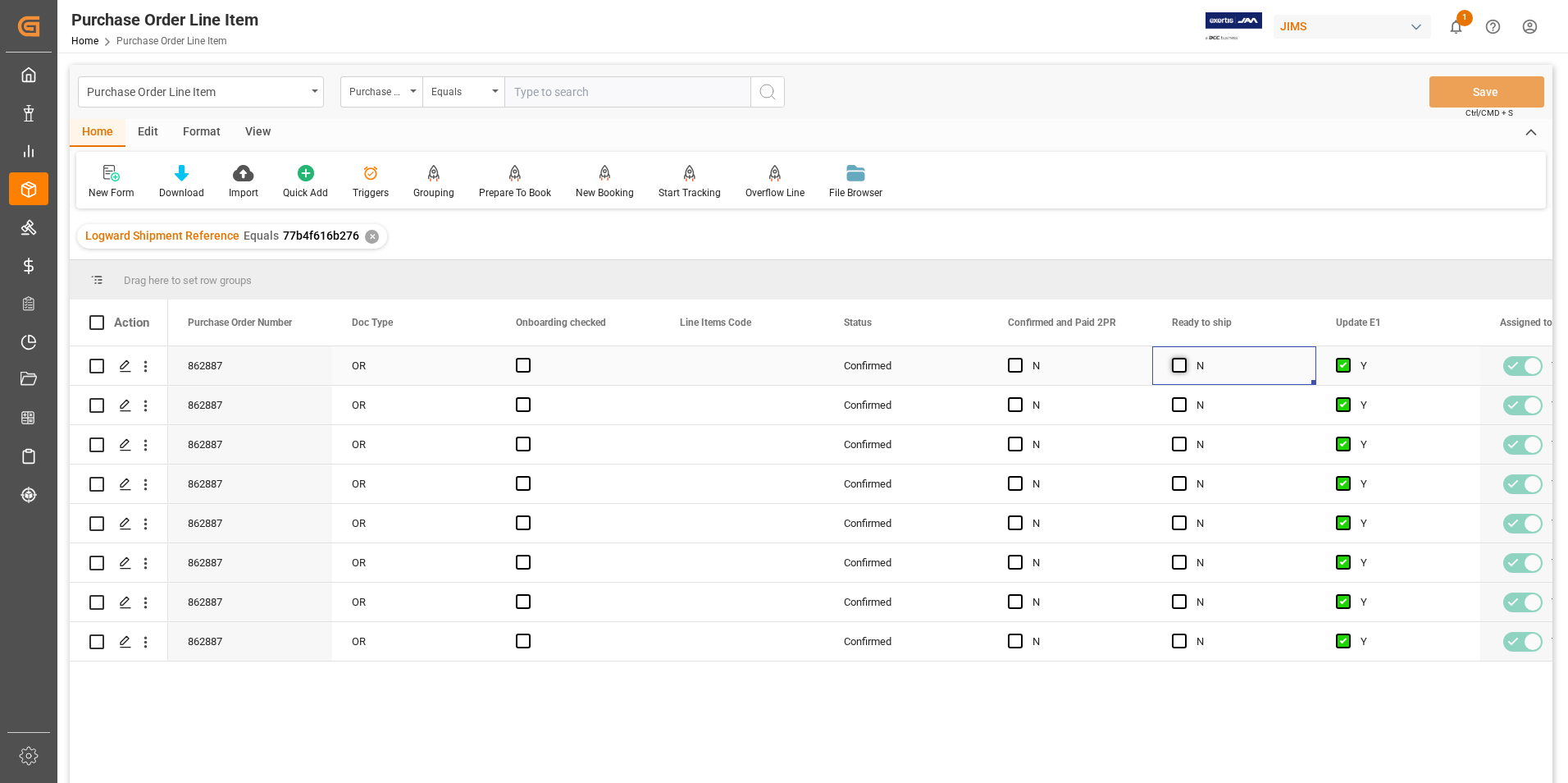
click at [1177, 366] on span "Press SPACE to select this row." at bounding box center [1179, 365] width 15 height 15
click at [1184, 357] on input "Press SPACE to select this row." at bounding box center [1184, 357] width 0 height 0
drag, startPoint x: 1313, startPoint y: 380, endPoint x: 1329, endPoint y: 637, distance: 257.5
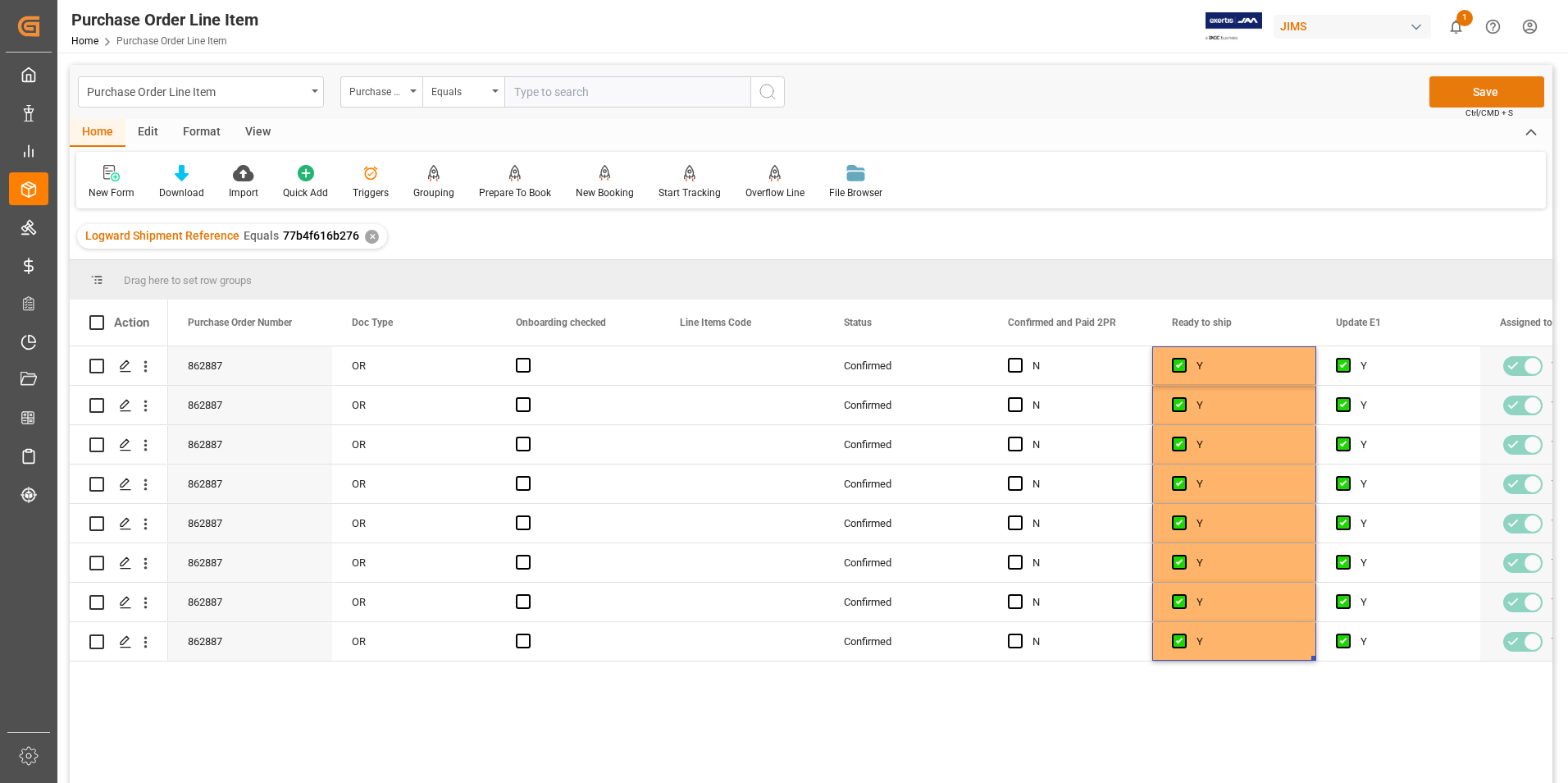
click at [1450, 88] on button "Save" at bounding box center [1487, 92] width 114 height 31
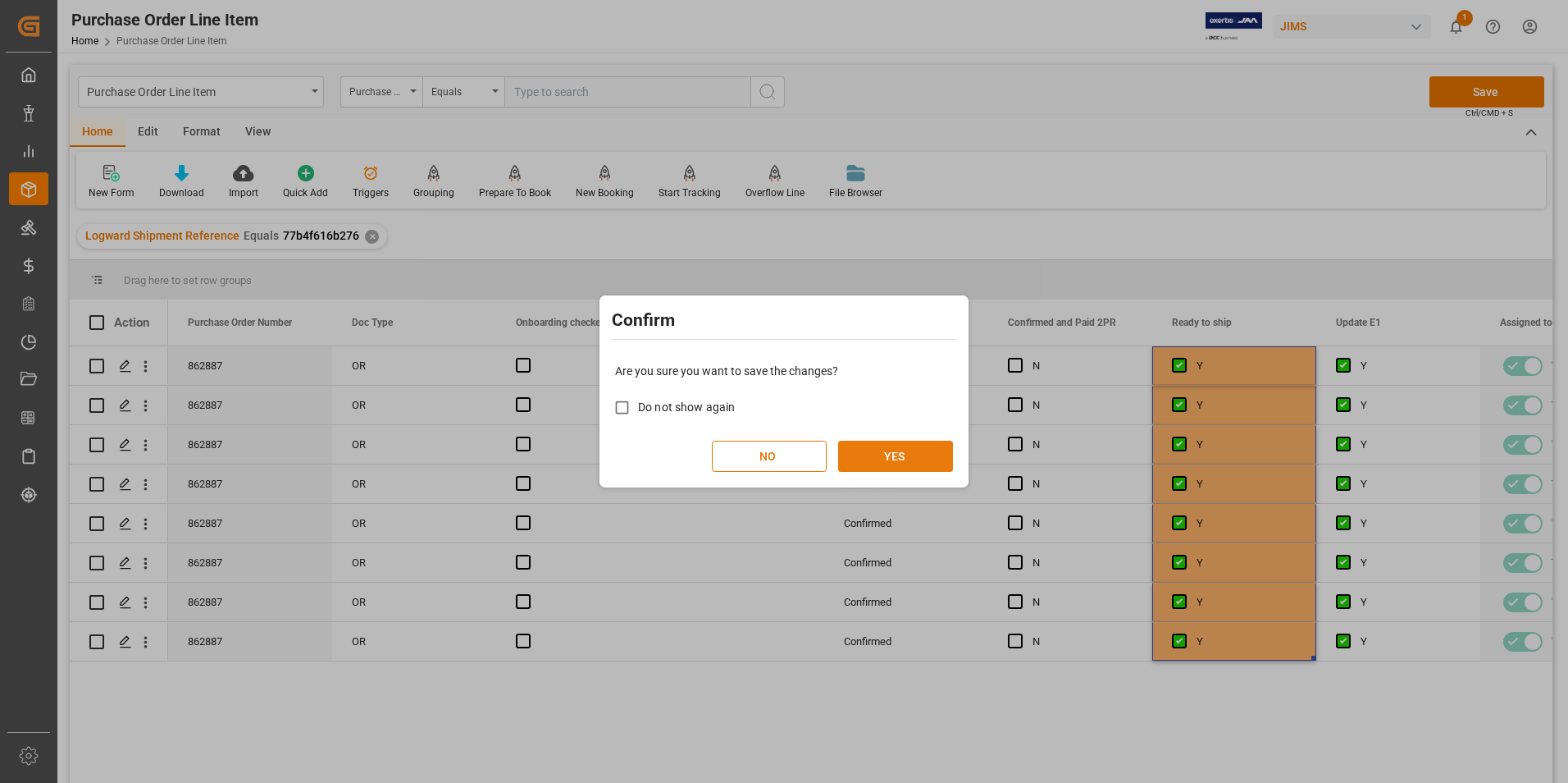
click at [904, 460] on button "YES" at bounding box center [895, 456] width 114 height 31
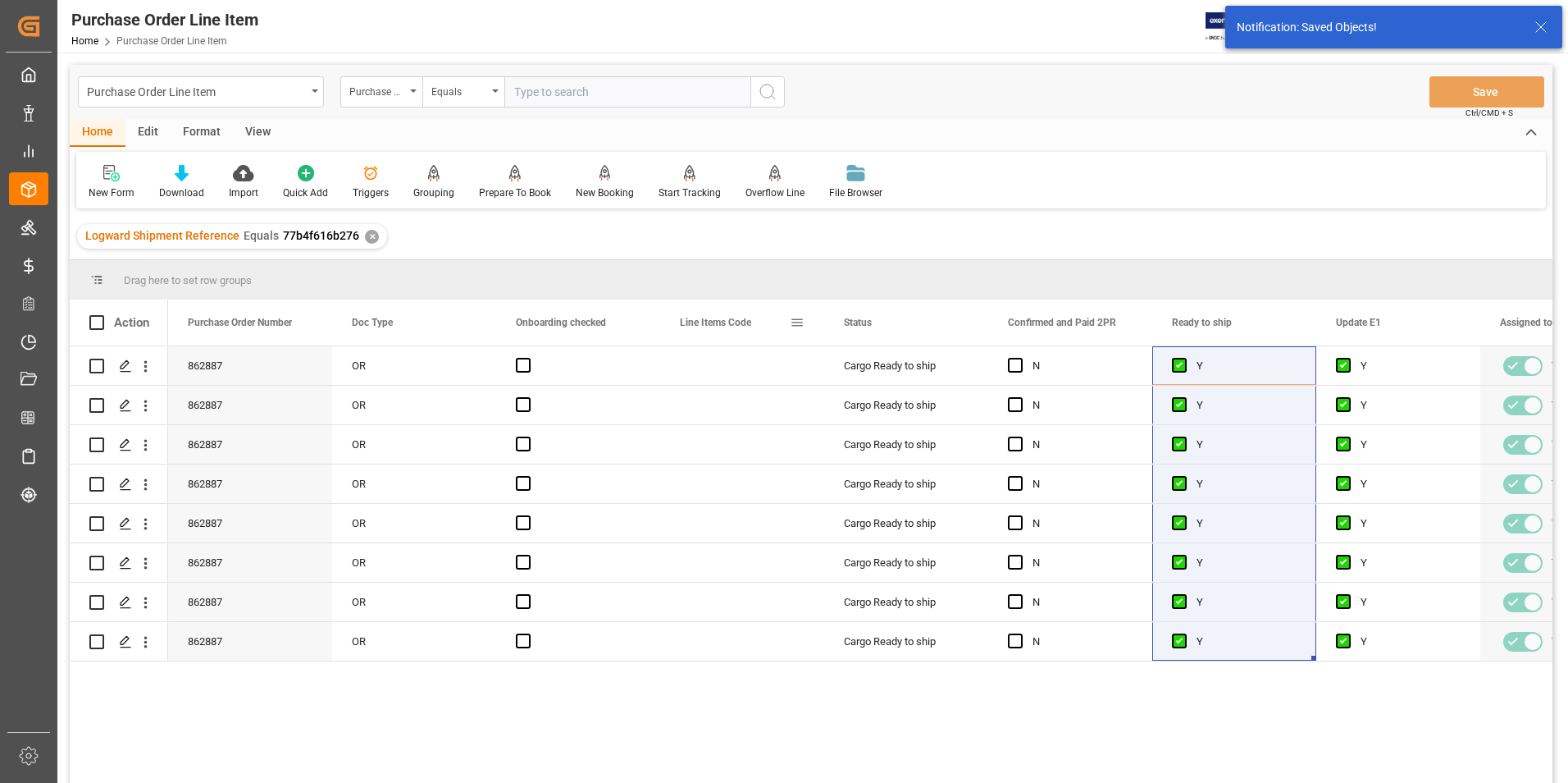
click at [801, 319] on span at bounding box center [797, 322] width 15 height 15
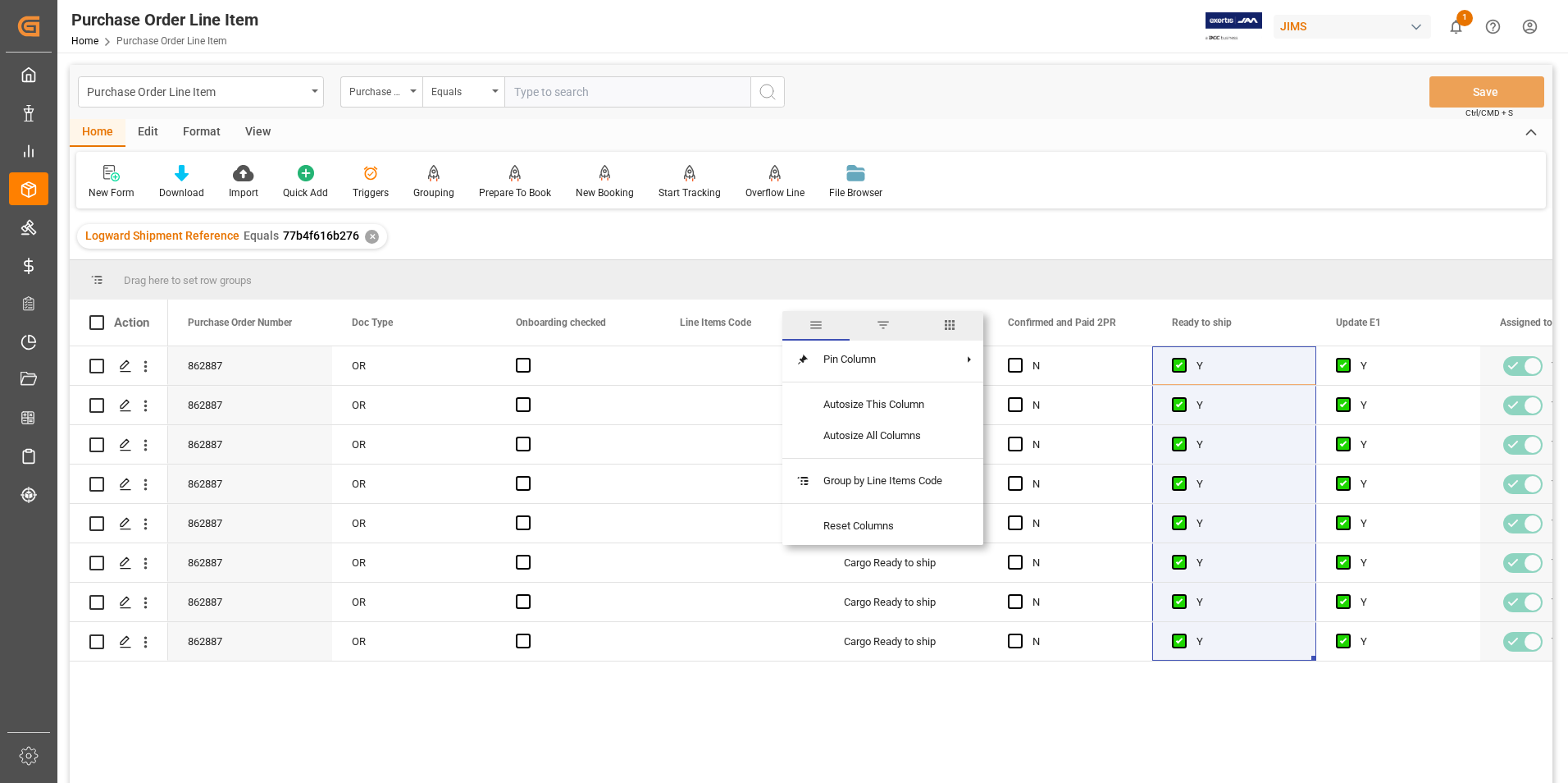
click at [956, 325] on span "columns" at bounding box center [950, 325] width 15 height 15
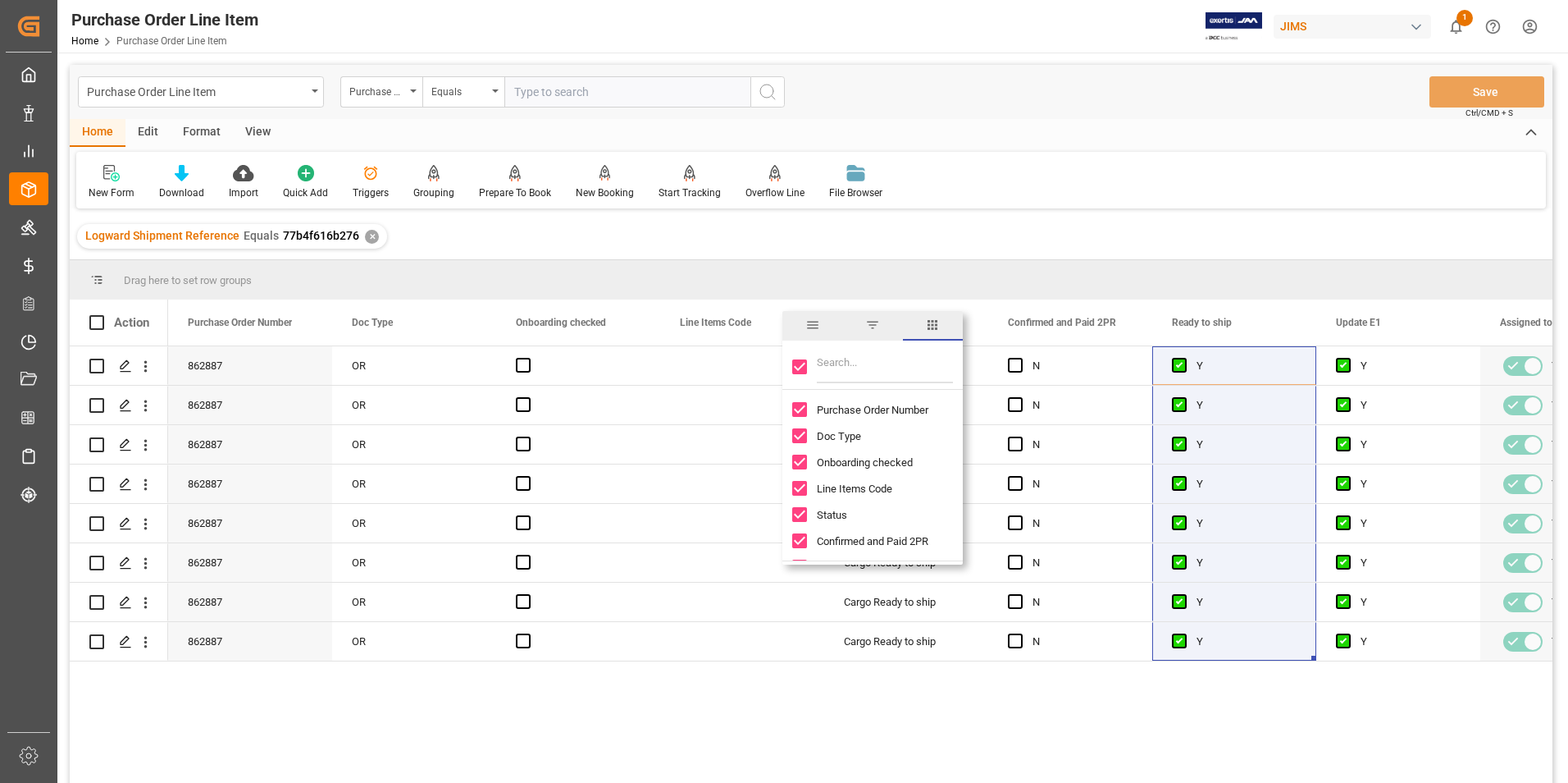
click at [798, 365] on input "Toggle Select All Columns" at bounding box center [799, 367] width 15 height 15
checkbox input "false"
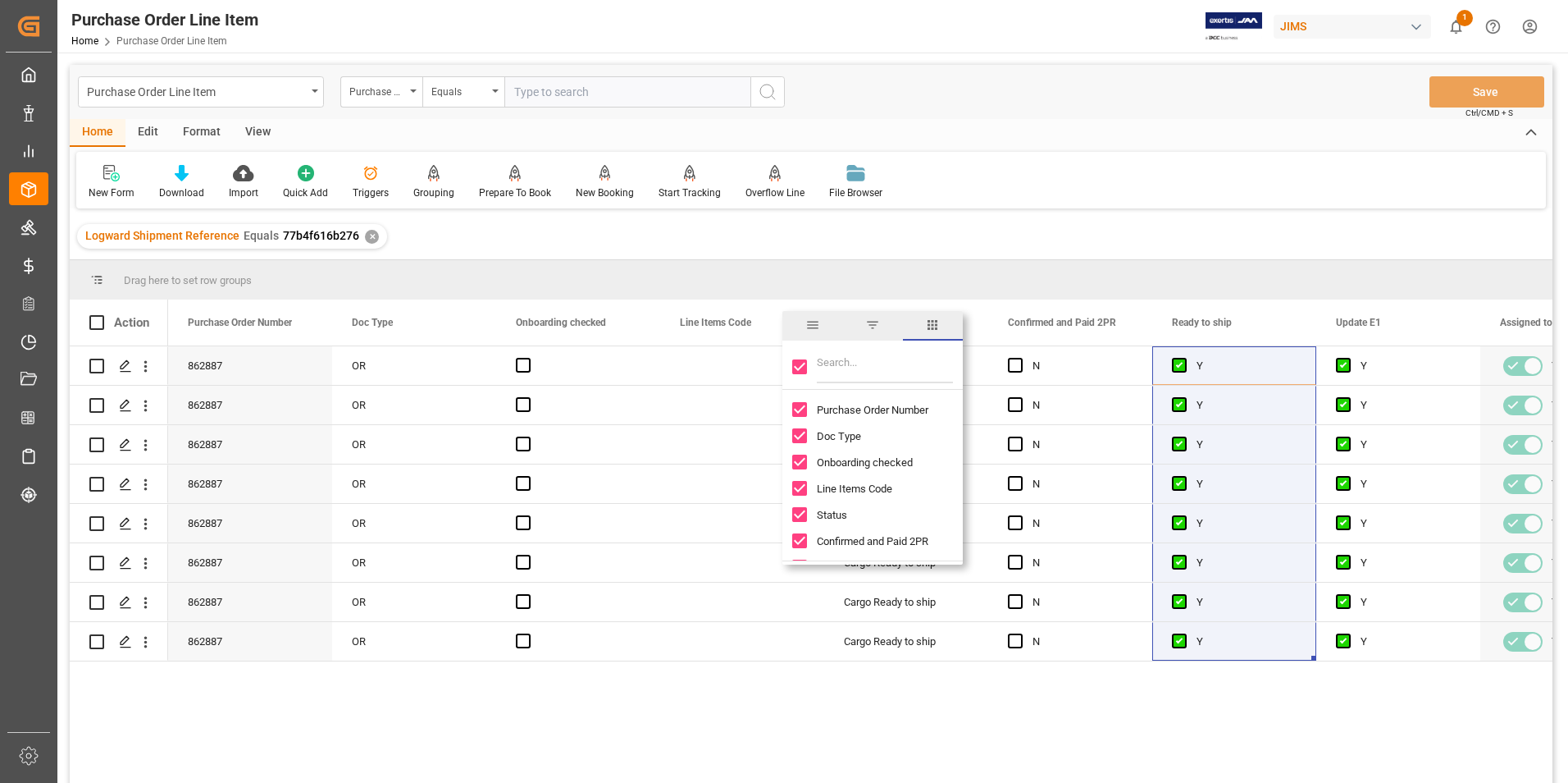
checkbox input "false"
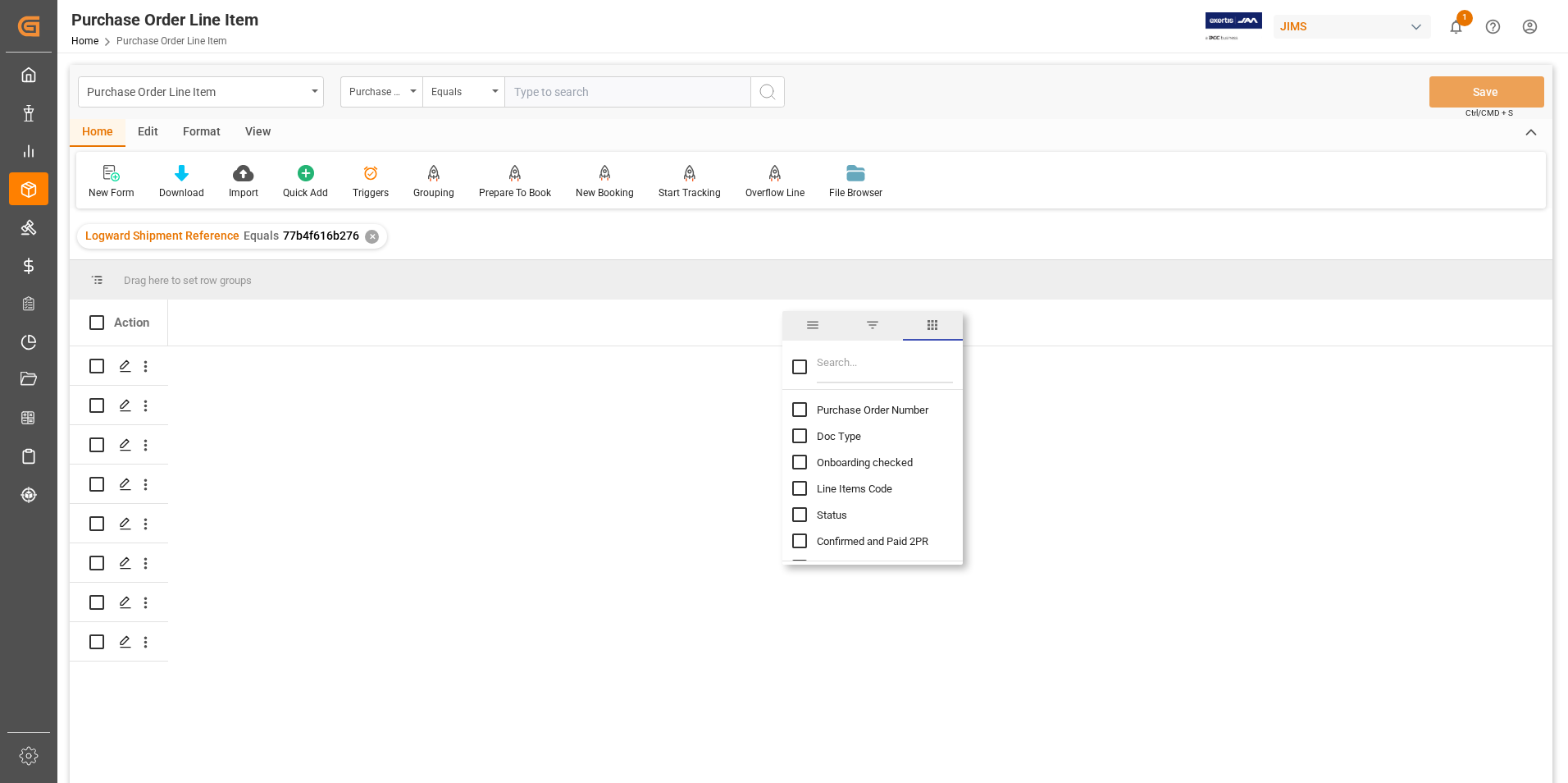
click at [799, 408] on input "Purchase Order Number column toggle visibility (hidden)" at bounding box center [799, 409] width 15 height 15
checkbox input "true"
checkbox input "false"
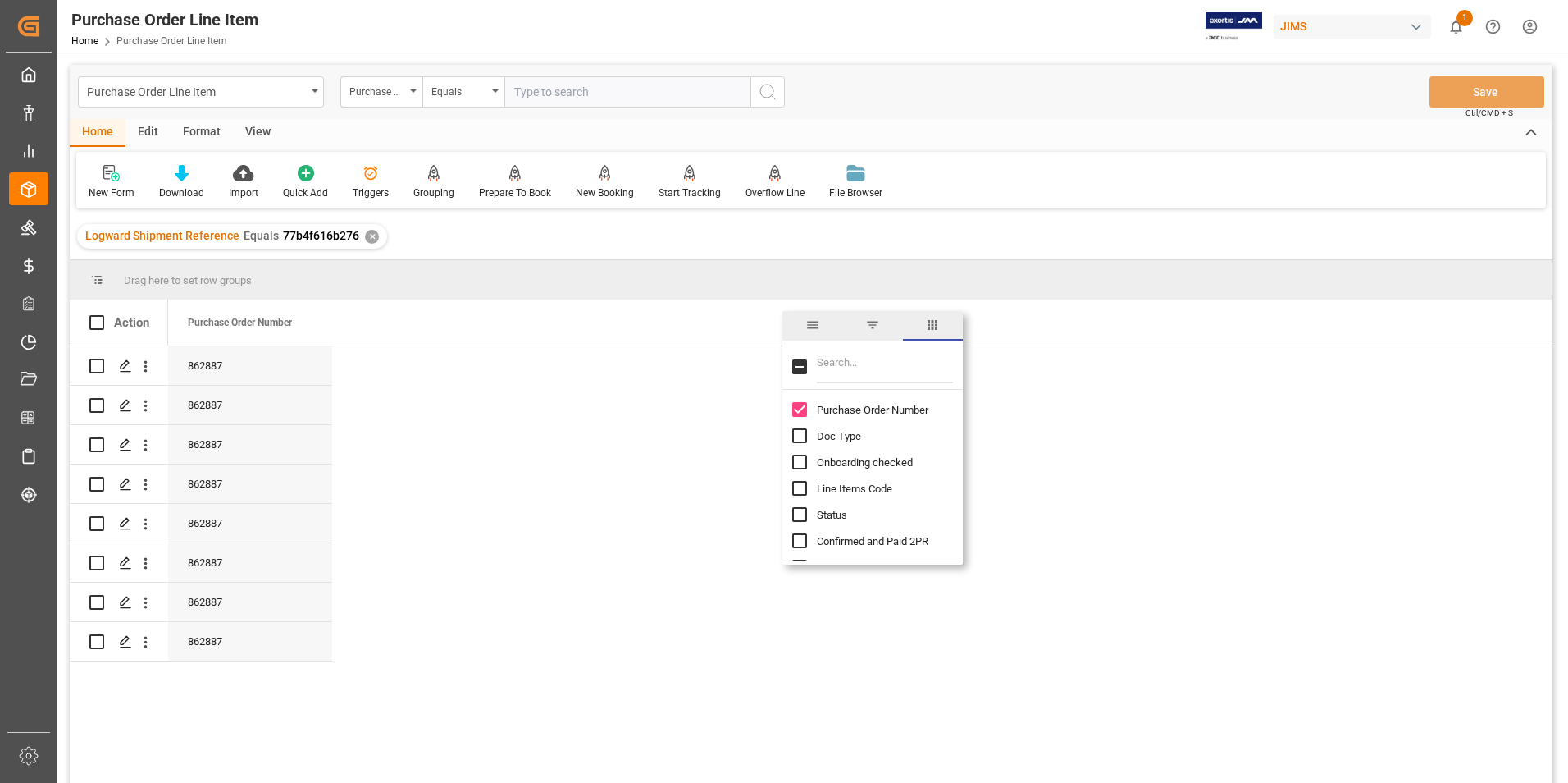
click at [854, 373] on input "Filter Columns Input" at bounding box center [884, 367] width 136 height 33
type input "incoterm"
checkbox input "true"
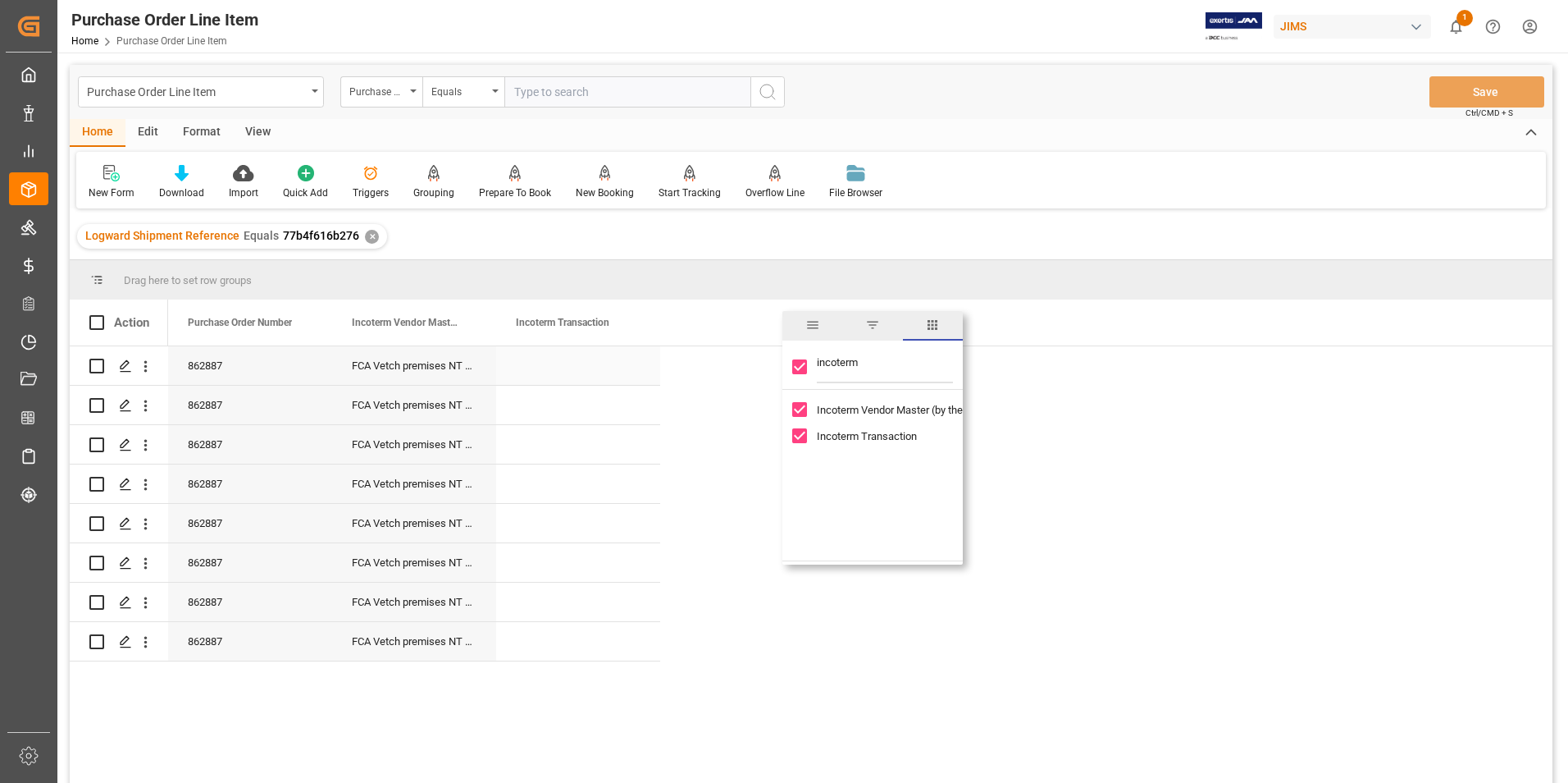
click at [547, 357] on div "Press SPACE to select this row." at bounding box center [579, 366] width 164 height 39
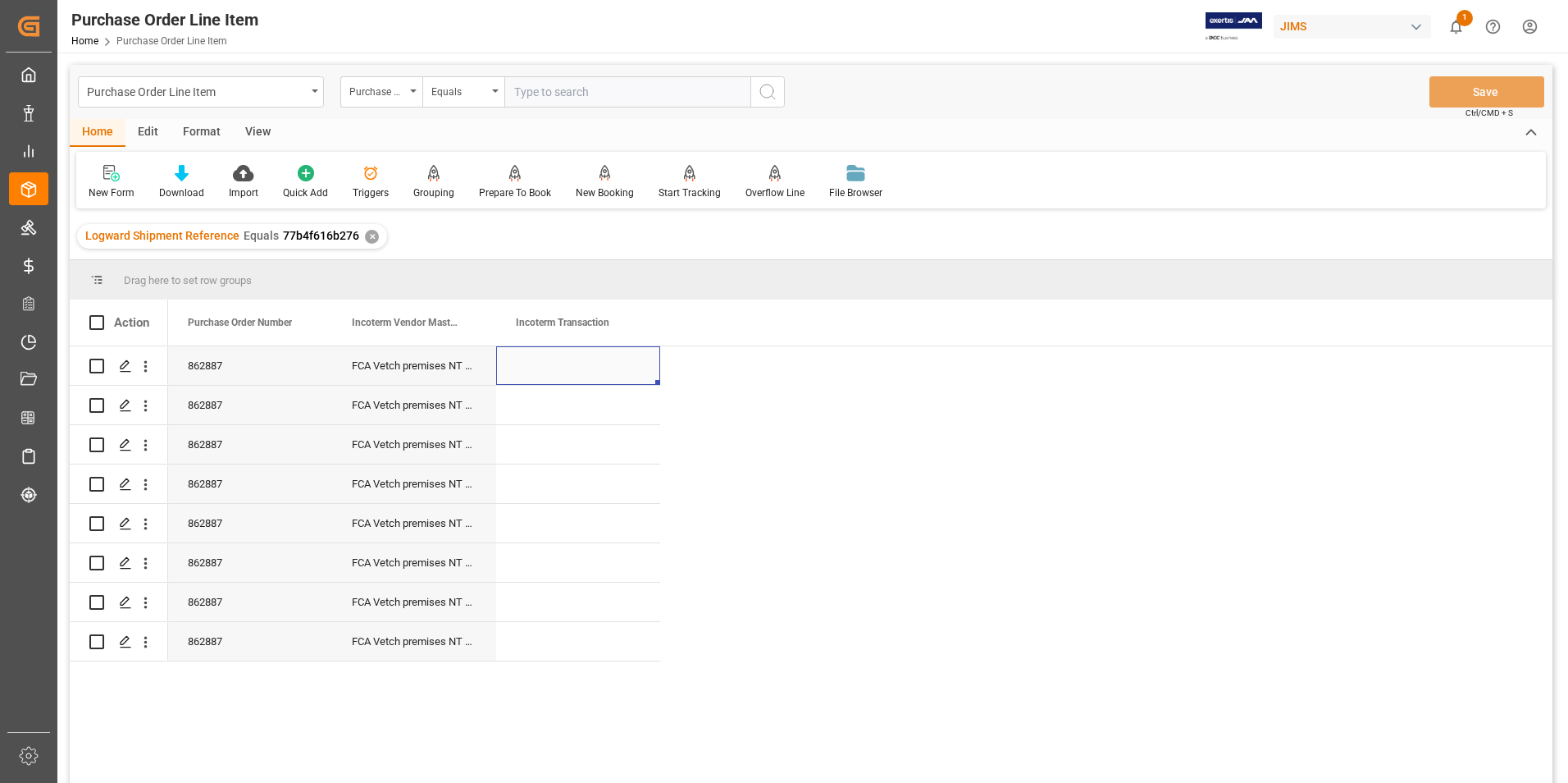
click at [552, 360] on div "Press SPACE to select this row." at bounding box center [579, 366] width 164 height 39
click at [552, 360] on input "Press SPACE to select this row." at bounding box center [578, 375] width 138 height 31
type input "DDP Southaven"
drag, startPoint x: 656, startPoint y: 380, endPoint x: 614, endPoint y: 632, distance: 255.5
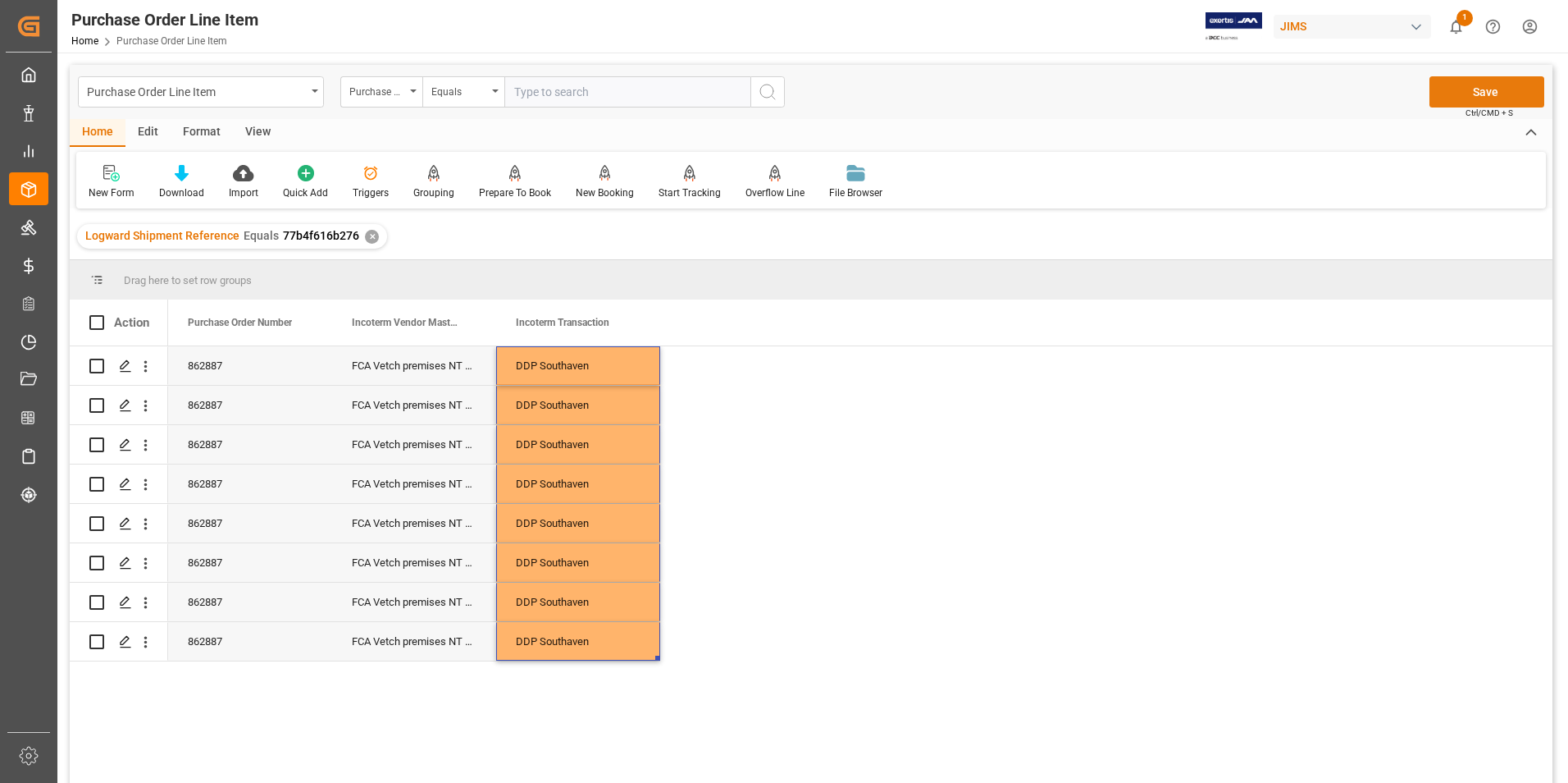
click at [1449, 95] on button "Save" at bounding box center [1487, 92] width 114 height 31
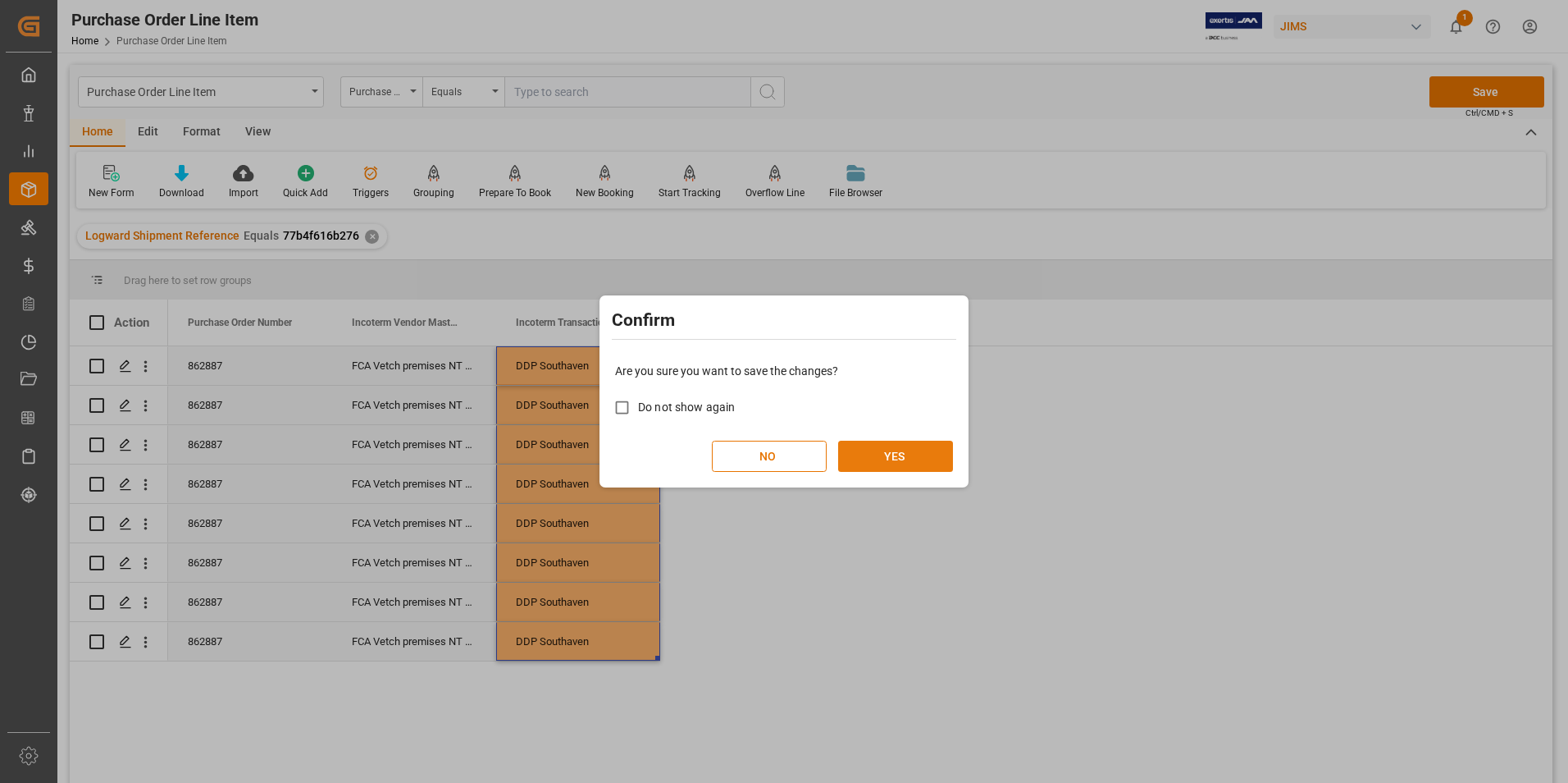
click at [904, 445] on button "YES" at bounding box center [895, 456] width 114 height 31
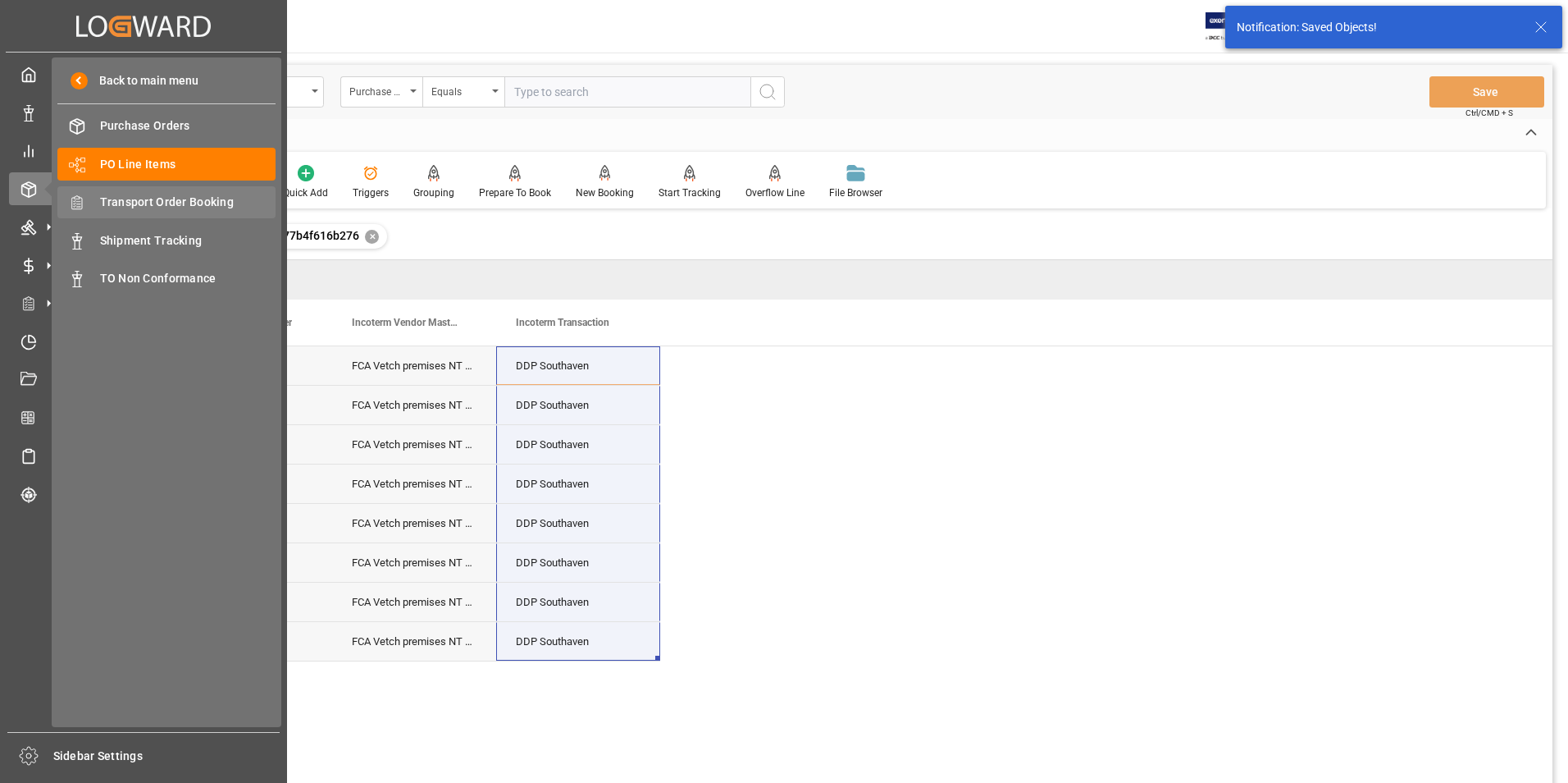
click at [176, 195] on span "Transport Order Booking" at bounding box center [187, 202] width 176 height 18
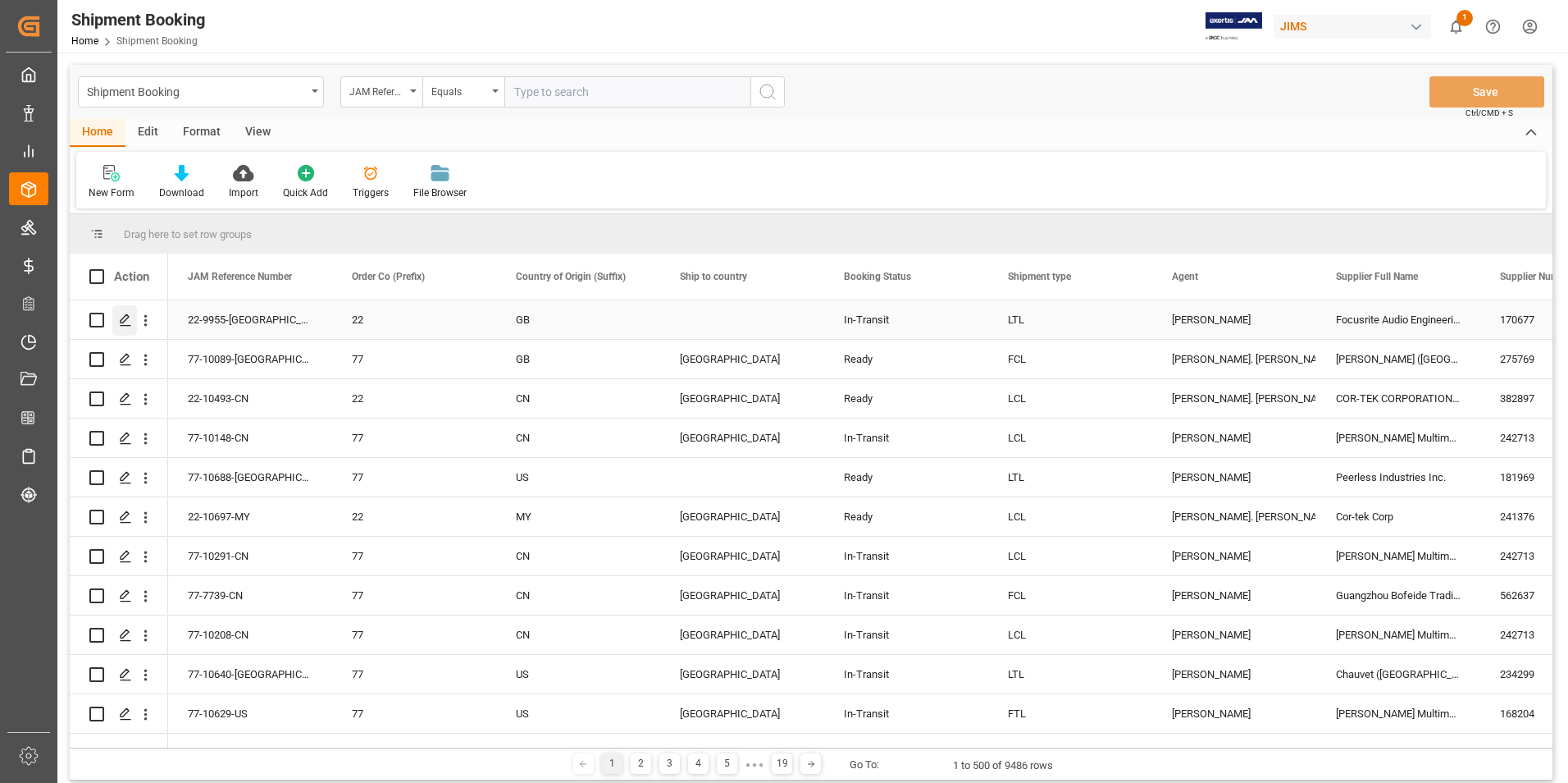
click at [125, 318] on icon "Press SPACE to select this row." at bounding box center [126, 319] width 13 height 13
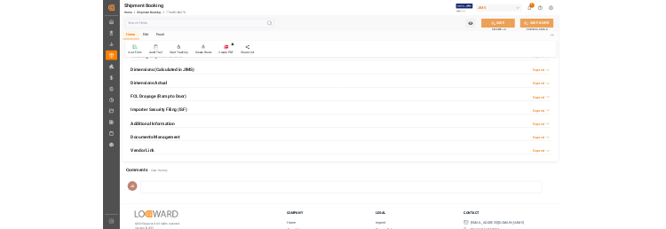
scroll to position [486, 0]
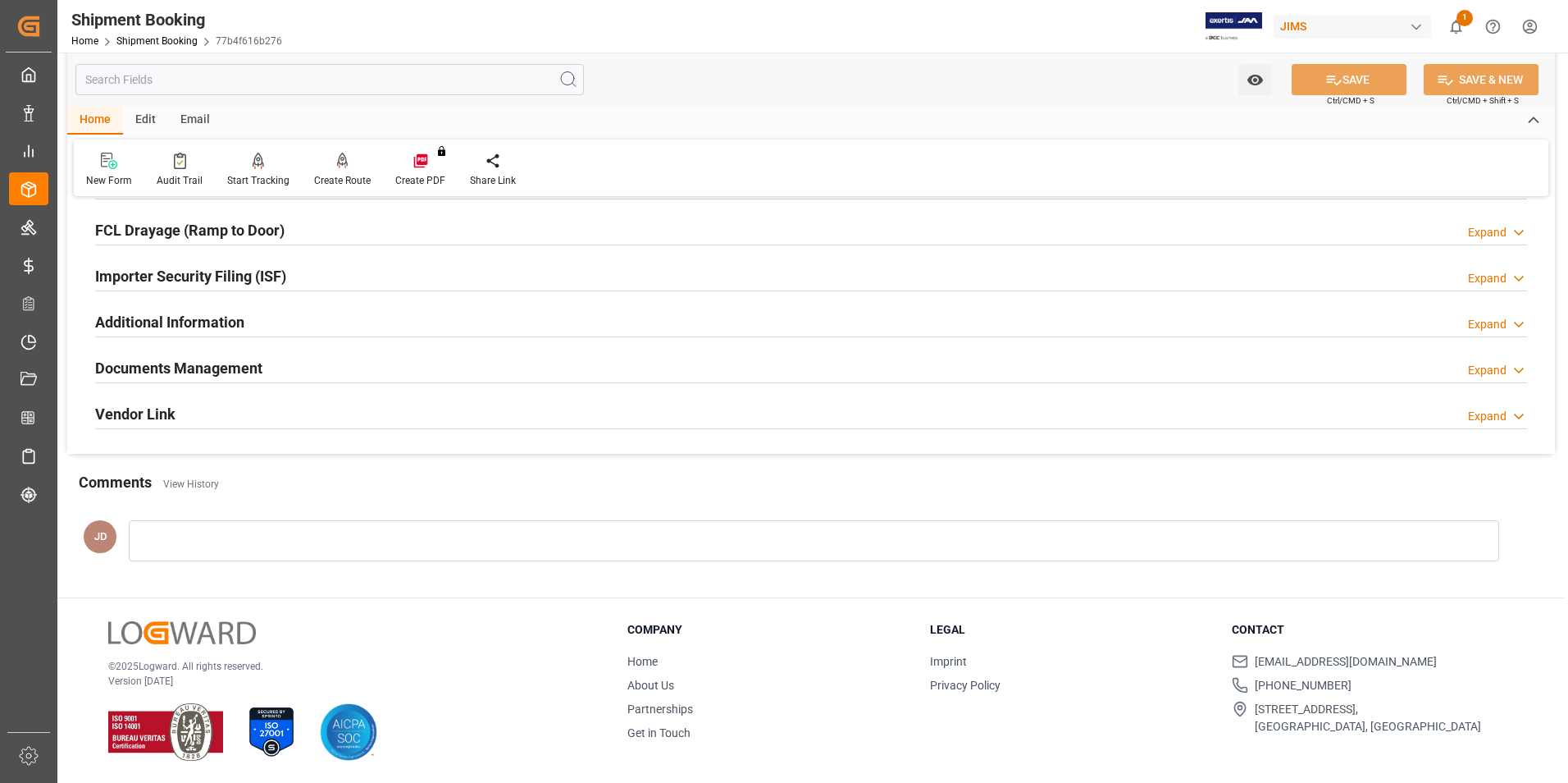
click at [201, 360] on h2 "Documents Management" at bounding box center [178, 367] width 167 height 22
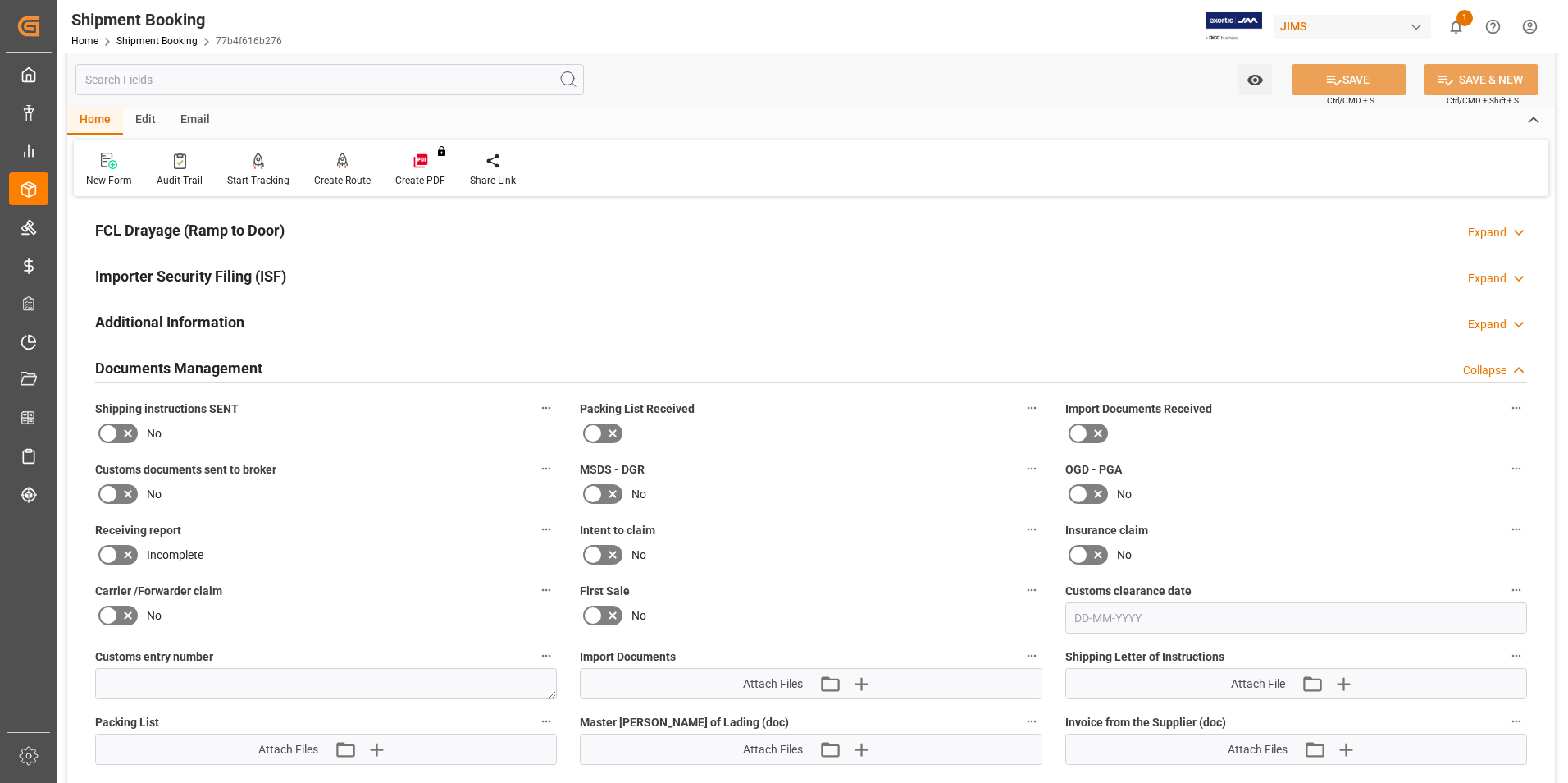
click at [1088, 433] on icon at bounding box center [1097, 432] width 19 height 19
click at [0, 0] on input "checkbox" at bounding box center [0, 0] width 0 height 0
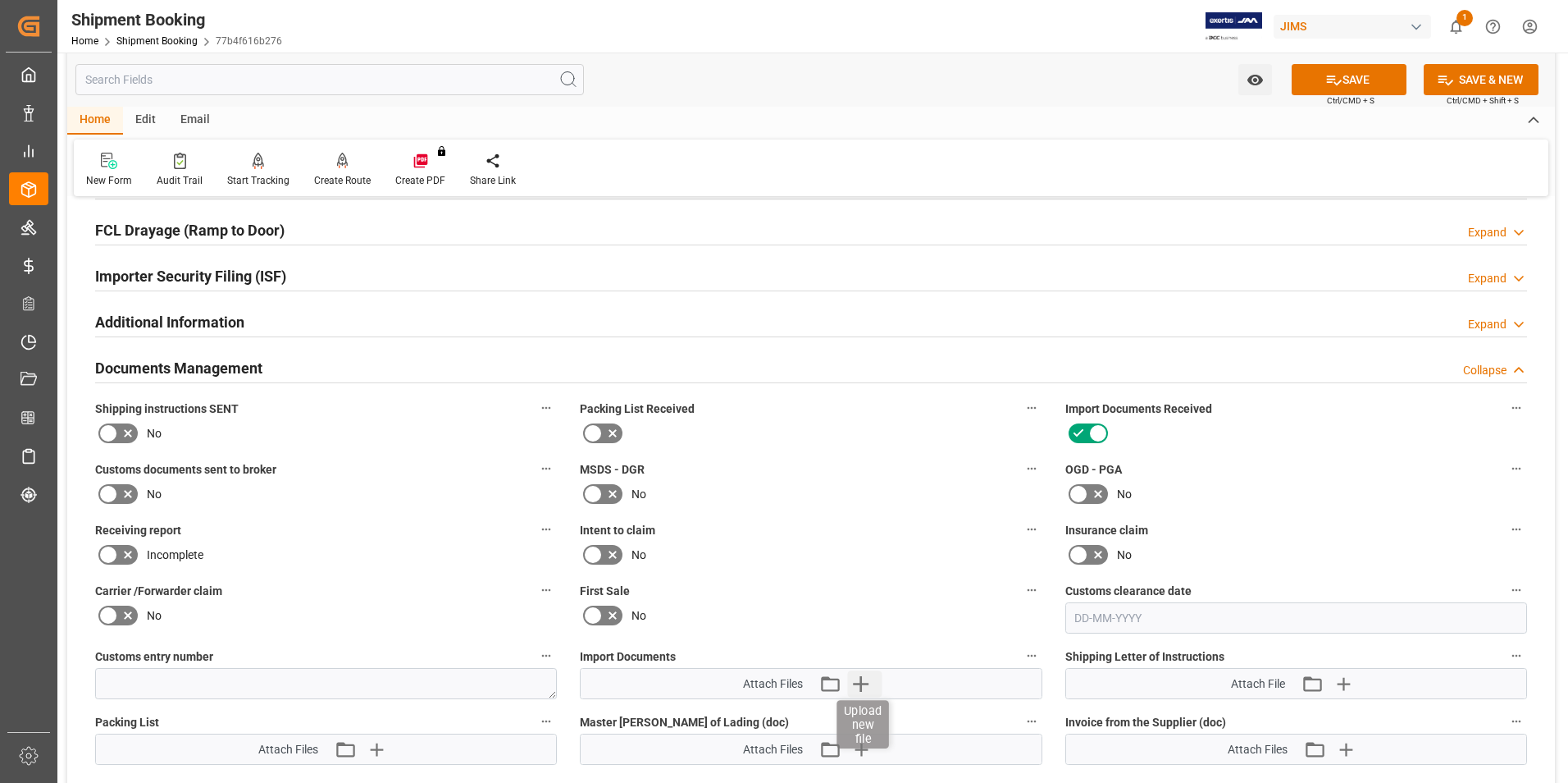
click at [866, 679] on icon "button" at bounding box center [860, 683] width 26 height 26
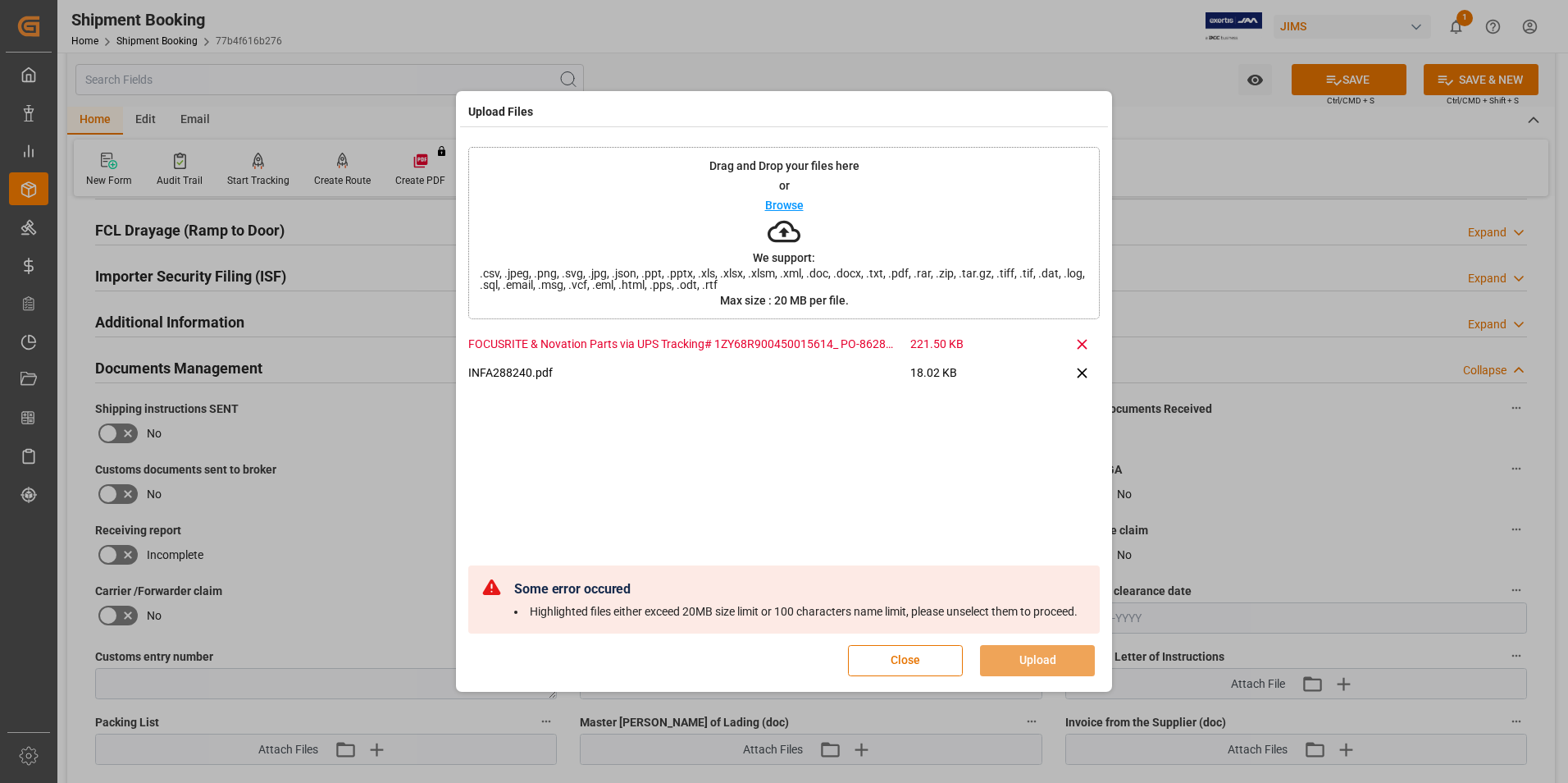
click at [1078, 335] on icon at bounding box center [1082, 343] width 18 height 18
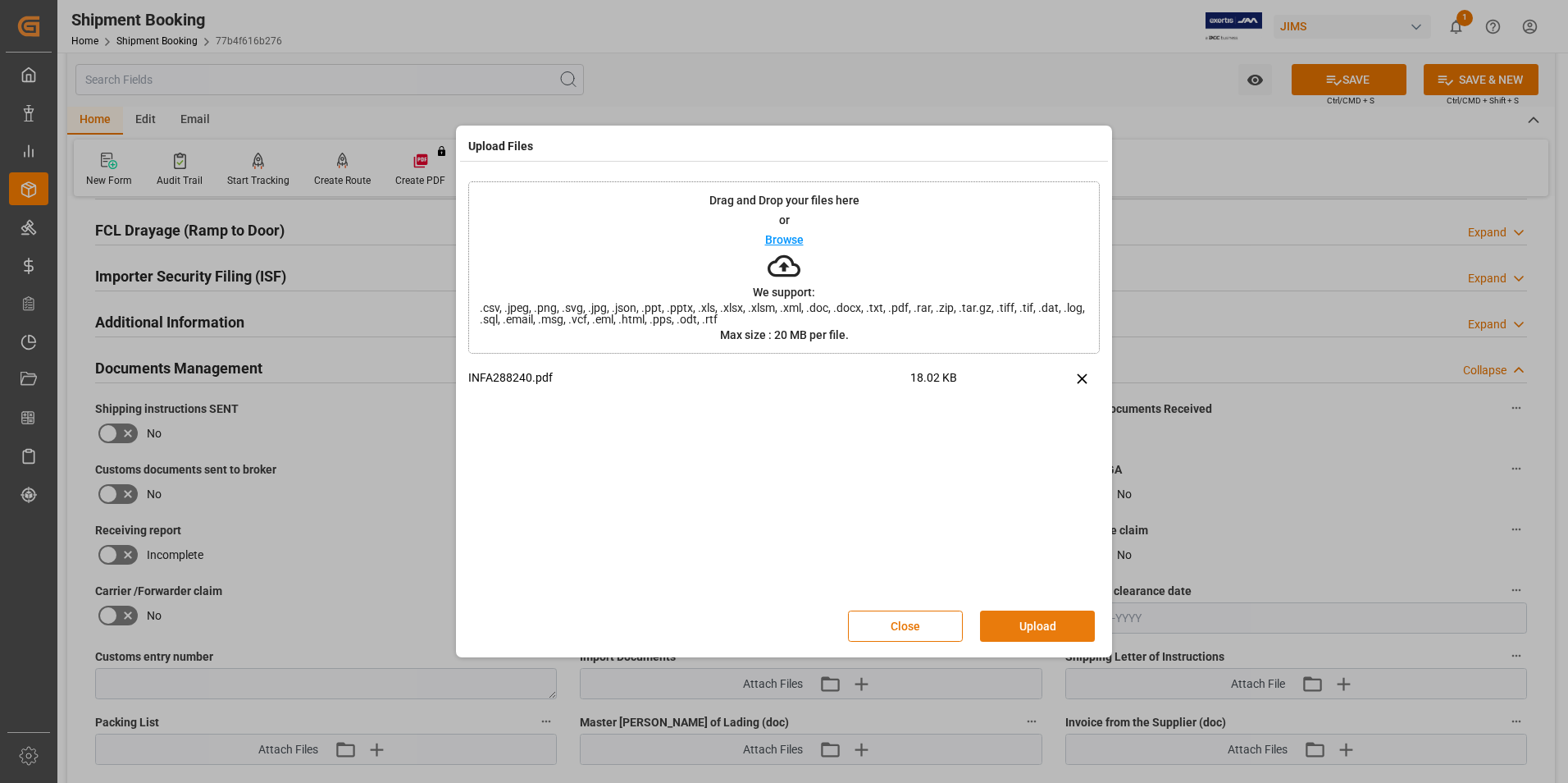
click at [1011, 620] on button "Upload" at bounding box center [1037, 626] width 114 height 31
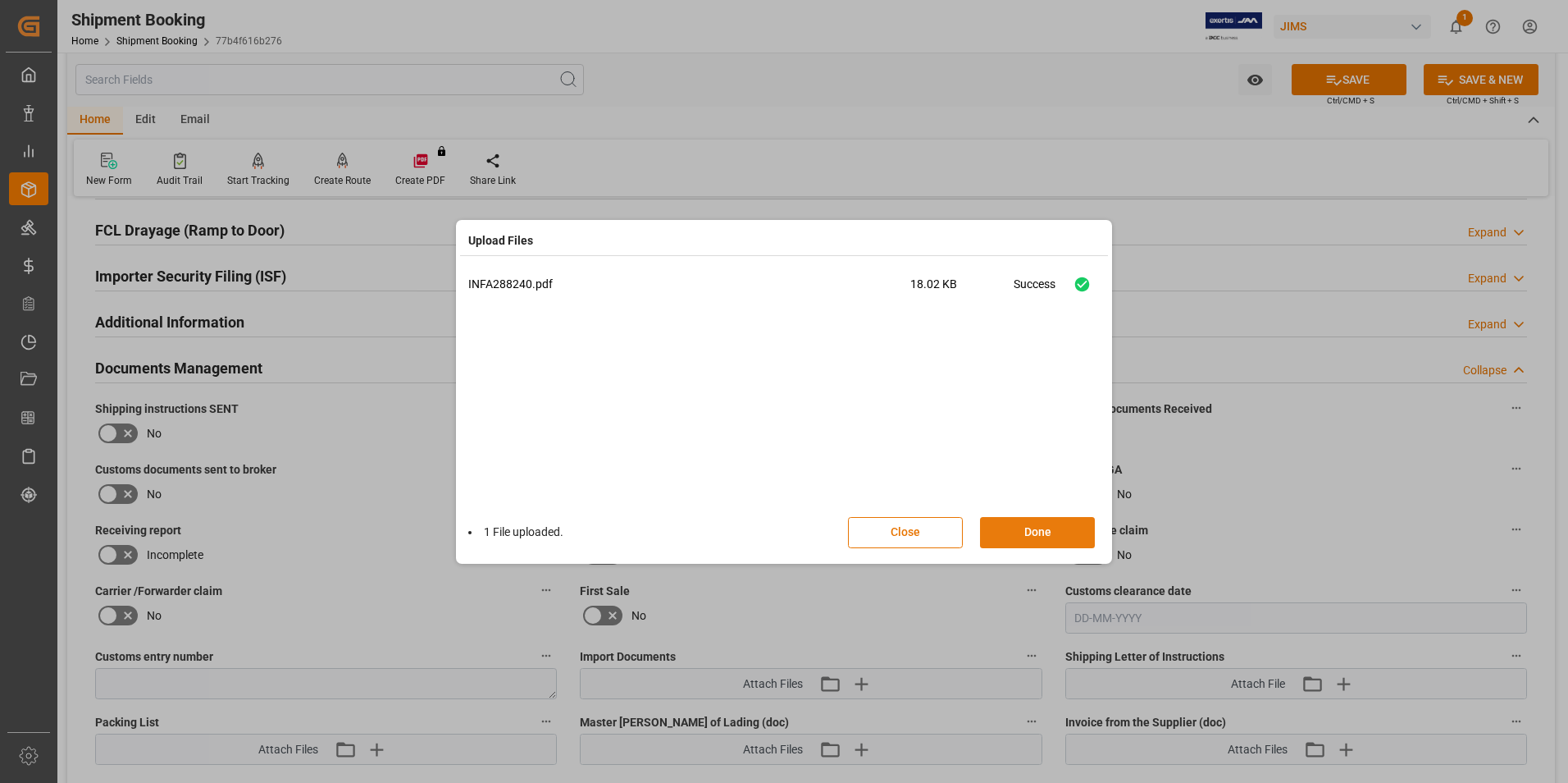
click at [1025, 531] on button "Done" at bounding box center [1037, 533] width 114 height 31
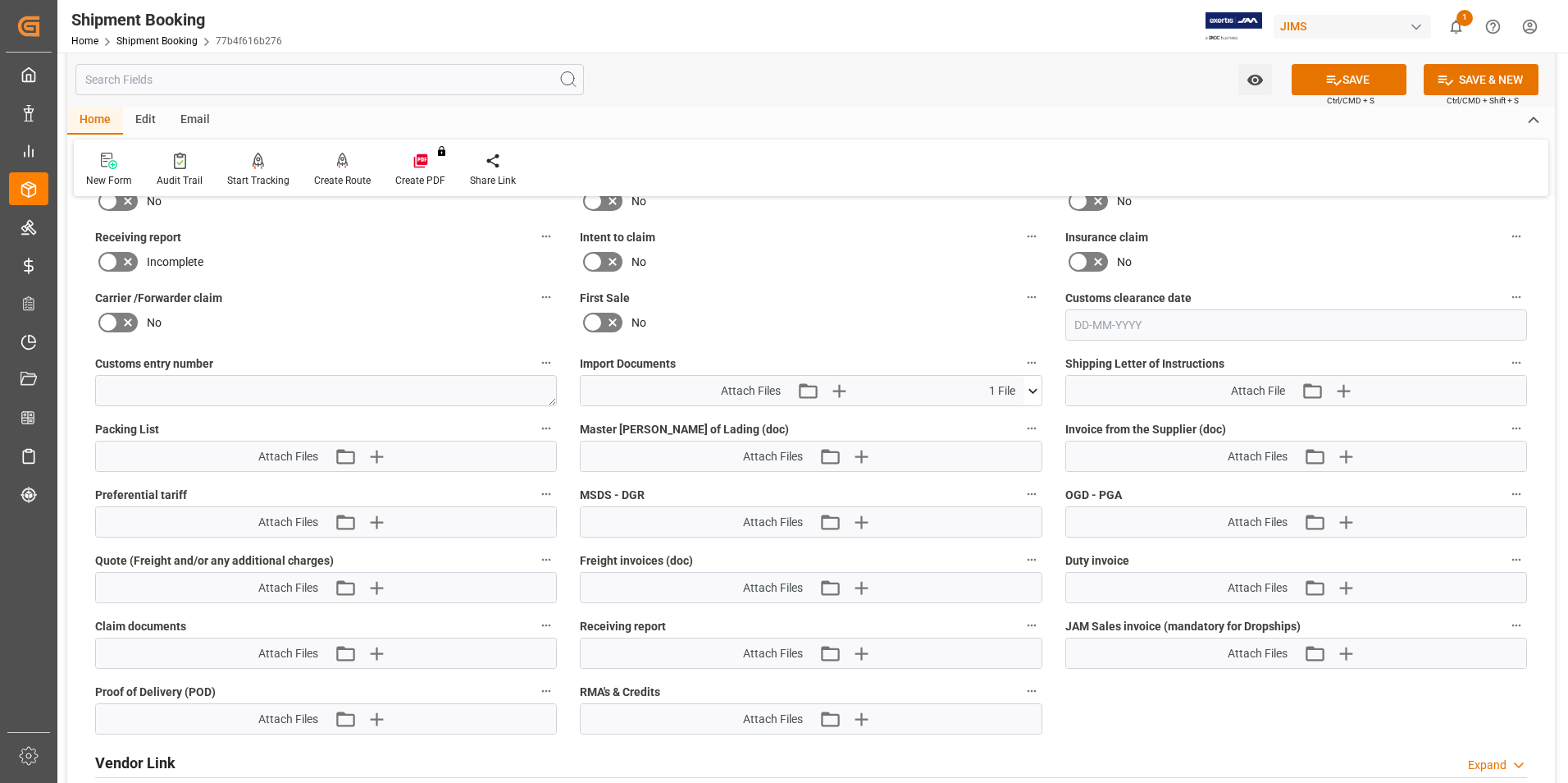
scroll to position [777, 0]
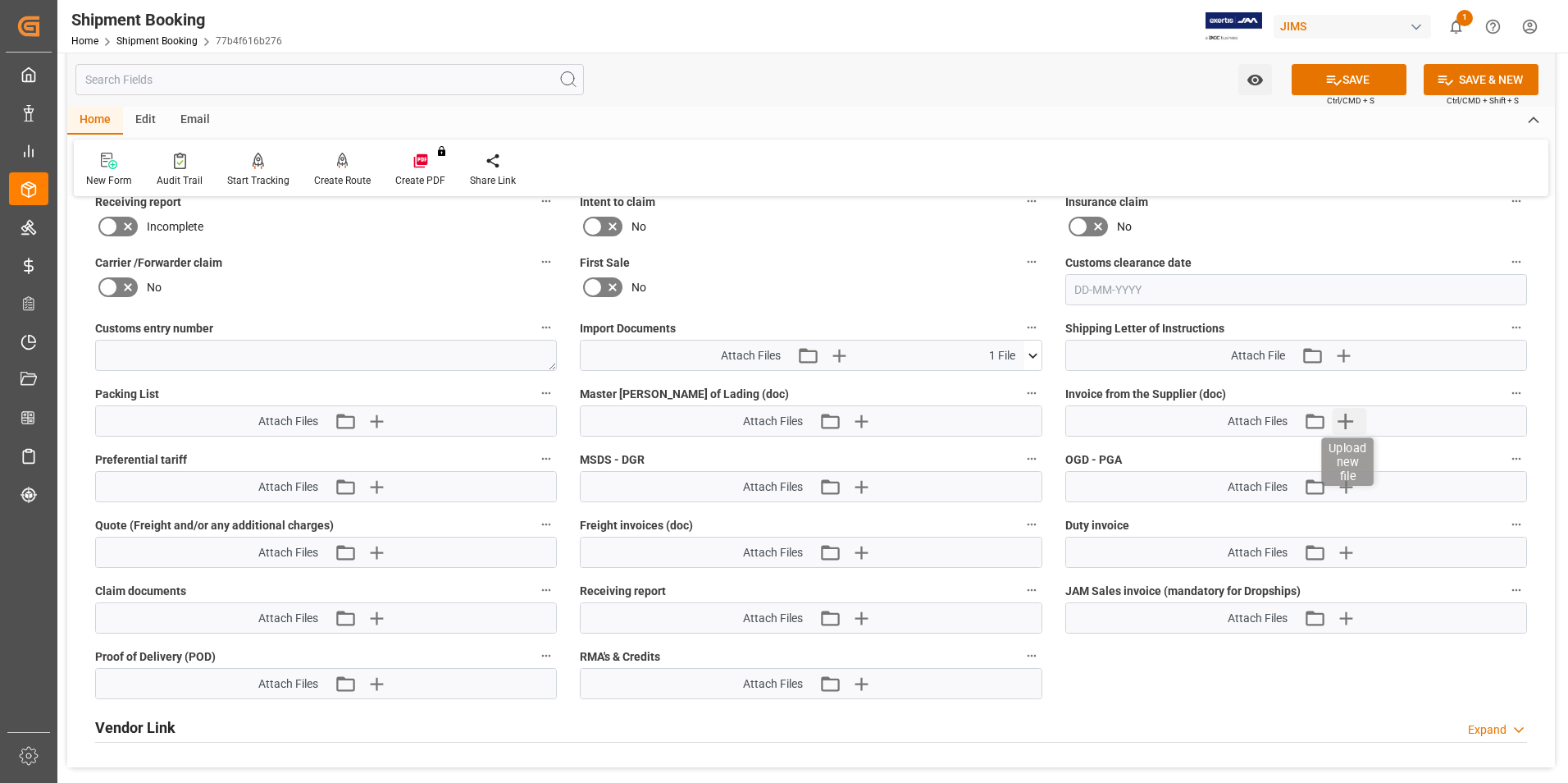
click at [1349, 418] on icon "button" at bounding box center [1346, 421] width 26 height 26
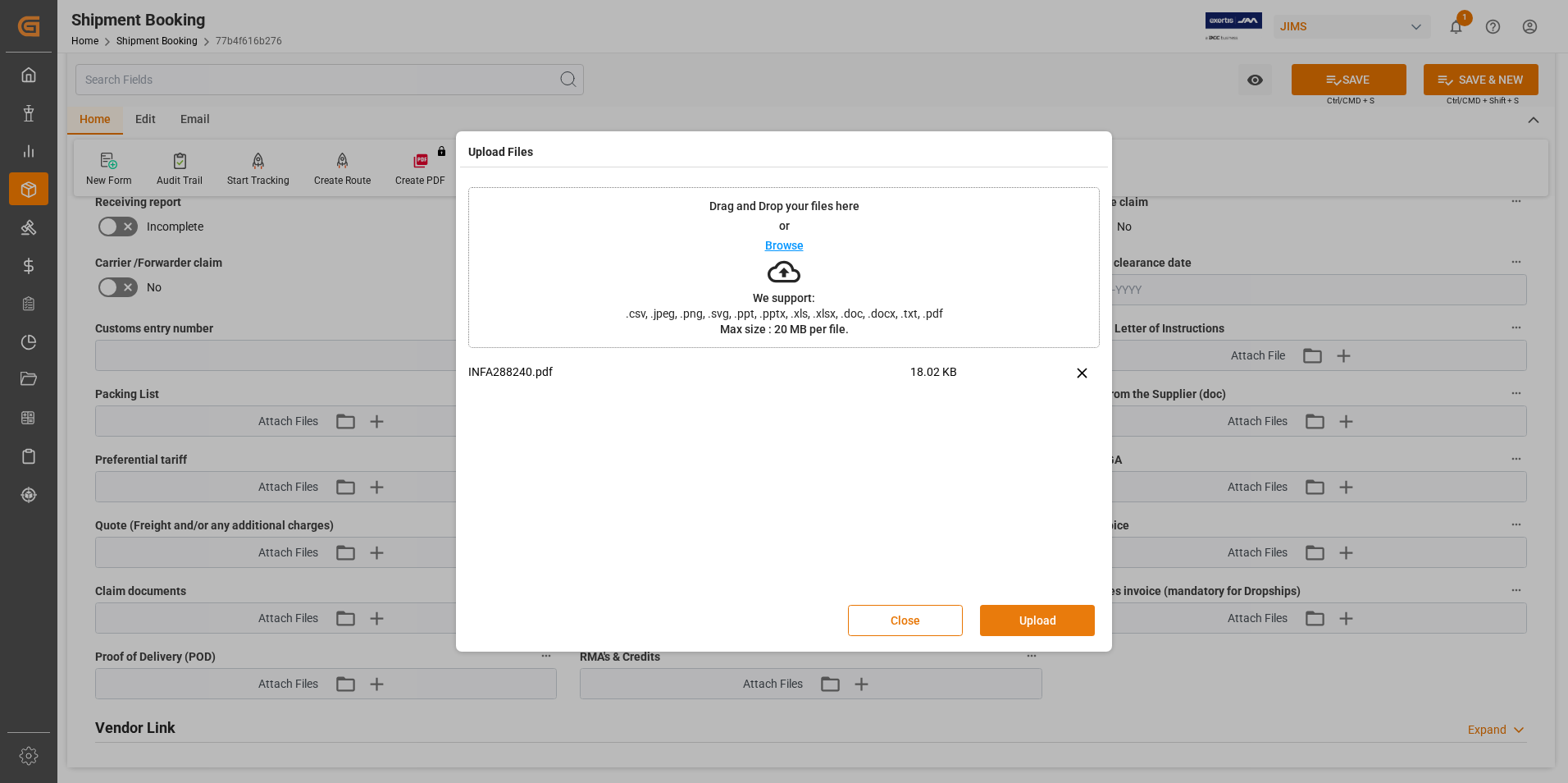
click at [1017, 614] on button "Upload" at bounding box center [1037, 620] width 114 height 31
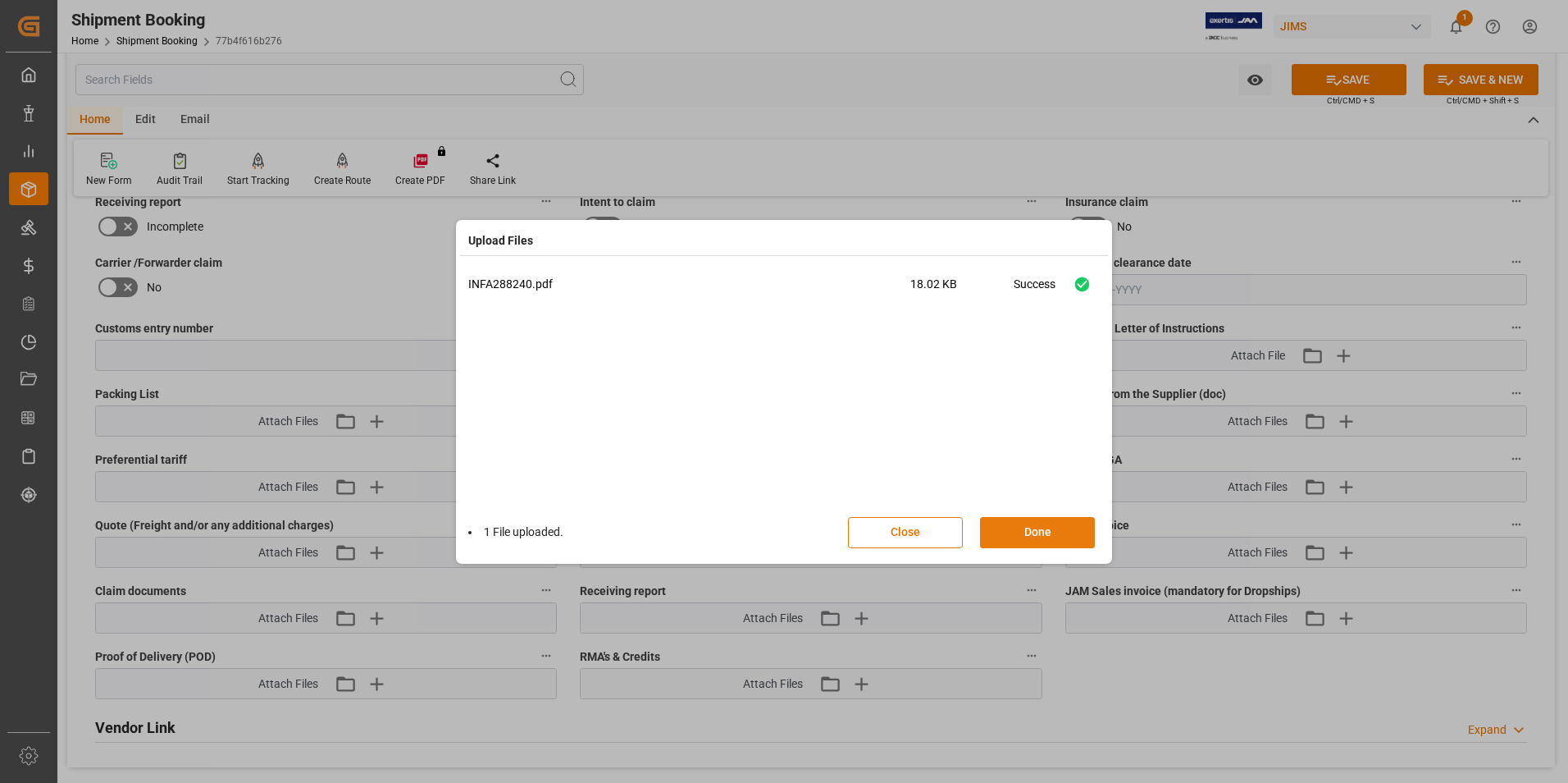
click at [1004, 533] on button "Done" at bounding box center [1037, 533] width 114 height 31
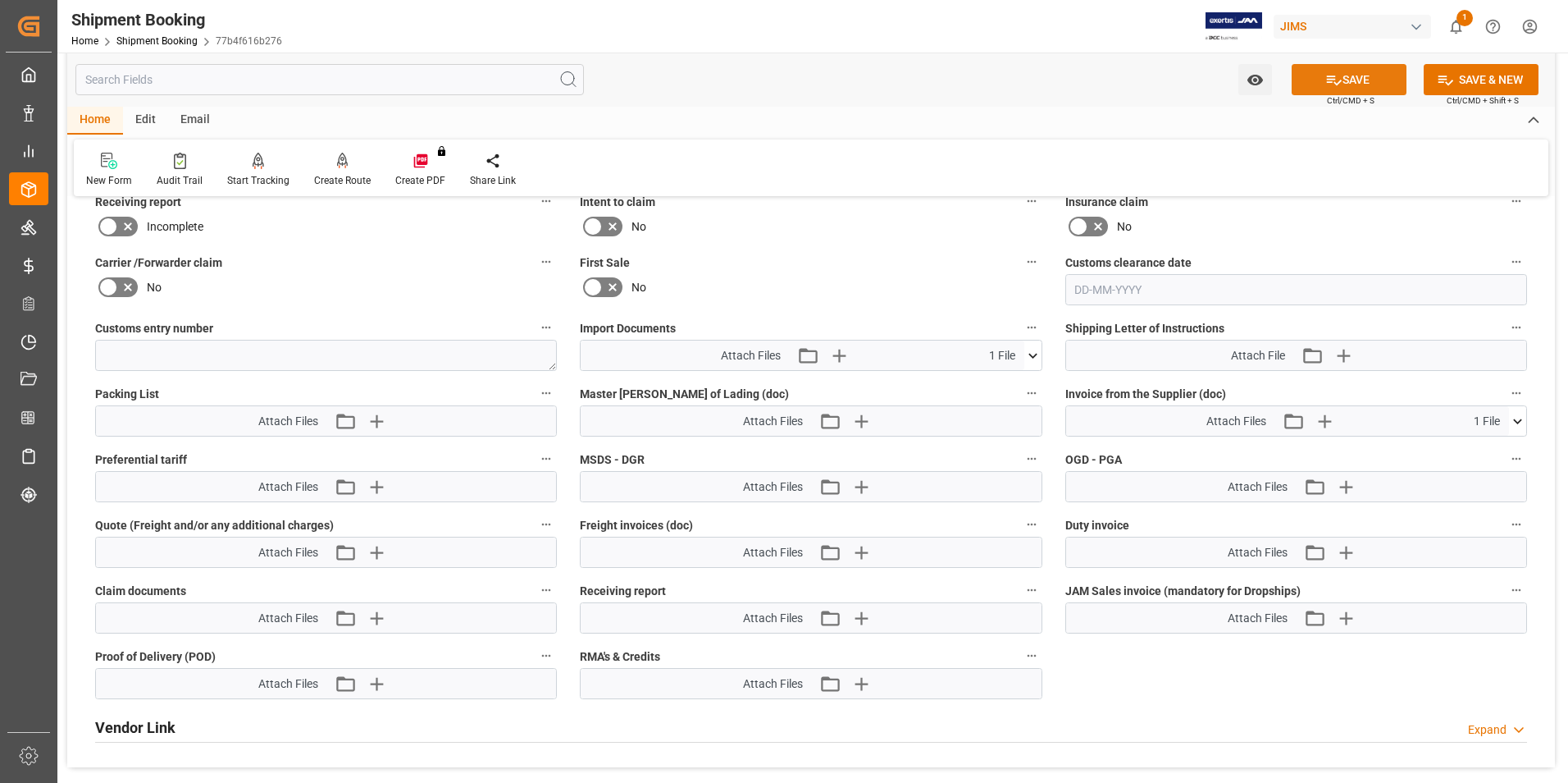
click at [1321, 80] on button "SAVE" at bounding box center [1348, 79] width 114 height 31
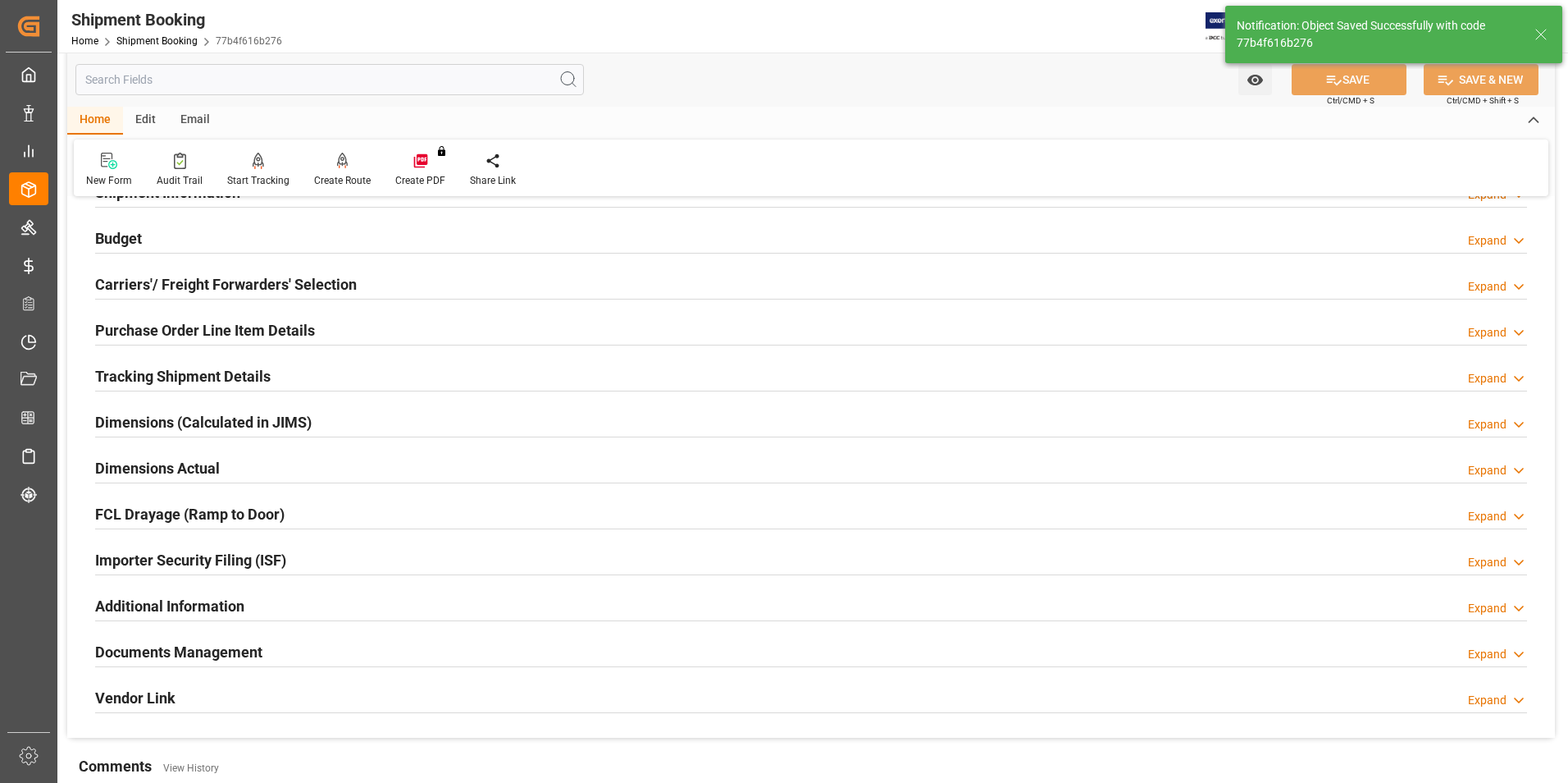
scroll to position [0, 0]
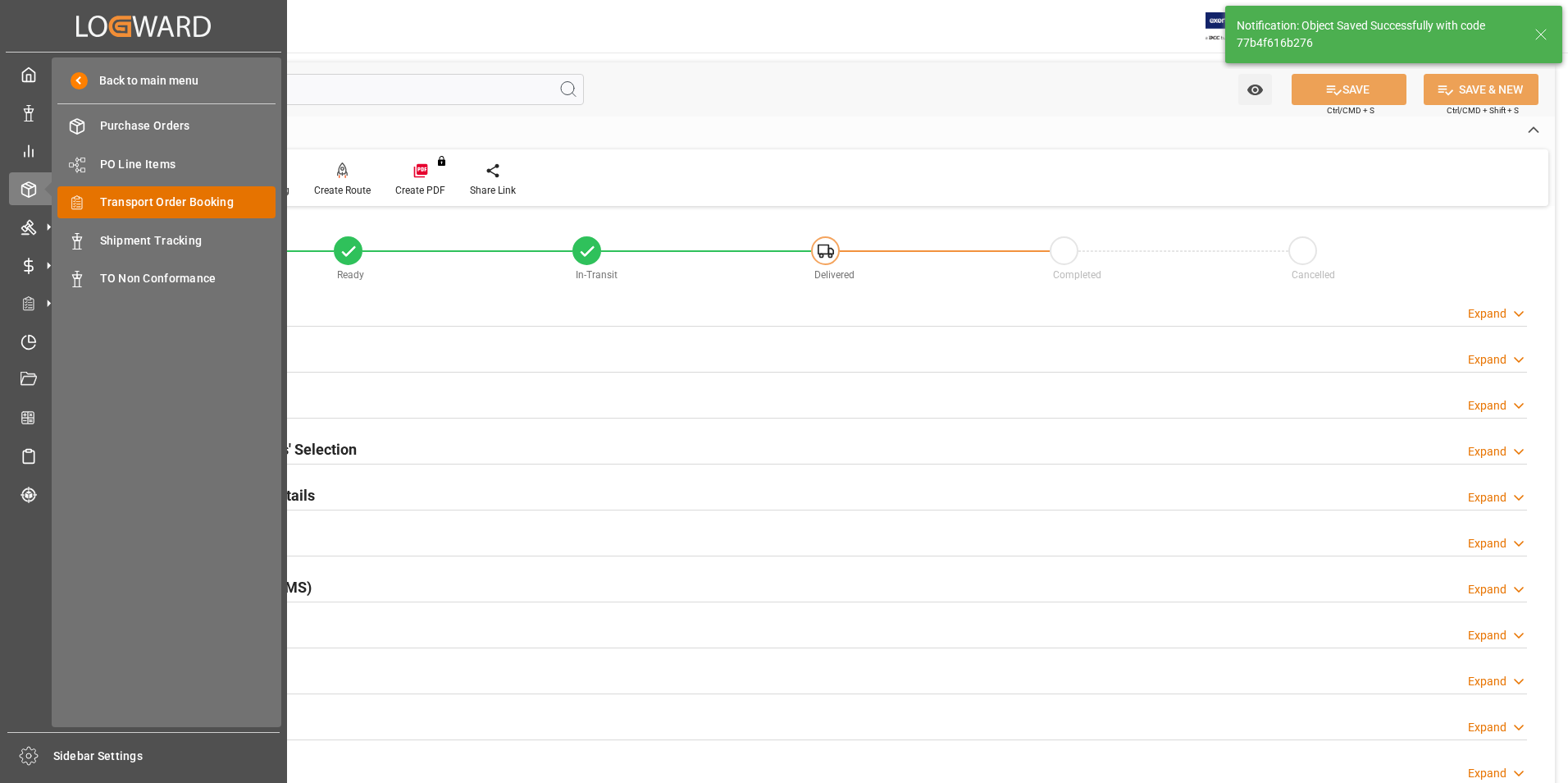
click at [187, 203] on span "Transport Order Booking" at bounding box center [187, 202] width 176 height 18
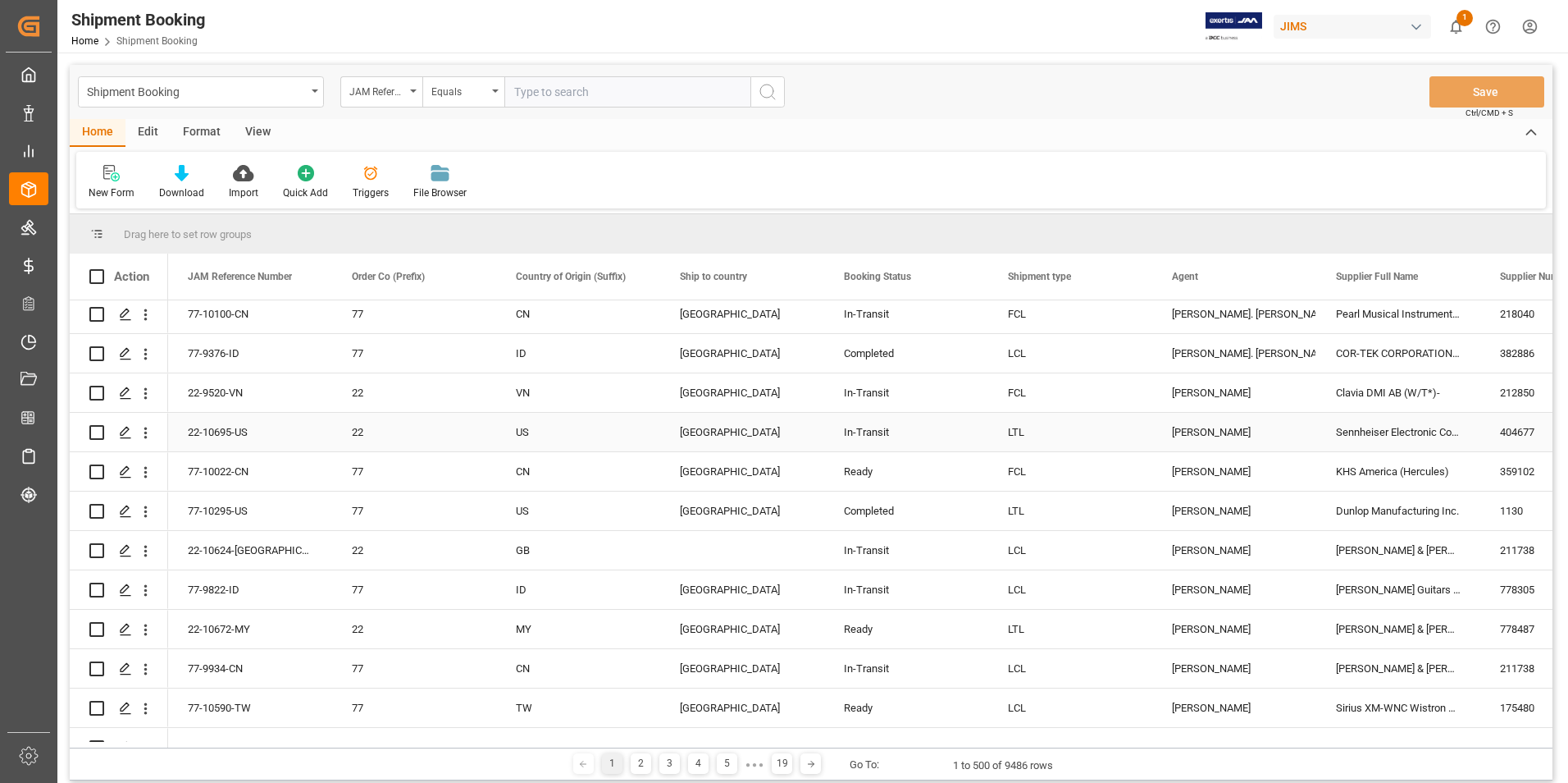
scroll to position [164, 0]
